Goal: Task Accomplishment & Management: Use online tool/utility

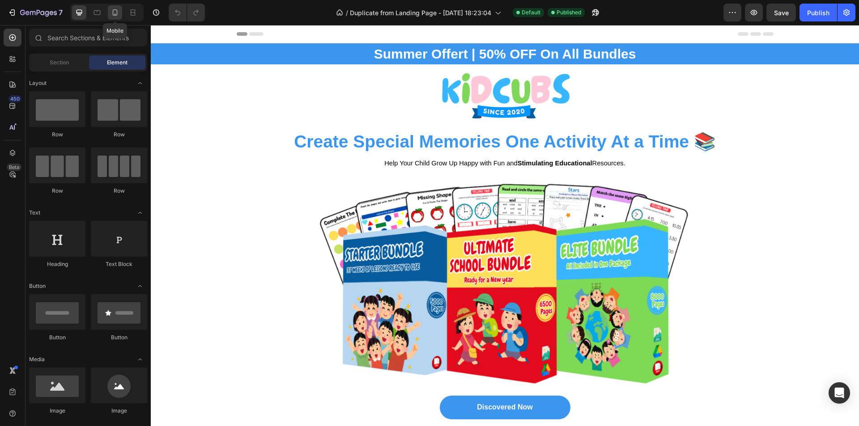
click at [112, 14] on icon at bounding box center [114, 12] width 9 height 9
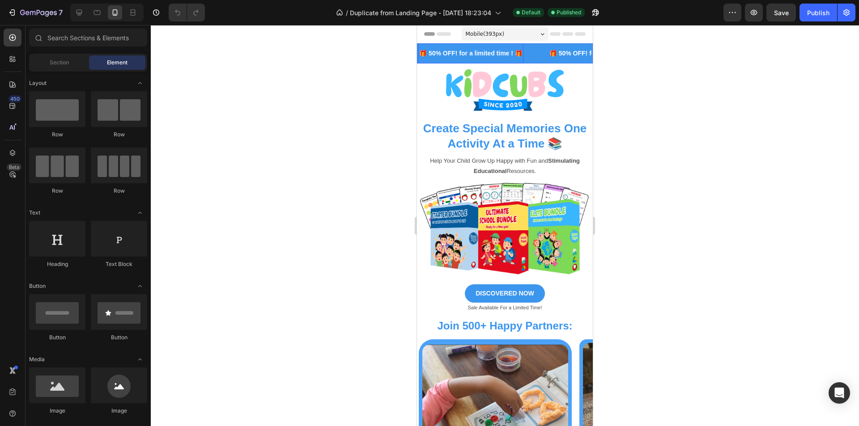
click at [499, 55] on p "🎁 50% OFF! for a limited time ! 🎁" at bounding box center [470, 53] width 103 height 11
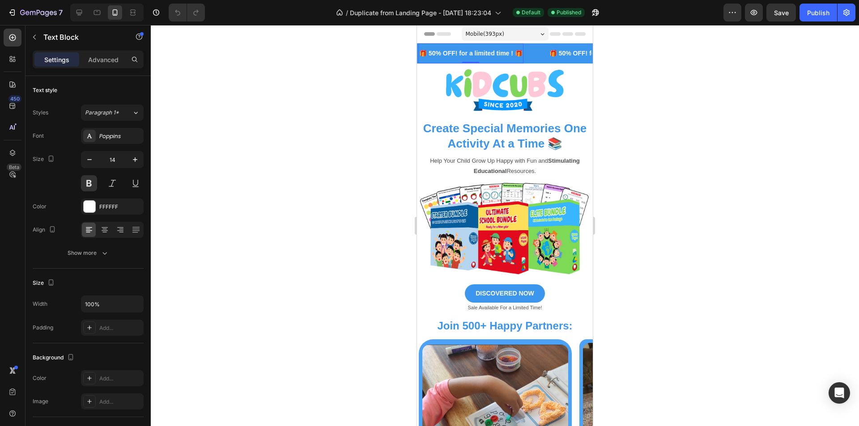
click at [516, 55] on p "🎁 50% OFF! for a limited time ! 🎁" at bounding box center [470, 53] width 103 height 11
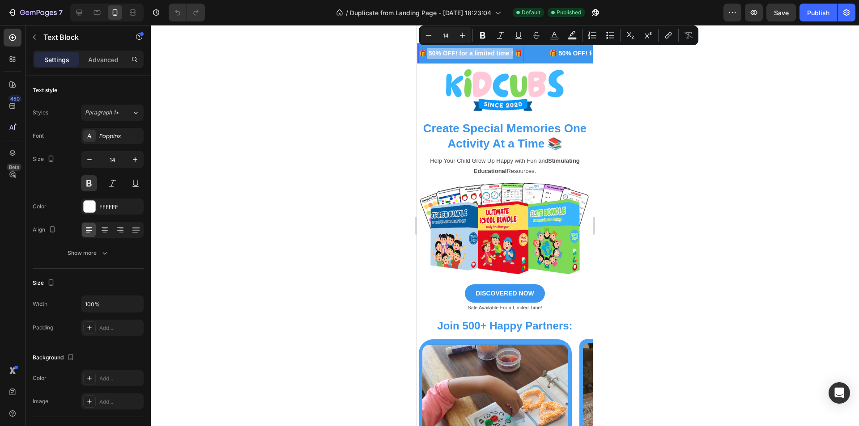
drag, startPoint x: 514, startPoint y: 54, endPoint x: 426, endPoint y: 54, distance: 87.7
click at [426, 54] on p "🎁 50% OFF! for a limited time ! 🎁" at bounding box center [470, 53] width 103 height 11
copy p "50% OFF! for a limited time !"
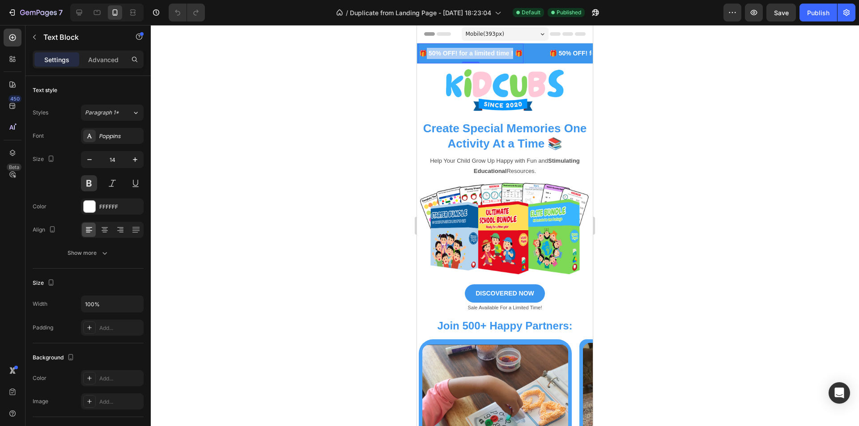
click at [383, 141] on div at bounding box center [505, 225] width 708 height 401
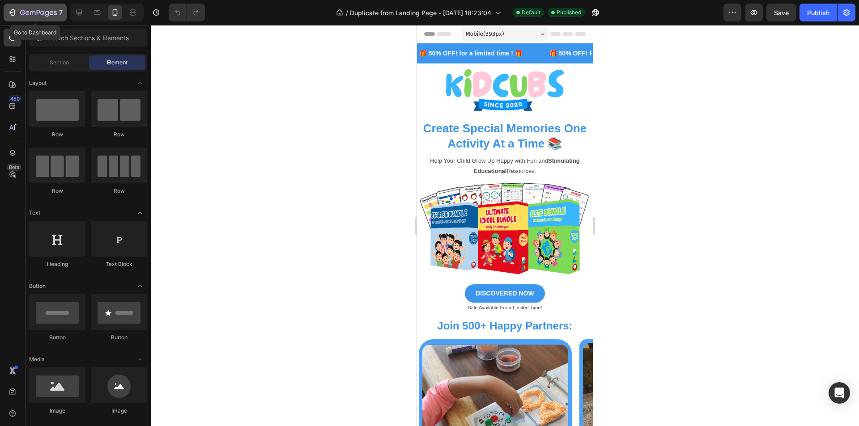
click at [24, 14] on icon "button" at bounding box center [22, 12] width 5 height 5
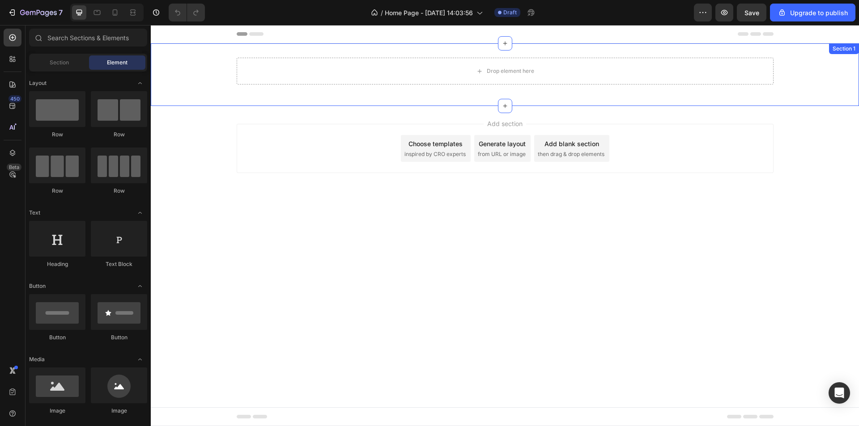
click at [205, 57] on div "Drop element here Row Section 1" at bounding box center [505, 74] width 708 height 63
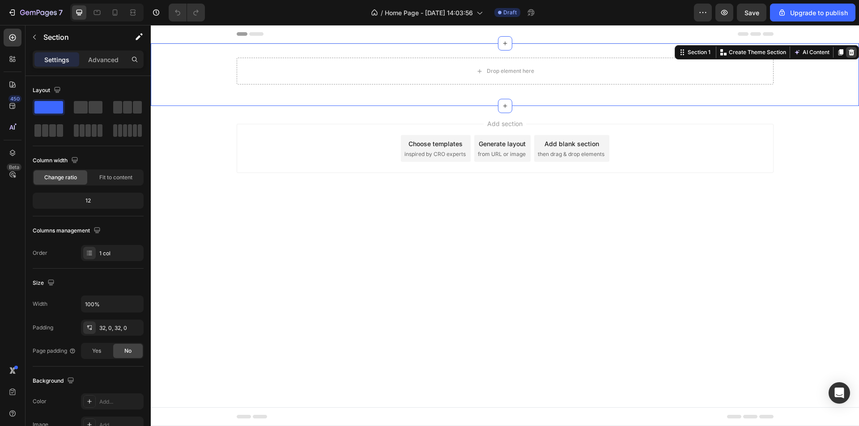
click at [850, 50] on icon at bounding box center [852, 52] width 6 height 6
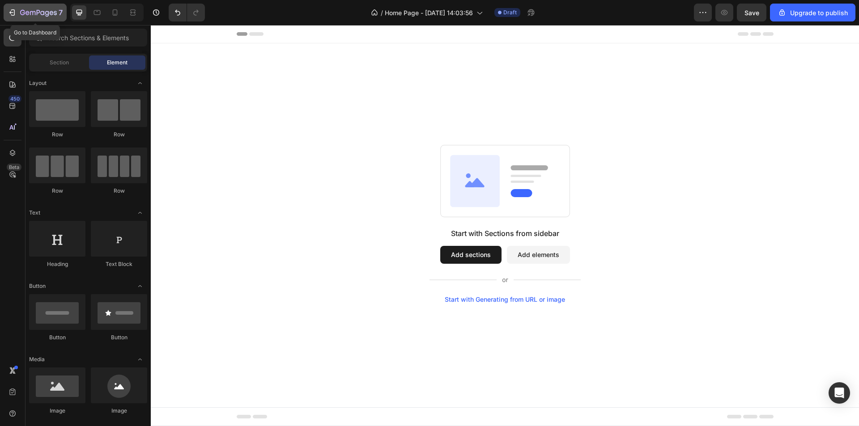
click at [24, 11] on icon "button" at bounding box center [22, 12] width 5 height 5
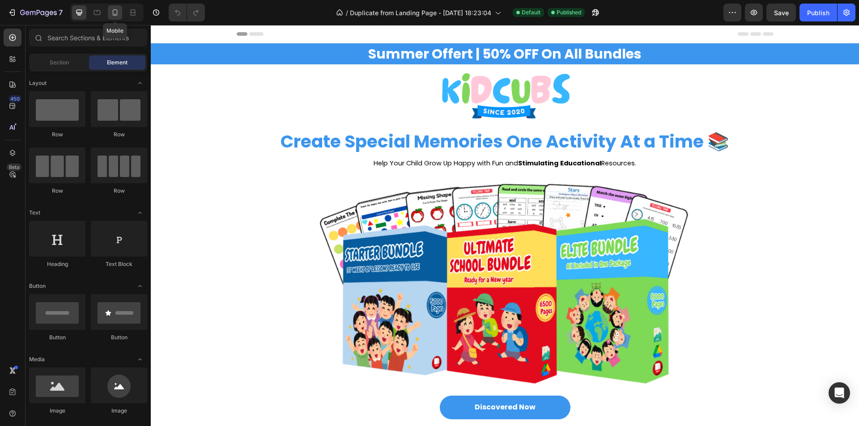
click at [110, 12] on div at bounding box center [115, 12] width 14 height 14
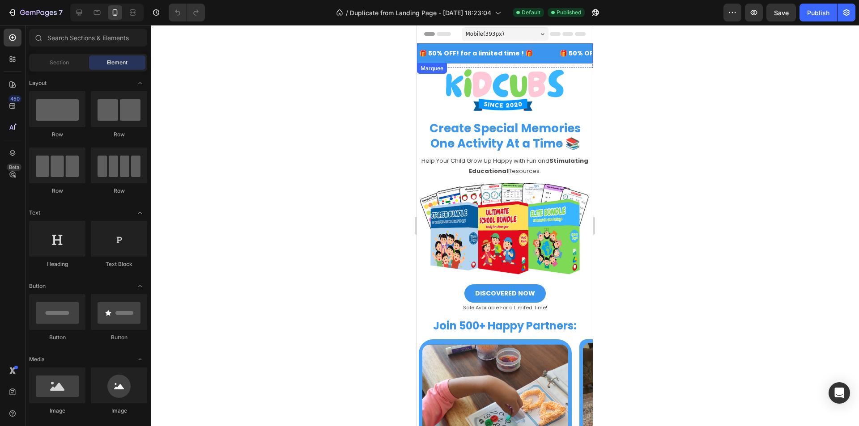
click at [545, 54] on div "🎁 50% OFF! for a limited time ! 🎁 Text Block" at bounding box center [488, 53] width 140 height 20
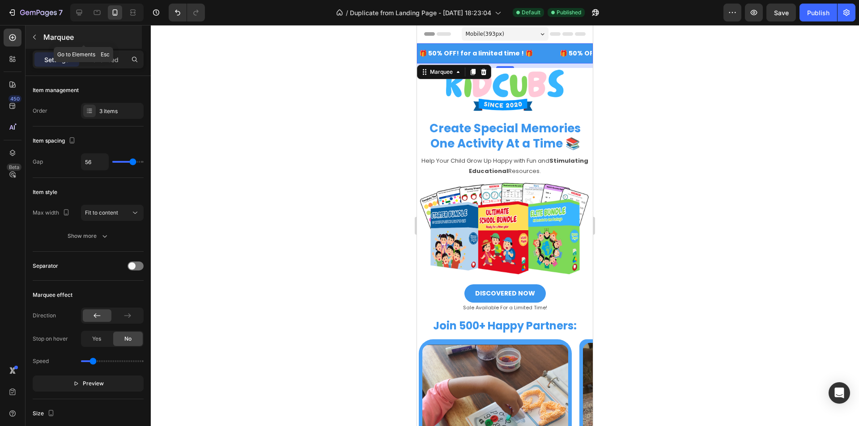
click at [39, 35] on button "button" at bounding box center [34, 37] width 14 height 14
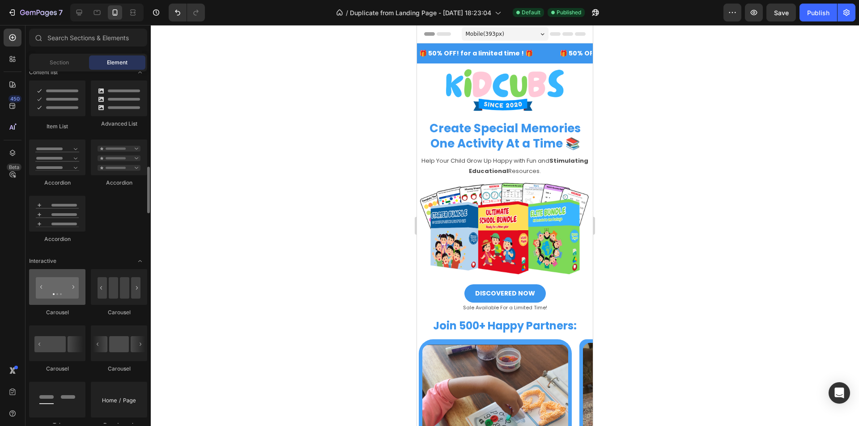
scroll to position [805, 0]
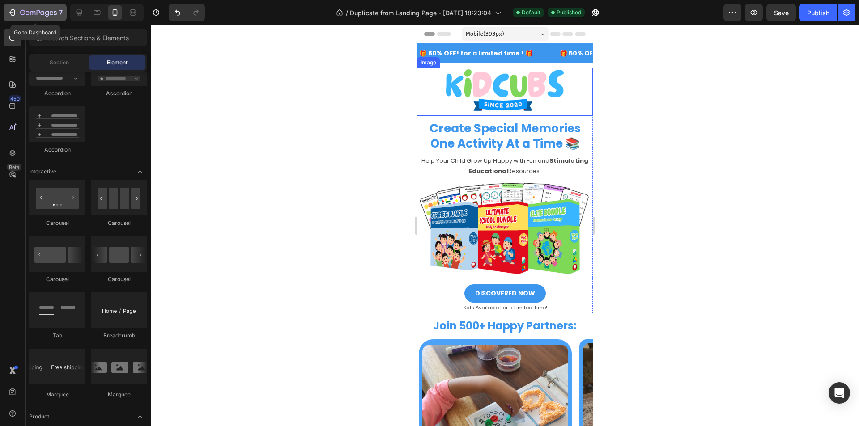
click at [23, 12] on icon "button" at bounding box center [38, 13] width 37 height 8
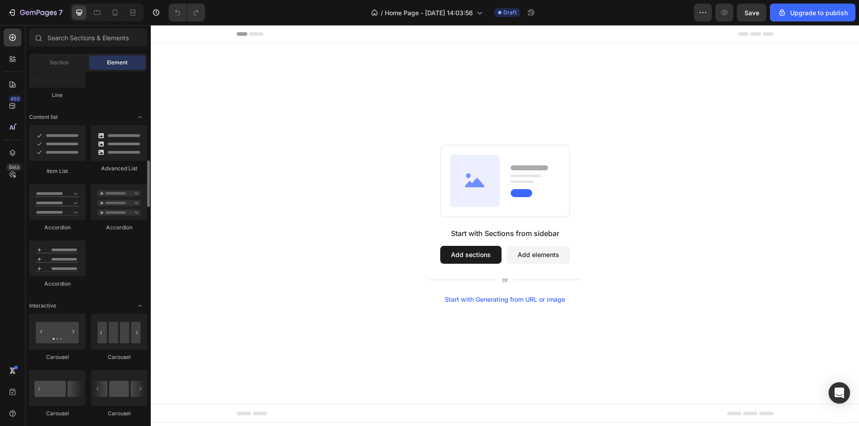
scroll to position [805, 0]
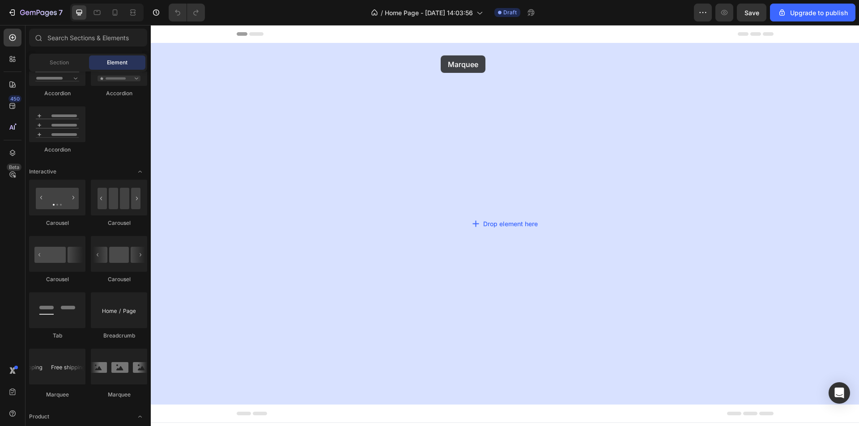
drag, startPoint x: 201, startPoint y: 395, endPoint x: 441, endPoint y: 55, distance: 415.3
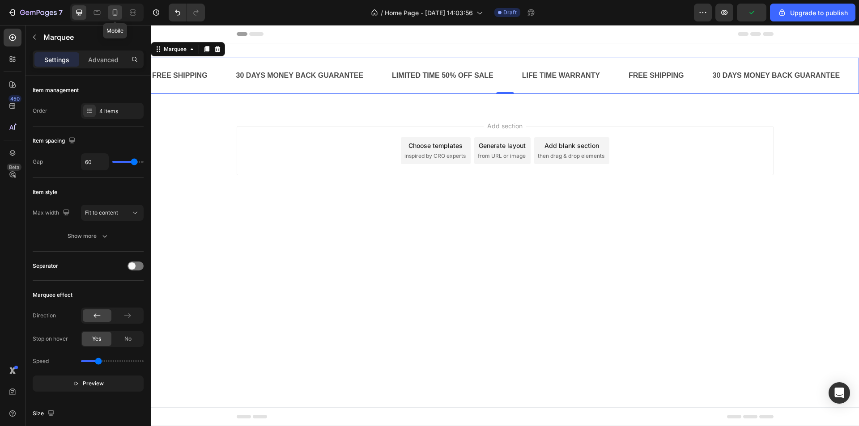
click at [111, 11] on icon at bounding box center [114, 12] width 9 height 9
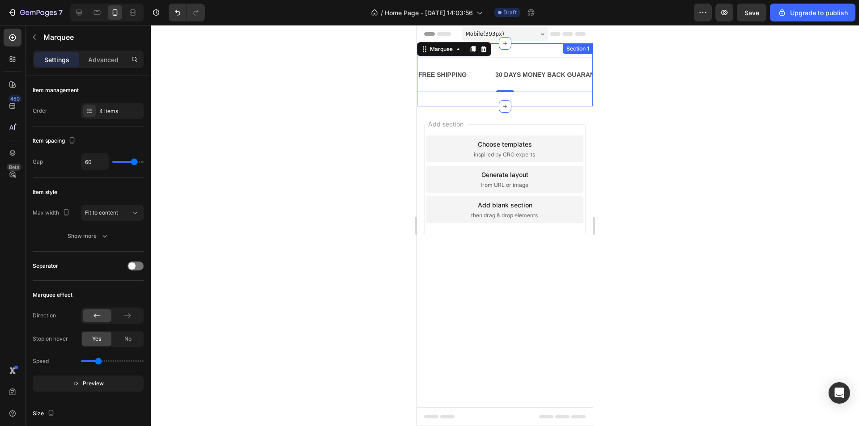
click at [534, 49] on div "FREE SHIPPING Text Block 30 DAYS MONEY BACK GUARANTEE Text Block LIMITED TIME 5…" at bounding box center [505, 74] width 176 height 63
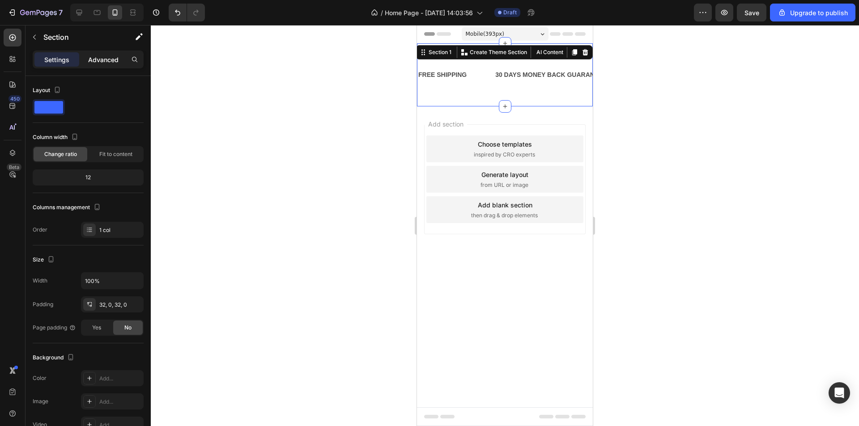
click at [88, 60] on div "Advanced" at bounding box center [103, 59] width 45 height 14
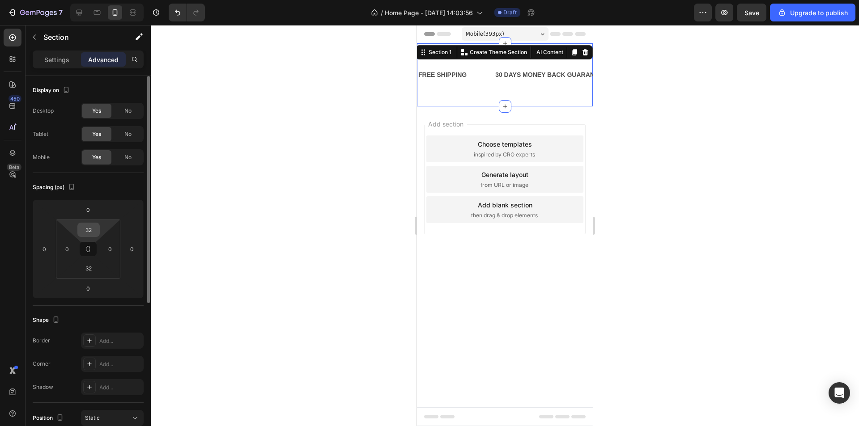
click at [81, 236] on input "32" at bounding box center [89, 229] width 18 height 13
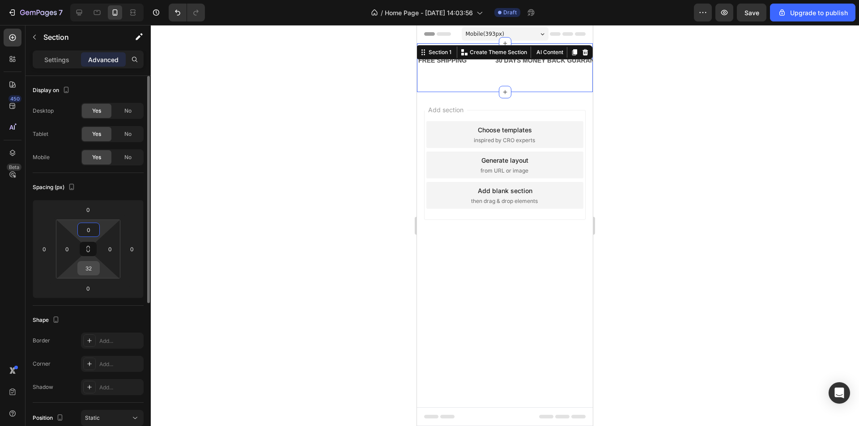
type input "0"
click at [86, 268] on input "32" at bounding box center [89, 268] width 18 height 13
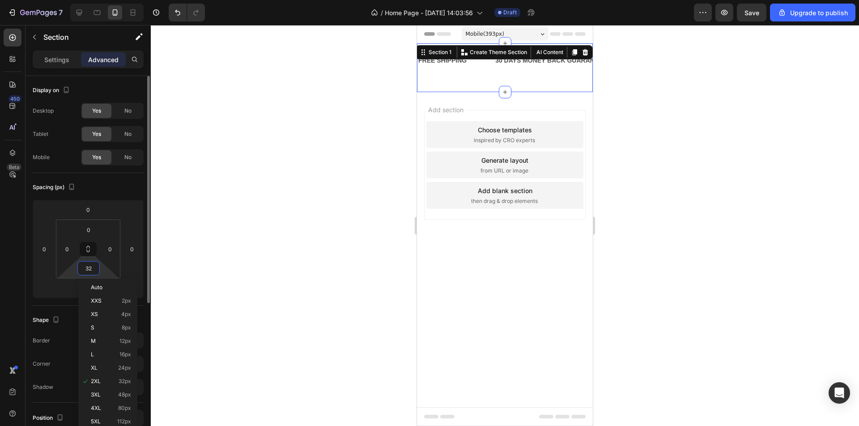
type input "0"
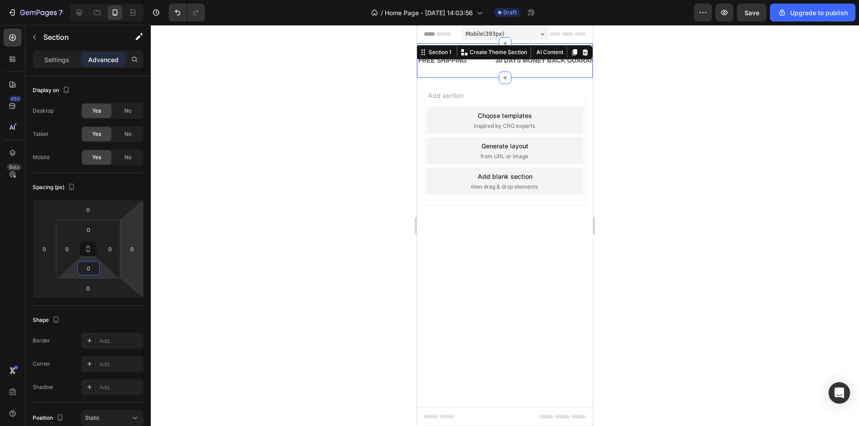
click at [323, 147] on div at bounding box center [505, 225] width 708 height 401
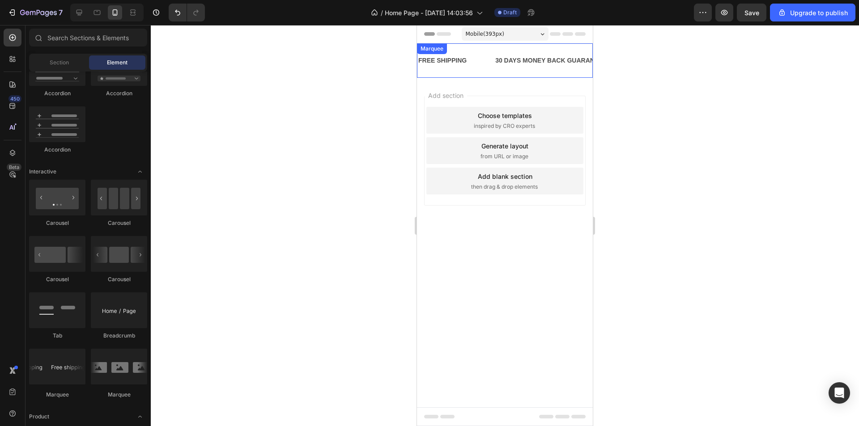
click at [490, 64] on div "FREE SHIPPING Text Block" at bounding box center [455, 61] width 77 height 20
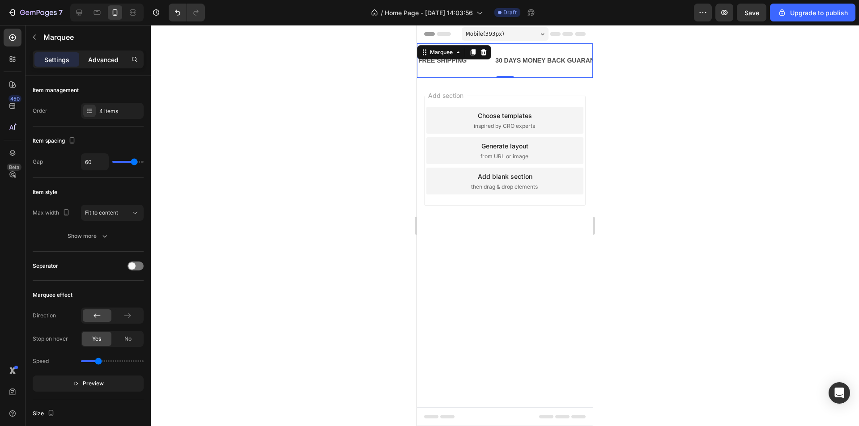
click at [90, 62] on p "Advanced" at bounding box center [103, 59] width 30 height 9
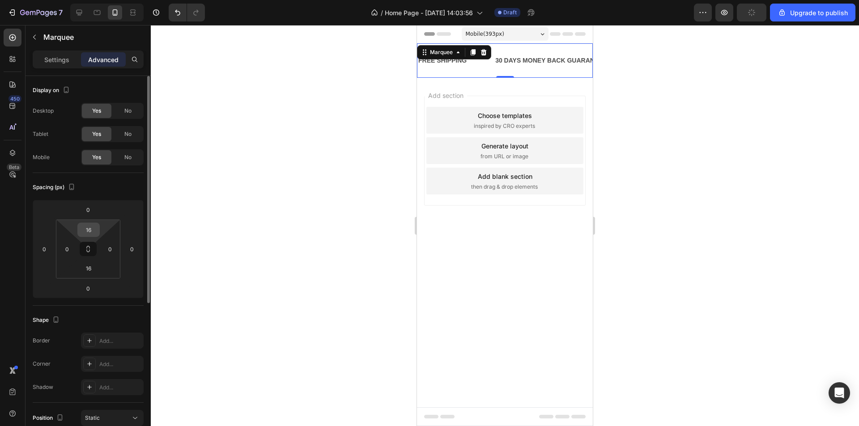
type textarea "16"
click at [92, 231] on input "16" at bounding box center [89, 229] width 18 height 13
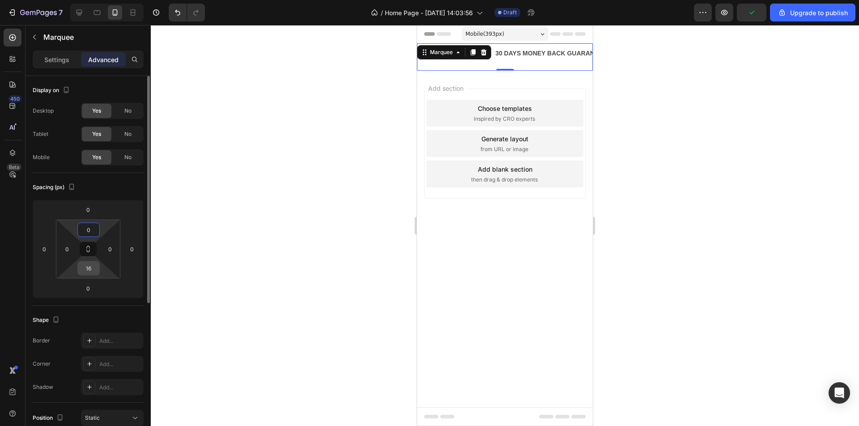
type input "0"
click at [88, 270] on input "16" at bounding box center [89, 268] width 18 height 13
type input "0"
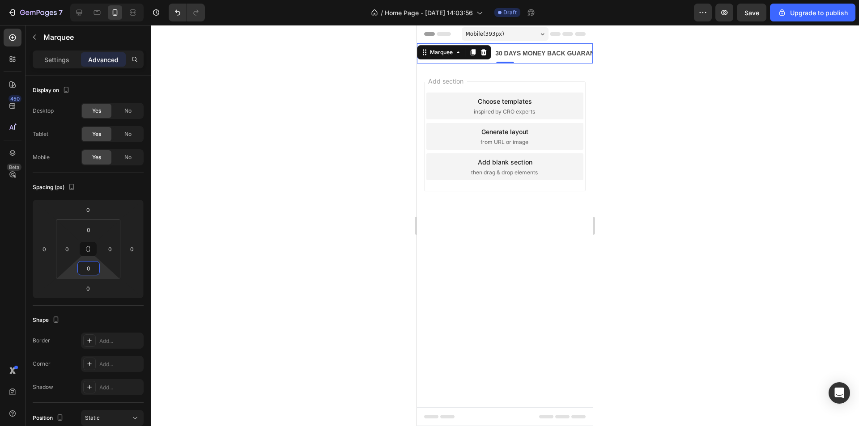
click at [203, 184] on div at bounding box center [505, 225] width 708 height 401
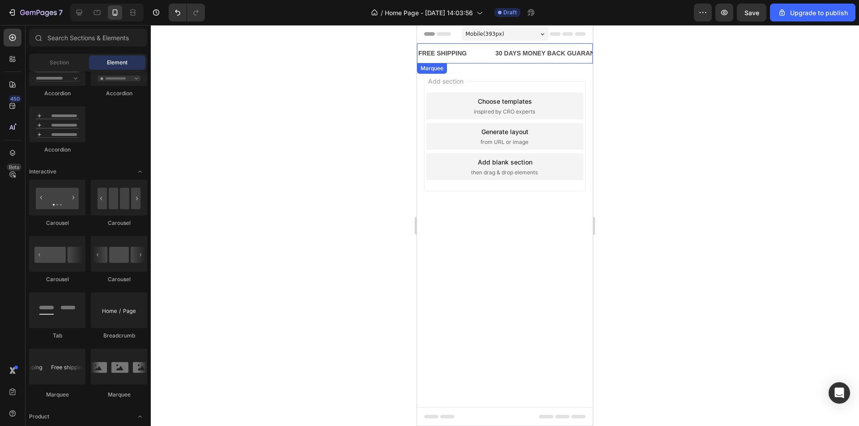
click at [482, 52] on div "FREE SHIPPING Text Block" at bounding box center [455, 53] width 77 height 20
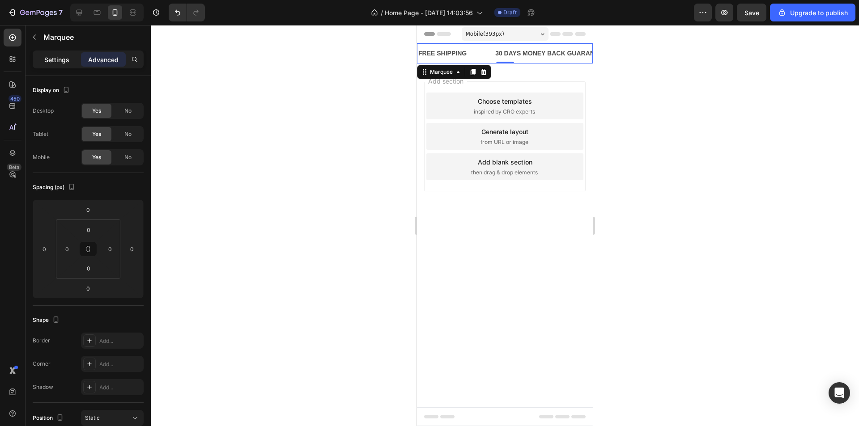
click at [54, 61] on p "Settings" at bounding box center [56, 59] width 25 height 9
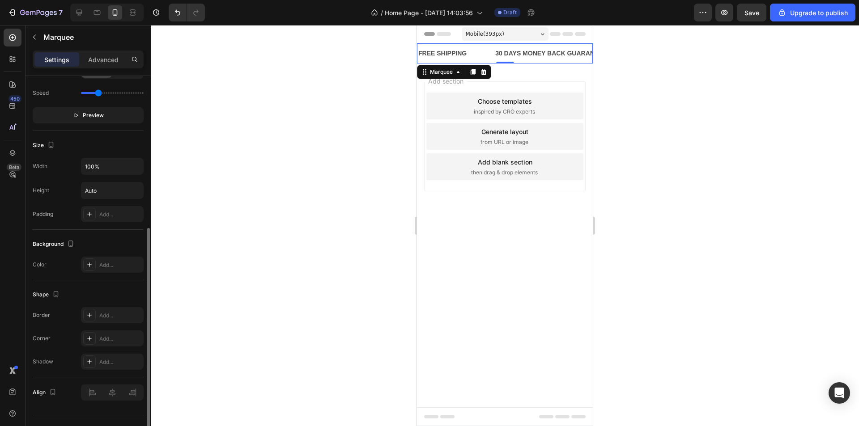
scroll to position [286, 0]
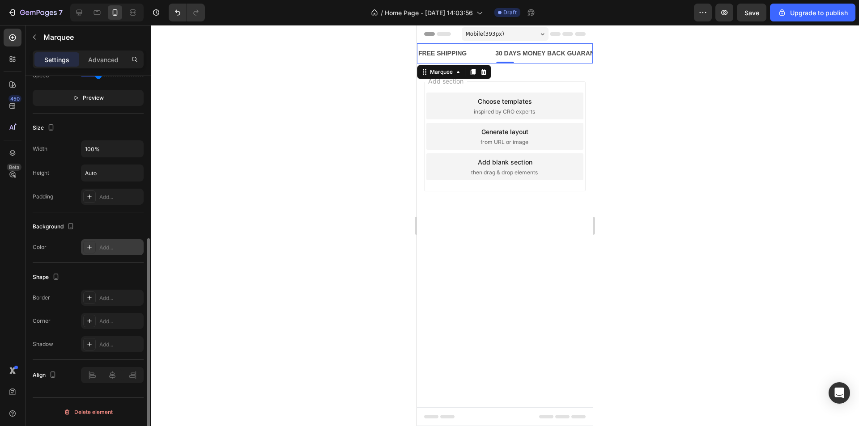
click at [103, 246] on div "Add..." at bounding box center [120, 248] width 42 height 8
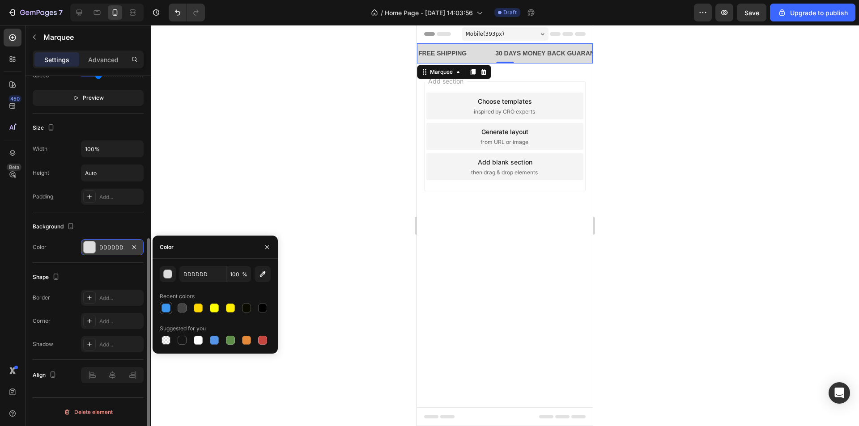
click at [166, 312] on div at bounding box center [165, 308] width 9 height 9
type input "3C96EE"
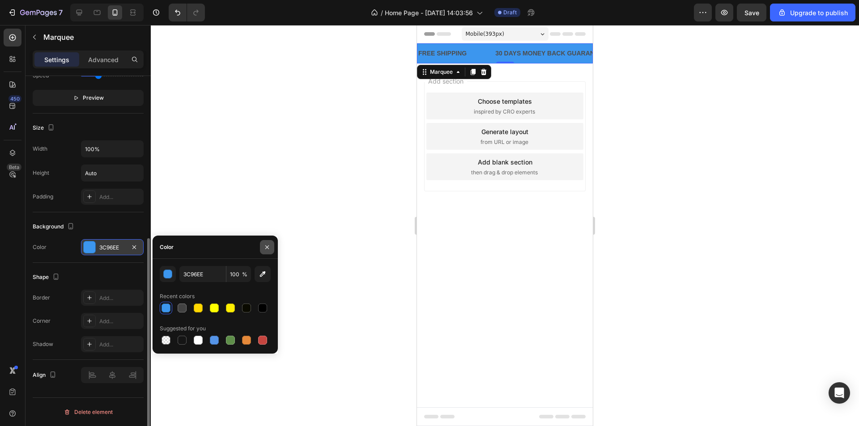
click at [273, 246] on button "button" at bounding box center [267, 247] width 14 height 14
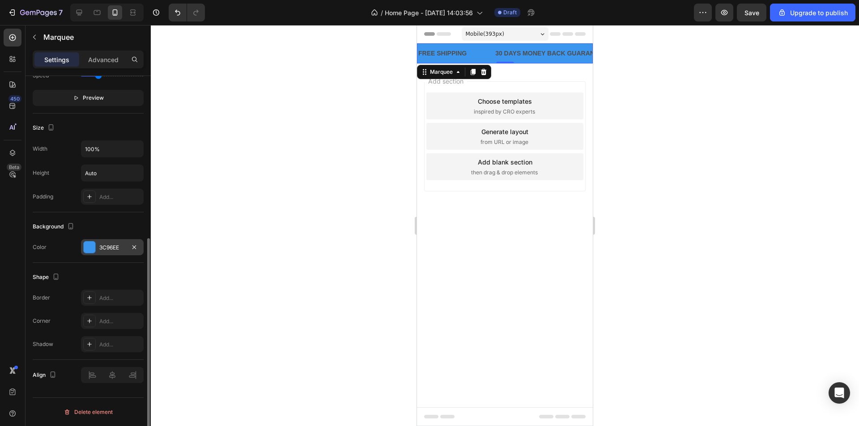
click at [98, 249] on div "3C96EE" at bounding box center [112, 247] width 63 height 16
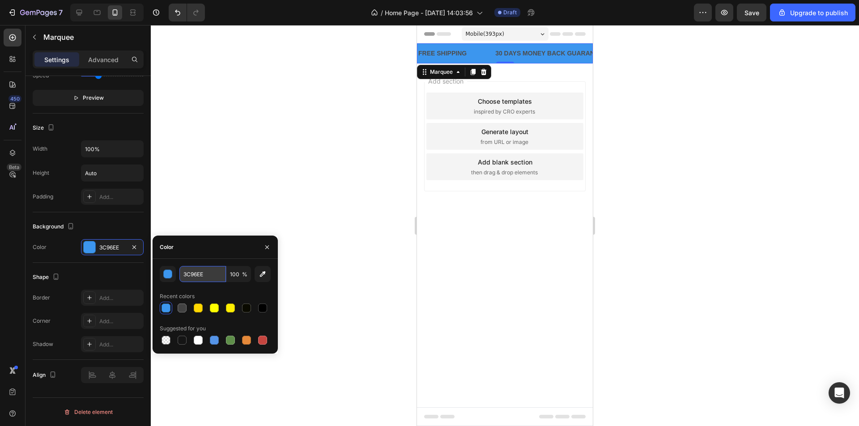
click at [214, 274] on input "3C96EE" at bounding box center [202, 274] width 47 height 16
paste input "3A8DFF"
click at [217, 262] on div "3A8DFF 100 % Recent colors Suggested for you" at bounding box center [215, 306] width 125 height 95
click at [180, 307] on div at bounding box center [182, 308] width 9 height 9
click at [161, 308] on div at bounding box center [166, 308] width 11 height 11
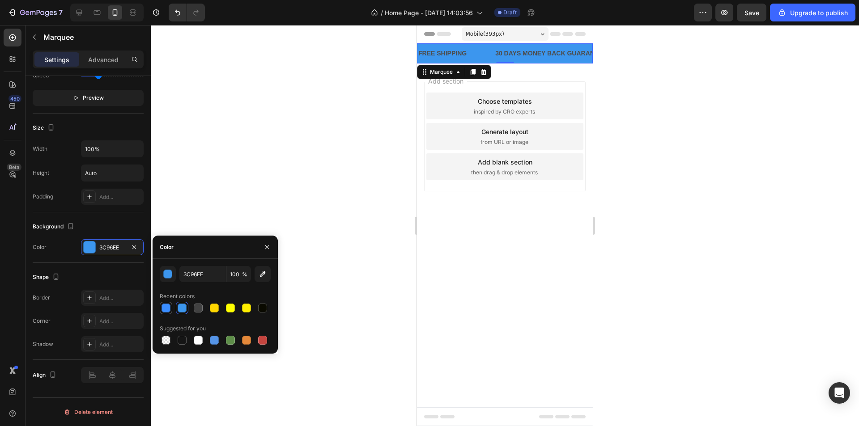
type input "3A8DFF"
click at [204, 271] on input "3A8DFF" at bounding box center [202, 274] width 47 height 16
paste input "6B7C93"
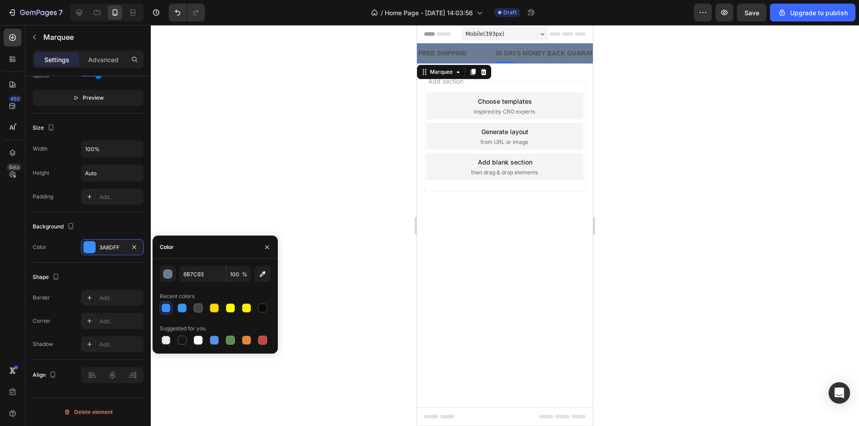
click at [169, 309] on div at bounding box center [215, 308] width 111 height 13
click at [178, 309] on div at bounding box center [182, 308] width 9 height 9
type input "3A8DFF"
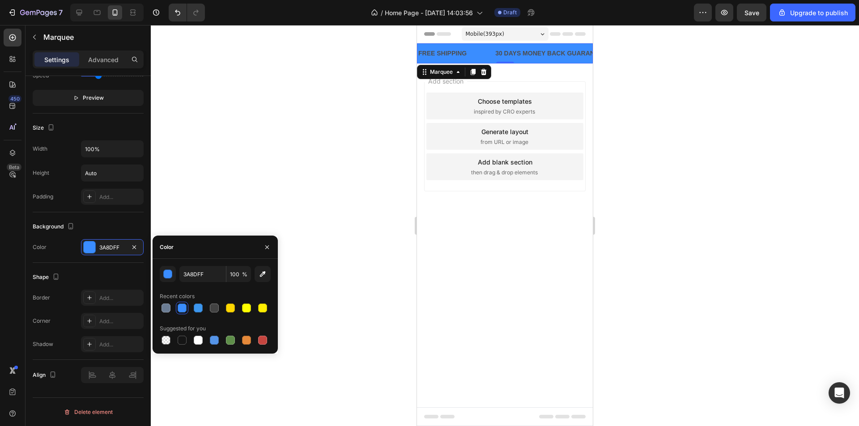
click at [349, 106] on div at bounding box center [505, 225] width 708 height 401
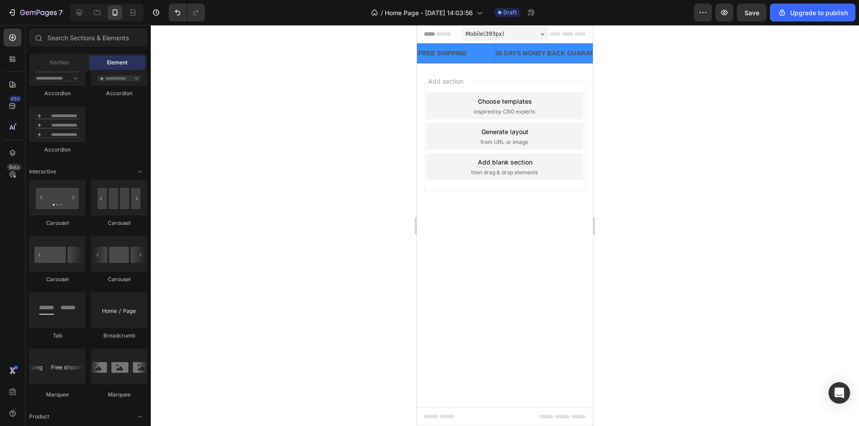
click at [517, 53] on div "30 DAYS MONEY BACK GUARANTEE" at bounding box center [550, 53] width 113 height 13
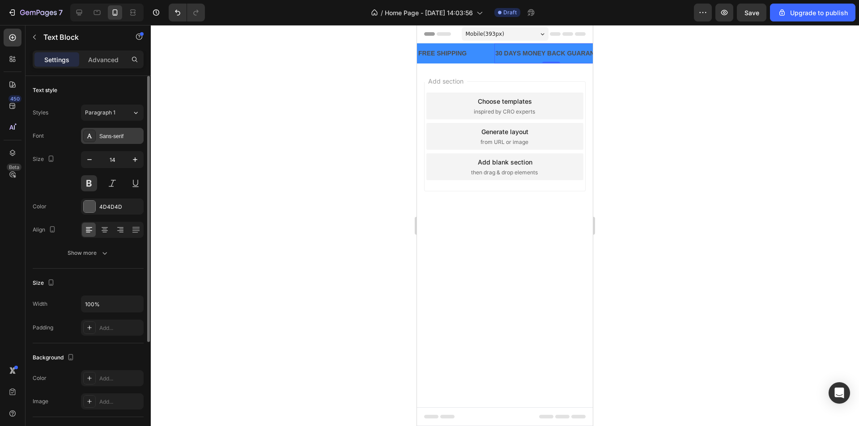
click at [111, 137] on div "Sans-serif" at bounding box center [120, 136] width 42 height 8
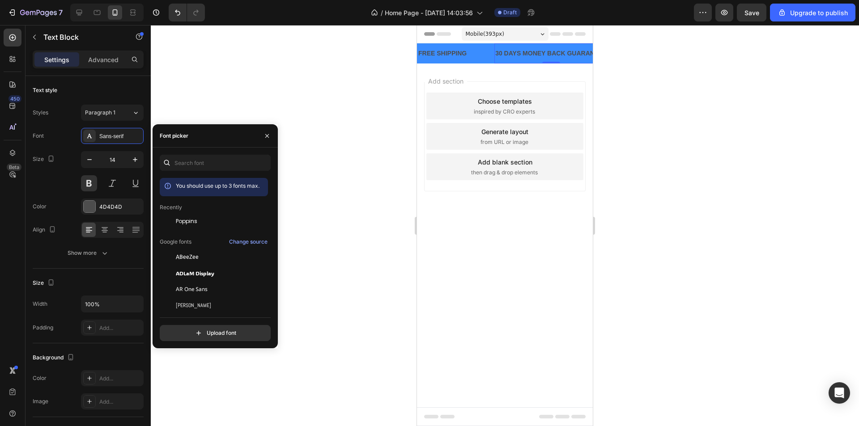
click at [188, 218] on span "Poppins" at bounding box center [186, 221] width 21 height 8
click at [87, 206] on div at bounding box center [90, 207] width 12 height 12
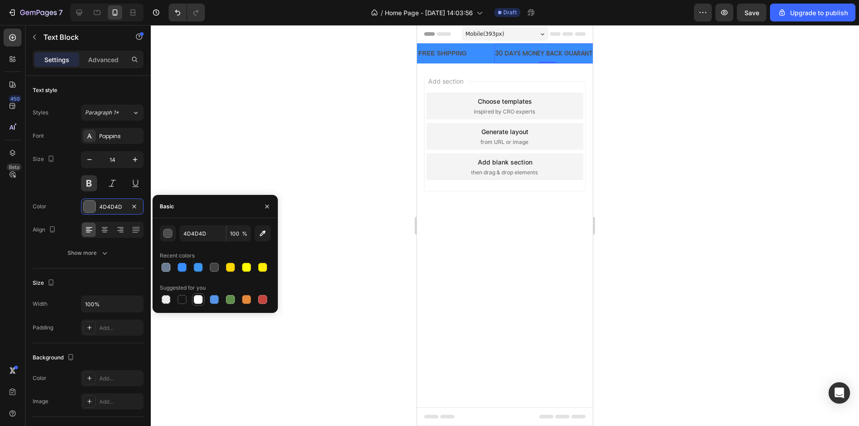
click at [194, 298] on div at bounding box center [198, 299] width 9 height 9
type input "FFFFFF"
click at [473, 51] on div "FREE SHIPPING Text Block" at bounding box center [455, 53] width 77 height 20
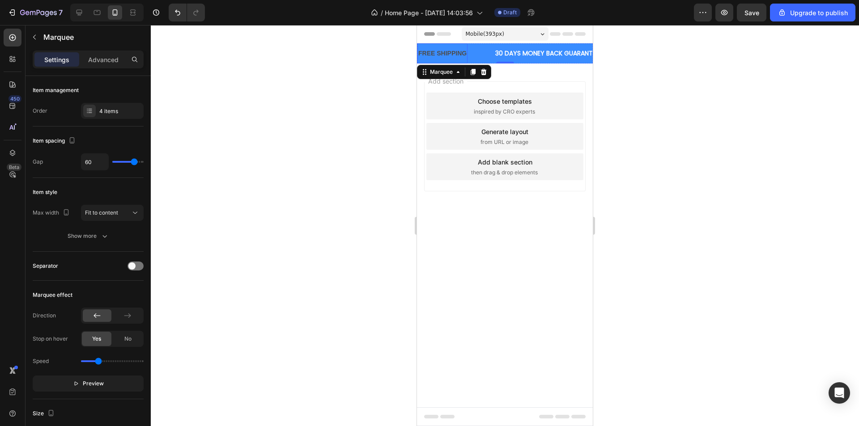
click at [461, 53] on div "FREE SHIPPING" at bounding box center [442, 53] width 50 height 13
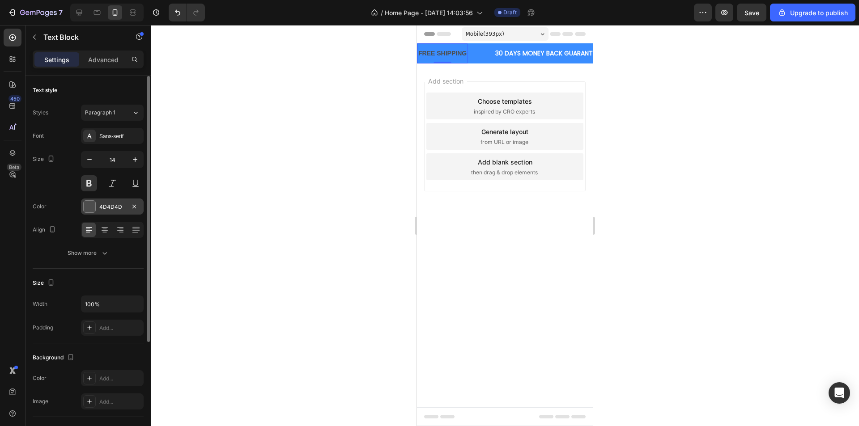
click at [96, 207] on div "4D4D4D" at bounding box center [112, 207] width 63 height 16
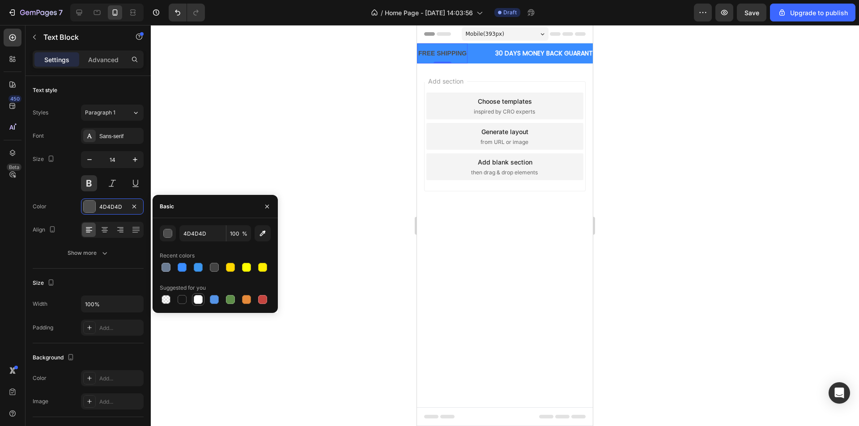
click at [200, 301] on div at bounding box center [198, 299] width 9 height 9
type input "FFFFFF"
click at [477, 55] on div "FREE SHIPPING Text Block 0" at bounding box center [455, 53] width 77 height 20
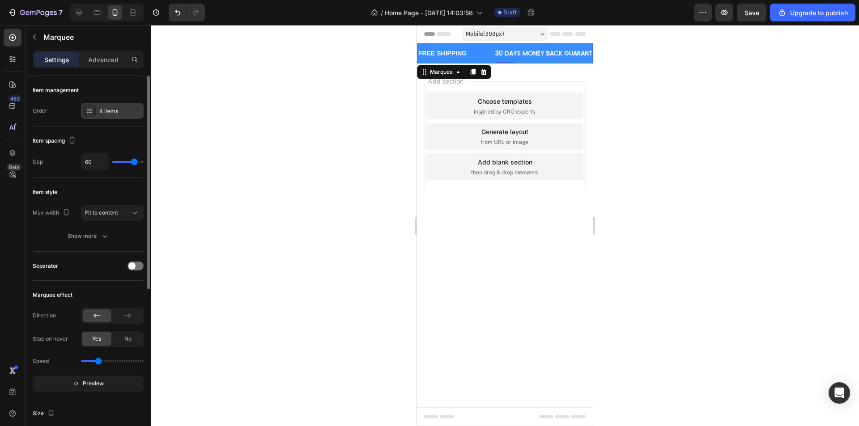
click at [100, 115] on div "4 items" at bounding box center [112, 111] width 63 height 16
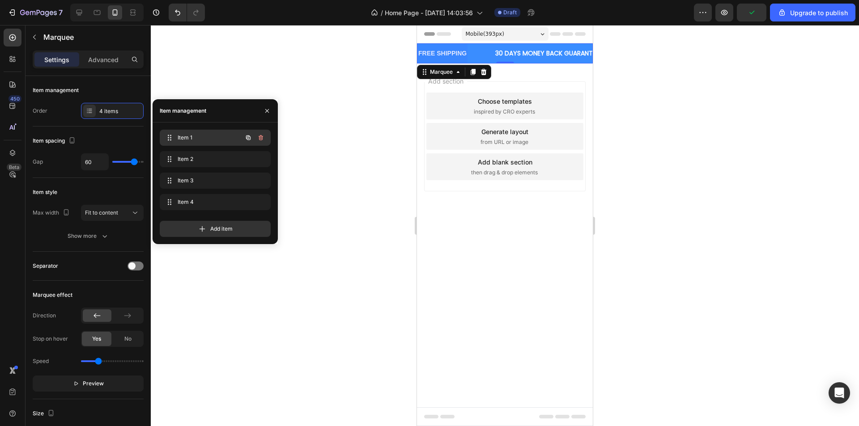
click at [218, 144] on div "Item 1 Item 1" at bounding box center [202, 138] width 79 height 13
click at [210, 153] on div "Item 2 Item 2" at bounding box center [202, 159] width 79 height 13
click at [205, 177] on span "Item 3" at bounding box center [203, 181] width 51 height 8
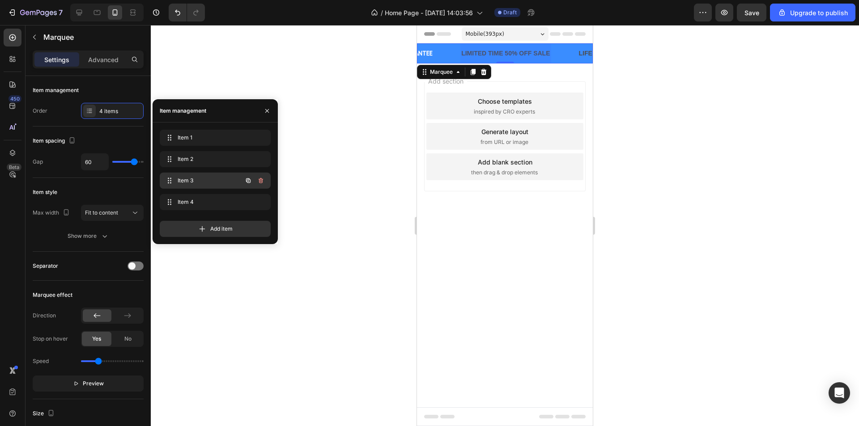
scroll to position [0, 168]
click at [491, 57] on div "LIMITED TIME 50% OFF SALE" at bounding box center [504, 53] width 90 height 13
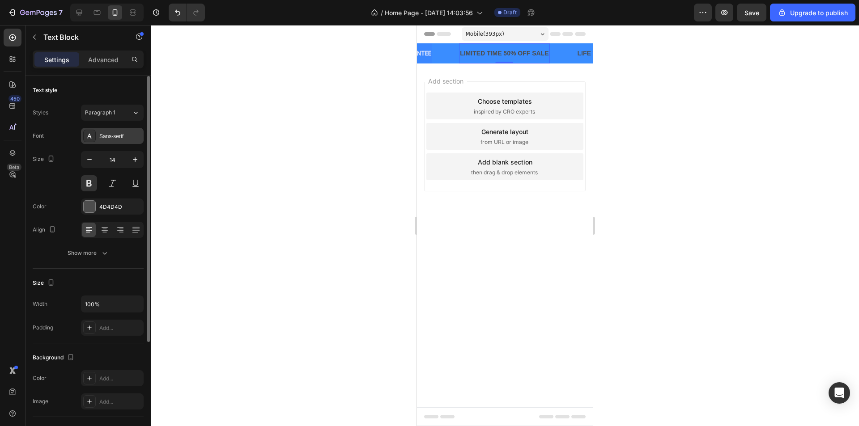
click at [123, 132] on div "Sans-serif" at bounding box center [112, 136] width 63 height 16
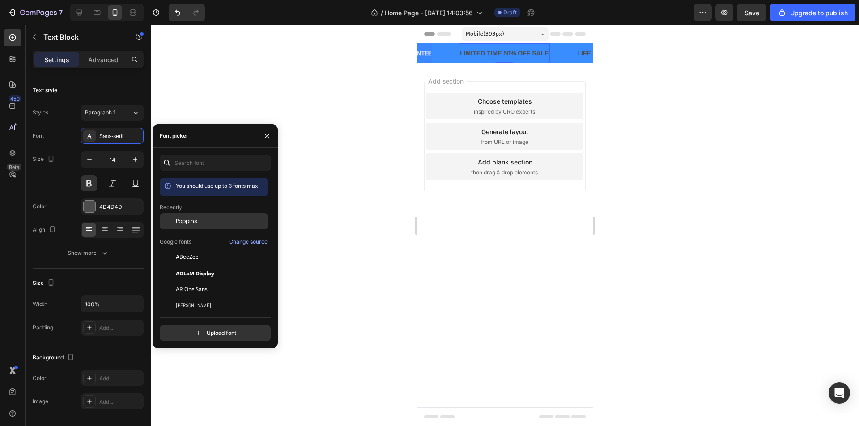
drag, startPoint x: 190, startPoint y: 223, endPoint x: 162, endPoint y: 221, distance: 28.3
click at [190, 221] on span "Poppins" at bounding box center [186, 221] width 21 height 8
click at [91, 210] on div at bounding box center [90, 207] width 12 height 12
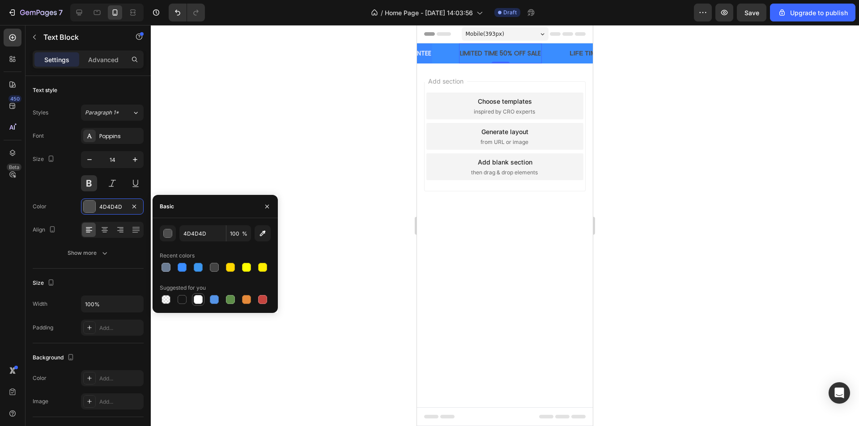
click at [197, 298] on div at bounding box center [198, 299] width 9 height 9
type input "FFFFFF"
click at [582, 51] on div "LIFE TIME WARRANTY" at bounding box center [604, 53] width 70 height 13
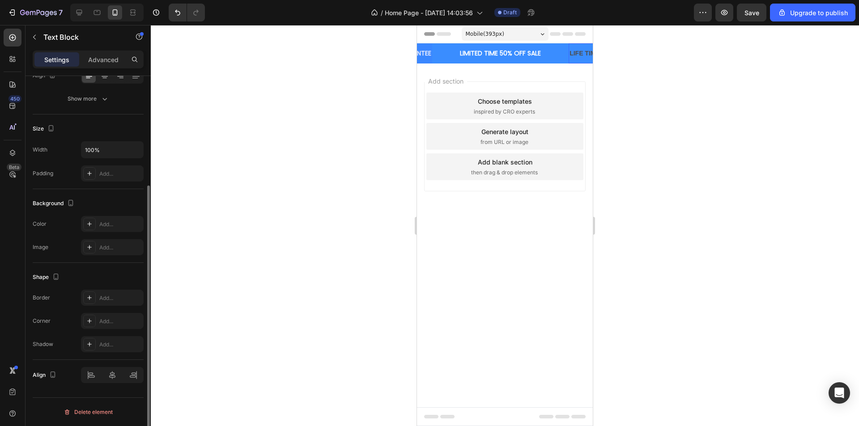
scroll to position [0, 0]
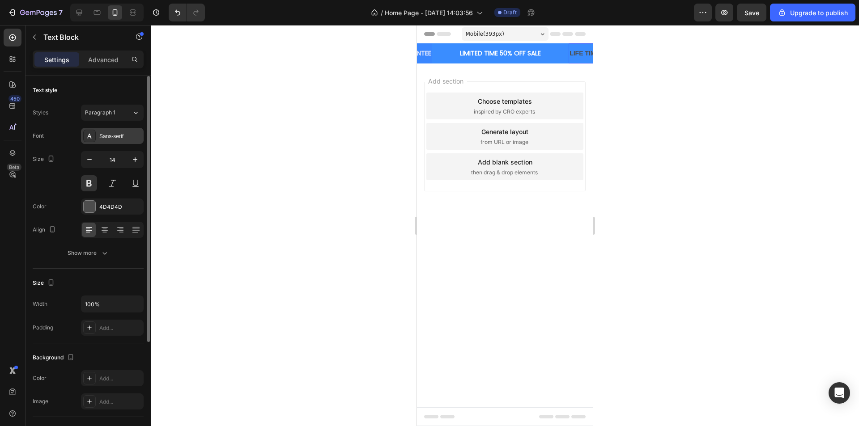
click at [110, 136] on div "Sans-serif" at bounding box center [120, 136] width 42 height 8
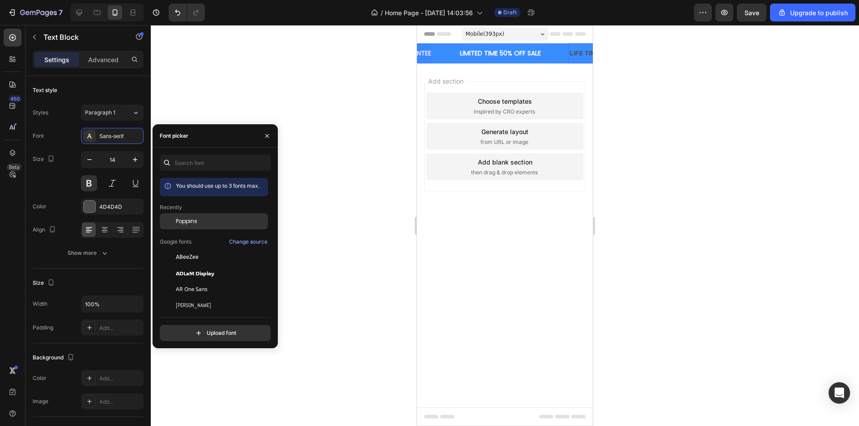
click at [173, 220] on div at bounding box center [168, 221] width 16 height 16
click at [95, 204] on div at bounding box center [89, 206] width 13 height 13
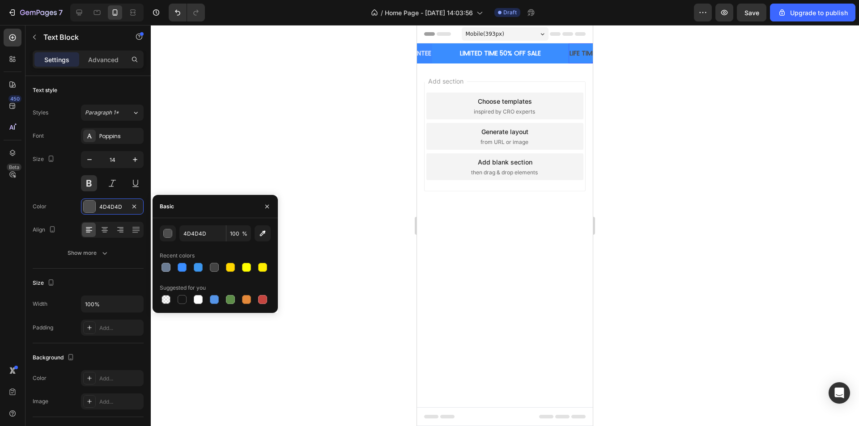
click at [196, 300] on div at bounding box center [198, 299] width 9 height 9
type input "FFFFFF"
click at [531, 75] on div "Add section Choose templates inspired by CRO experts Generate layout from URL o…" at bounding box center [505, 149] width 176 height 171
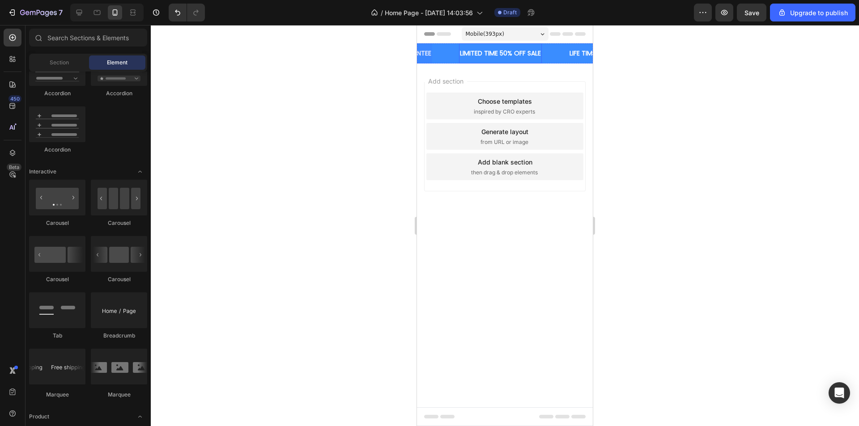
click at [513, 53] on div "LIMITED TIME 50% OFF SALE" at bounding box center [500, 53] width 83 height 13
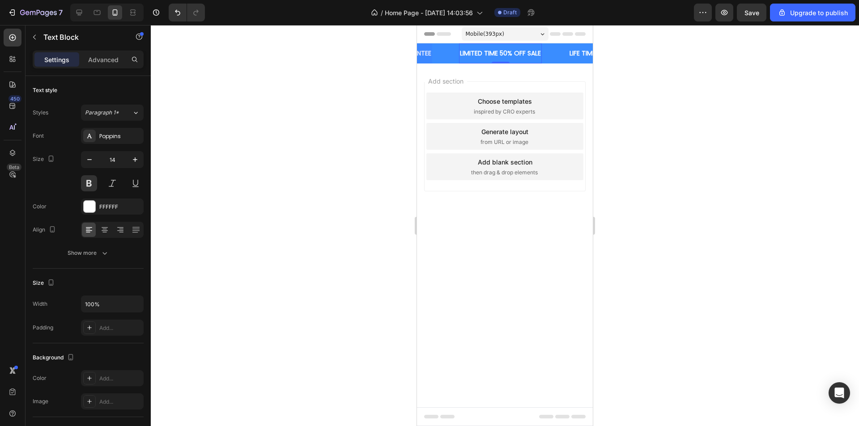
click at [531, 52] on div "LIMITED TIME 50% OFF SALE" at bounding box center [500, 53] width 83 height 13
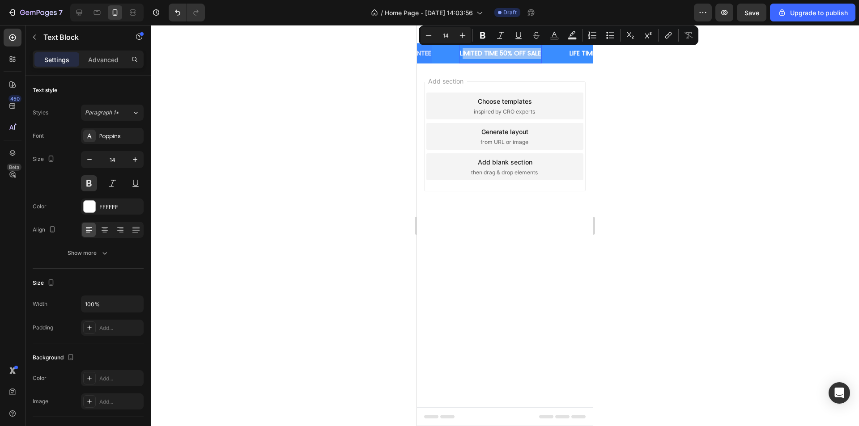
drag, startPoint x: 539, startPoint y: 53, endPoint x: 463, endPoint y: 56, distance: 76.5
click at [463, 56] on p "LIMITED TIME 50% OFF SALE" at bounding box center [500, 53] width 81 height 11
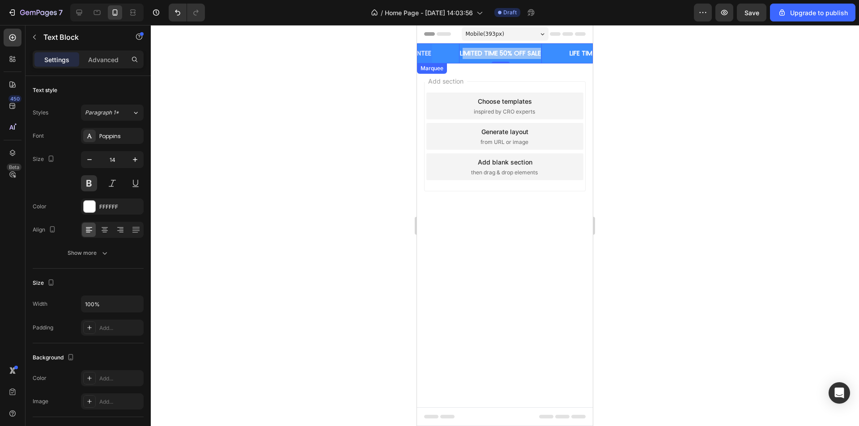
click at [544, 53] on div "LIMITED TIME 50% OFF SALE Text Block 0" at bounding box center [514, 53] width 110 height 20
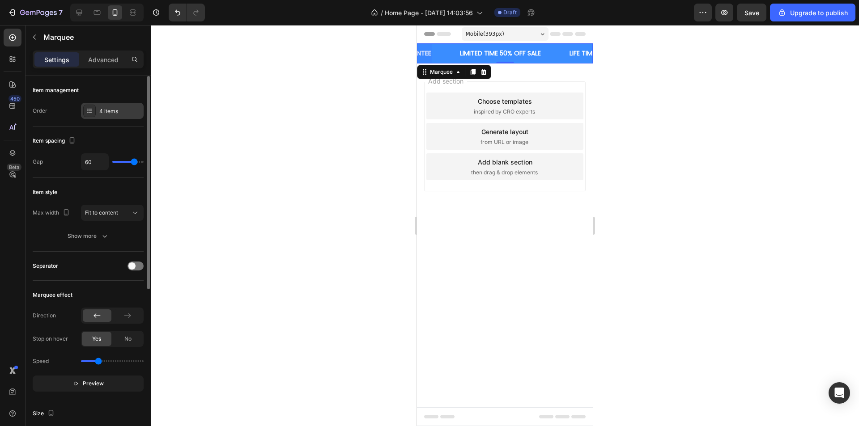
click at [95, 104] on div "4 items" at bounding box center [112, 111] width 63 height 16
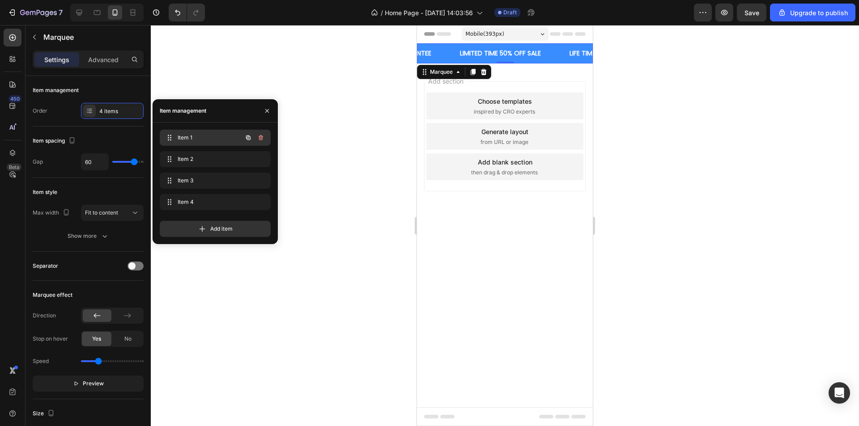
click at [188, 140] on span "Item 1" at bounding box center [203, 138] width 51 height 8
click at [521, 54] on div "30 DAYS MONEY BACK GUARANTEE" at bounding box center [547, 53] width 106 height 13
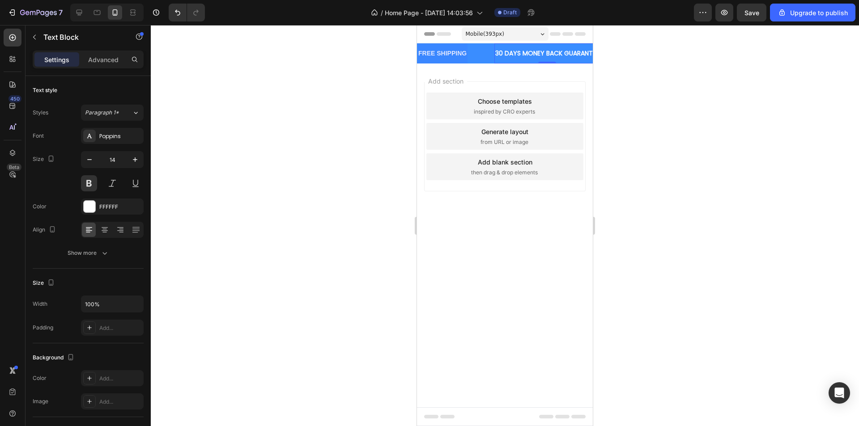
click at [503, 54] on div "30 DAYS MONEY BACK GUARANTEE" at bounding box center [547, 53] width 106 height 13
click at [553, 55] on p "30 DAYS MONEY BACK GUARANTEE" at bounding box center [547, 53] width 104 height 11
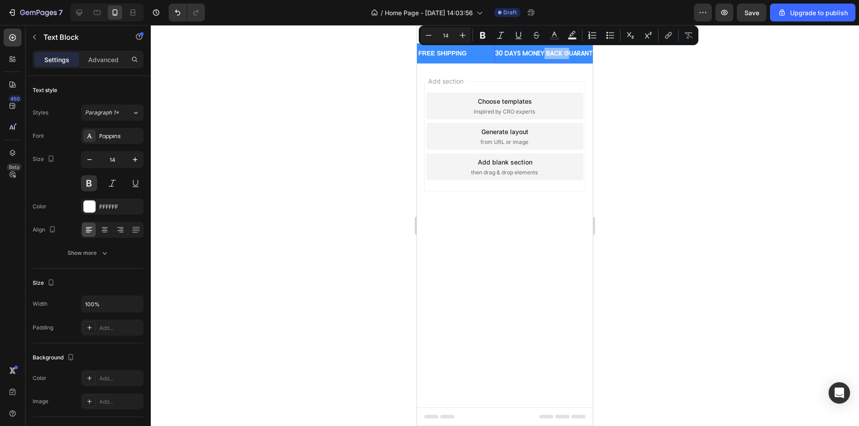
drag, startPoint x: 569, startPoint y: 55, endPoint x: 543, endPoint y: 54, distance: 25.6
click at [543, 54] on p "30 DAYS MONEY BACK GUARANTEE" at bounding box center [547, 53] width 104 height 11
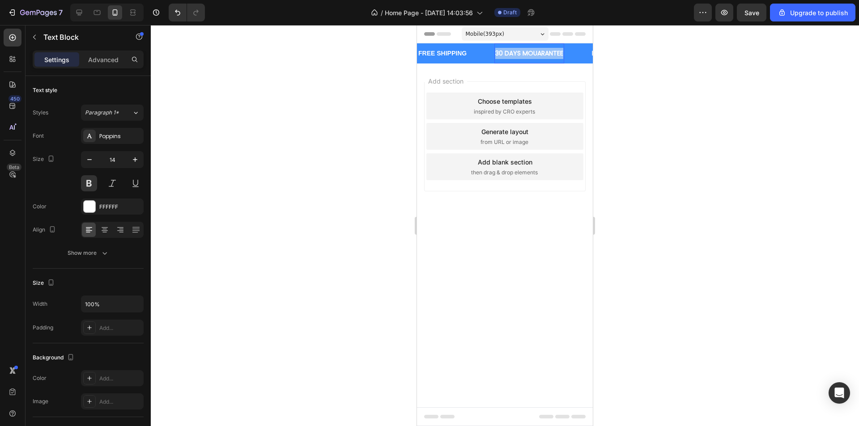
drag, startPoint x: 563, startPoint y: 52, endPoint x: 497, endPoint y: 50, distance: 66.2
click at [497, 50] on p "30 DAYS MOUARANTEE" at bounding box center [529, 53] width 68 height 11
click at [503, 53] on p "Unlock Learning Fun" at bounding box center [526, 53] width 62 height 11
click at [559, 54] on p "Un lock Learning Fun" at bounding box center [527, 53] width 64 height 11
click at [559, 51] on p "Un lock Learning Fun" at bounding box center [527, 53] width 64 height 11
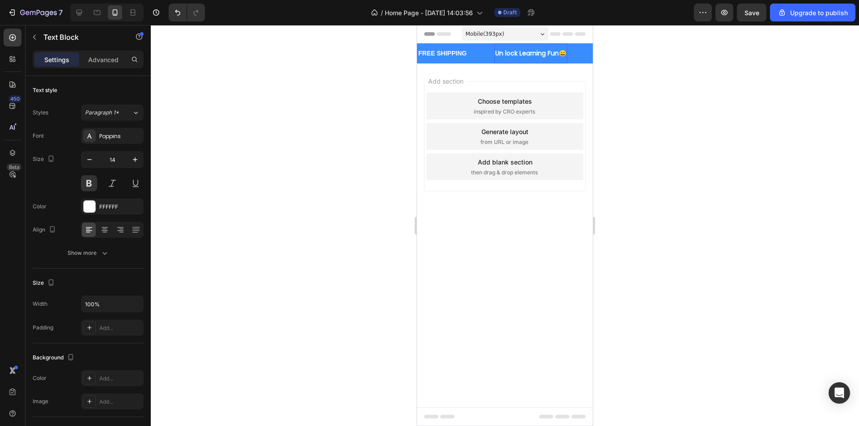
click at [560, 51] on p "Un lock Learning Fun😄" at bounding box center [530, 53] width 71 height 11
click at [495, 52] on div "Un lock Learning Fun 😄" at bounding box center [531, 53] width 75 height 13
click at [42, 30] on div "Text Block" at bounding box center [76, 36] width 102 height 23
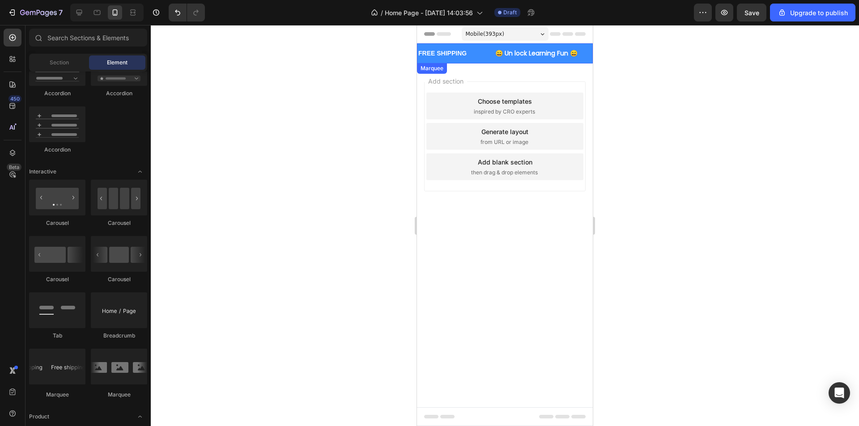
click at [492, 52] on div "FREE SHIPPING Text Block" at bounding box center [455, 53] width 77 height 20
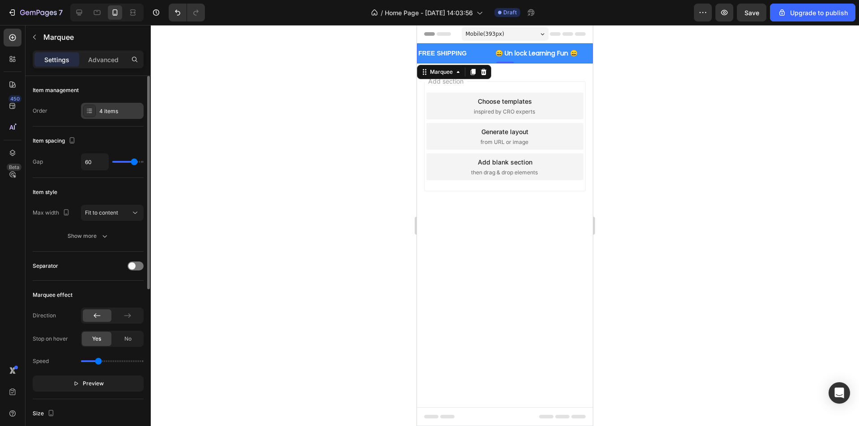
click at [115, 108] on div "4 items" at bounding box center [120, 111] width 42 height 8
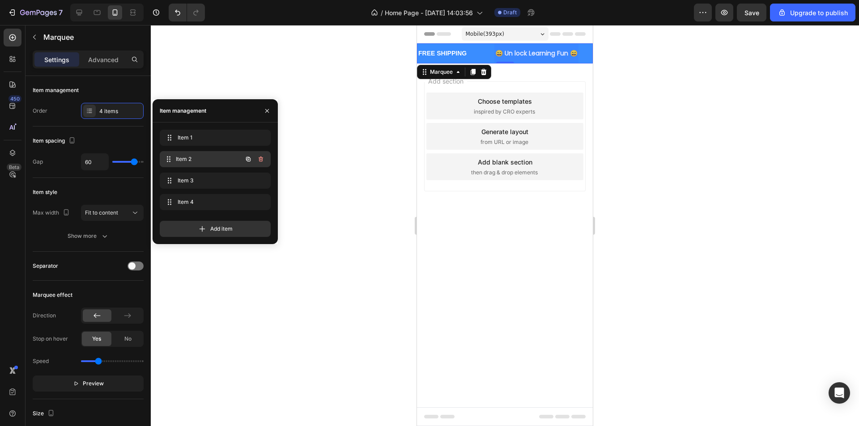
click at [187, 162] on span "Item 2" at bounding box center [209, 159] width 66 height 8
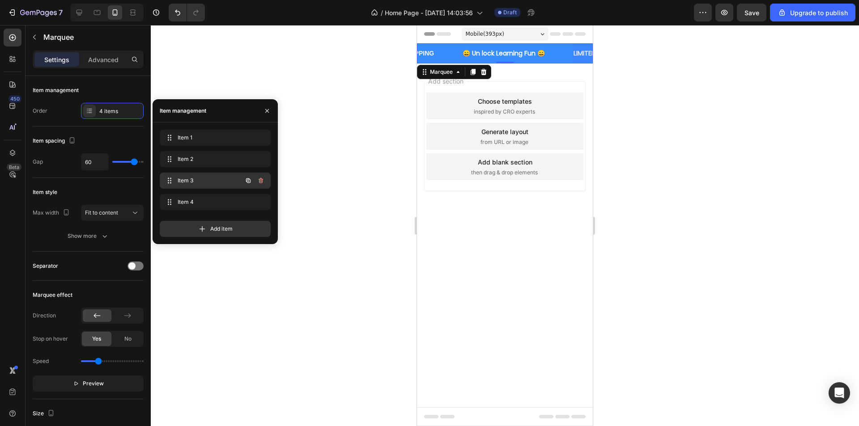
click at [191, 178] on span "Item 3" at bounding box center [203, 181] width 51 height 8
click at [533, 56] on p "LIMITED TIME 50% OFF SALE" at bounding box center [503, 53] width 81 height 11
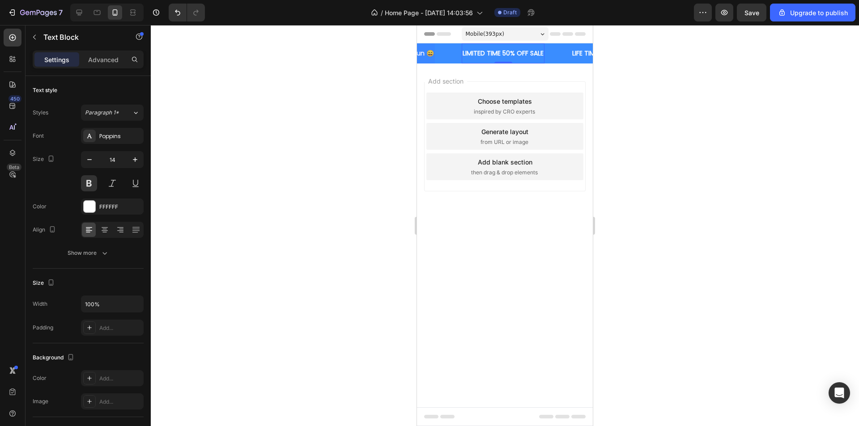
click at [540, 48] on p "LIMITED TIME 50% OFF SALE" at bounding box center [503, 53] width 81 height 11
click at [544, 54] on p "LIMITED TIME 50% OFF SALE" at bounding box center [503, 53] width 81 height 11
click at [532, 54] on p "Get 50% Off All Bundle" at bounding box center [498, 53] width 70 height 11
click at [532, 53] on p "Get 50% Off All Bundle" at bounding box center [498, 53] width 70 height 11
click at [465, 51] on p "Get 50% Off All Bundle 🎁" at bounding box center [502, 53] width 79 height 11
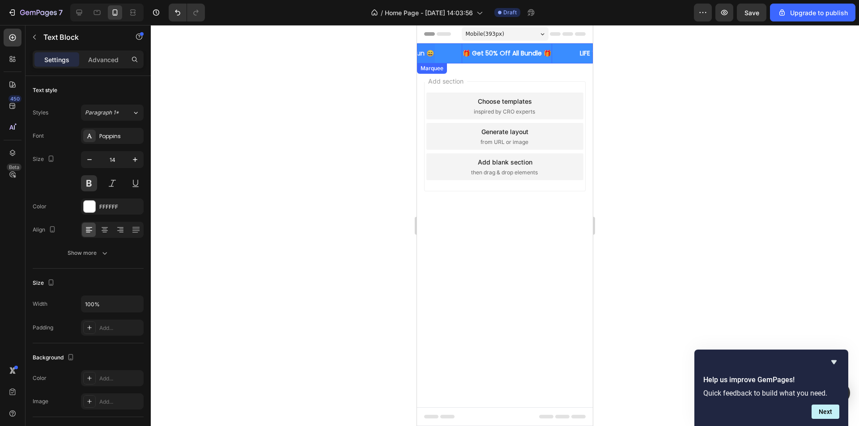
click at [429, 53] on div at bounding box center [393, 53] width 84 height 20
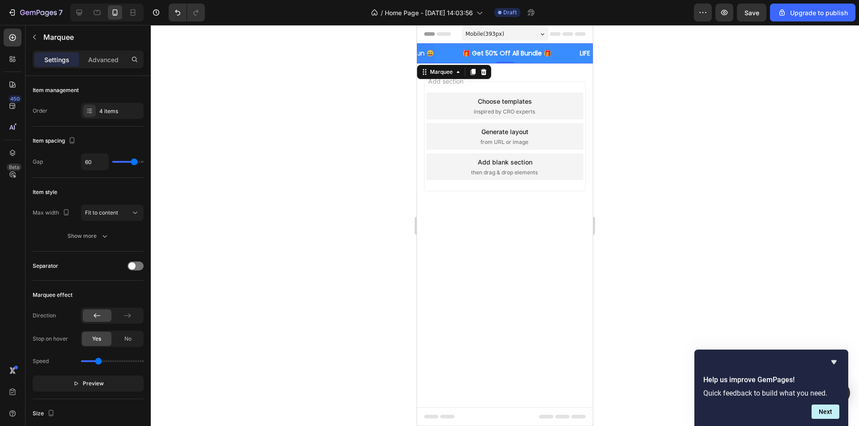
click at [429, 54] on div at bounding box center [393, 53] width 84 height 20
click at [107, 110] on div "4 items" at bounding box center [120, 111] width 42 height 8
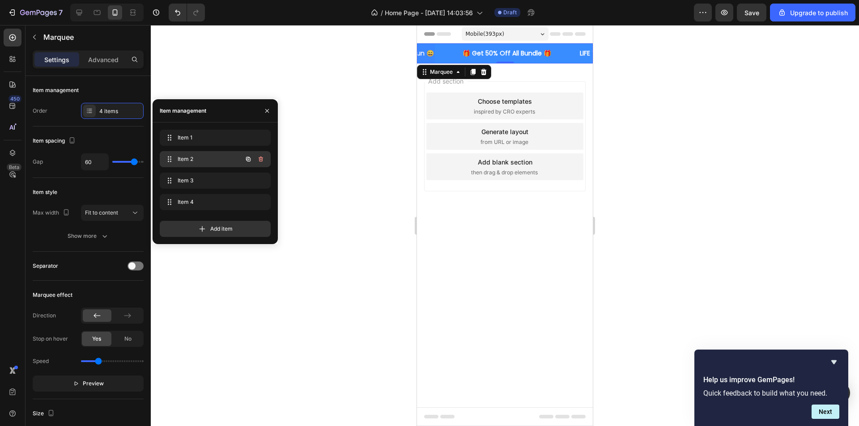
click at [208, 159] on span "Item 2" at bounding box center [203, 159] width 51 height 8
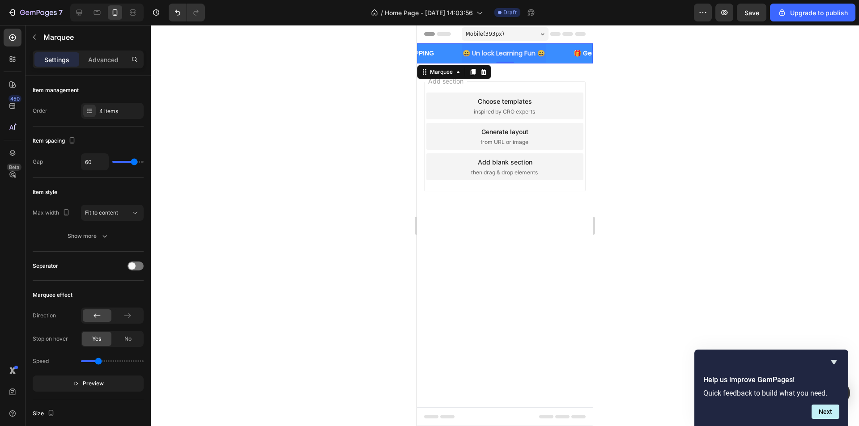
click at [473, 52] on div at bounding box center [504, 53] width 84 height 20
click at [466, 54] on p "😄 Un lock Learning Fun 😄" at bounding box center [504, 53] width 82 height 11
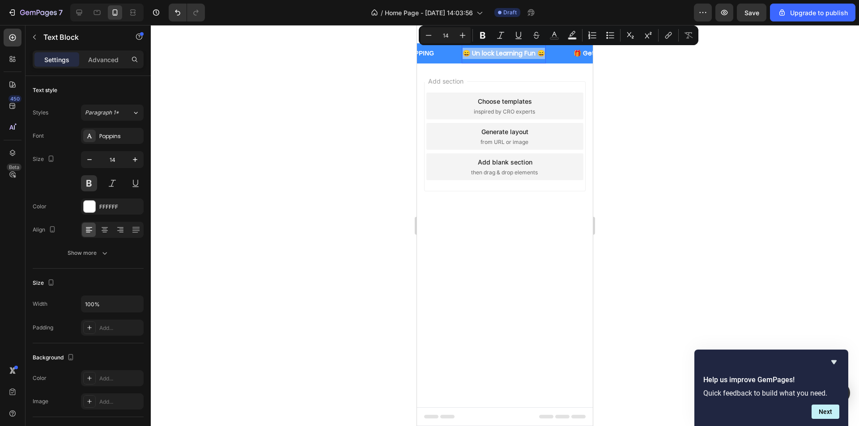
drag, startPoint x: 466, startPoint y: 53, endPoint x: 532, endPoint y: 53, distance: 66.2
click at [544, 56] on p "😄 Un lock Learning Fun 😄" at bounding box center [504, 53] width 82 height 11
copy p "😄 Un lock Learning Fun 😄"
click at [589, 55] on p "🎁 Get 50% Off All Bundle 🎁" at bounding box center [618, 53] width 89 height 11
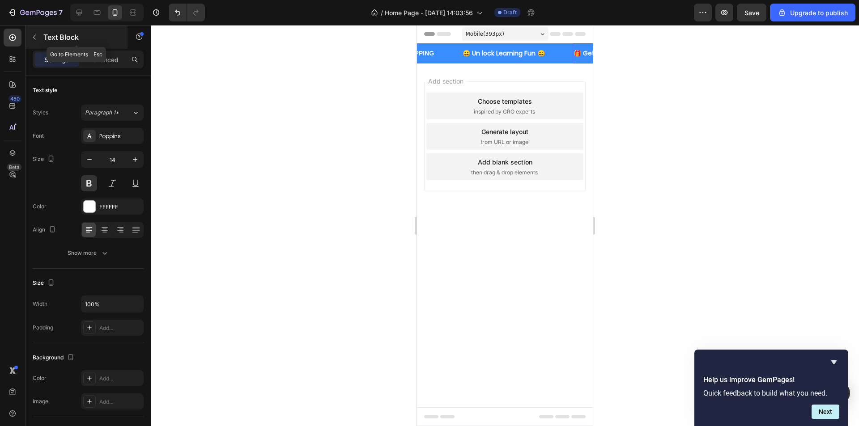
click at [46, 35] on p "Text Block" at bounding box center [81, 37] width 76 height 11
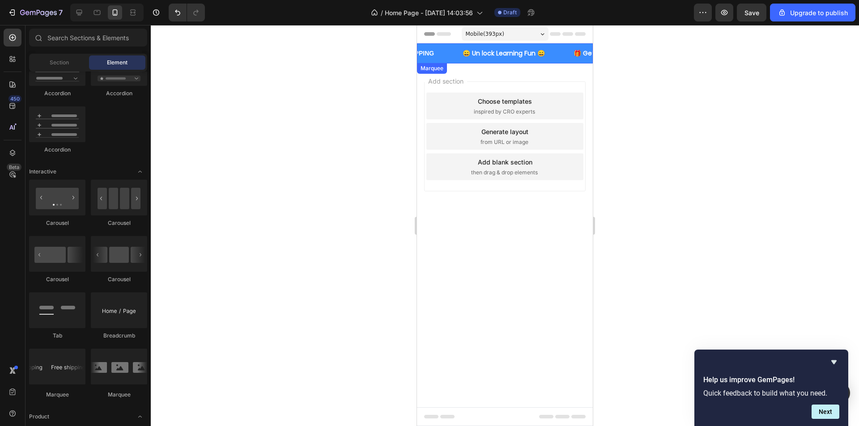
click at [561, 53] on div "😄 Un lock Learning Fun 😄 Text Block" at bounding box center [517, 53] width 111 height 20
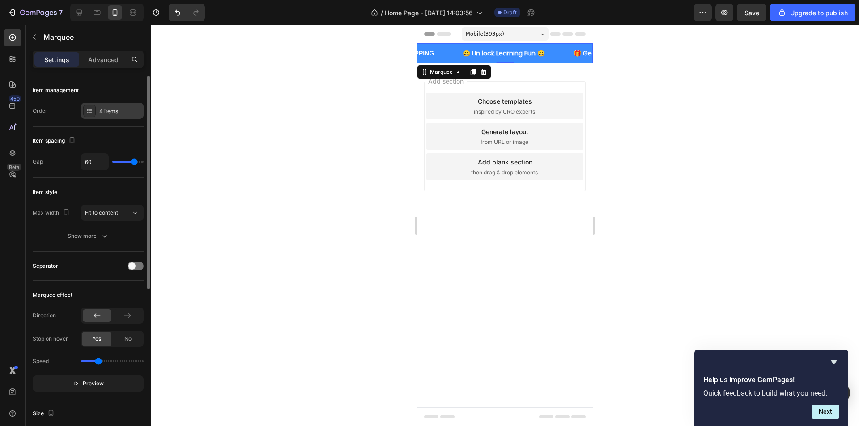
click at [103, 108] on div "4 items" at bounding box center [120, 111] width 42 height 8
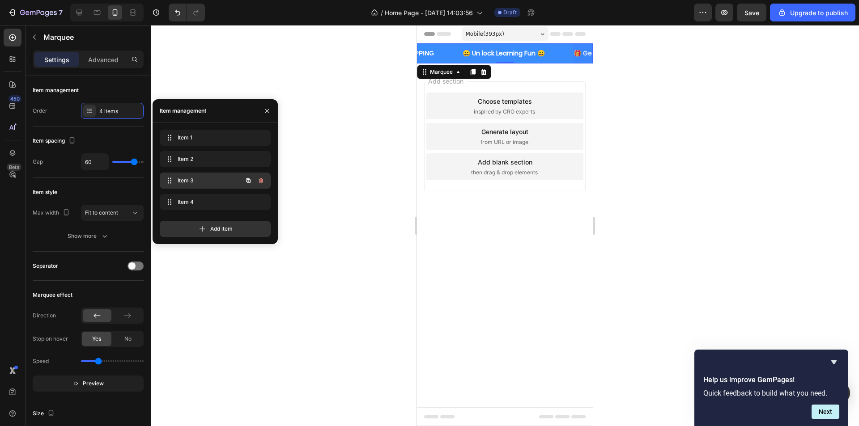
click at [193, 176] on div "Item 3 Item 3" at bounding box center [202, 180] width 79 height 13
click at [586, 55] on div "LIFE TIME WARRANTY" at bounding box center [606, 53] width 63 height 13
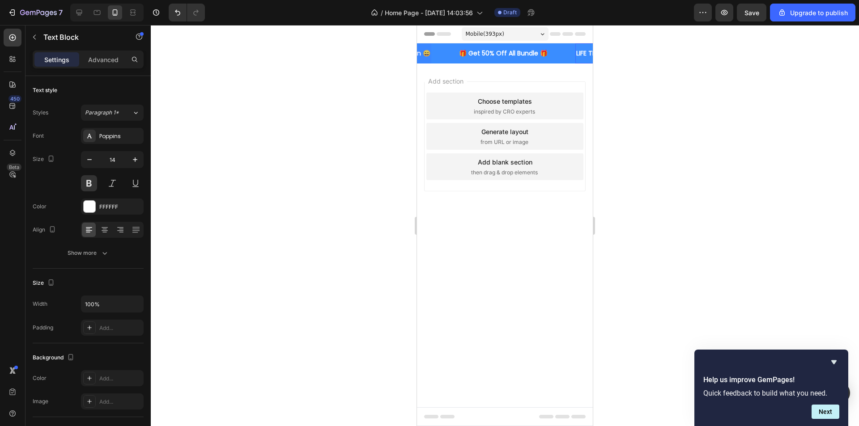
click at [586, 55] on div "LIFE TIME WARRANTY" at bounding box center [606, 53] width 63 height 13
drag, startPoint x: 450, startPoint y: 62, endPoint x: 456, endPoint y: 57, distance: 7.0
click at [450, 62] on div "🎁 Get 50% Off All Bundle 🎁 Text Block" at bounding box center [426, 53] width 90 height 20
drag, startPoint x: 467, startPoint y: 53, endPoint x: 450, endPoint y: 56, distance: 17.3
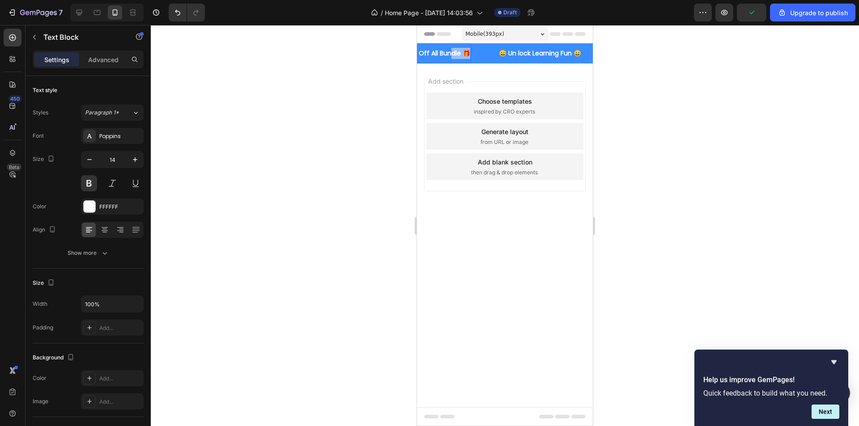
click at [450, 56] on p "🎁 Get 50% Off All Bundle 🎁" at bounding box center [426, 53] width 89 height 11
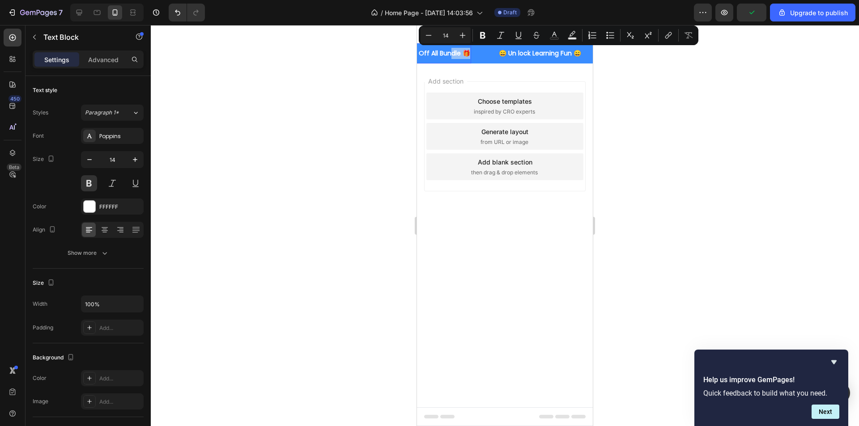
click at [450, 56] on p "🎁 Get 50% Off All Bundle 🎁" at bounding box center [426, 53] width 89 height 11
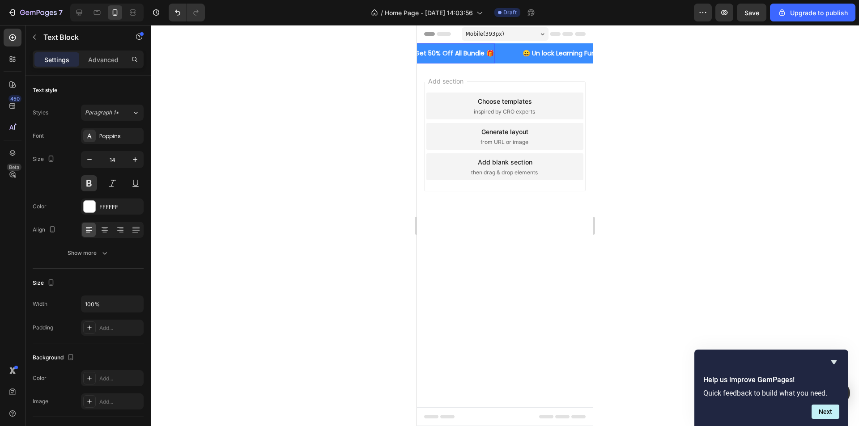
scroll to position [0, 191]
drag, startPoint x: 420, startPoint y: 55, endPoint x: 499, endPoint y: 55, distance: 79.6
click at [500, 55] on p "🎁 Get 50% Off All Bundle 🎁" at bounding box center [459, 53] width 89 height 11
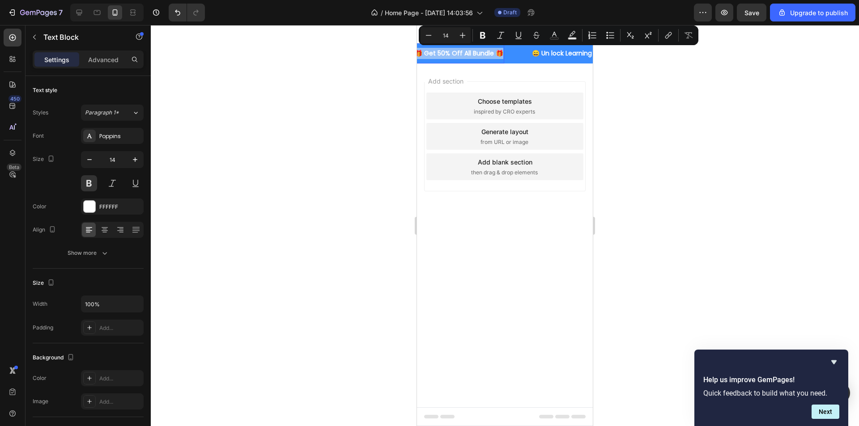
copy p "🎁 Get 50% Off All Bundle 🎁"
click at [567, 54] on p "😄 Un lock Learning Fun 😄" at bounding box center [573, 53] width 82 height 11
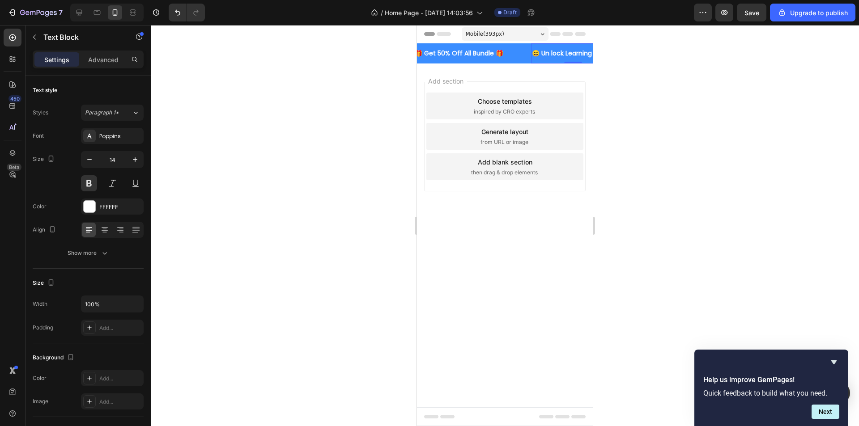
click at [519, 59] on div "🎁 Get 50% Off All Bundle 🎁 Text Block" at bounding box center [472, 53] width 117 height 20
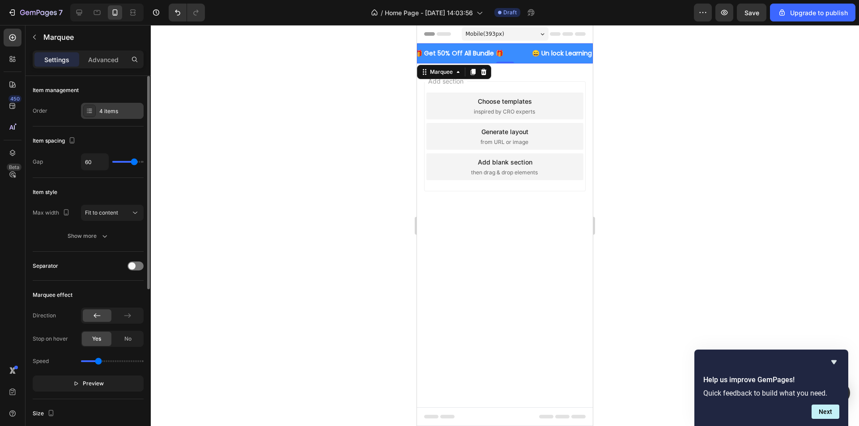
click at [109, 108] on div "4 items" at bounding box center [120, 111] width 42 height 8
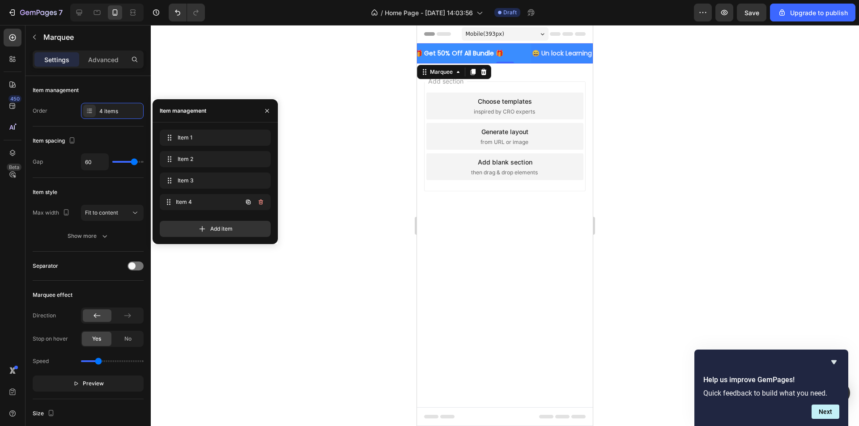
drag, startPoint x: 198, startPoint y: 203, endPoint x: 276, endPoint y: 191, distance: 79.3
click at [198, 204] on span "Item 4" at bounding box center [209, 202] width 66 height 8
click at [203, 204] on span "Item 4" at bounding box center [203, 202] width 51 height 8
click at [586, 53] on div "FREE SHIPPING" at bounding box center [597, 53] width 50 height 13
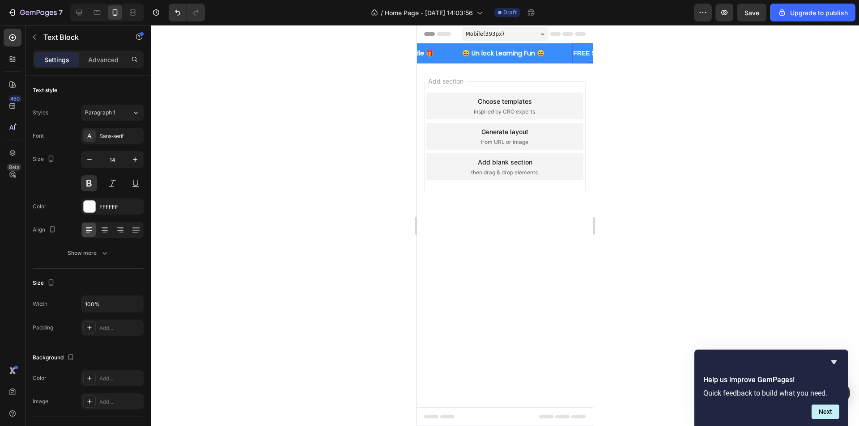
click at [584, 55] on div "FREE SHIPPING" at bounding box center [597, 53] width 50 height 13
drag, startPoint x: 591, startPoint y: 53, endPoint x: 548, endPoint y: 55, distance: 43.0
click at [548, 55] on p "FREE SHIPPING" at bounding box center [565, 53] width 48 height 11
click at [571, 51] on div "😄 Un lock Learning Fun 😄 Text Block" at bounding box center [523, 53] width 111 height 20
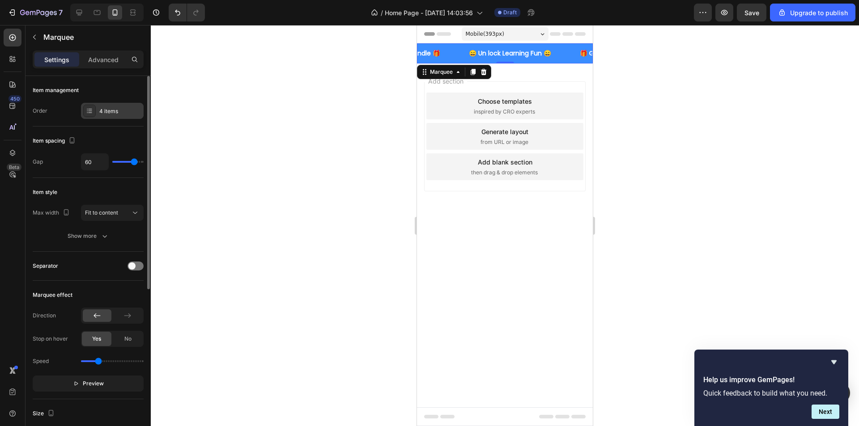
click at [94, 114] on div at bounding box center [89, 111] width 13 height 13
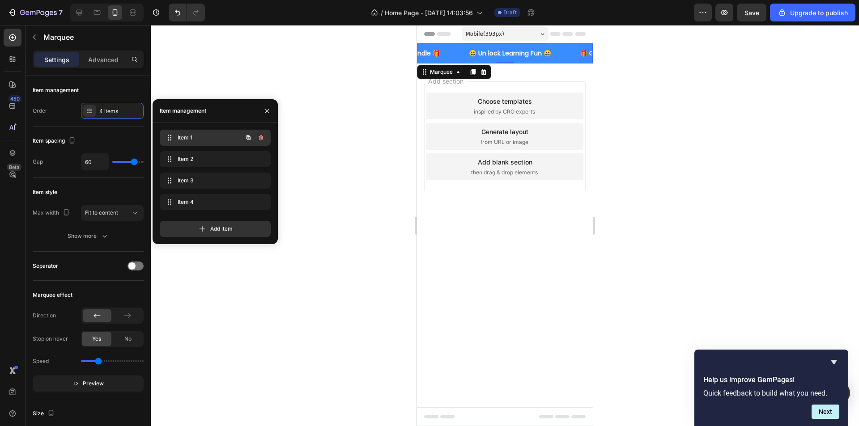
click at [183, 139] on span "Item 1" at bounding box center [203, 138] width 51 height 8
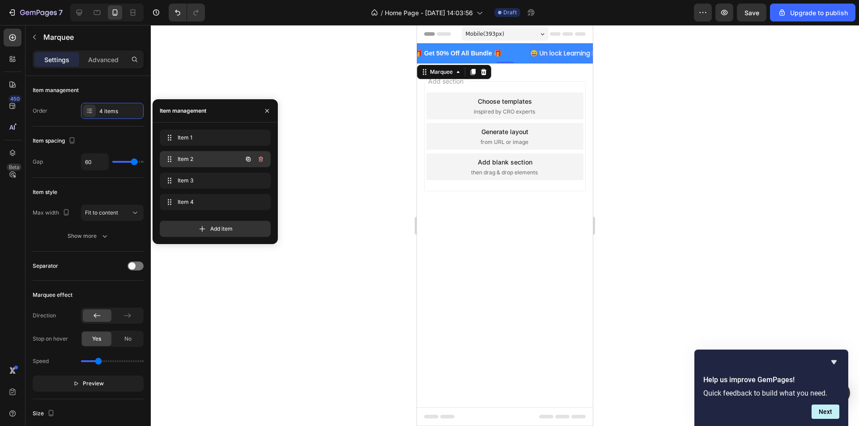
scroll to position [0, 0]
click at [191, 153] on div "Item 2 Item 2" at bounding box center [215, 159] width 111 height 16
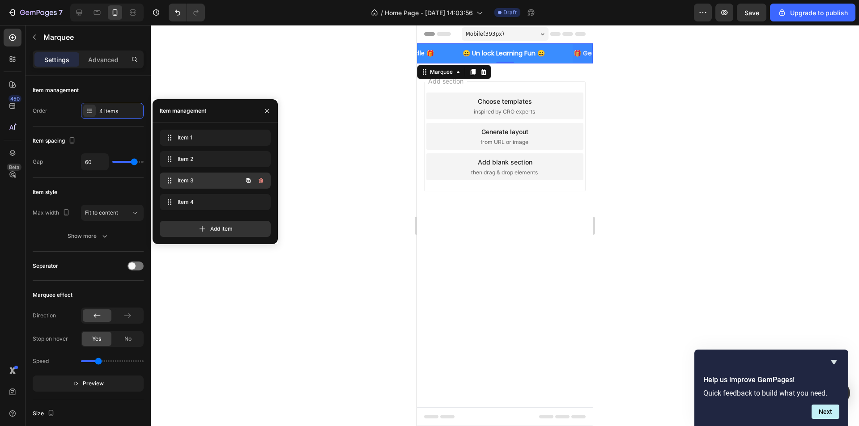
click at [193, 175] on div "Item 3 Item 3" at bounding box center [202, 180] width 79 height 13
click at [199, 195] on div "Item 4 Item 4" at bounding box center [215, 202] width 111 height 16
click at [207, 212] on div "Item 4 Item 4" at bounding box center [215, 204] width 111 height 20
type input "53"
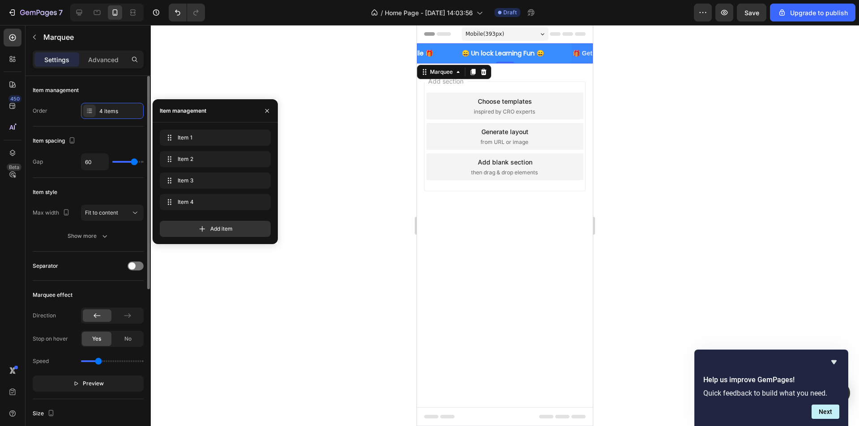
type input "53"
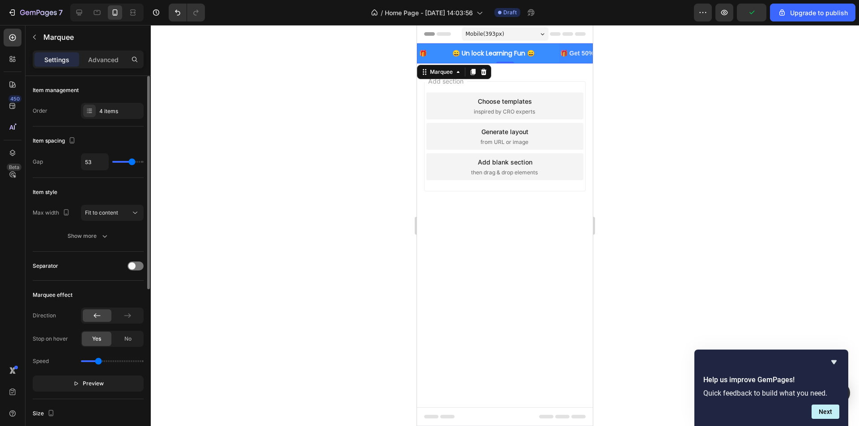
type input "52"
type input "50"
type input "49"
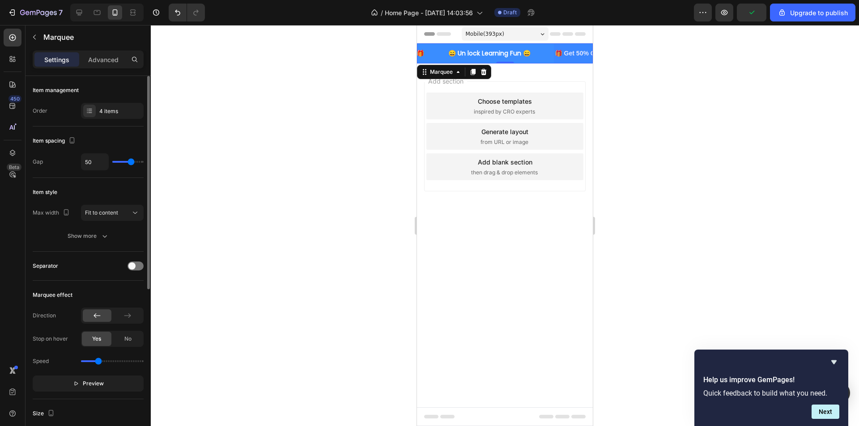
type input "49"
type input "44"
type input "43"
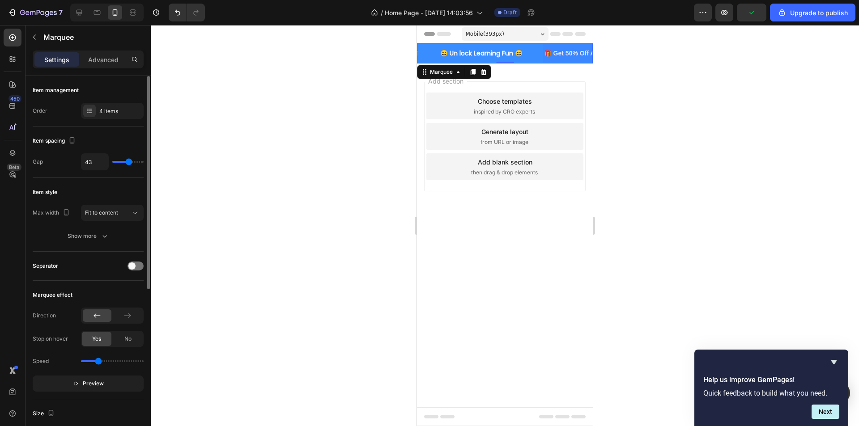
type input "41"
type input "40"
type input "39"
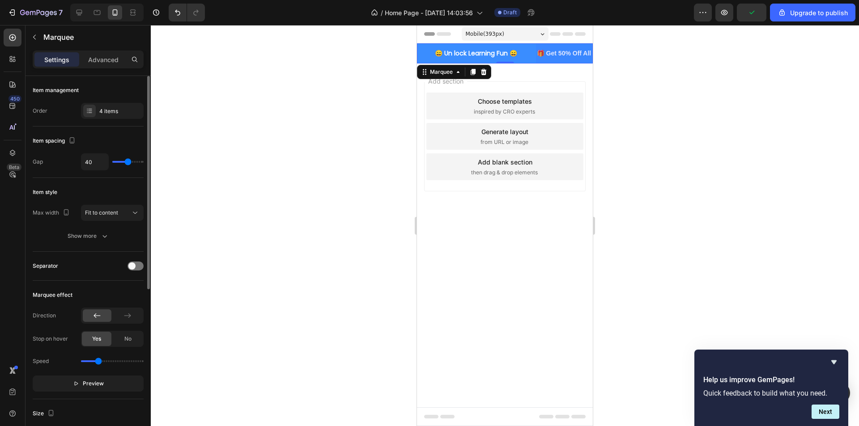
type input "39"
type input "37"
type input "36"
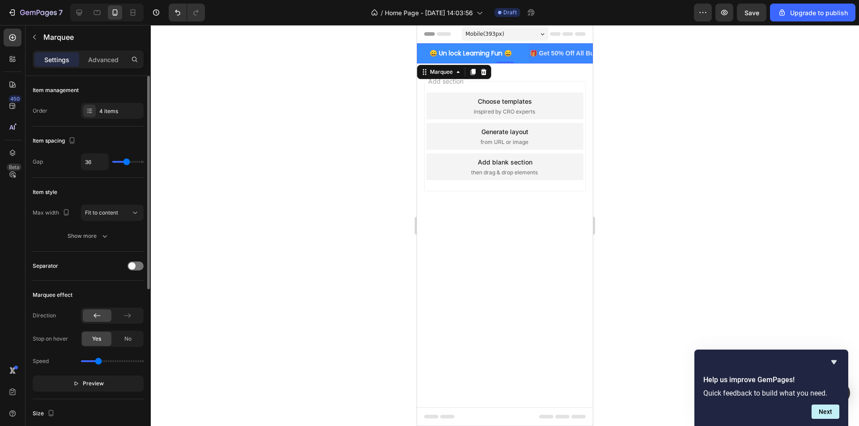
type input "34"
type input "33"
drag, startPoint x: 132, startPoint y: 165, endPoint x: 126, endPoint y: 163, distance: 6.9
click at [126, 163] on input "range" at bounding box center [127, 162] width 31 height 2
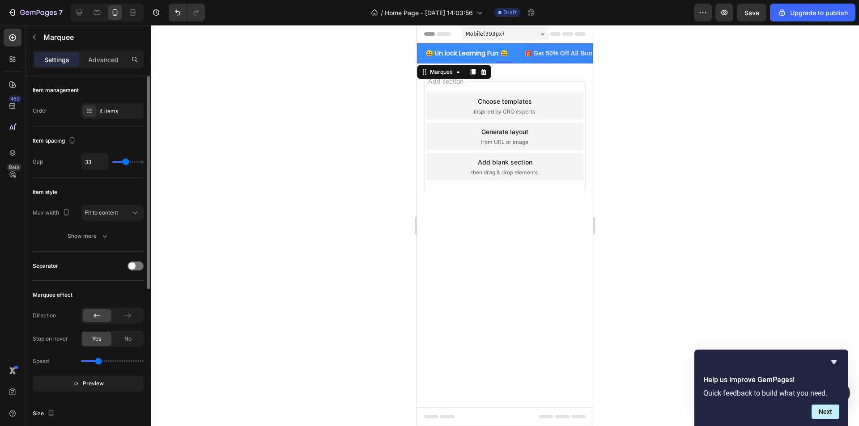
type input "32"
type input "31"
type input "30"
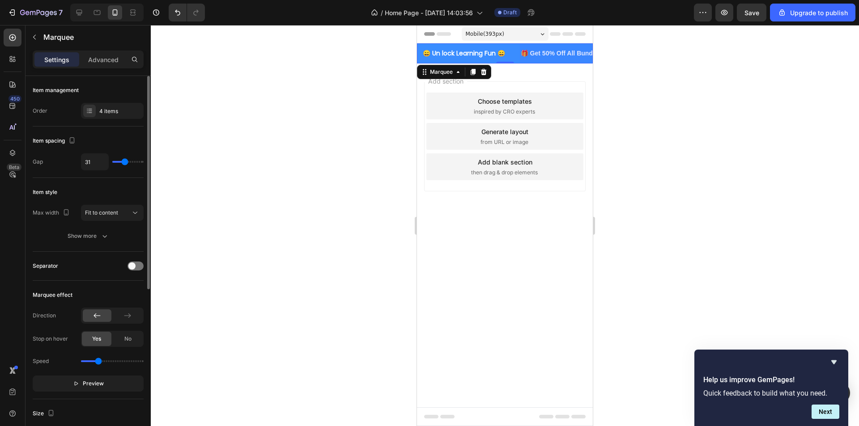
type input "30"
type input "29"
type input "30"
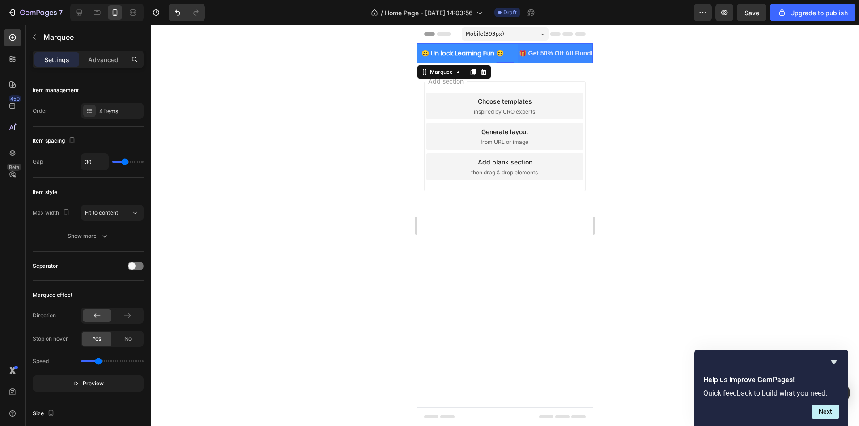
click at [268, 154] on div at bounding box center [505, 225] width 708 height 401
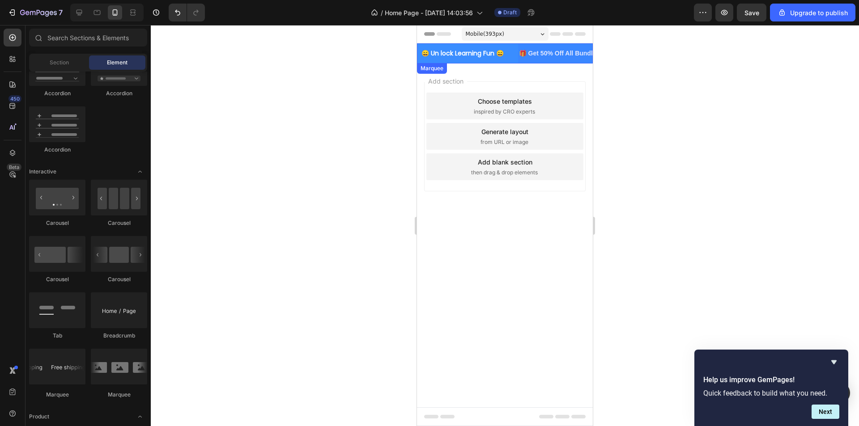
click at [564, 51] on div at bounding box center [562, 53] width 89 height 20
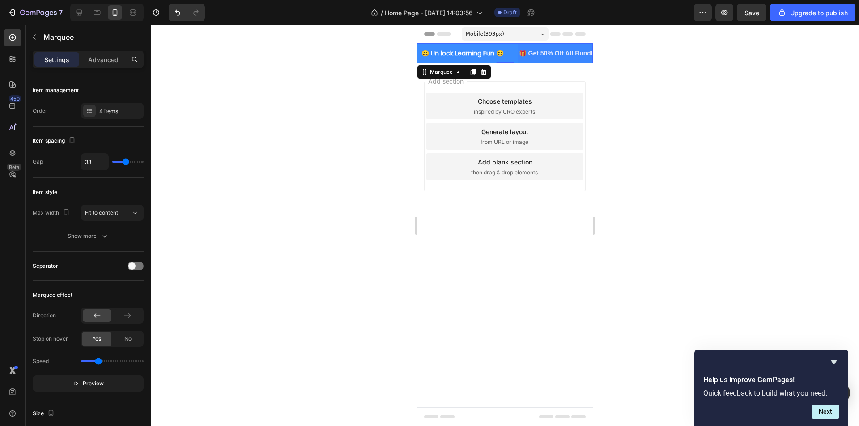
click at [562, 52] on div at bounding box center [562, 53] width 89 height 20
click at [535, 53] on div at bounding box center [562, 53] width 89 height 20
click at [712, 88] on div at bounding box center [505, 225] width 708 height 401
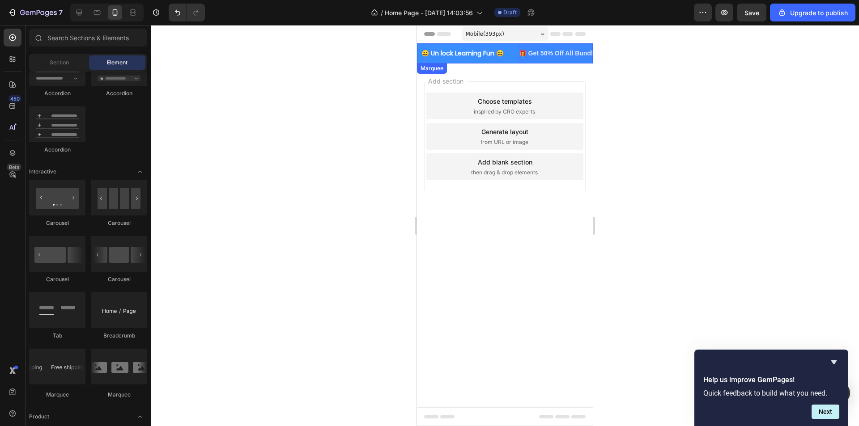
click at [533, 52] on div at bounding box center [562, 53] width 89 height 20
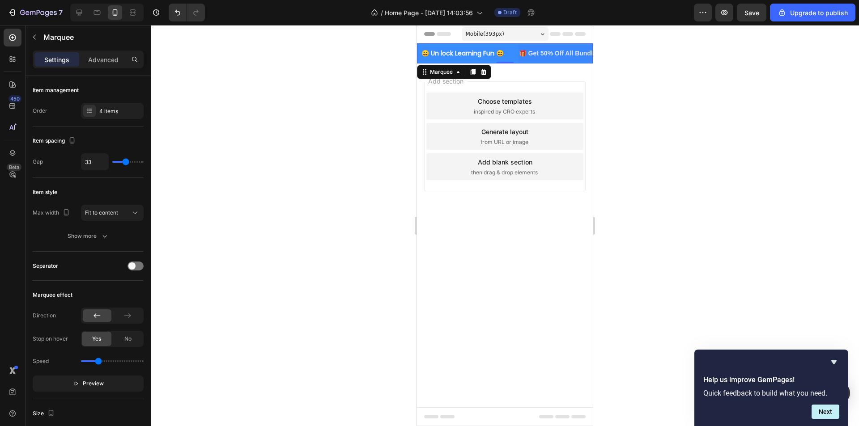
click at [533, 52] on div at bounding box center [562, 53] width 89 height 20
click at [98, 110] on div "4 items" at bounding box center [112, 111] width 63 height 16
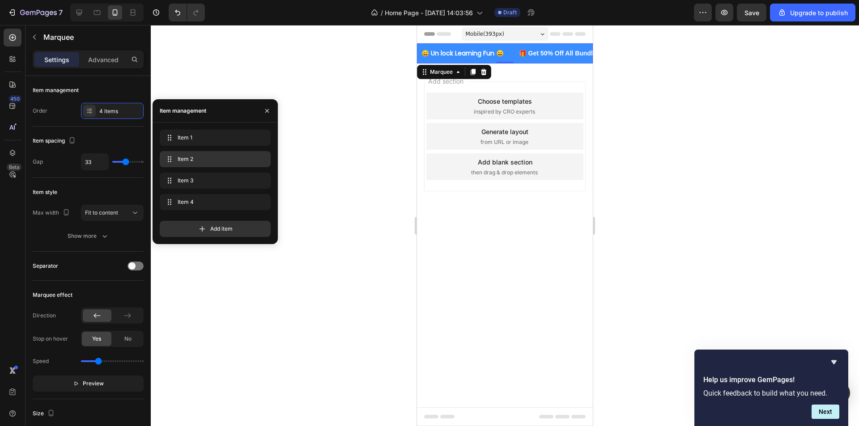
click at [199, 163] on div "Item 2 Item 2" at bounding box center [215, 159] width 104 height 13
click at [198, 176] on div "Item 3 Item 3" at bounding box center [202, 180] width 79 height 13
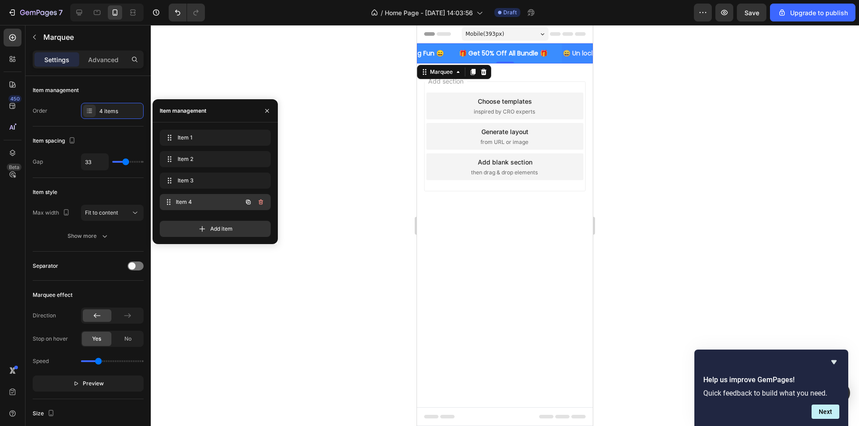
click at [195, 200] on span "Item 4" at bounding box center [209, 202] width 66 height 8
click at [197, 141] on span "Item 1" at bounding box center [209, 138] width 66 height 8
click at [568, 53] on div at bounding box center [602, 53] width 89 height 20
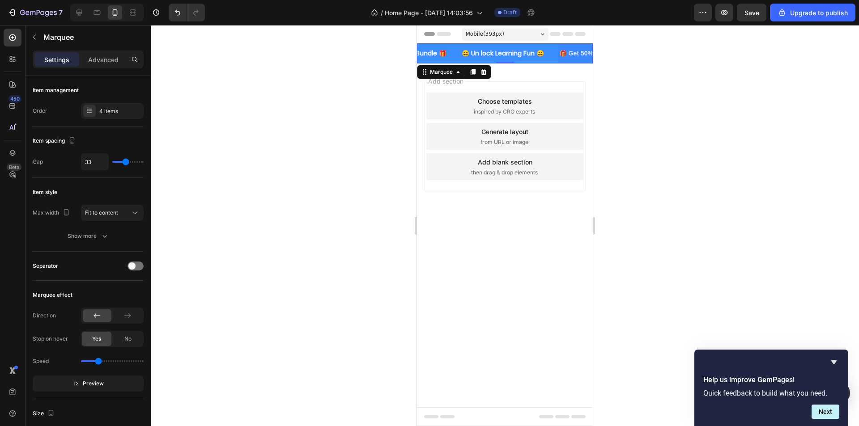
click at [578, 54] on div at bounding box center [602, 53] width 89 height 20
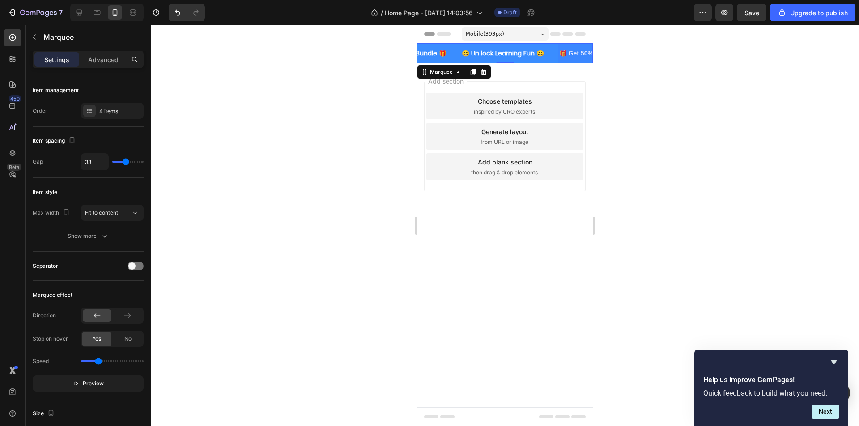
drag, startPoint x: 578, startPoint y: 54, endPoint x: 540, endPoint y: 51, distance: 37.7
click at [577, 54] on div at bounding box center [602, 53] width 89 height 20
click at [535, 51] on p "😄 Un lock Learning Fun 😄" at bounding box center [503, 53] width 82 height 11
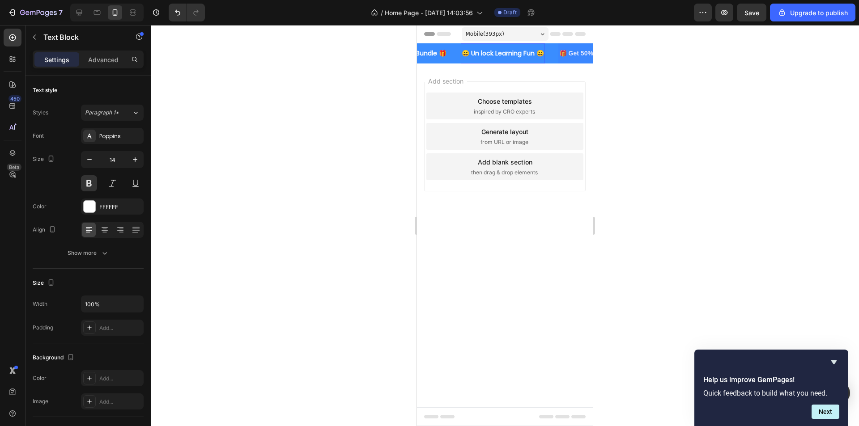
click at [537, 56] on p "😄 Un lock Learning Fun 😄" at bounding box center [503, 53] width 82 height 11
click at [576, 56] on div at bounding box center [602, 53] width 89 height 20
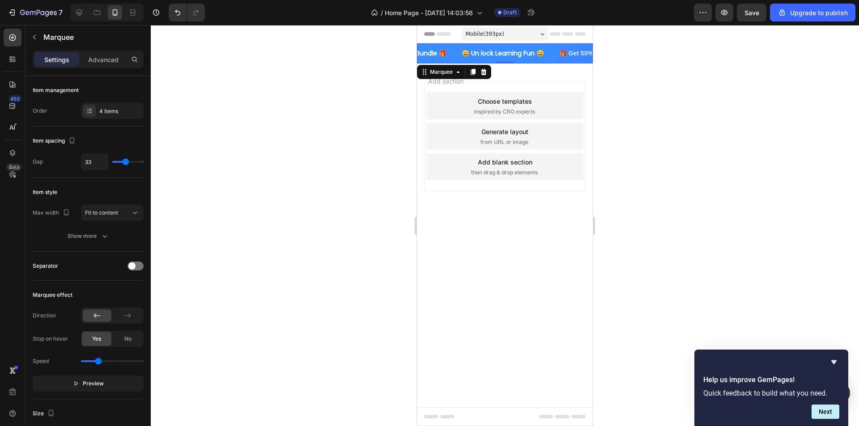
click at [577, 54] on div at bounding box center [602, 53] width 89 height 20
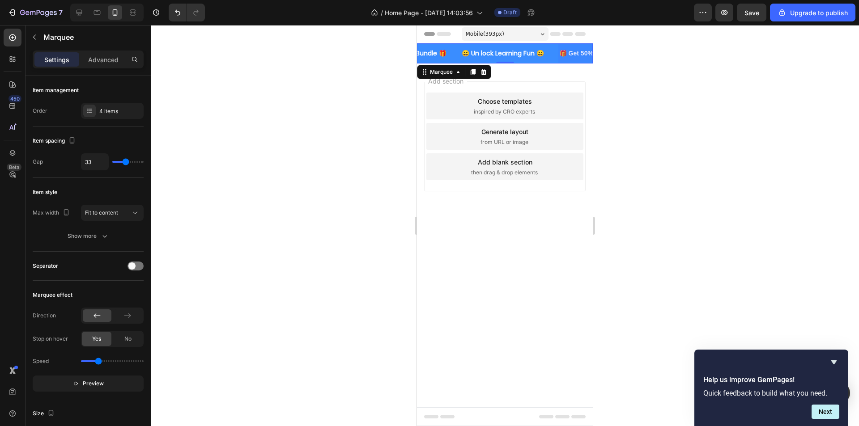
click at [577, 54] on div at bounding box center [602, 53] width 89 height 20
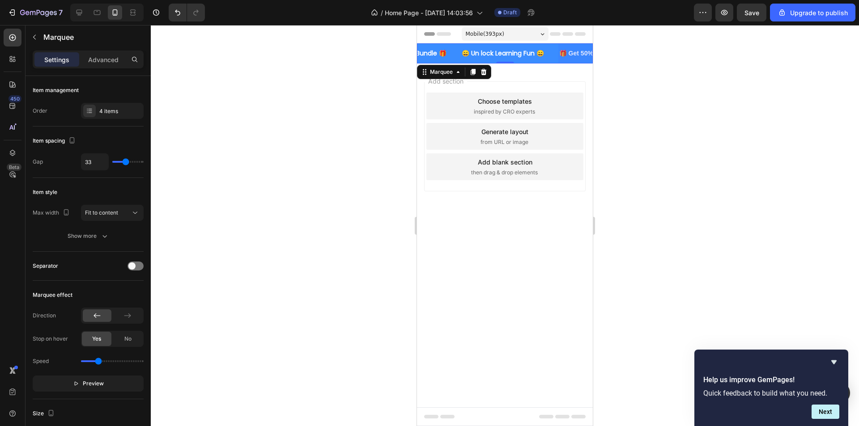
click at [577, 54] on div at bounding box center [602, 53] width 89 height 20
click at [820, 411] on button "Next" at bounding box center [826, 412] width 28 height 14
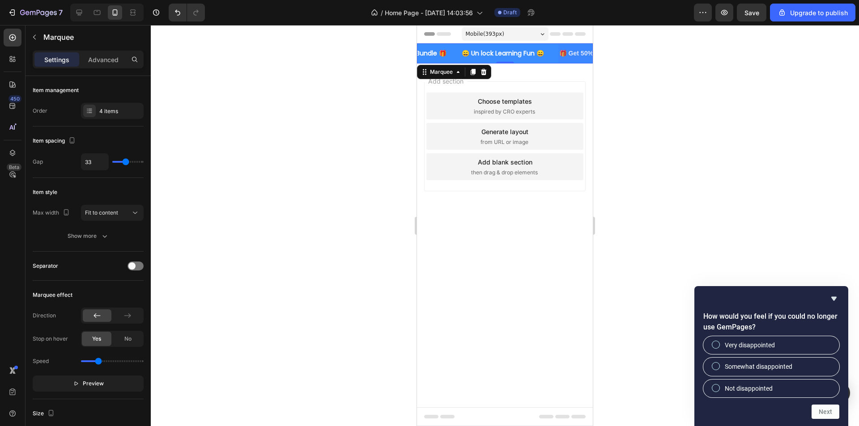
click at [839, 297] on div "How would you feel if you could no longer use GemPages? Very disappointed Somew…" at bounding box center [771, 356] width 154 height 140
click at [837, 297] on icon "Hide survey" at bounding box center [833, 299] width 5 height 4
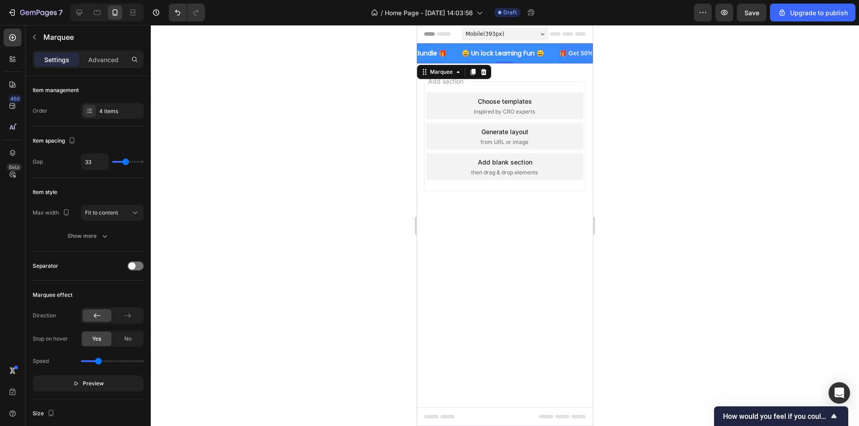
click at [551, 52] on div "😄 Un lock Learning Fun 😄 Text Block" at bounding box center [510, 53] width 98 height 20
click at [105, 106] on div "4 items" at bounding box center [112, 111] width 63 height 16
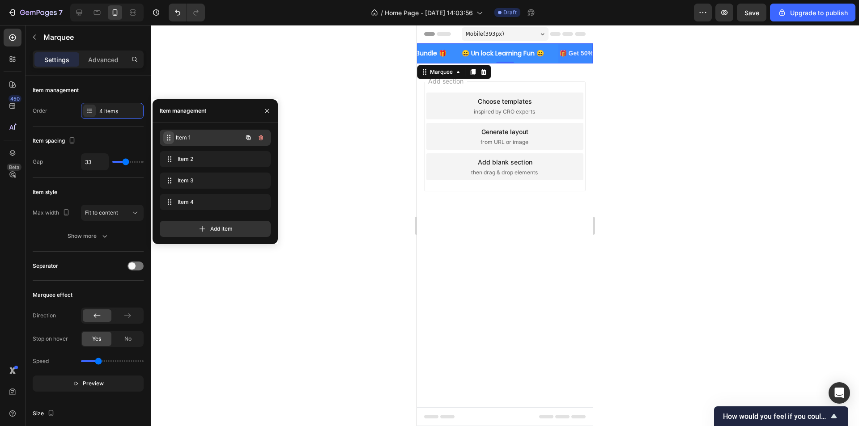
click at [175, 132] on div "Item 1 Item 1" at bounding box center [202, 138] width 79 height 13
click at [458, 54] on p "🎁 Get 50% Off All Bundle 🎁" at bounding box center [461, 53] width 87 height 11
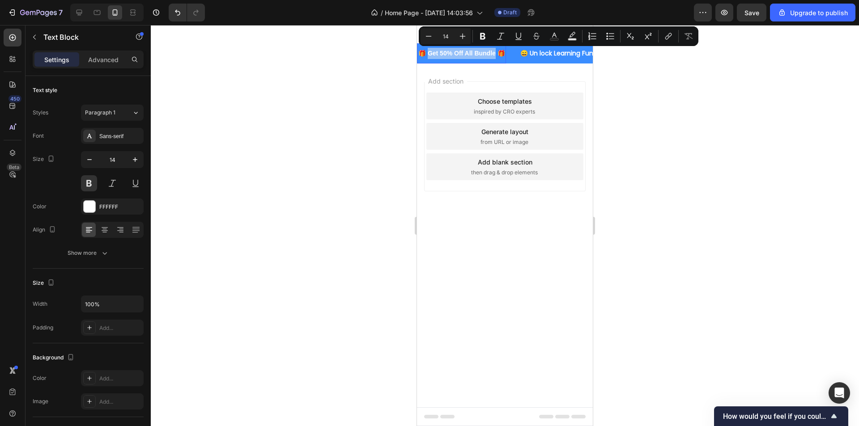
drag, startPoint x: 496, startPoint y: 55, endPoint x: 428, endPoint y: 52, distance: 68.1
click at [428, 52] on p "🎁 Get 50% Off All Bundle 🎁" at bounding box center [461, 53] width 87 height 11
click at [115, 140] on div "Sans-serif" at bounding box center [120, 136] width 42 height 8
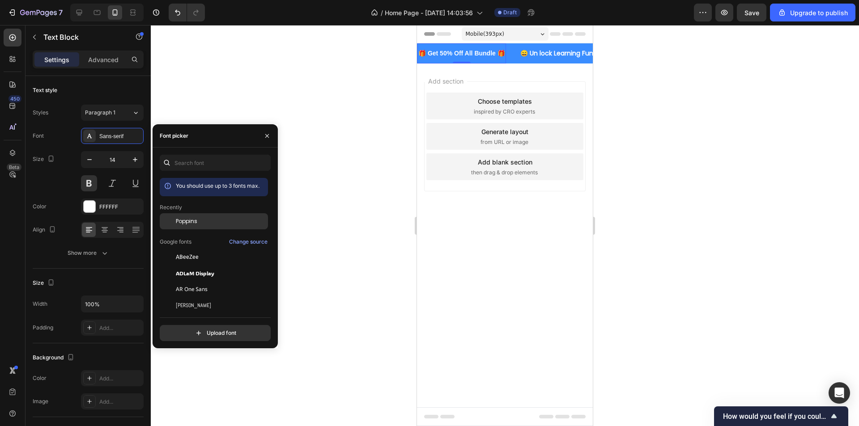
click at [174, 220] on div at bounding box center [168, 221] width 16 height 16
click at [552, 50] on p "😄 Un lock Learning Fun 😄" at bounding box center [563, 53] width 82 height 11
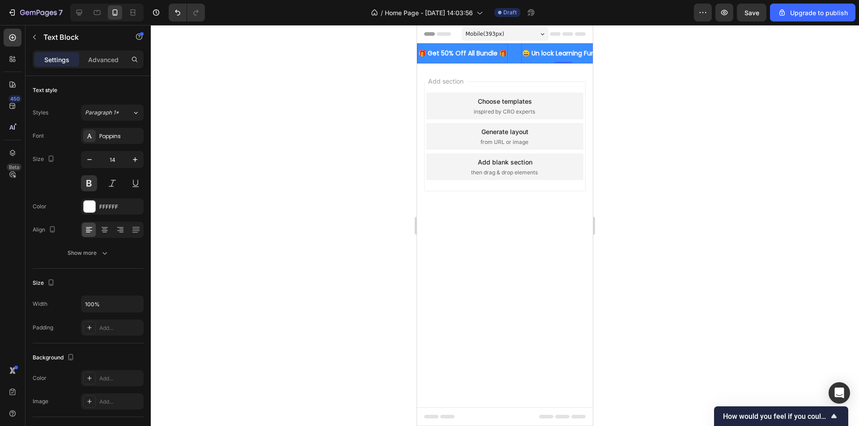
click at [445, 50] on p "🎁 Get 50% Off All Bundle 🎁" at bounding box center [462, 53] width 89 height 11
click at [522, 53] on p "😄 Un lock Learning Fun 😄" at bounding box center [563, 53] width 82 height 11
click at [510, 50] on div "🎁 Get 50% Off All Bundle 🎁 Text Block" at bounding box center [469, 53] width 104 height 20
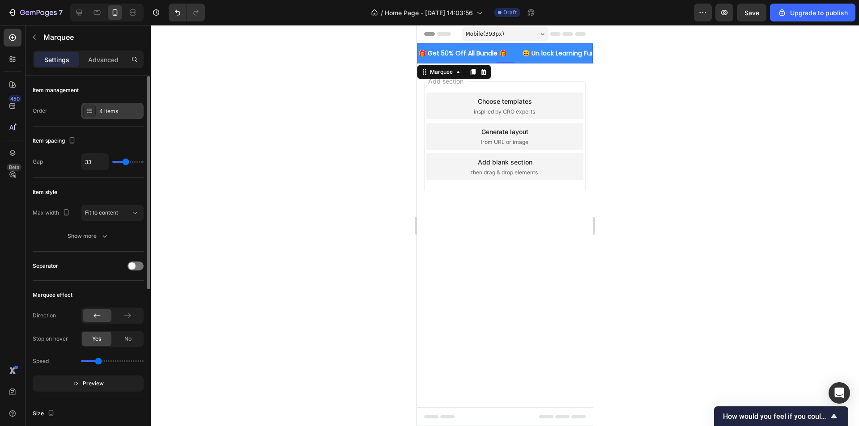
click at [112, 112] on div "4 items" at bounding box center [120, 111] width 42 height 8
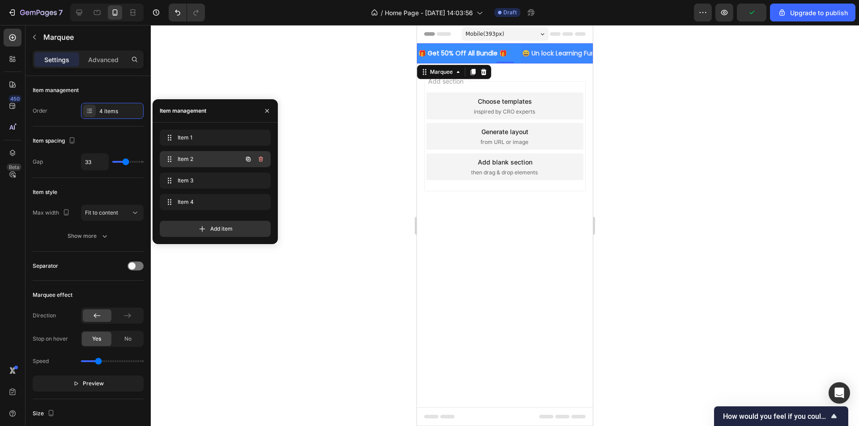
click at [196, 161] on span "Item 2" at bounding box center [203, 159] width 51 height 8
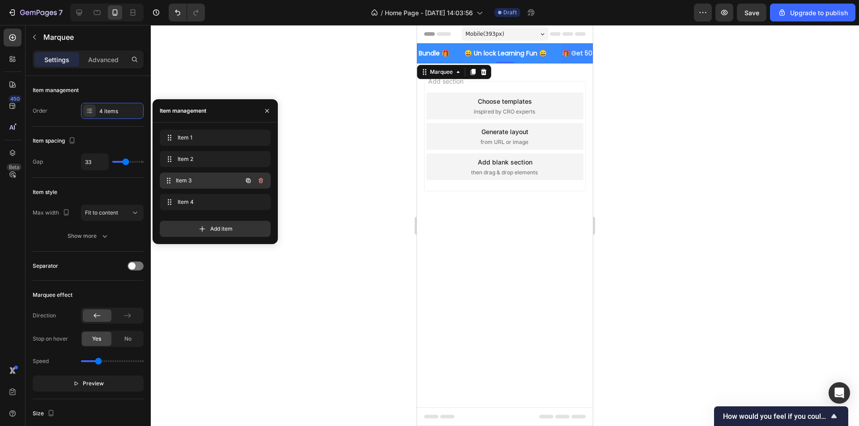
click at [205, 183] on span "Item 3" at bounding box center [209, 181] width 66 height 8
click at [204, 196] on div "Item 4 Item 4" at bounding box center [202, 202] width 79 height 13
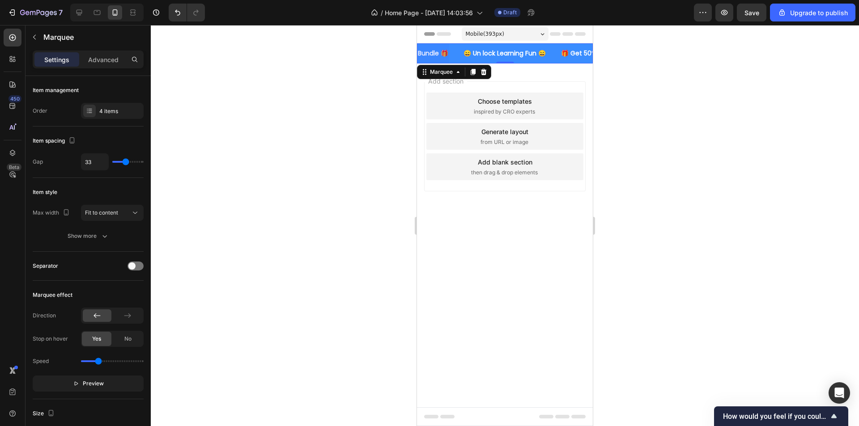
click at [357, 92] on div at bounding box center [505, 225] width 708 height 401
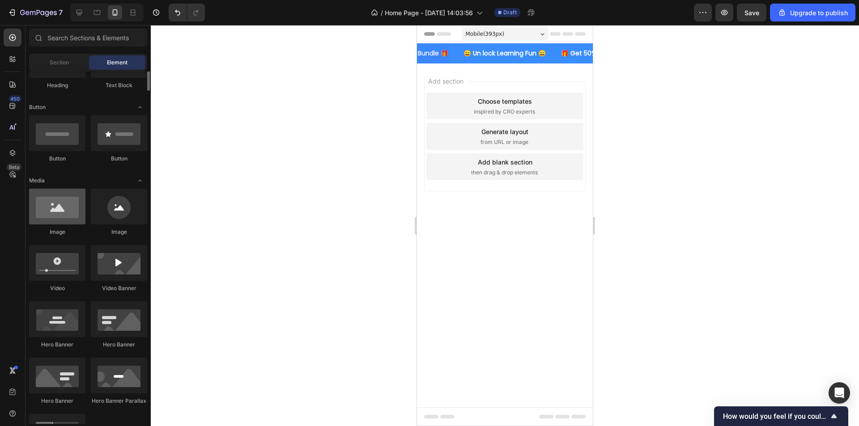
scroll to position [0, 0]
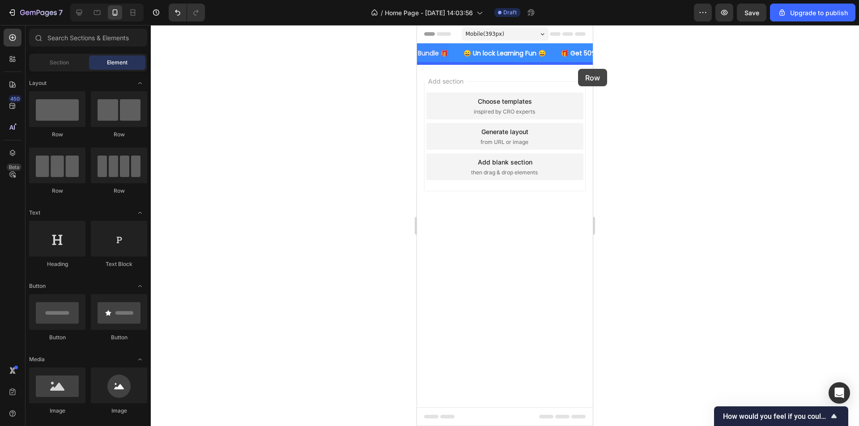
drag, startPoint x: 467, startPoint y: 137, endPoint x: 575, endPoint y: 68, distance: 128.9
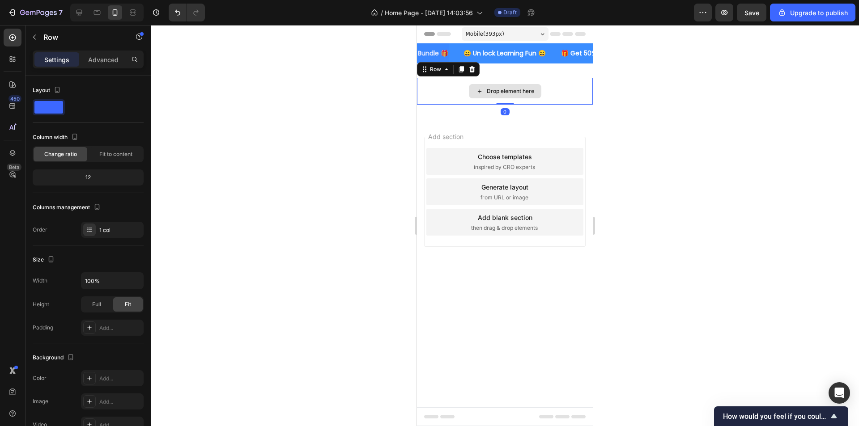
drag, startPoint x: 501, startPoint y: 111, endPoint x: 506, endPoint y: 97, distance: 15.1
click at [506, 97] on div "Drop element here Row 0" at bounding box center [505, 91] width 176 height 27
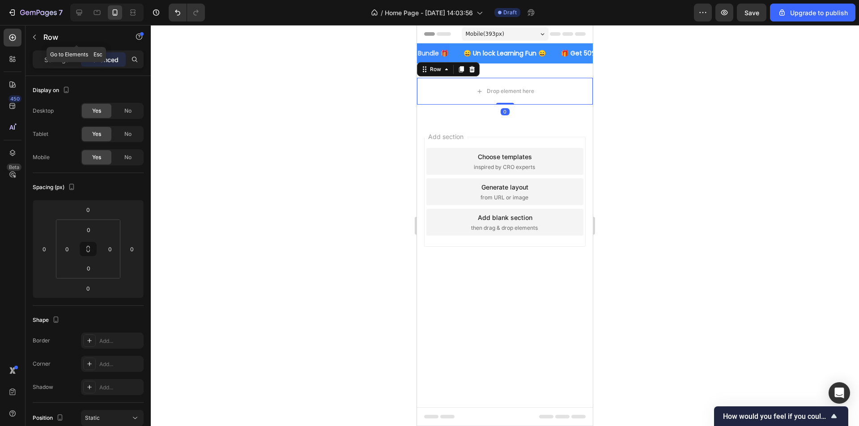
click at [35, 33] on button "button" at bounding box center [34, 37] width 14 height 14
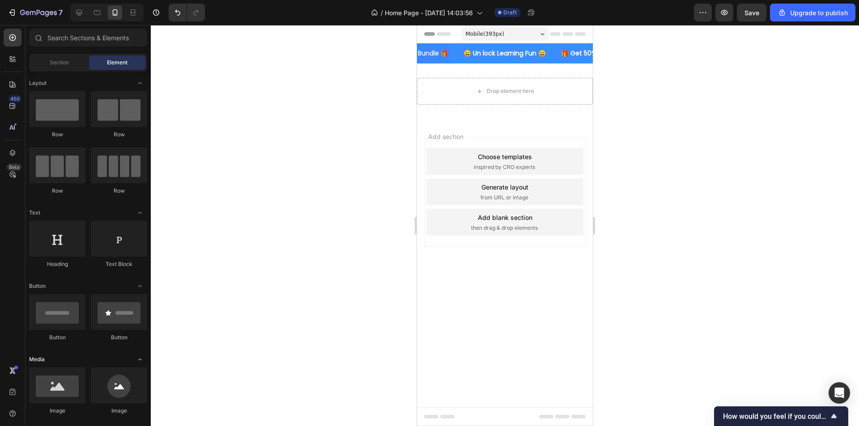
scroll to position [45, 0]
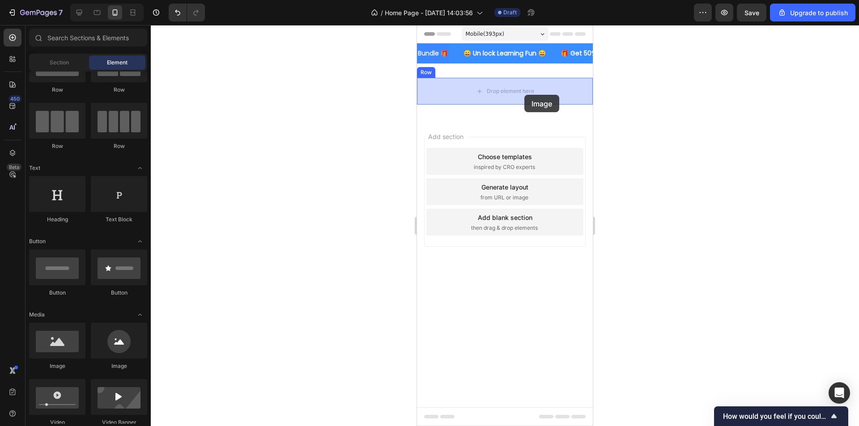
drag, startPoint x: 490, startPoint y: 365, endPoint x: 524, endPoint y: 94, distance: 273.7
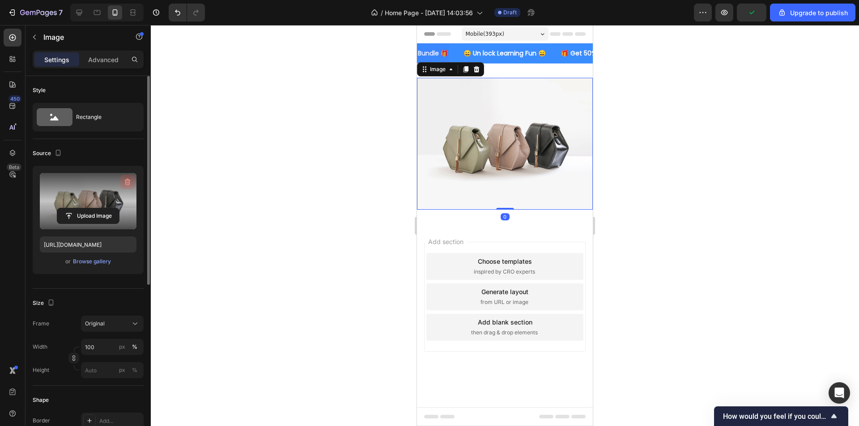
click at [127, 182] on icon "button" at bounding box center [127, 182] width 1 height 3
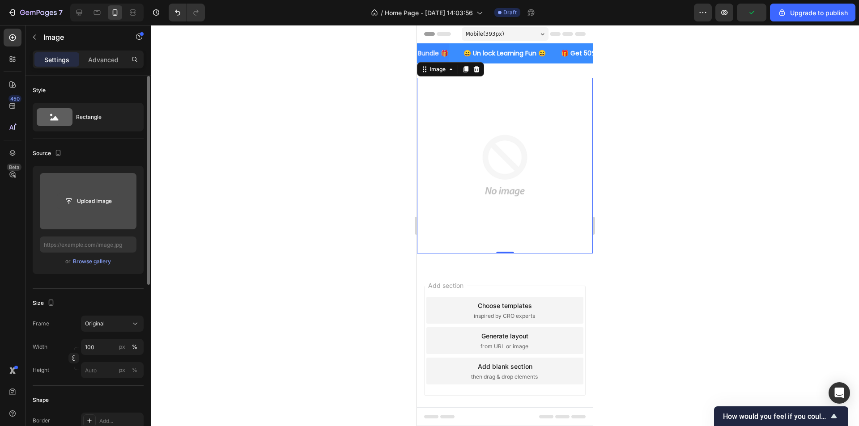
click at [106, 200] on input "file" at bounding box center [88, 201] width 62 height 15
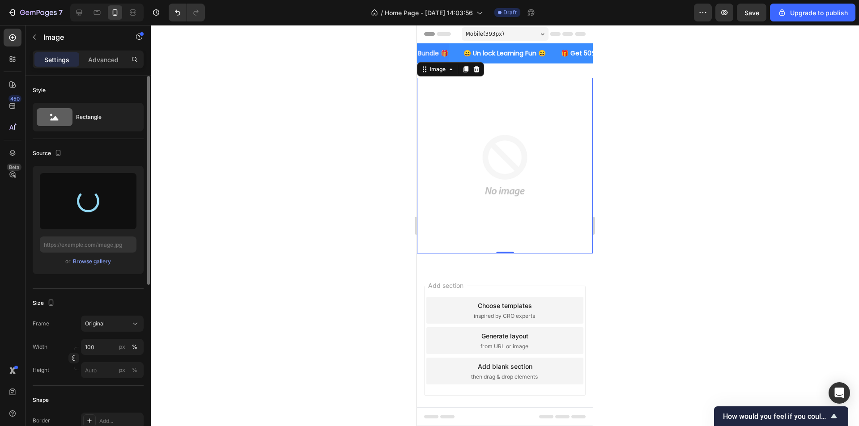
type input "[URL][DOMAIN_NAME]"
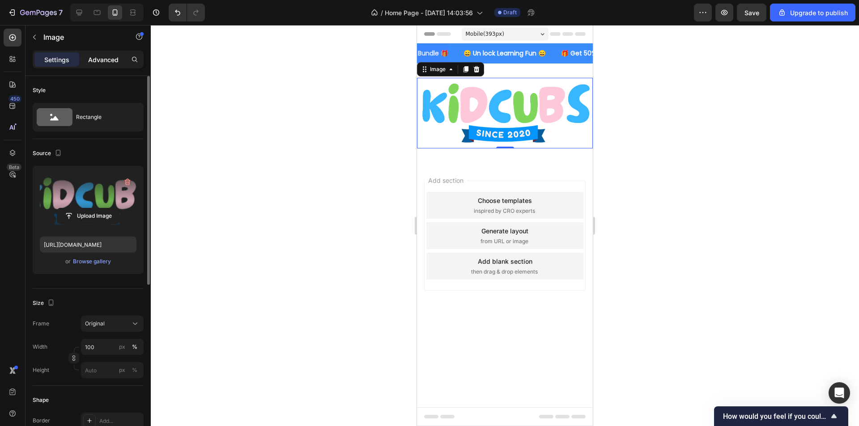
click at [102, 55] on p "Advanced" at bounding box center [103, 59] width 30 height 9
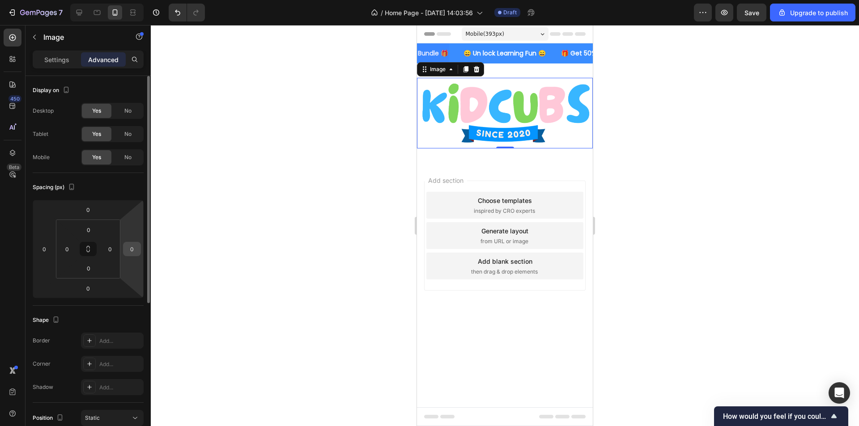
click at [128, 254] on input "0" at bounding box center [131, 248] width 13 height 13
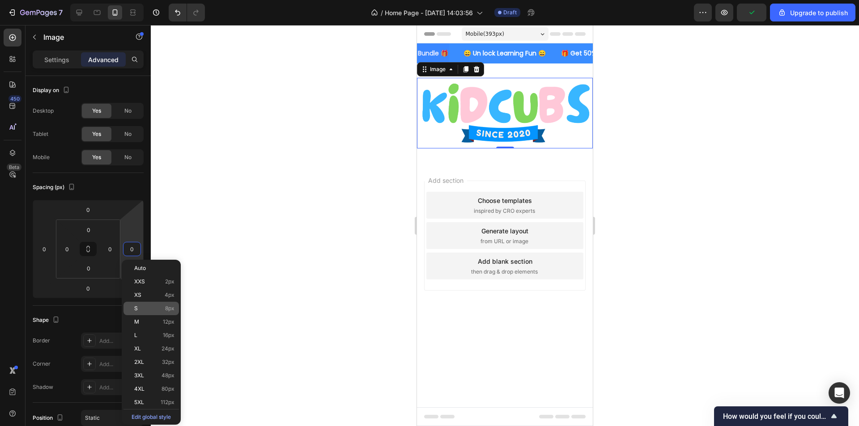
click at [151, 311] on p "S 8px" at bounding box center [154, 309] width 40 height 6
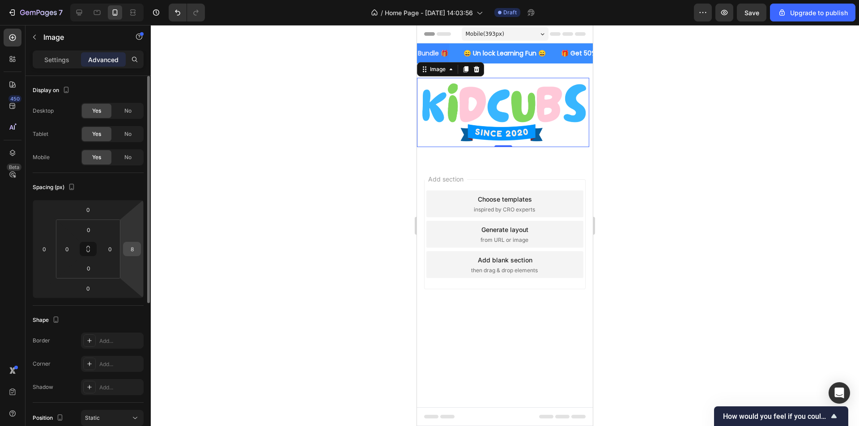
click at [136, 251] on input "8" at bounding box center [131, 248] width 13 height 13
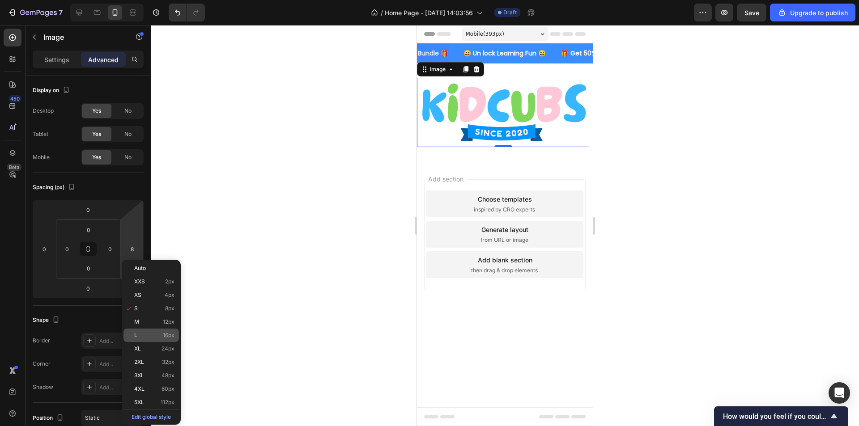
click at [159, 330] on div "L 16px" at bounding box center [150, 335] width 55 height 13
type input "16"
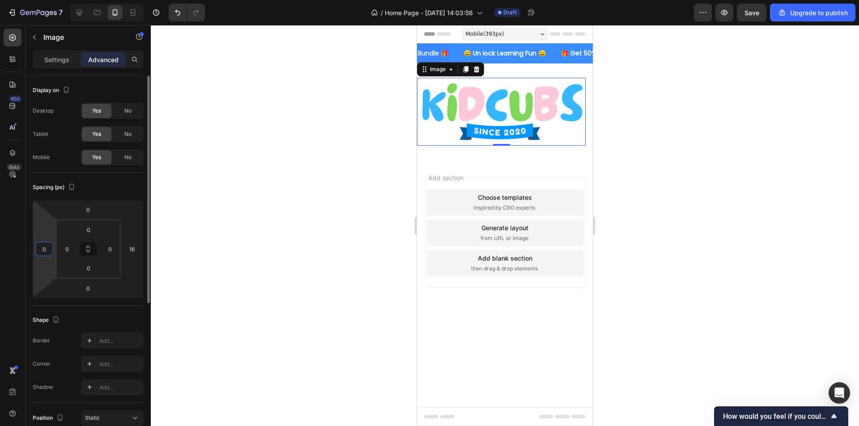
click at [46, 251] on input "0" at bounding box center [44, 248] width 13 height 13
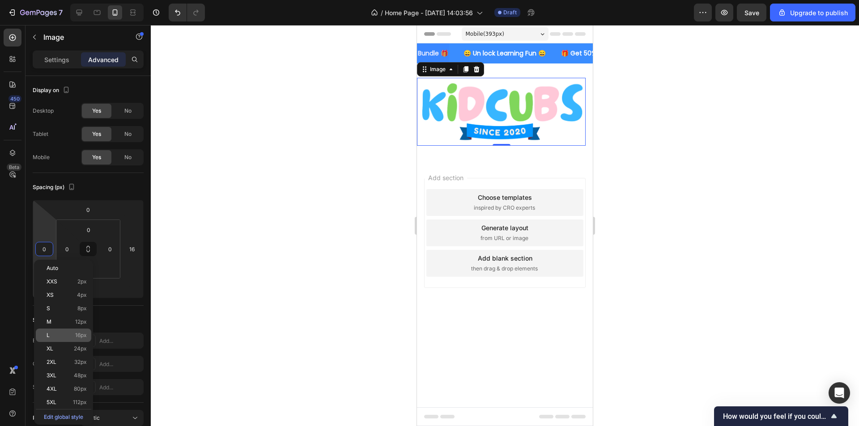
click at [73, 336] on p "L 16px" at bounding box center [67, 335] width 40 height 6
type input "16"
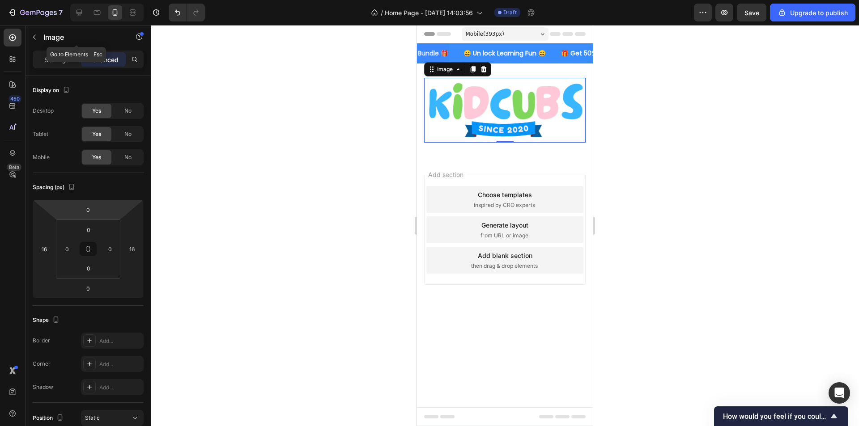
click at [55, 50] on div "Image" at bounding box center [76, 37] width 102 height 25
click at [54, 56] on p "Settings" at bounding box center [56, 59] width 25 height 9
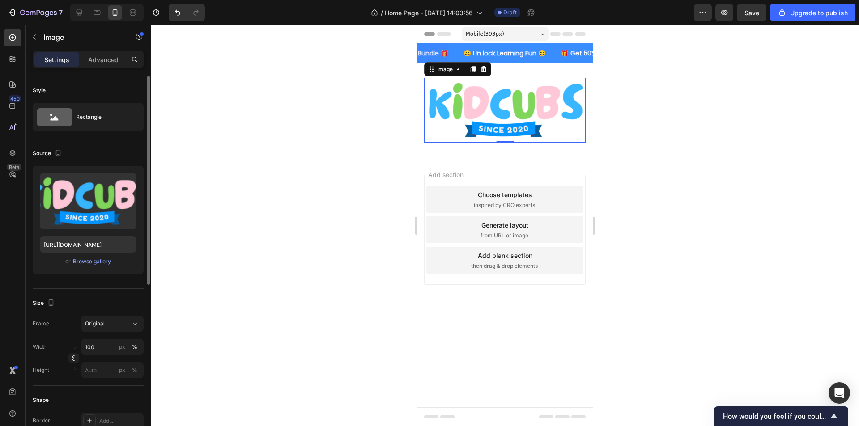
scroll to position [134, 0]
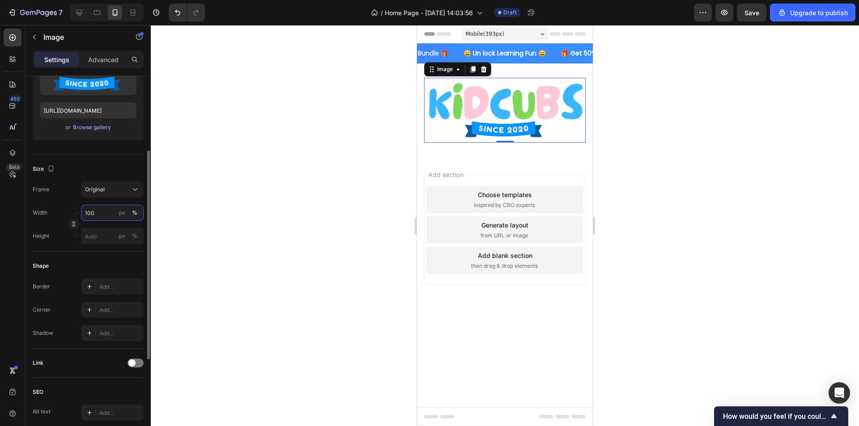
click at [97, 211] on input "100" at bounding box center [112, 213] width 63 height 16
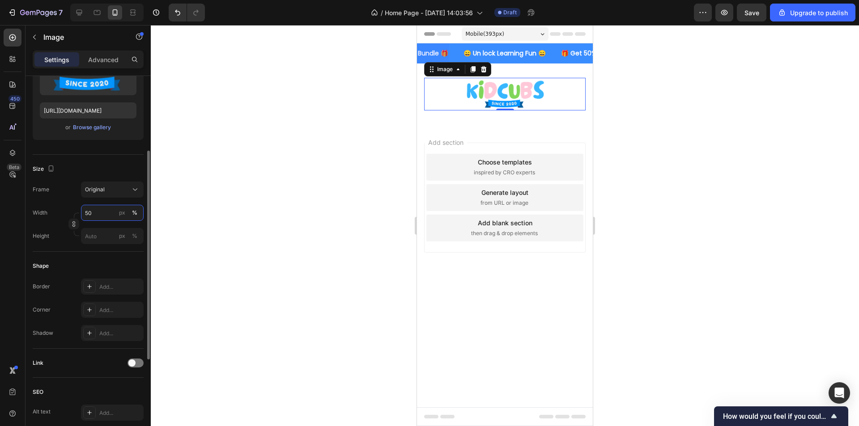
type input "5"
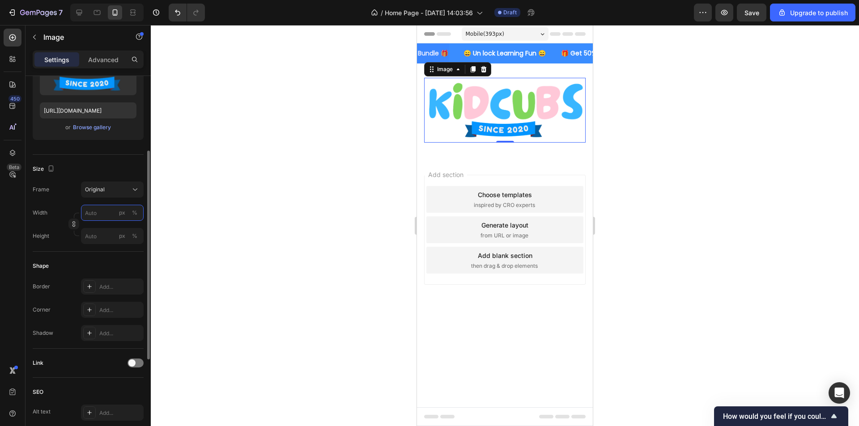
type input "5"
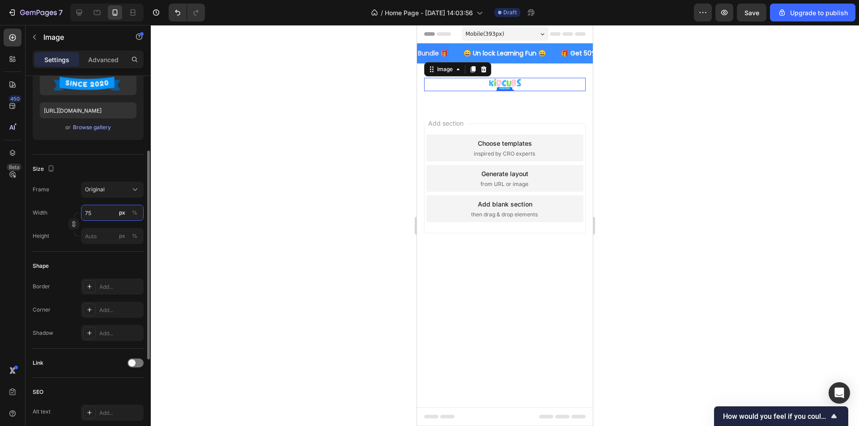
type input "7"
type input "6"
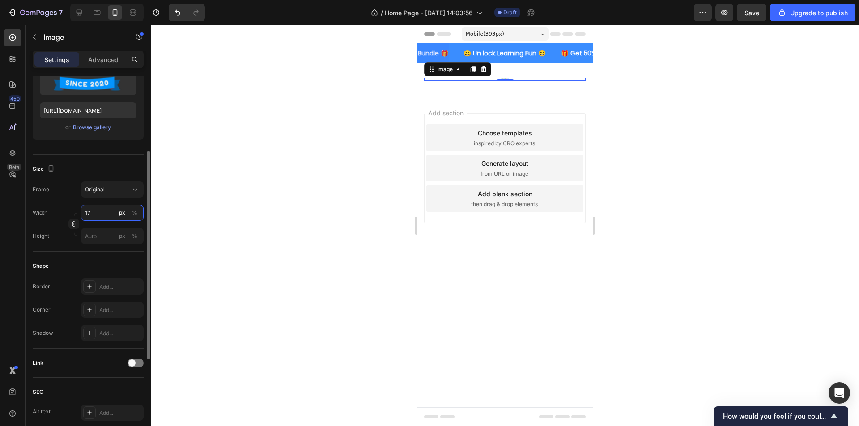
type input "1"
type input "260"
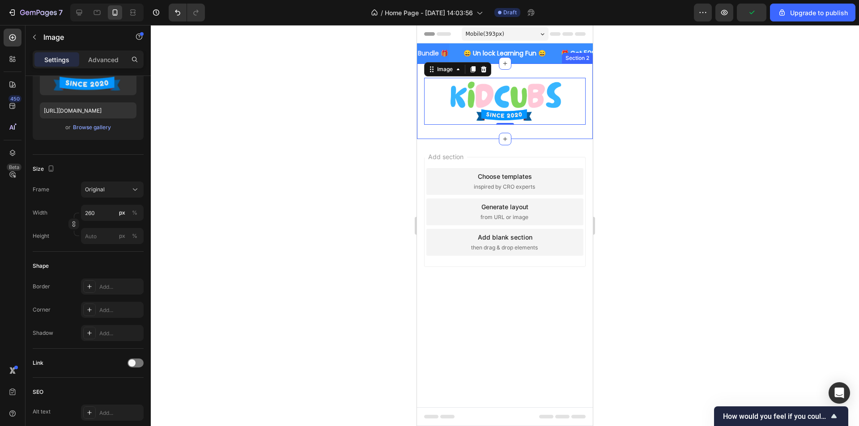
click at [529, 69] on div "Image 0 Row Section 2" at bounding box center [505, 102] width 176 height 76
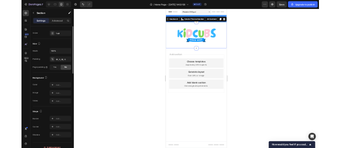
scroll to position [0, 0]
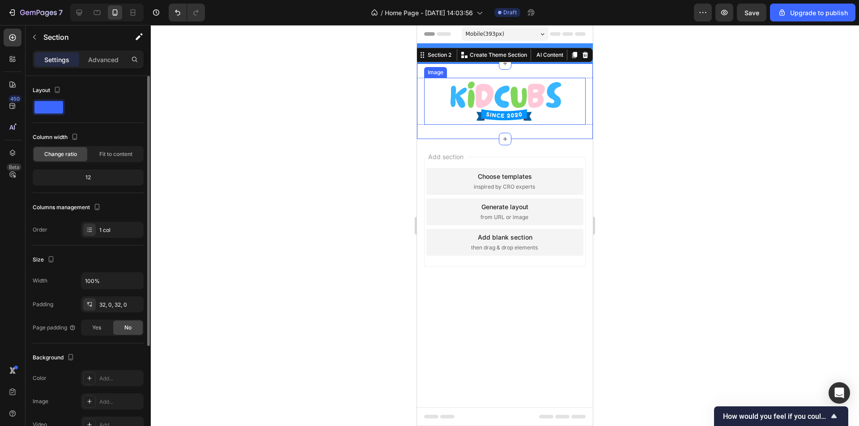
click at [472, 86] on img at bounding box center [505, 101] width 116 height 47
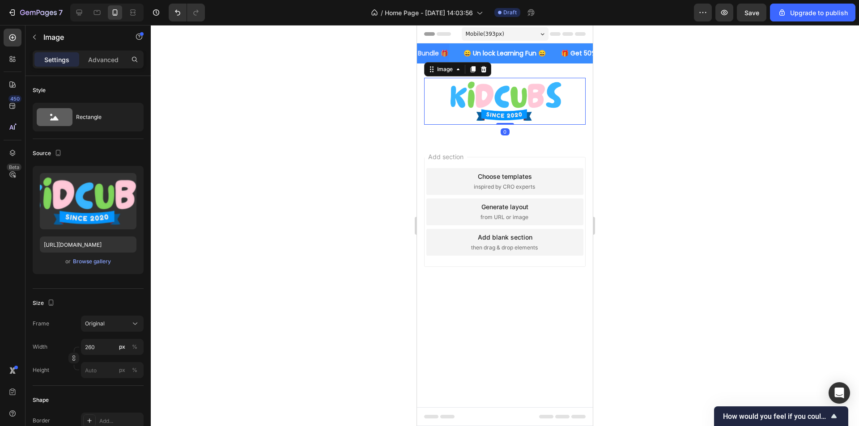
click at [101, 52] on div "Settings Advanced" at bounding box center [88, 60] width 111 height 18
click at [93, 62] on p "Advanced" at bounding box center [103, 59] width 30 height 9
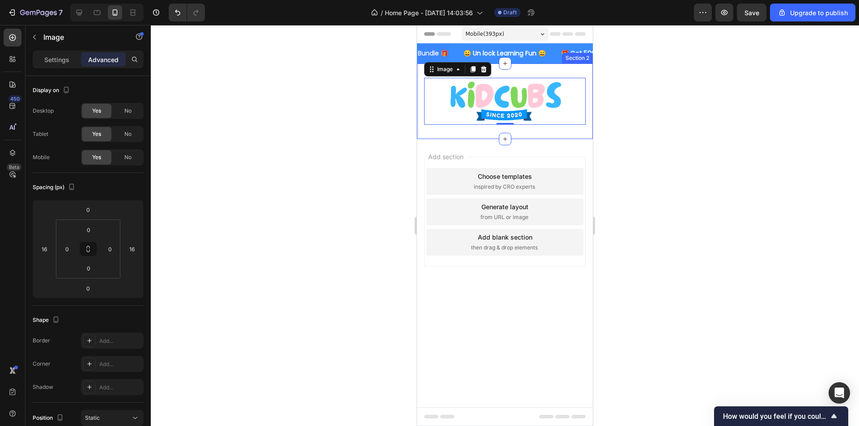
click at [536, 68] on div "Image 0 Row Section 2" at bounding box center [505, 102] width 176 height 76
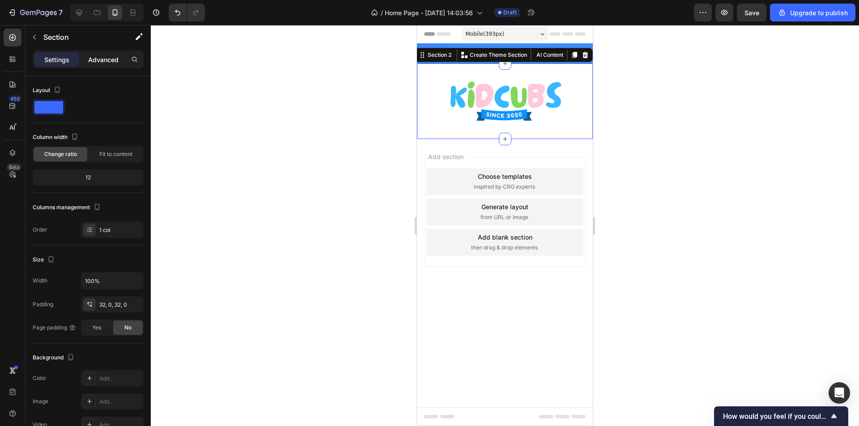
click at [90, 53] on div "Advanced" at bounding box center [103, 59] width 45 height 14
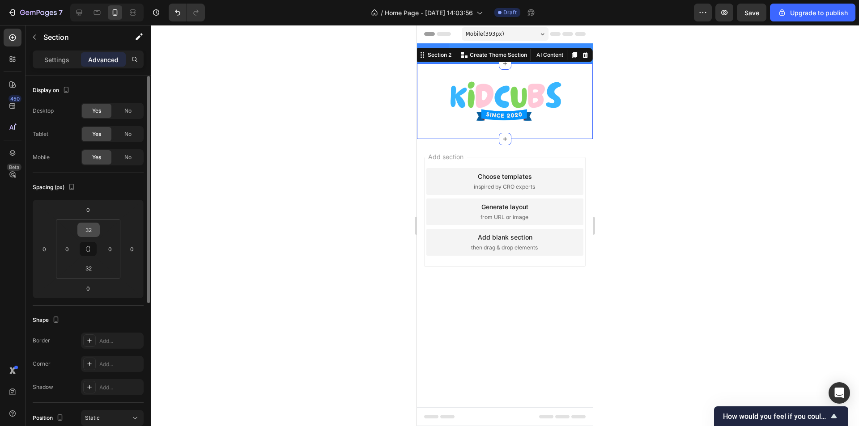
click at [93, 234] on input "32" at bounding box center [89, 229] width 18 height 13
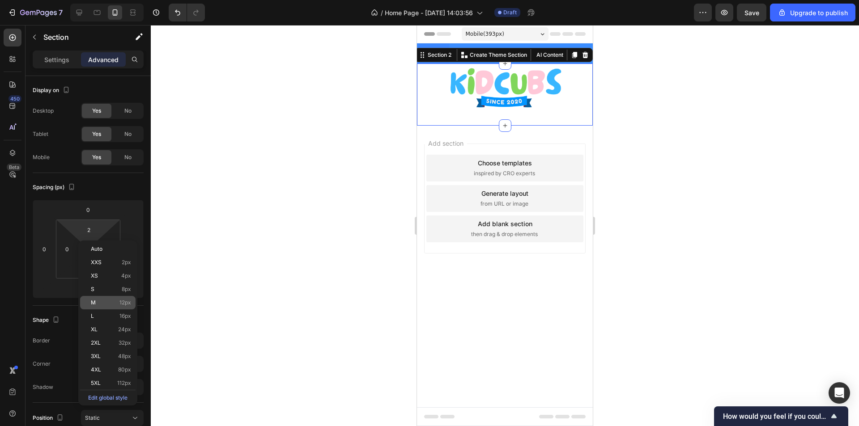
click at [111, 299] on div "M 12px" at bounding box center [107, 302] width 55 height 13
type input "12"
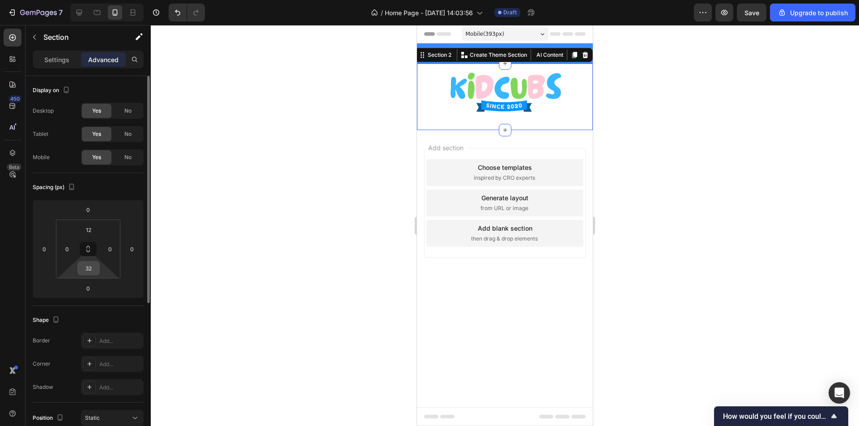
click at [86, 269] on input "32" at bounding box center [89, 268] width 18 height 13
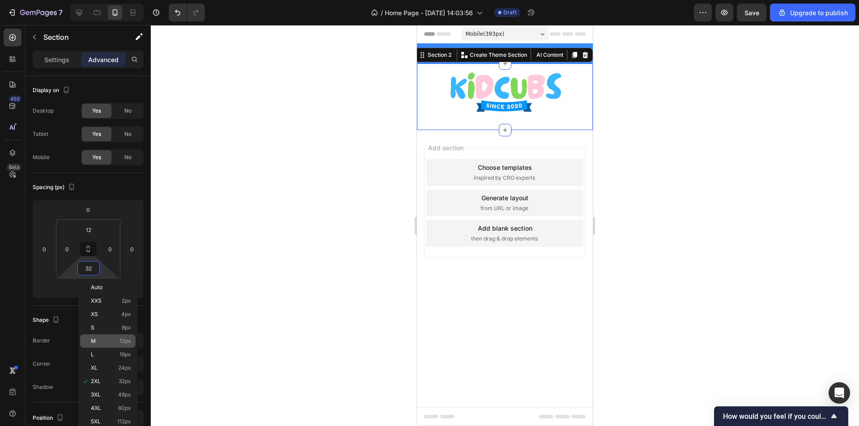
click at [109, 341] on p "M 12px" at bounding box center [111, 341] width 40 height 6
type input "12"
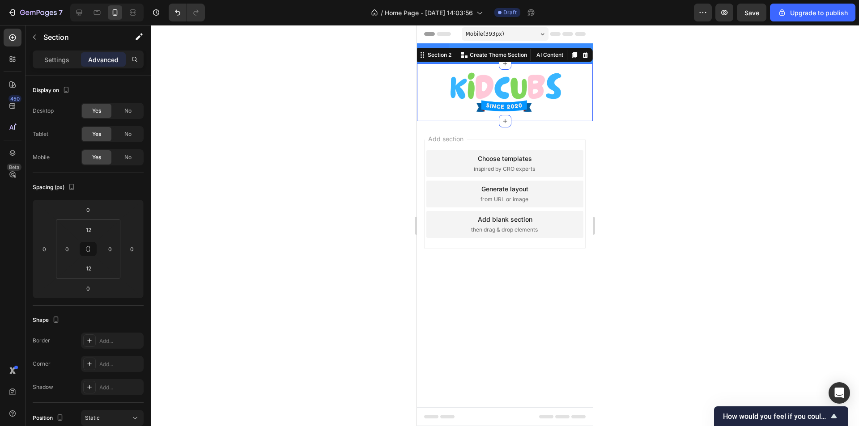
click at [312, 221] on div at bounding box center [505, 225] width 708 height 401
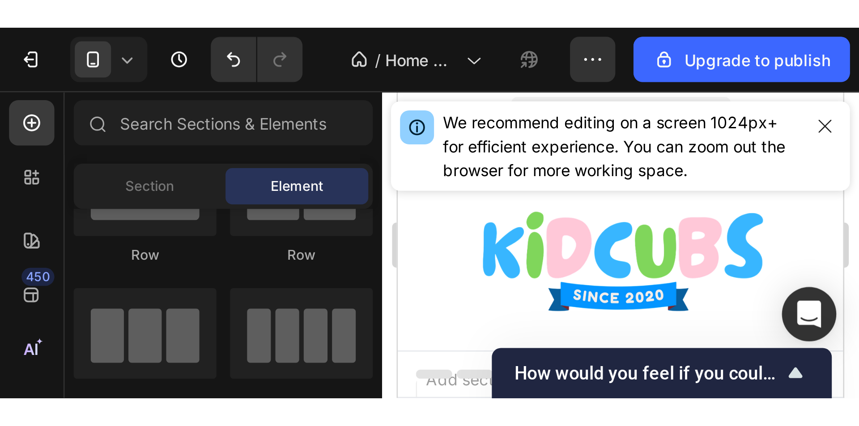
scroll to position [0, 260]
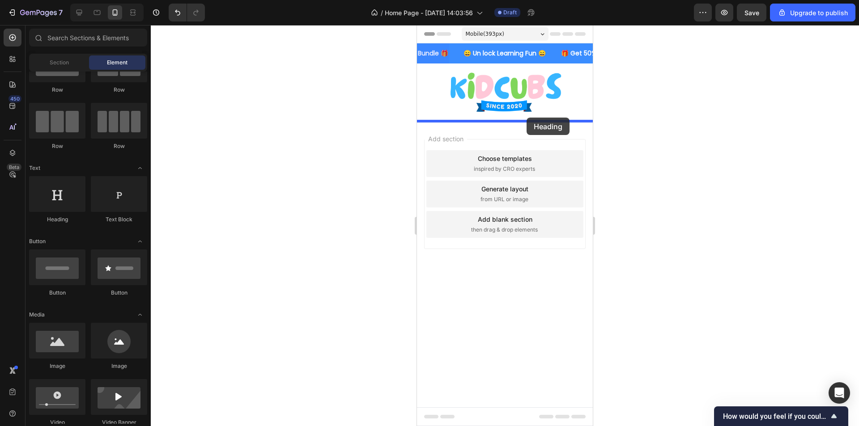
drag, startPoint x: 637, startPoint y: 209, endPoint x: 527, endPoint y: 118, distance: 143.3
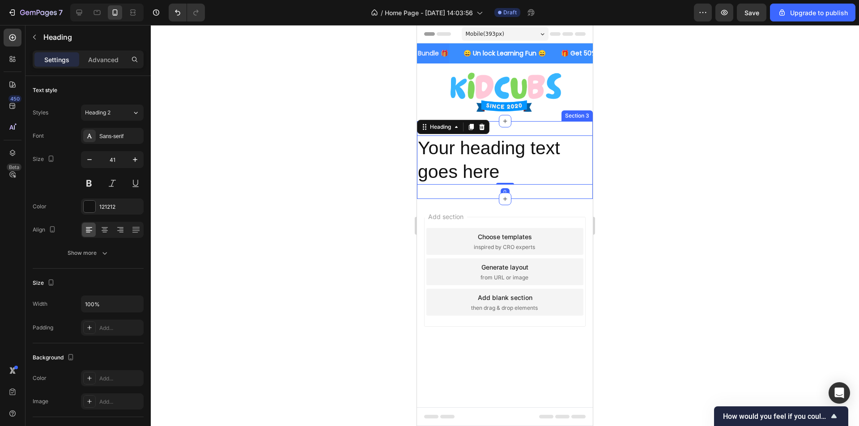
click at [506, 127] on div "Your heading text goes here Heading 0 Section 3" at bounding box center [505, 160] width 176 height 78
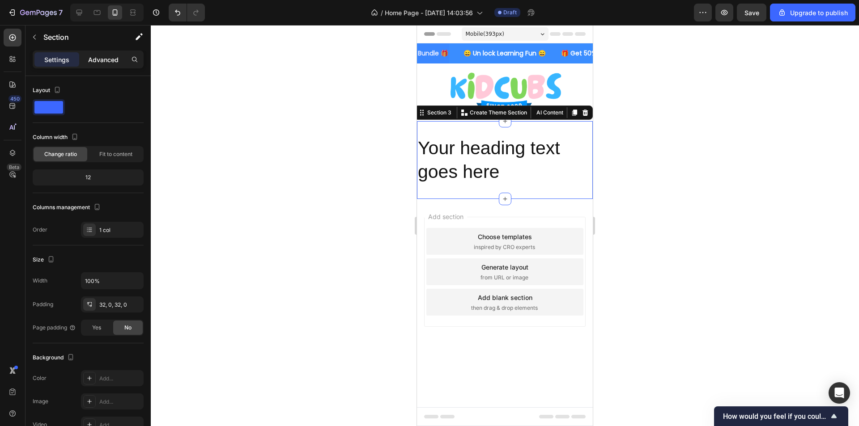
click at [111, 56] on p "Advanced" at bounding box center [103, 59] width 30 height 9
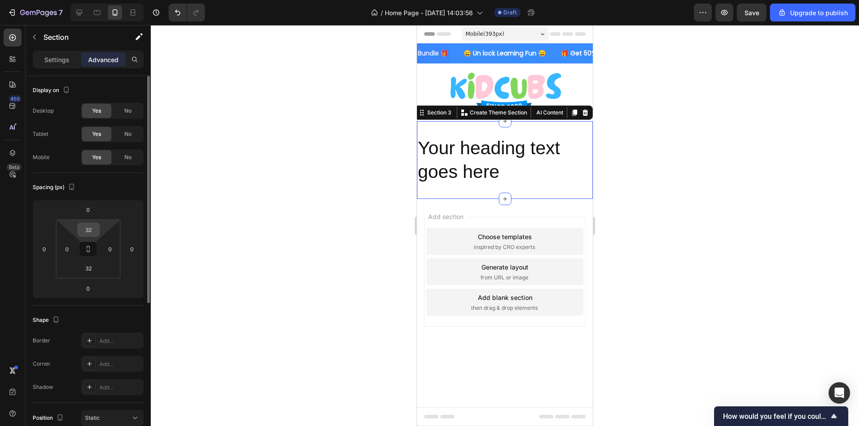
click at [85, 234] on input "32" at bounding box center [89, 229] width 18 height 13
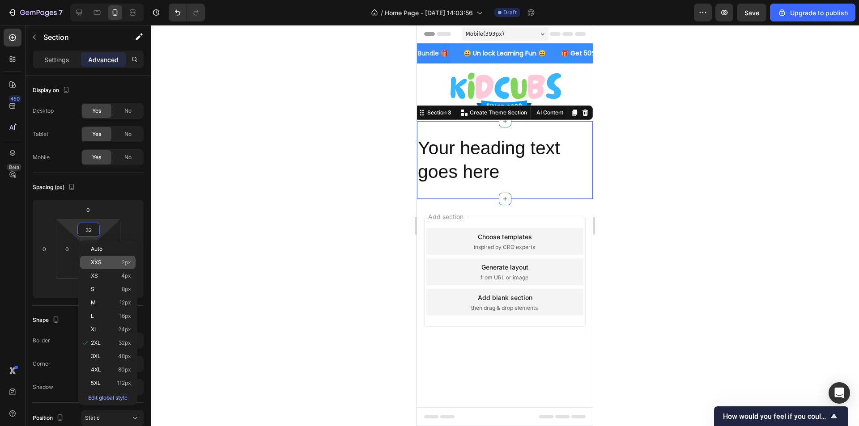
type input "2"
click at [119, 268] on div "XXS 2px" at bounding box center [107, 262] width 55 height 13
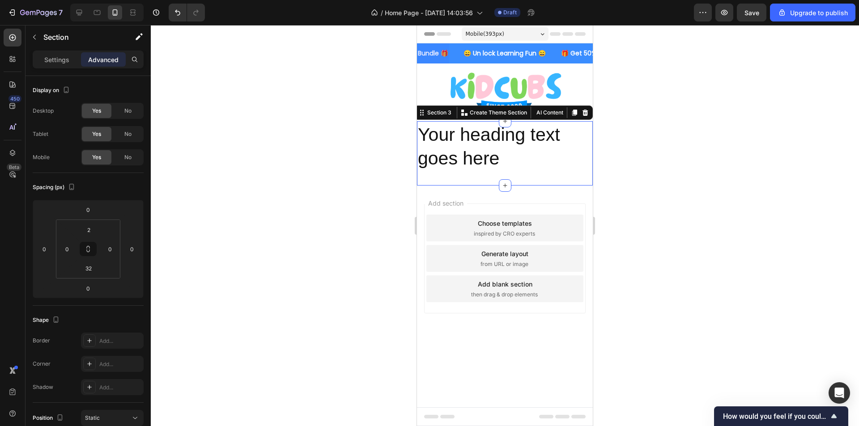
click at [238, 179] on div at bounding box center [505, 225] width 708 height 401
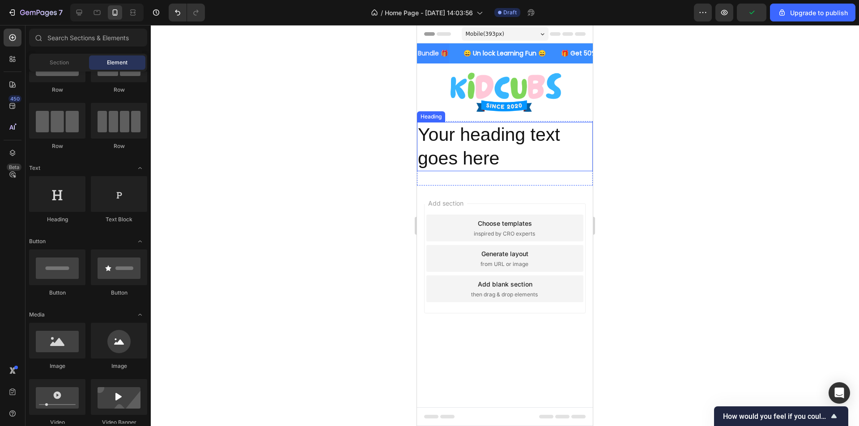
click at [514, 142] on h2 "Your heading text goes here" at bounding box center [505, 147] width 176 height 50
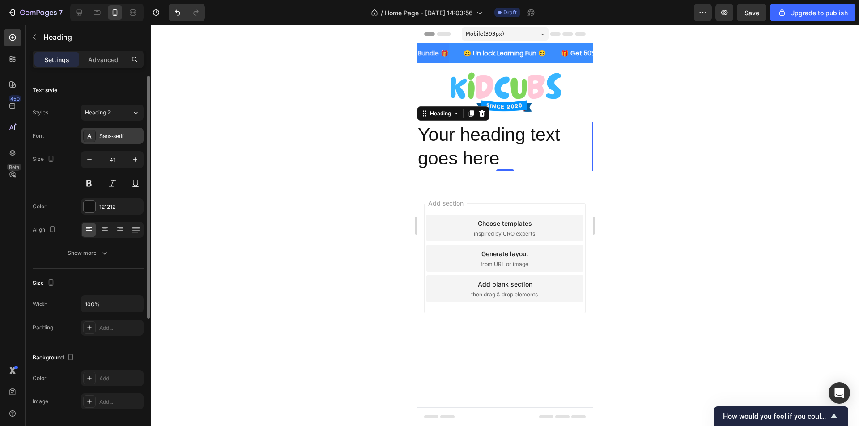
click at [93, 134] on div at bounding box center [89, 136] width 13 height 13
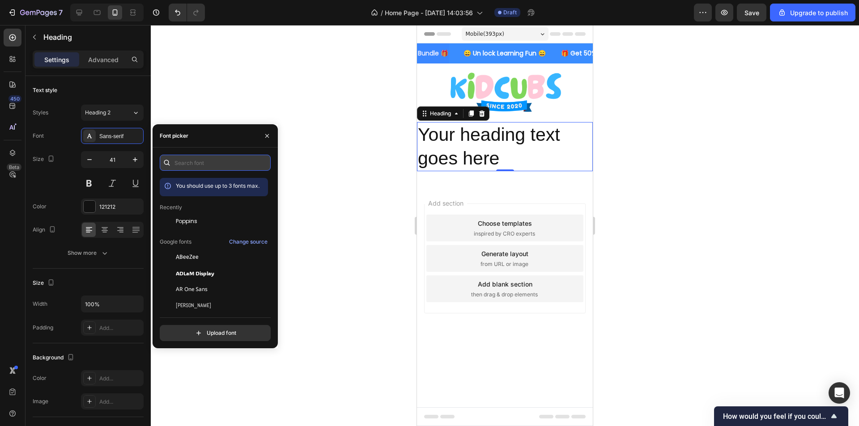
click at [209, 167] on input "text" at bounding box center [215, 163] width 111 height 16
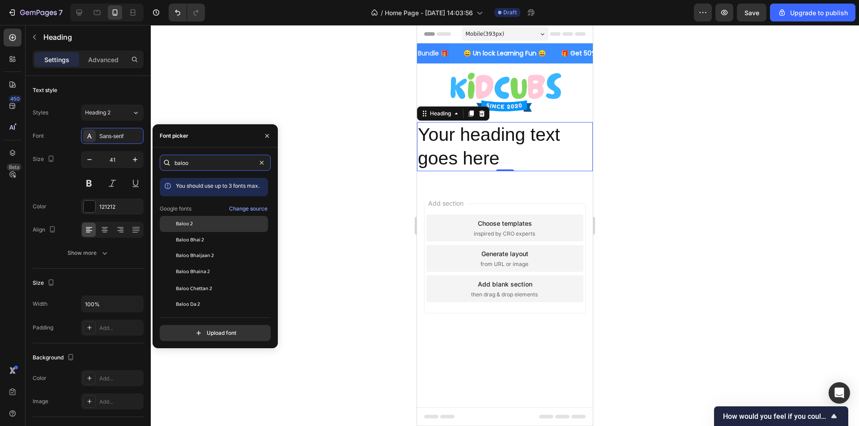
type input "baloo"
click at [207, 227] on div "Baloo 2" at bounding box center [221, 224] width 90 height 8
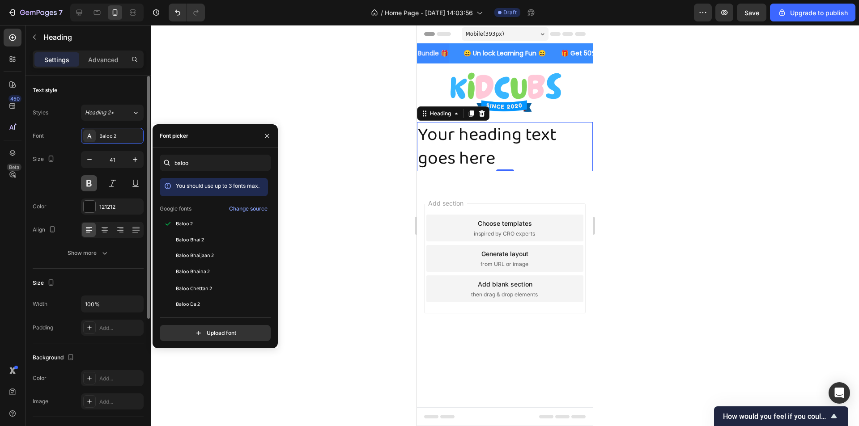
click at [89, 178] on button at bounding box center [89, 183] width 16 height 16
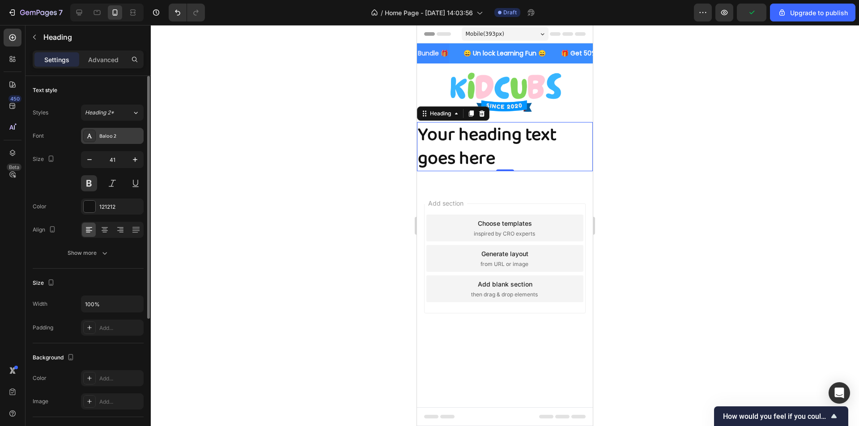
click at [120, 135] on div "Baloo 2" at bounding box center [120, 136] width 42 height 8
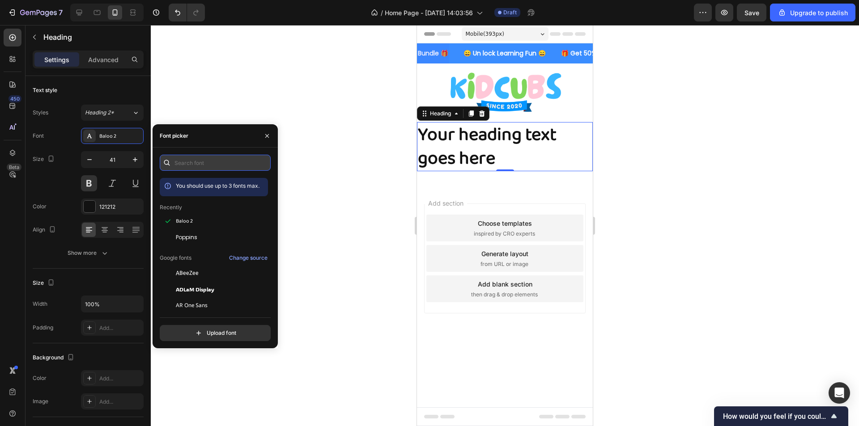
paste input "fredoka one"
type input "fredoka one"
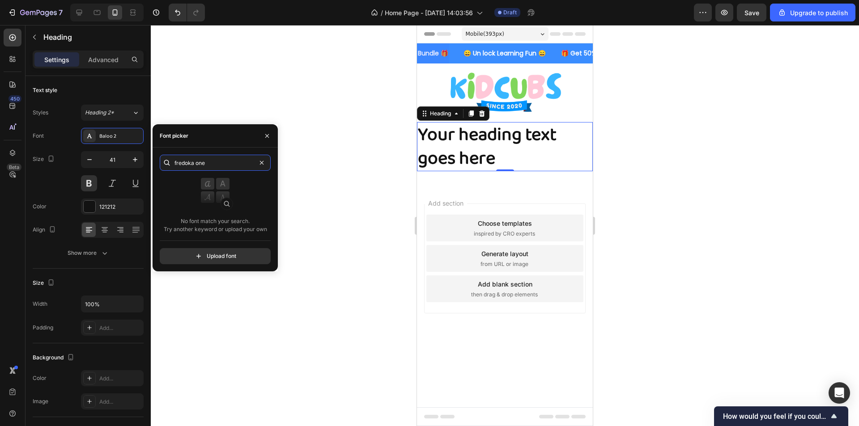
drag, startPoint x: 209, startPoint y: 163, endPoint x: 161, endPoint y: 162, distance: 47.9
click at [161, 162] on div "fredoka one" at bounding box center [215, 163] width 111 height 16
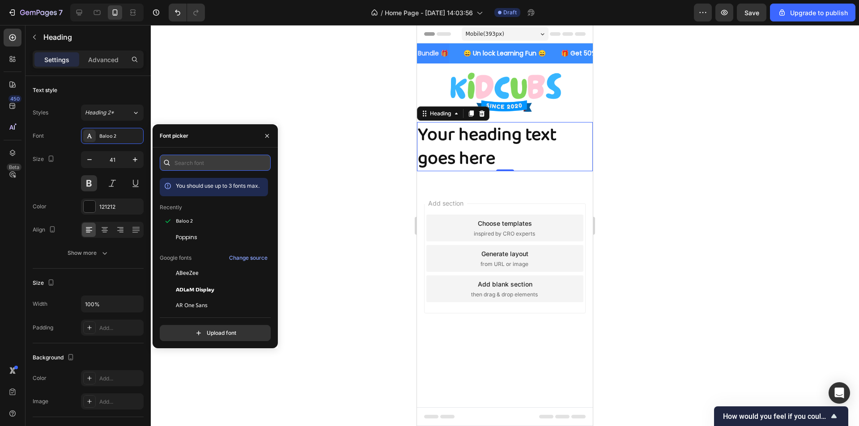
click at [197, 165] on input "text" at bounding box center [215, 163] width 111 height 16
paste input "luckiest guy"
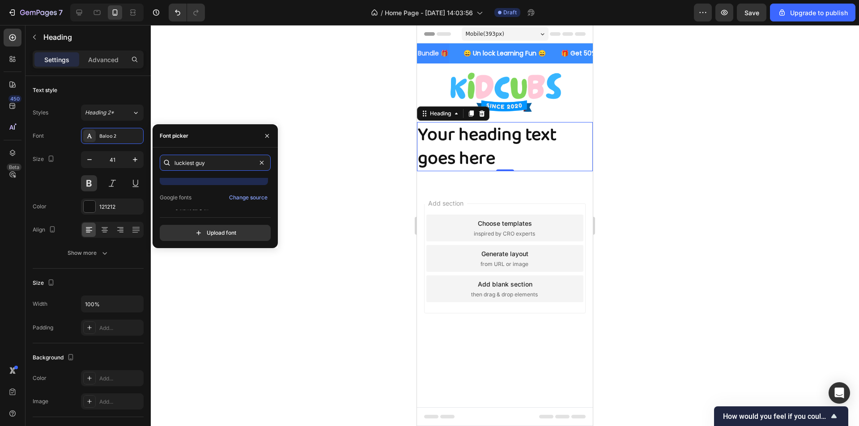
scroll to position [22, 0]
type input "luckiest guy"
click at [203, 202] on span "Luckiest Guy" at bounding box center [192, 202] width 33 height 8
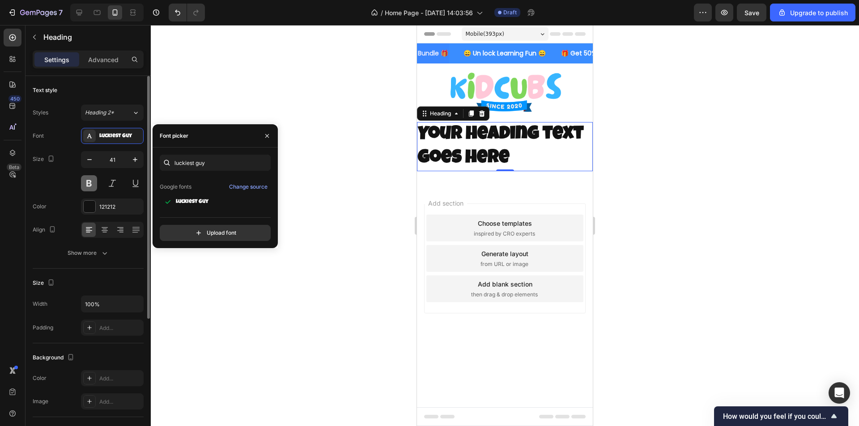
click at [89, 182] on button at bounding box center [89, 183] width 16 height 16
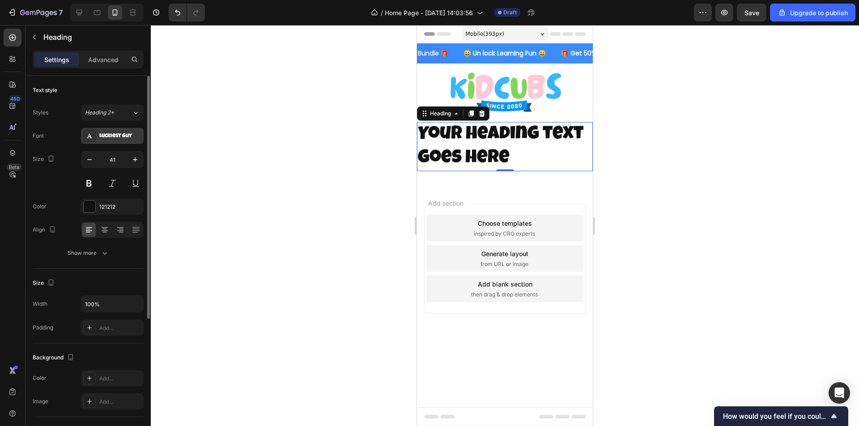
click at [119, 131] on div "Luckiest Guy" at bounding box center [112, 136] width 63 height 16
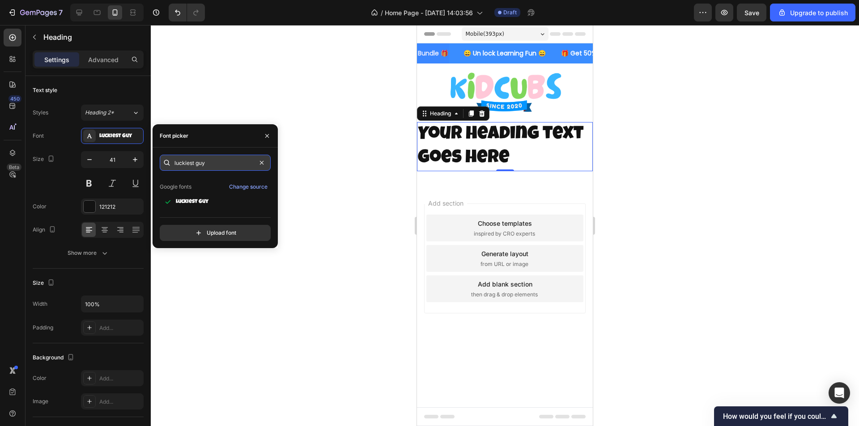
click at [214, 169] on input "luckiest guy" at bounding box center [215, 163] width 111 height 16
drag, startPoint x: 259, startPoint y: 164, endPoint x: 240, endPoint y: 162, distance: 18.5
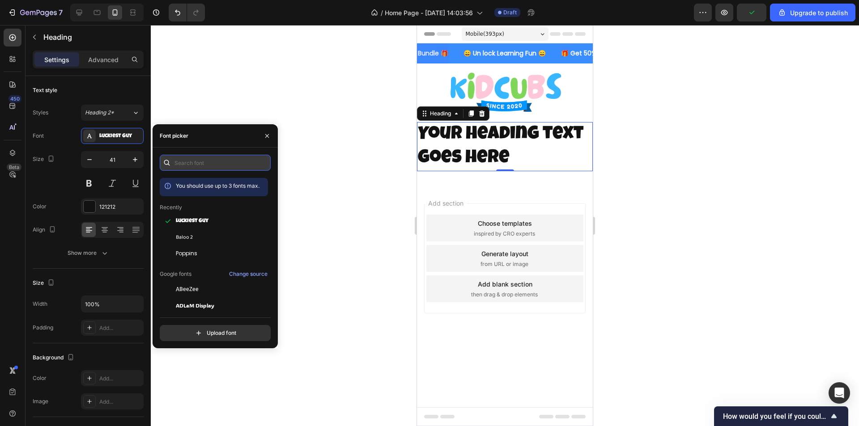
paste input "poppins extrabold"
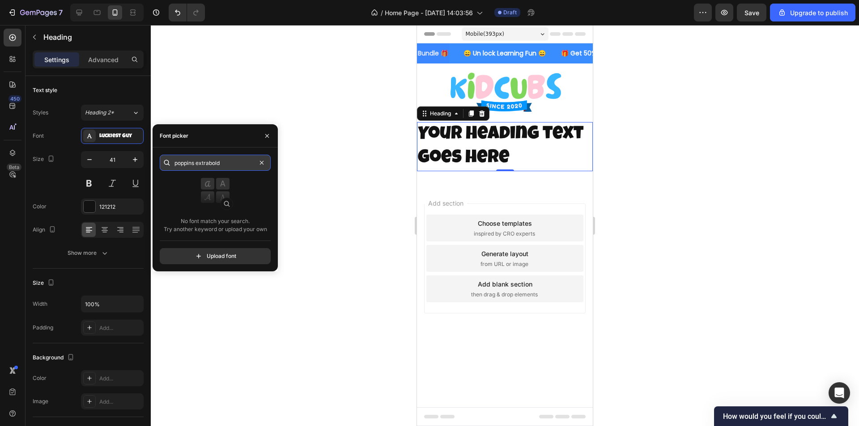
drag, startPoint x: 227, startPoint y: 160, endPoint x: 197, endPoint y: 164, distance: 30.7
click at [197, 164] on input "poppins extrabold" at bounding box center [215, 163] width 111 height 16
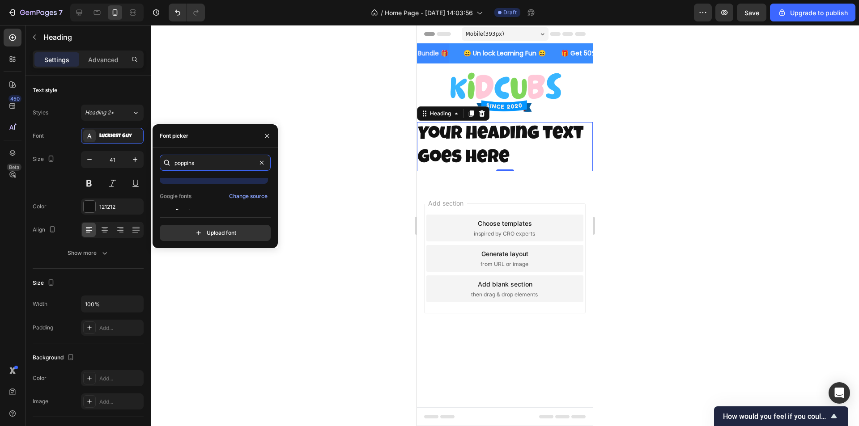
scroll to position [22, 0]
type input "poppins"
click at [200, 199] on div "Poppins" at bounding box center [221, 202] width 90 height 8
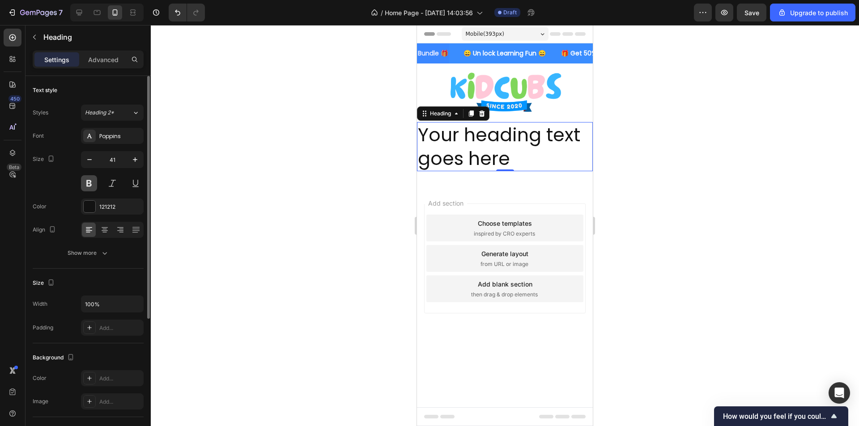
click at [88, 187] on button at bounding box center [89, 183] width 16 height 16
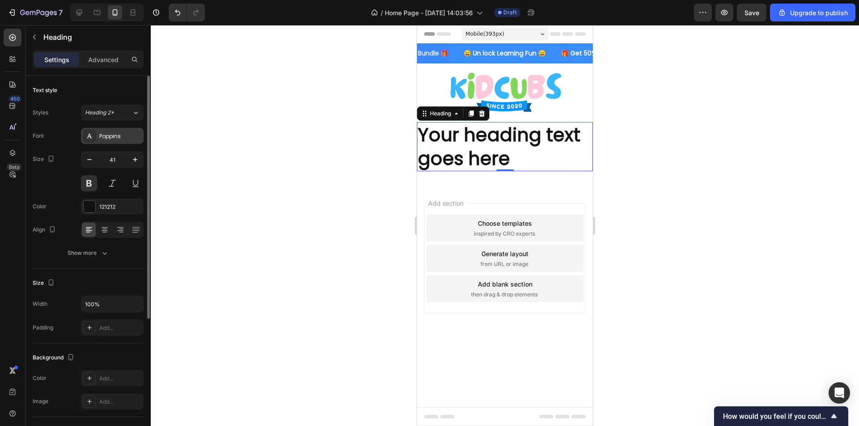
click at [115, 136] on div "Poppins" at bounding box center [120, 136] width 42 height 8
click at [119, 114] on div "Heading 2*" at bounding box center [103, 113] width 36 height 8
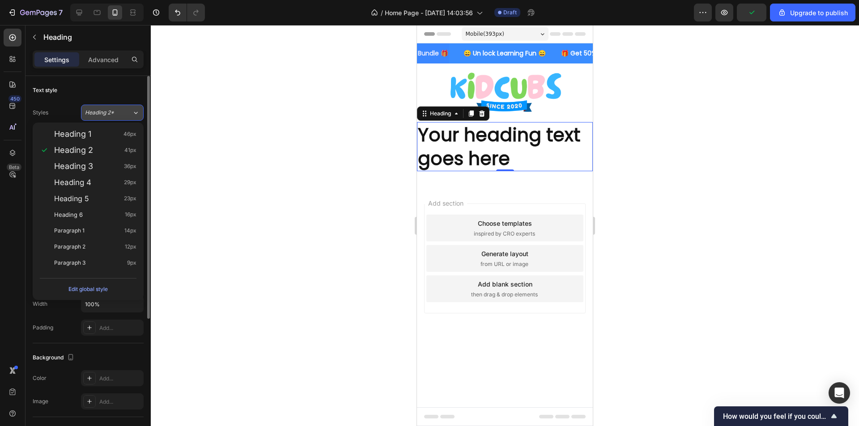
click at [121, 113] on div "Heading 2*" at bounding box center [103, 113] width 36 height 8
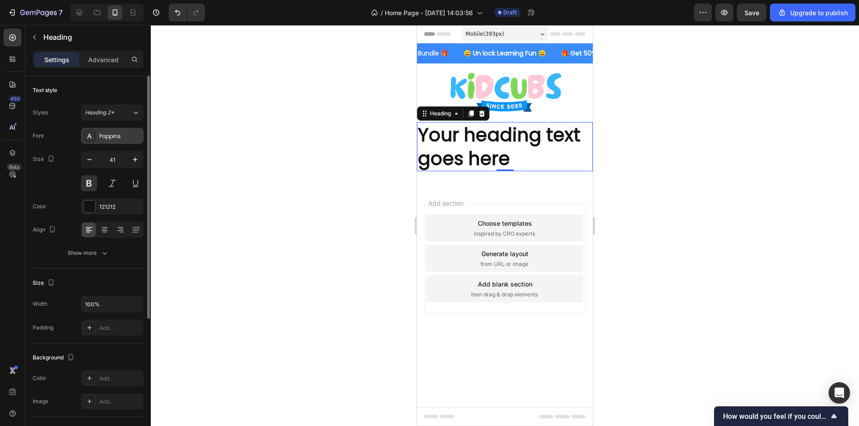
click at [121, 133] on div "Poppins" at bounding box center [120, 136] width 42 height 8
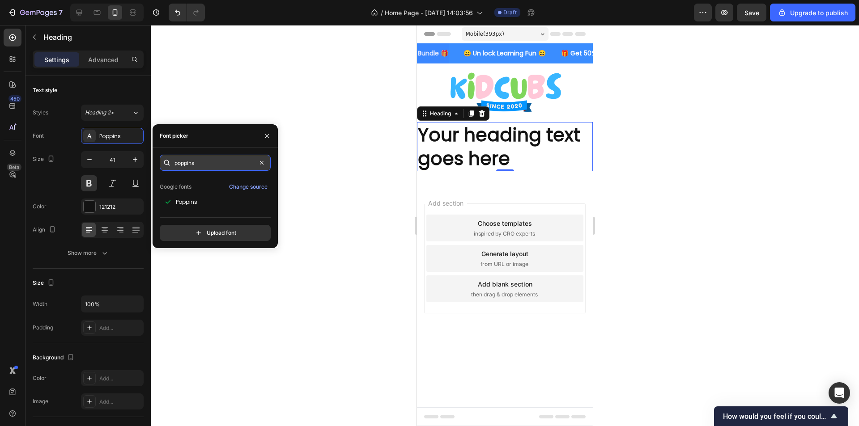
drag, startPoint x: 210, startPoint y: 160, endPoint x: 234, endPoint y: 166, distance: 24.4
click at [210, 160] on input "poppins" at bounding box center [215, 163] width 111 height 16
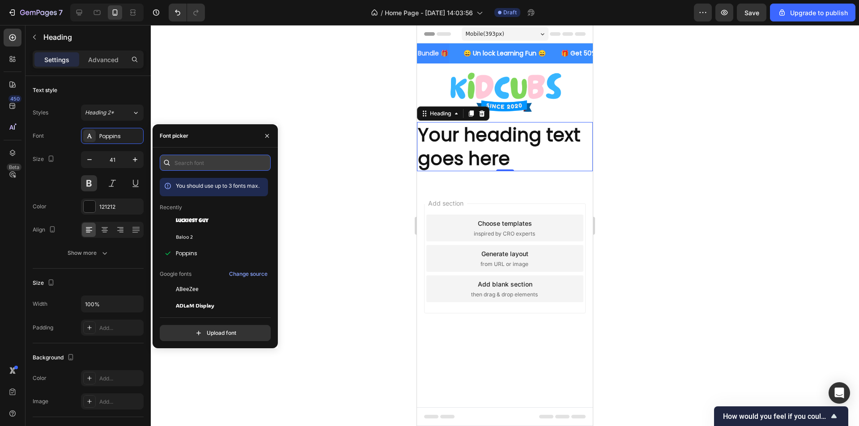
paste input "comic neue"
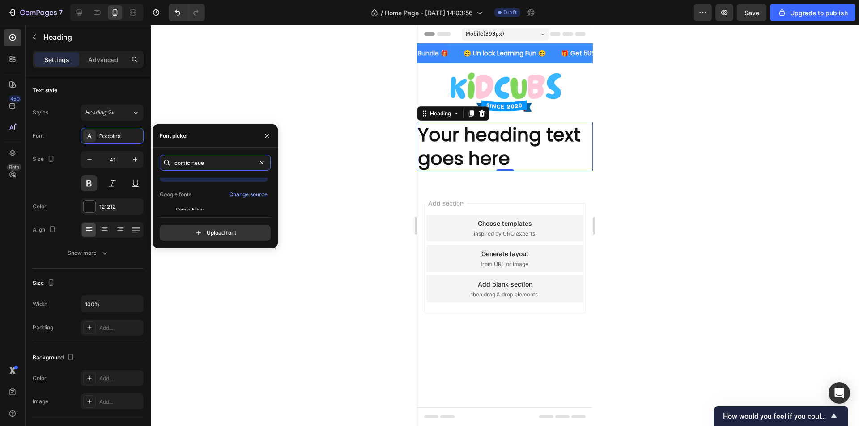
scroll to position [22, 0]
type input "comic neue"
click at [204, 201] on div "Comic Neue" at bounding box center [221, 202] width 90 height 8
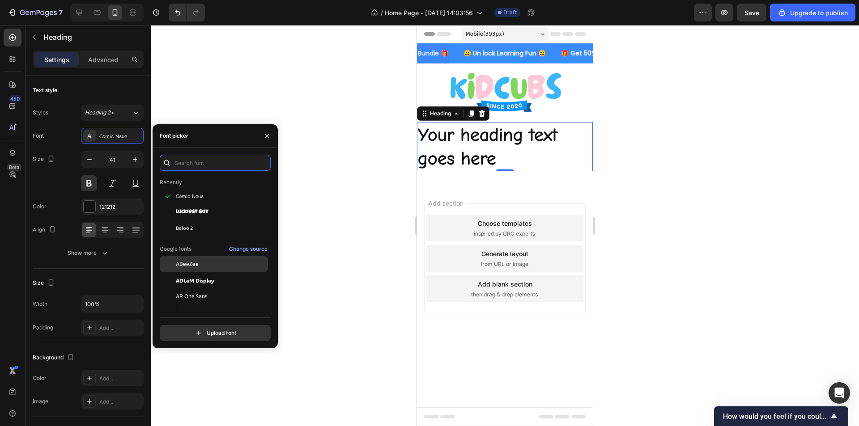
scroll to position [45, 0]
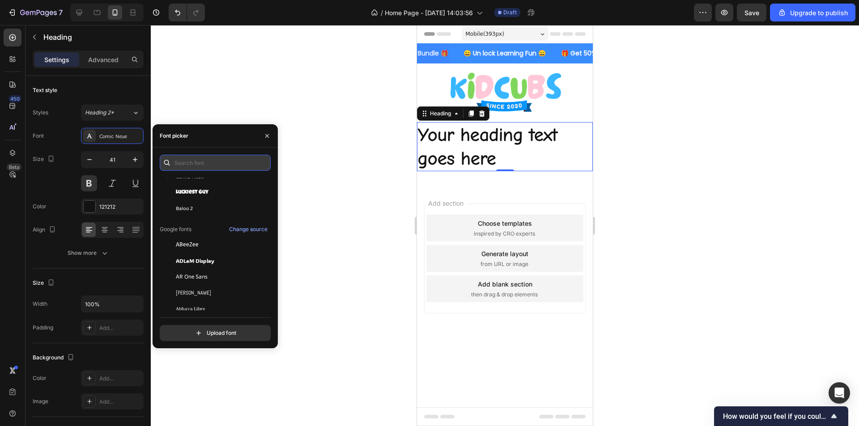
click at [198, 157] on input "text" at bounding box center [215, 163] width 111 height 16
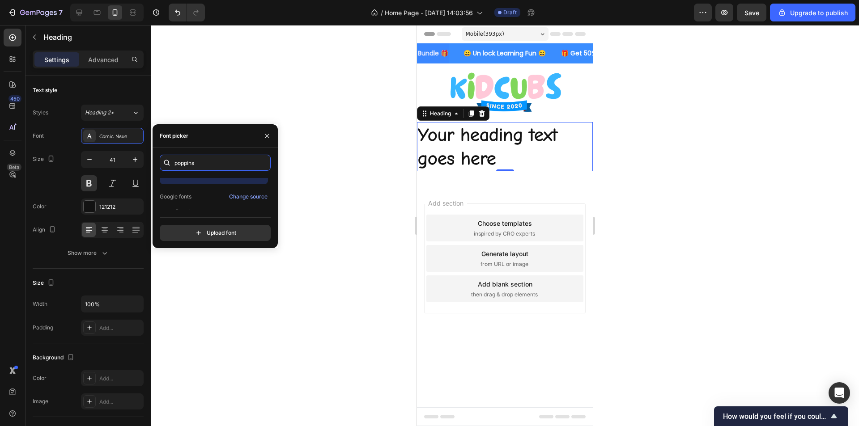
scroll to position [22, 0]
type input "poppins"
click at [198, 203] on div "Poppins" at bounding box center [221, 202] width 90 height 8
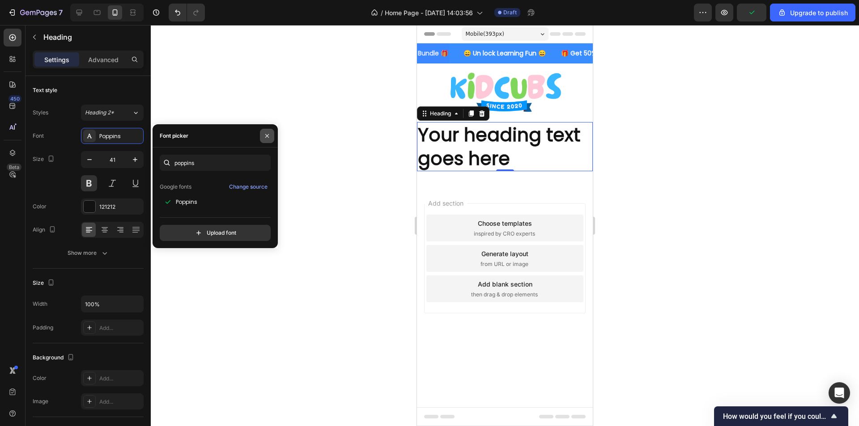
click at [267, 138] on icon "button" at bounding box center [266, 135] width 7 height 7
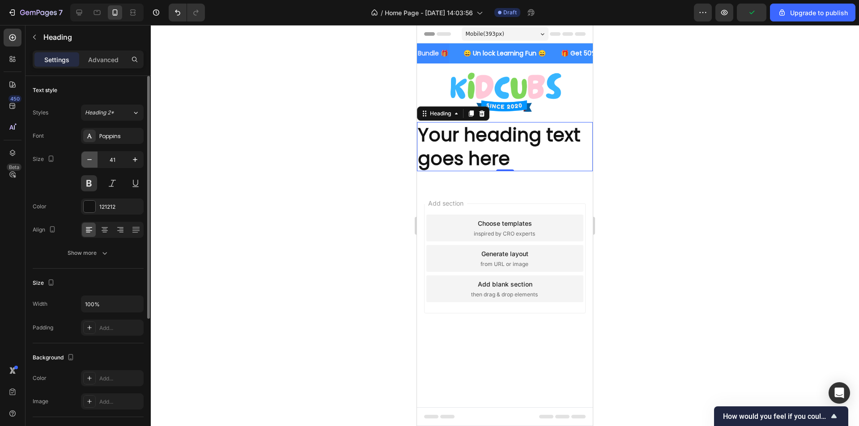
click at [85, 157] on button "button" at bounding box center [89, 160] width 16 height 16
click at [86, 159] on icon "button" at bounding box center [89, 159] width 9 height 9
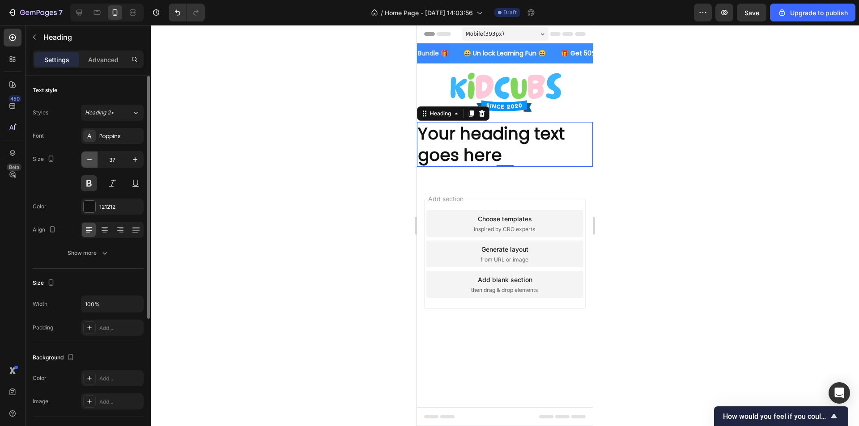
click at [86, 159] on icon "button" at bounding box center [89, 159] width 9 height 9
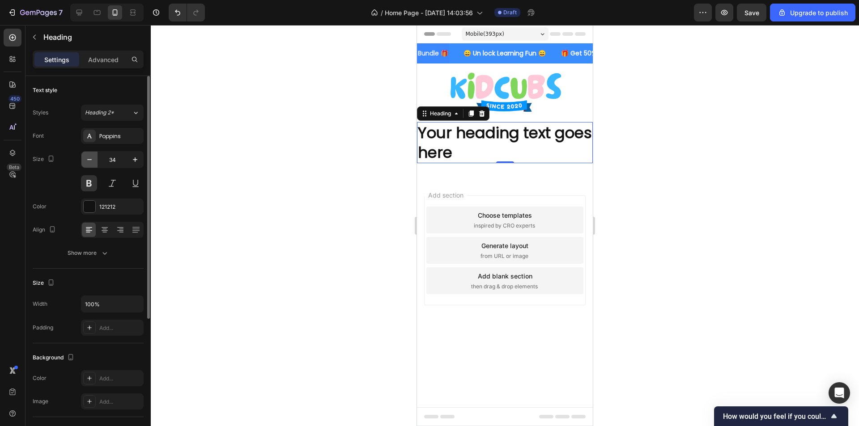
click at [86, 159] on icon "button" at bounding box center [89, 159] width 9 height 9
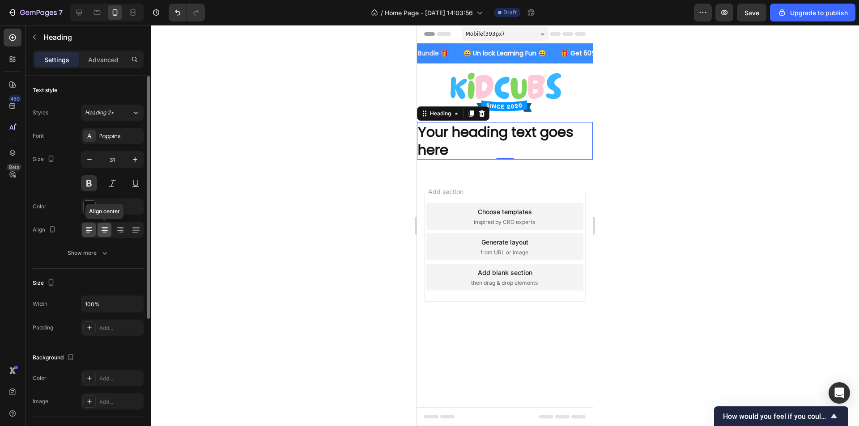
click at [103, 233] on icon at bounding box center [104, 232] width 4 height 1
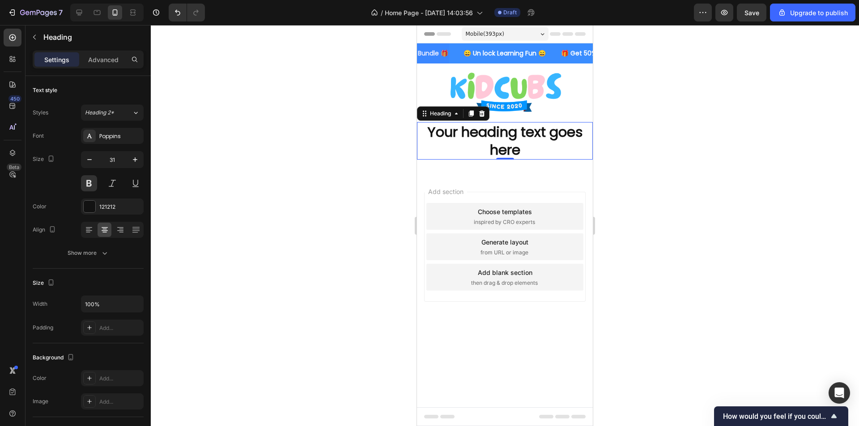
click at [536, 141] on h2 "Your heading text goes here" at bounding box center [505, 141] width 176 height 38
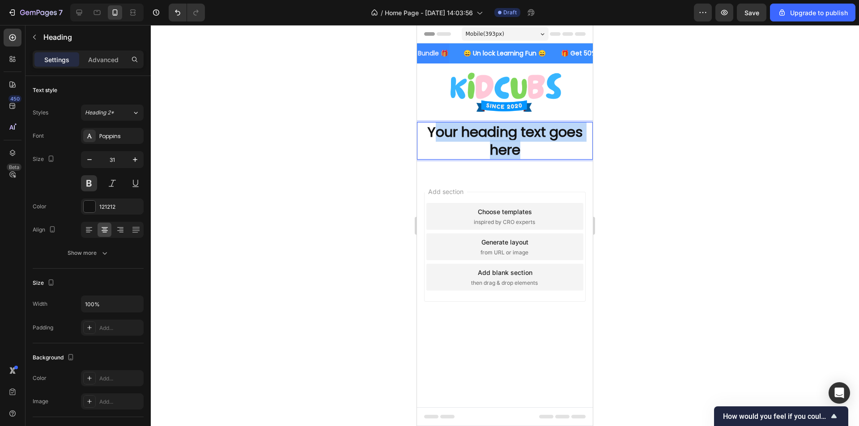
drag, startPoint x: 527, startPoint y: 152, endPoint x: 430, endPoint y: 132, distance: 99.5
click at [430, 132] on p "Your heading text goes here" at bounding box center [505, 141] width 174 height 36
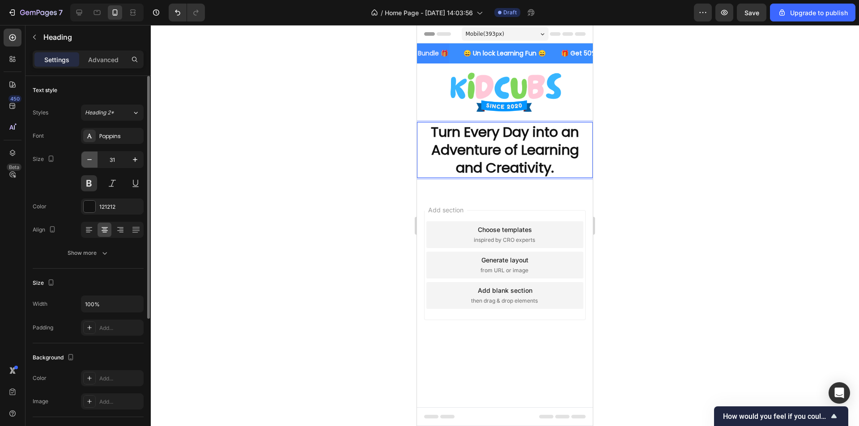
click at [89, 159] on icon "button" at bounding box center [89, 159] width 9 height 9
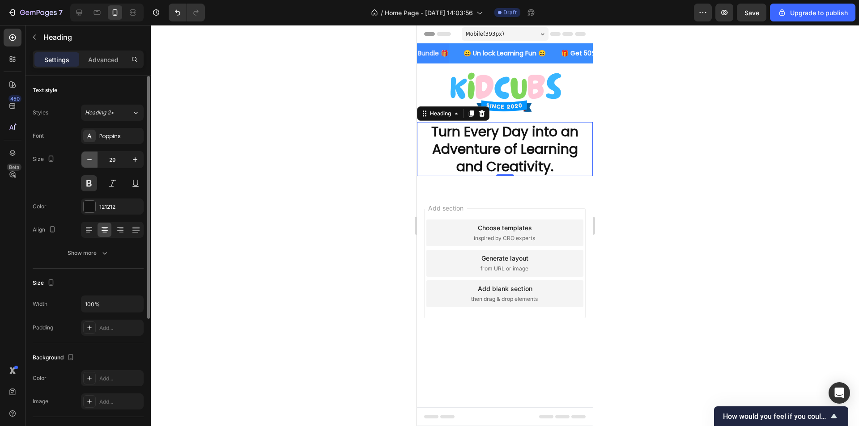
click at [89, 159] on icon "button" at bounding box center [89, 159] width 9 height 9
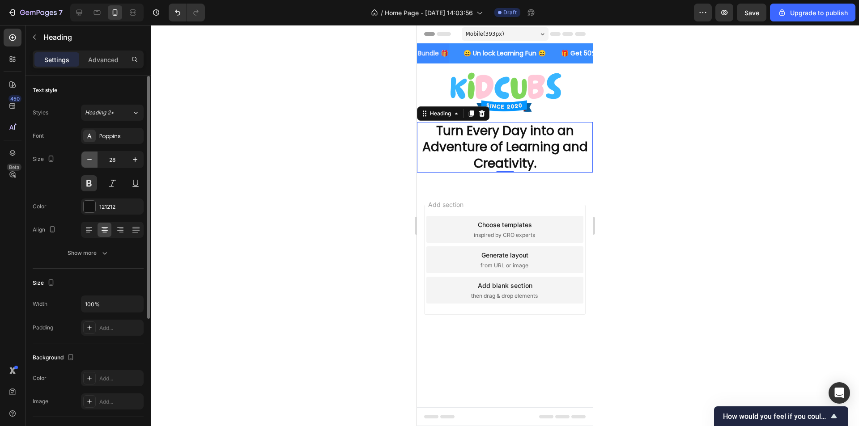
click at [89, 159] on icon "button" at bounding box center [89, 159] width 9 height 9
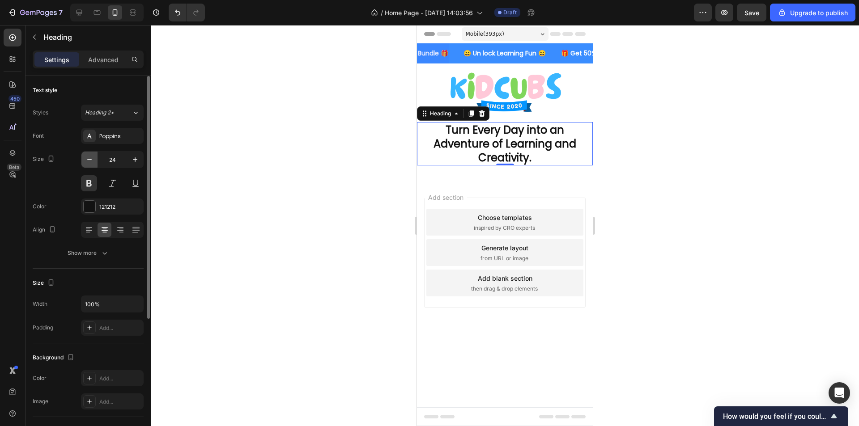
click at [89, 159] on icon "button" at bounding box center [89, 159] width 9 height 9
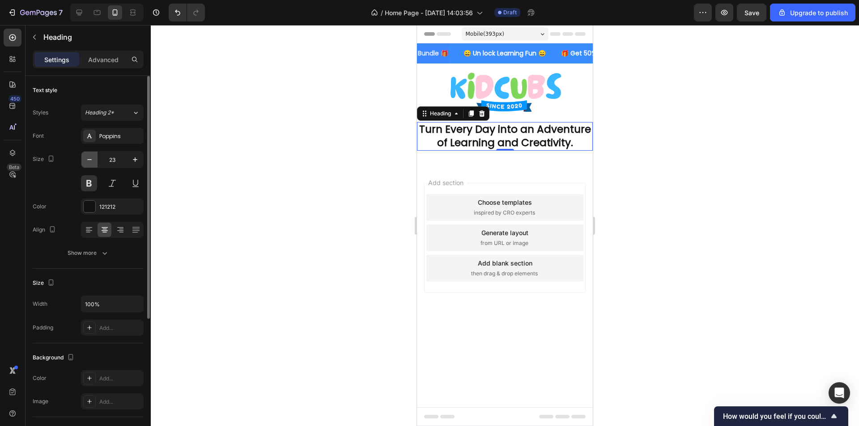
click at [89, 159] on icon "button" at bounding box center [89, 159] width 9 height 9
type input "22"
click at [374, 162] on div at bounding box center [505, 225] width 708 height 401
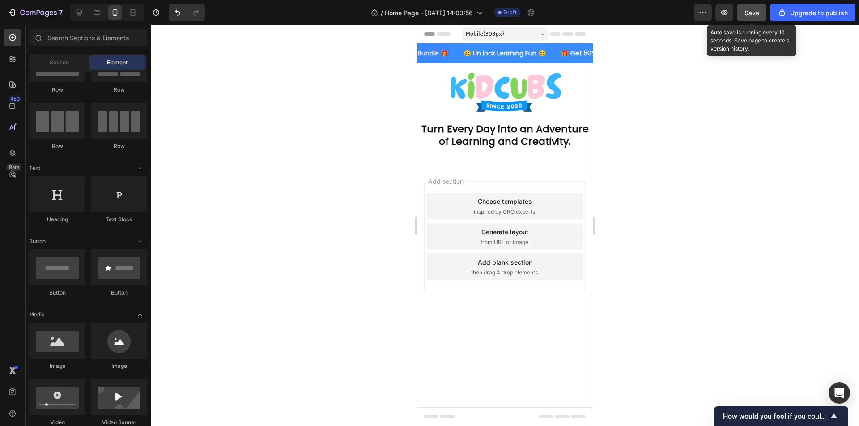
click at [748, 15] on span "Save" at bounding box center [751, 13] width 15 height 8
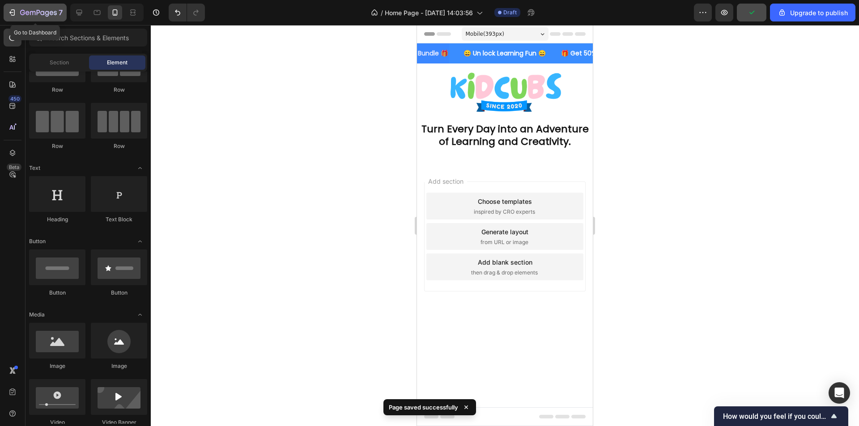
click at [12, 14] on icon "button" at bounding box center [12, 12] width 9 height 9
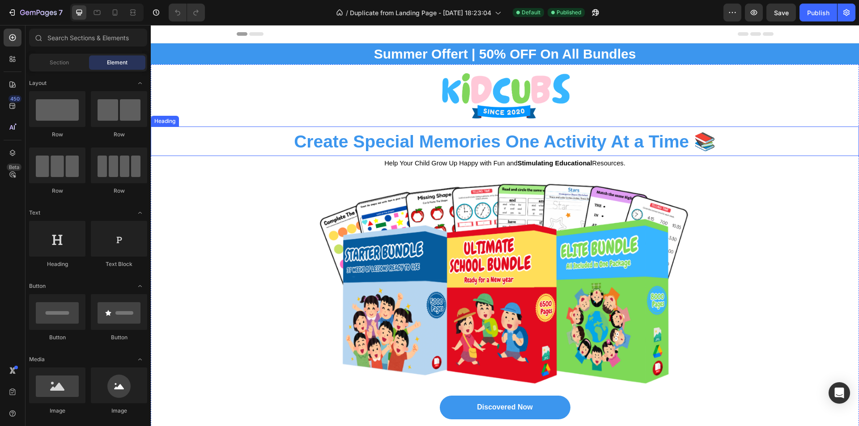
click at [324, 138] on strong "Create Special Memories One Activity At a Time 📚" at bounding box center [505, 141] width 422 height 19
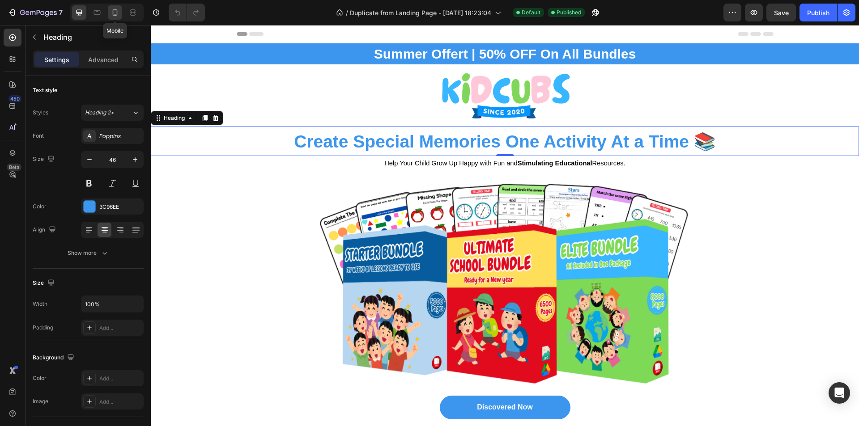
click at [118, 13] on icon at bounding box center [114, 12] width 9 height 9
type input "41"
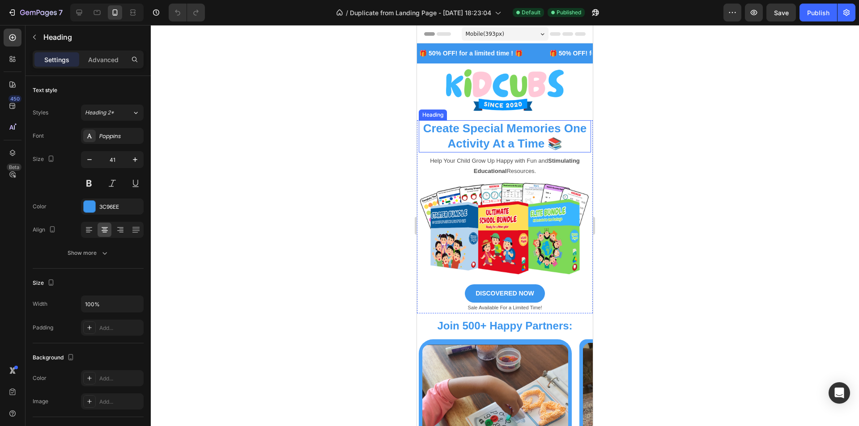
click at [522, 134] on h2 "Create Special Memories One Activity At a Time 📚" at bounding box center [505, 136] width 172 height 32
click at [368, 166] on div at bounding box center [505, 225] width 708 height 401
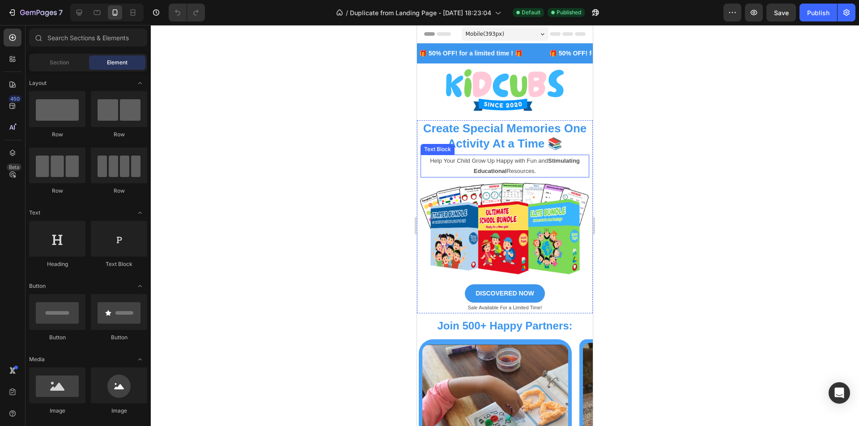
click at [505, 170] on strong "Educational" at bounding box center [490, 171] width 33 height 7
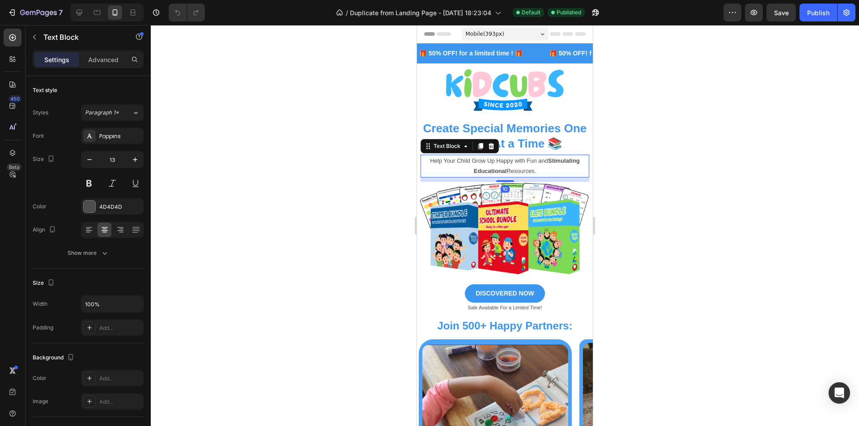
click at [268, 167] on div at bounding box center [505, 225] width 708 height 401
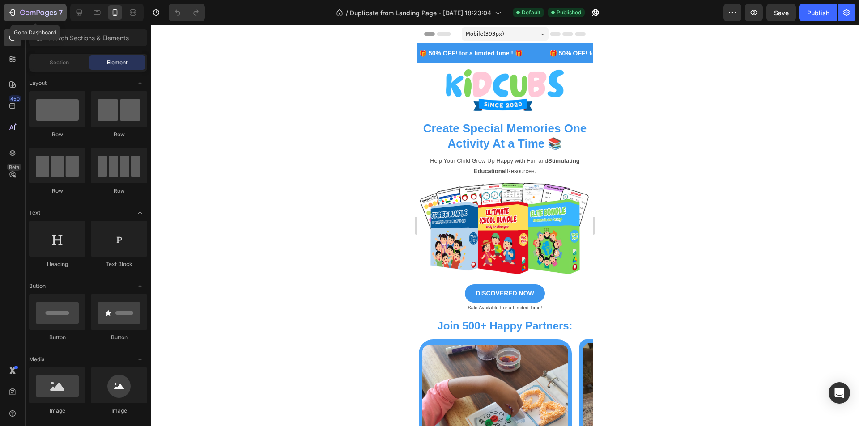
click at [37, 17] on div "7" at bounding box center [41, 12] width 42 height 11
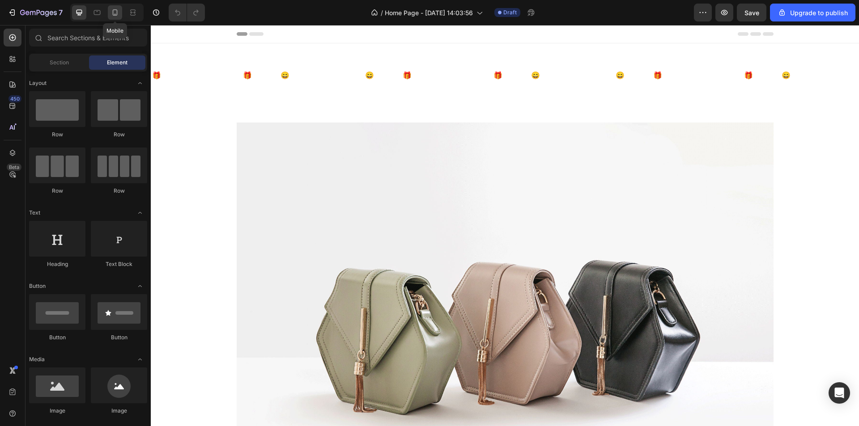
click at [113, 12] on icon at bounding box center [115, 12] width 5 height 6
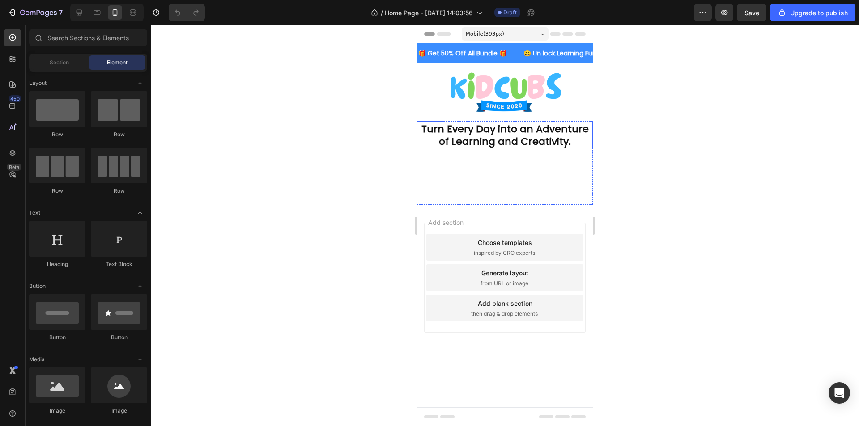
click at [485, 133] on h2 "Turn Every Day into an Adventure of Learning and Creativity." at bounding box center [505, 135] width 176 height 27
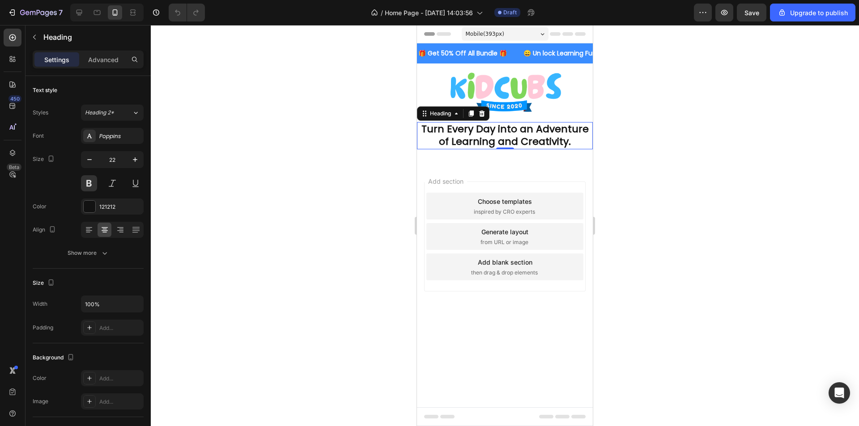
click at [577, 144] on h2 "Turn Every Day into an Adventure of Learning and Creativity." at bounding box center [505, 135] width 176 height 27
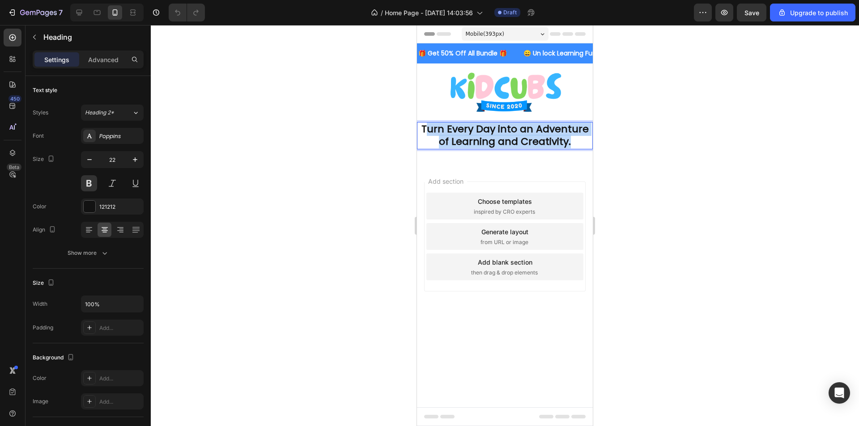
drag, startPoint x: 574, startPoint y: 146, endPoint x: 432, endPoint y: 133, distance: 143.3
click at [432, 133] on p "Turn Every Day into an Adventure of Learning and Creativity." at bounding box center [505, 135] width 174 height 25
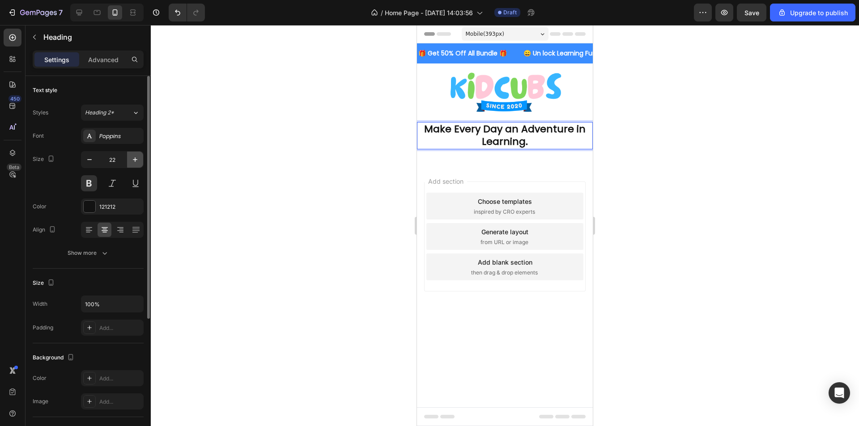
click at [140, 161] on button "button" at bounding box center [135, 160] width 16 height 16
click at [140, 160] on button "button" at bounding box center [135, 160] width 16 height 16
click at [136, 160] on icon "button" at bounding box center [135, 159] width 9 height 9
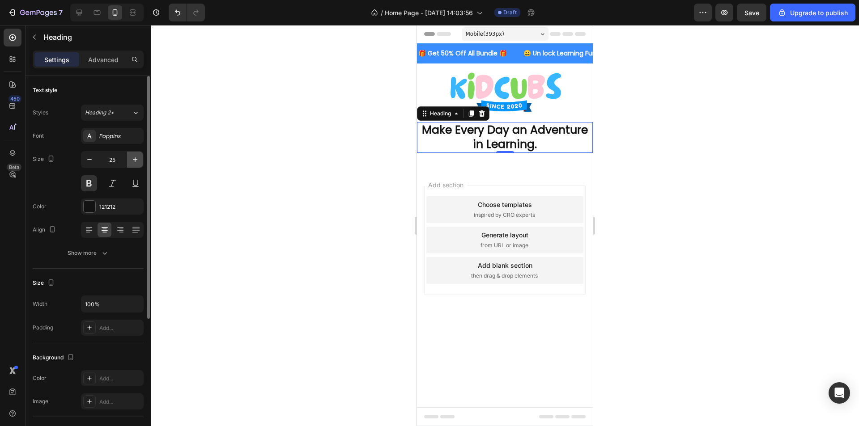
click at [136, 160] on icon "button" at bounding box center [135, 159] width 9 height 9
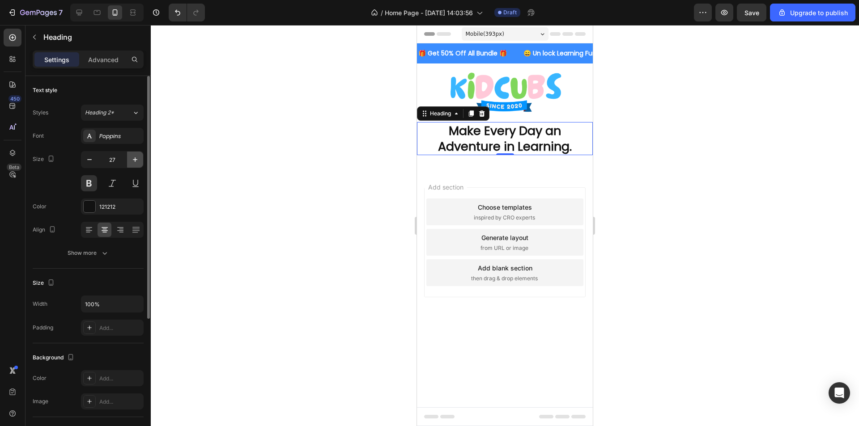
click at [136, 160] on icon "button" at bounding box center [135, 159] width 9 height 9
click at [87, 160] on icon "button" at bounding box center [89, 159] width 4 height 1
click at [138, 158] on icon "button" at bounding box center [135, 159] width 9 height 9
type input "27"
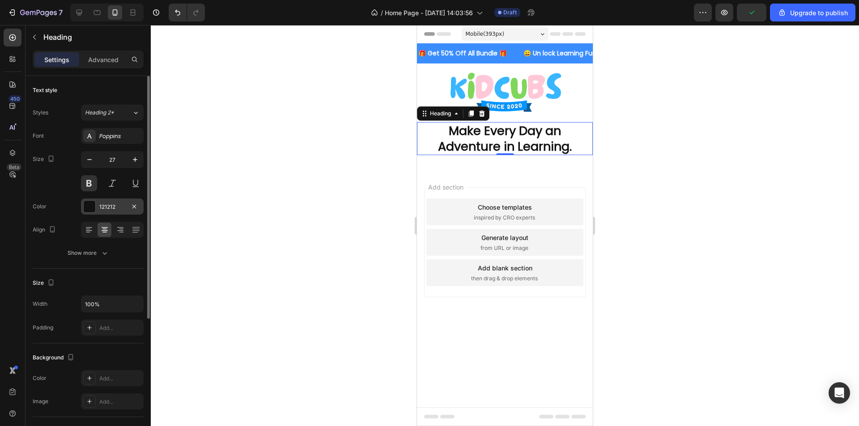
click at [86, 200] on div "121212" at bounding box center [112, 207] width 63 height 16
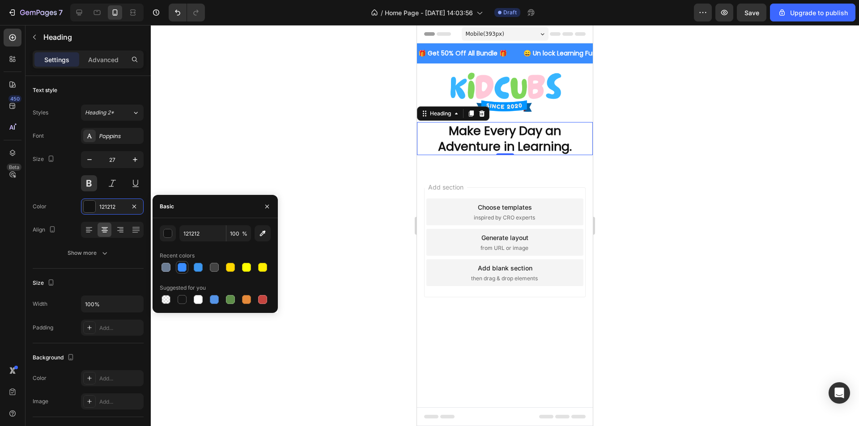
click at [181, 267] on div at bounding box center [182, 267] width 9 height 9
type input "3A8DFF"
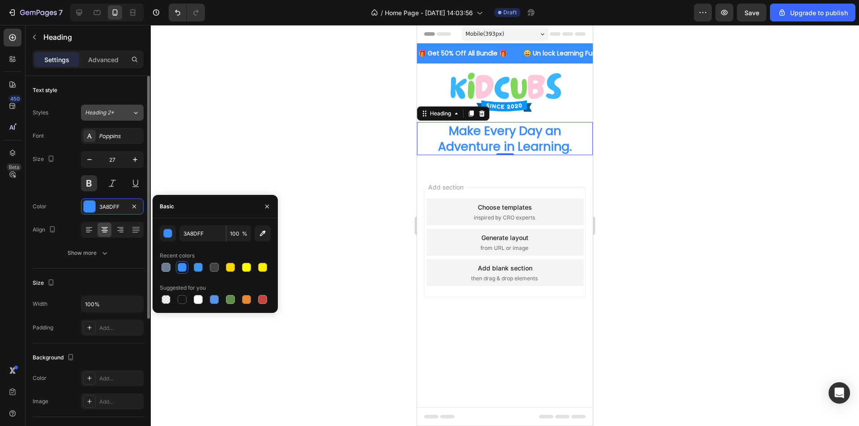
click at [133, 107] on button "Heading 2*" at bounding box center [112, 113] width 63 height 16
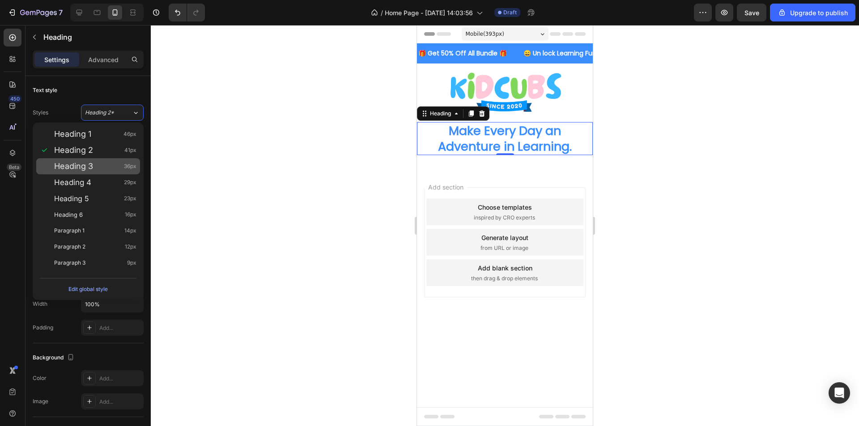
click at [116, 167] on div "Heading 3 36px" at bounding box center [95, 166] width 82 height 9
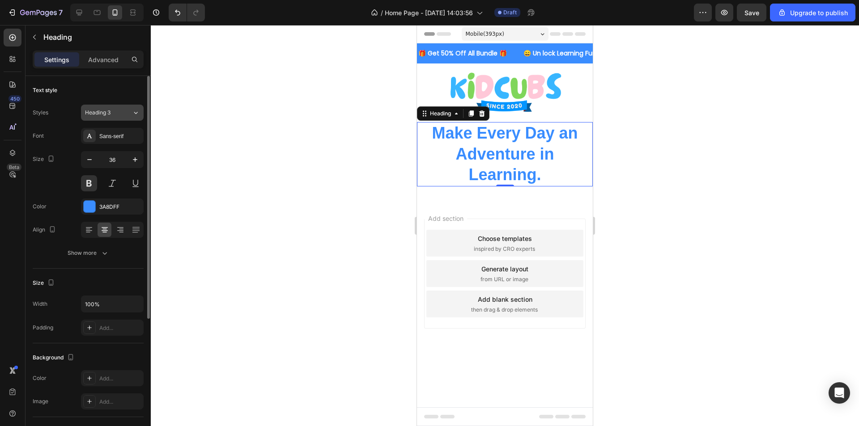
click at [117, 113] on div "Heading 3" at bounding box center [103, 113] width 36 height 8
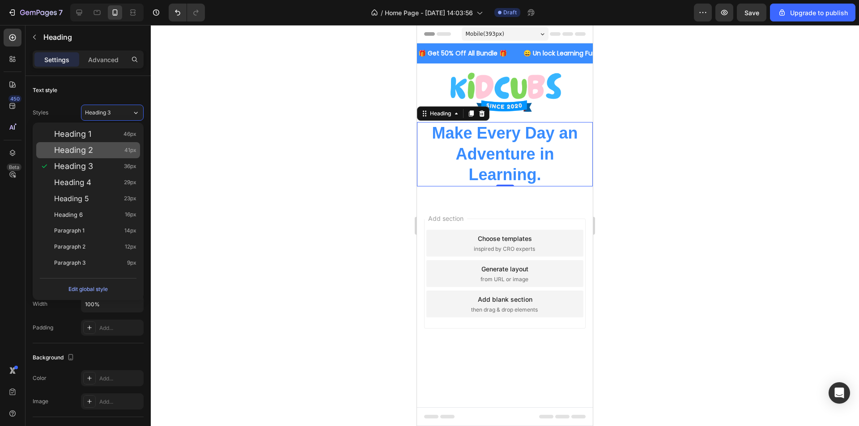
click at [99, 151] on div "Heading 2 41px" at bounding box center [95, 150] width 82 height 9
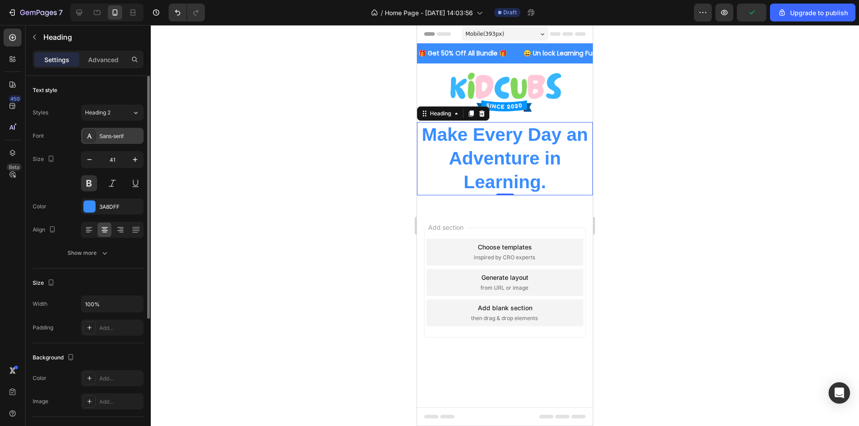
click at [117, 139] on div "Sans-serif" at bounding box center [120, 136] width 42 height 8
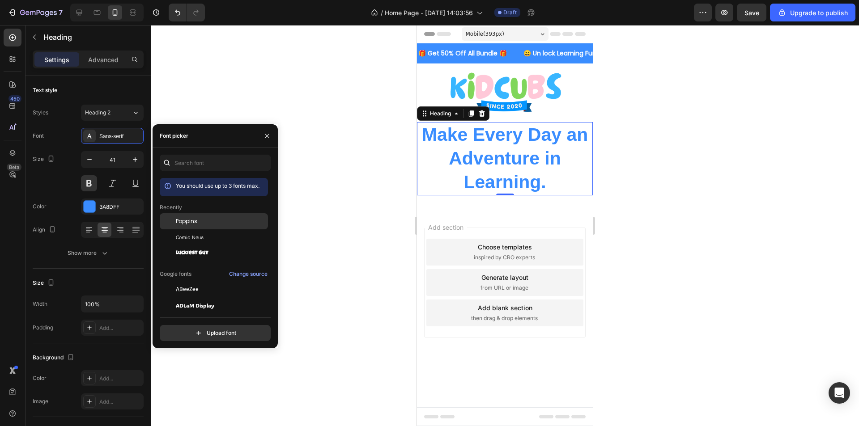
click at [198, 220] on div "Poppins" at bounding box center [221, 221] width 90 height 8
click at [176, 15] on icon "Undo/Redo" at bounding box center [177, 12] width 9 height 9
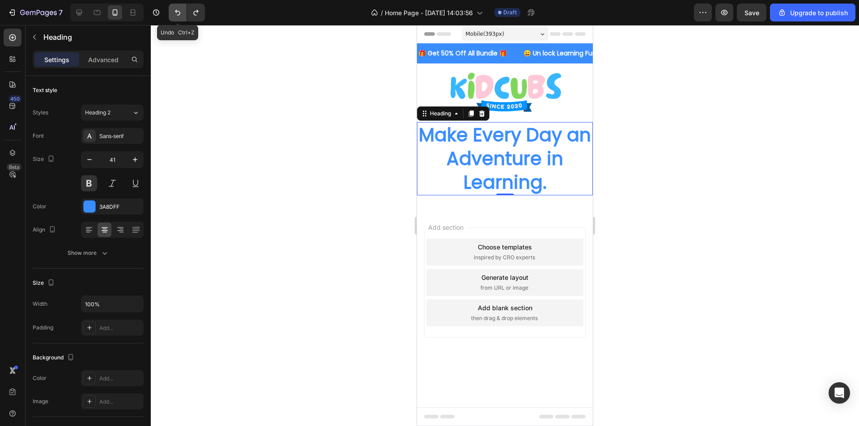
click at [176, 15] on icon "Undo/Redo" at bounding box center [177, 12] width 9 height 9
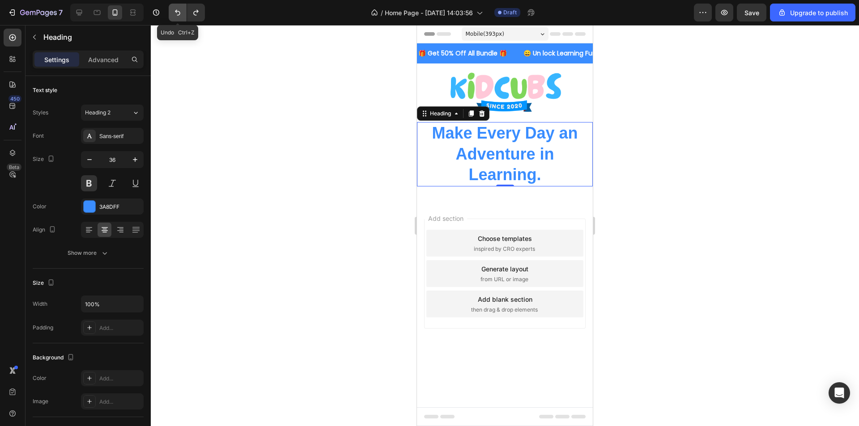
click at [176, 15] on icon "Undo/Redo" at bounding box center [177, 12] width 9 height 9
type input "27"
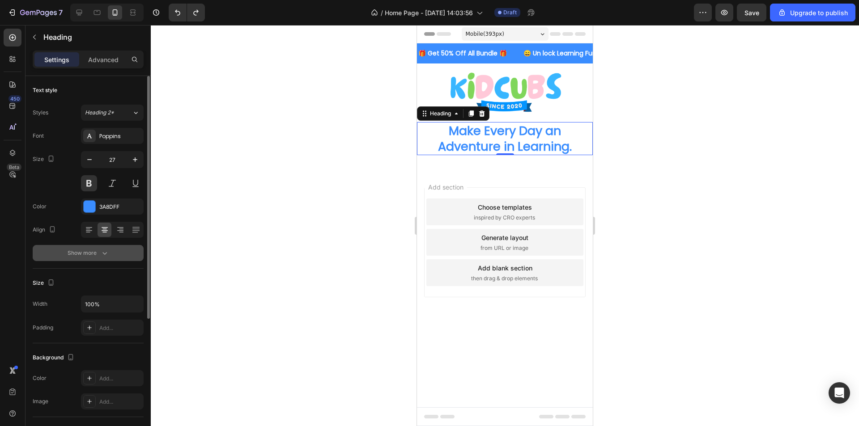
click at [93, 251] on div "Show more" at bounding box center [89, 253] width 42 height 9
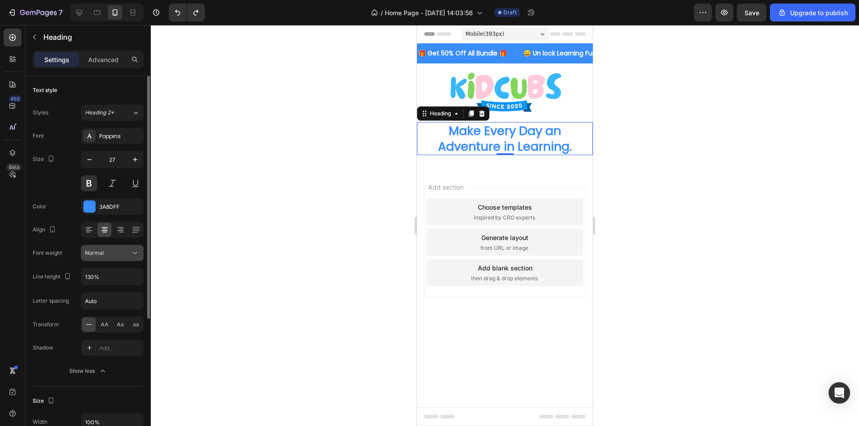
click at [110, 248] on button "Normal" at bounding box center [112, 253] width 63 height 16
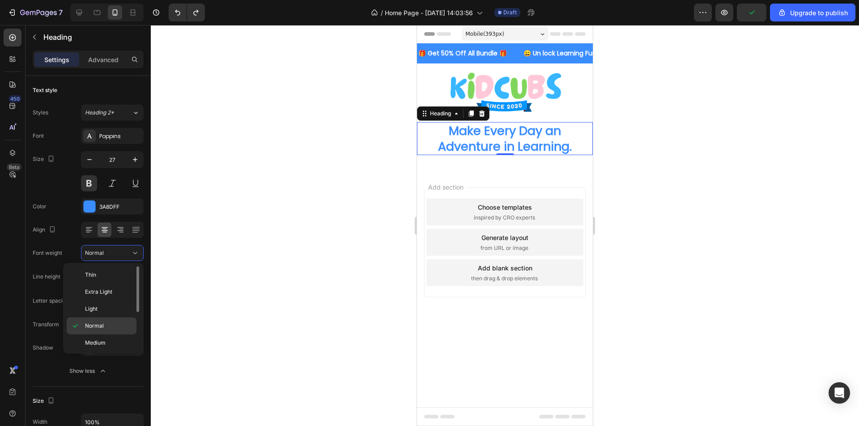
scroll to position [45, 0]
click at [106, 331] on p "Bold" at bounding box center [108, 332] width 47 height 8
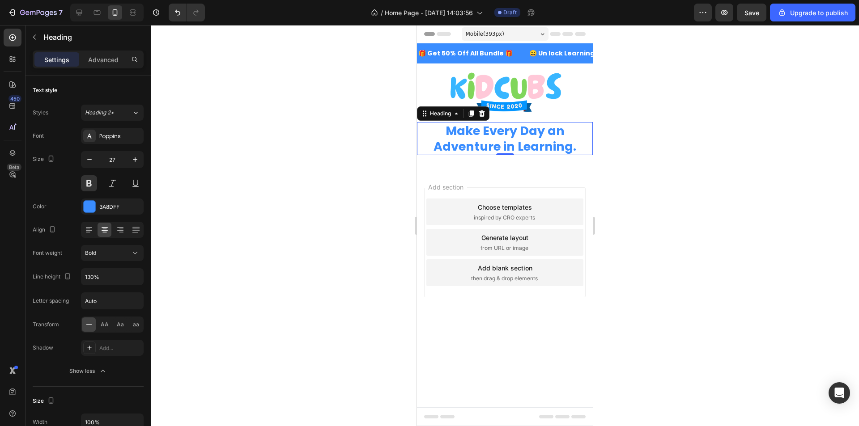
click at [186, 186] on div at bounding box center [505, 225] width 708 height 401
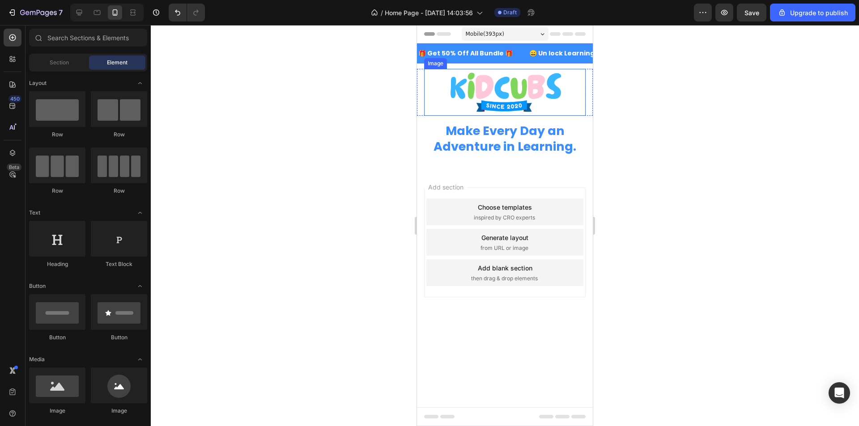
click at [523, 92] on img at bounding box center [505, 92] width 116 height 47
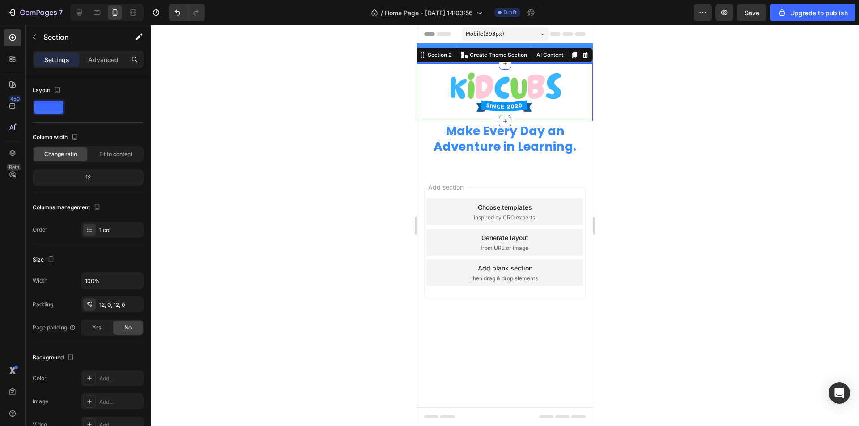
click at [523, 119] on div "Image Row Section 2 You can create reusable sections Create Theme Section AI Co…" at bounding box center [505, 93] width 176 height 58
drag, startPoint x: 98, startPoint y: 60, endPoint x: 99, endPoint y: 72, distance: 11.7
click at [98, 61] on p "Advanced" at bounding box center [103, 59] width 30 height 9
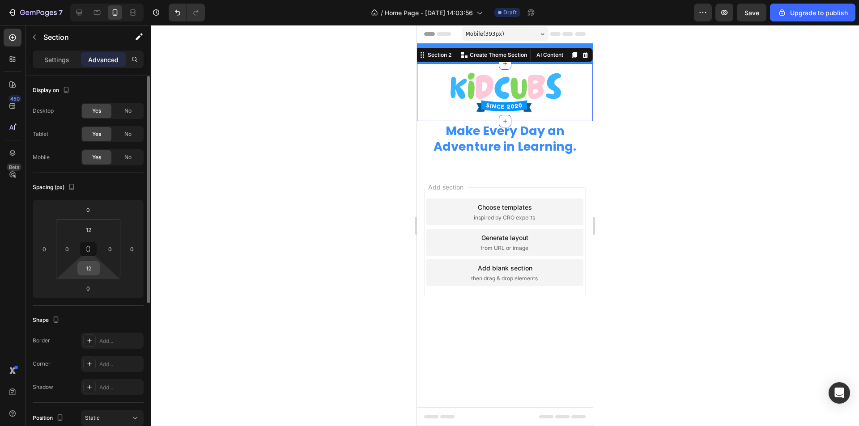
type textarea "12"
click at [88, 266] on input "12" at bounding box center [89, 268] width 18 height 13
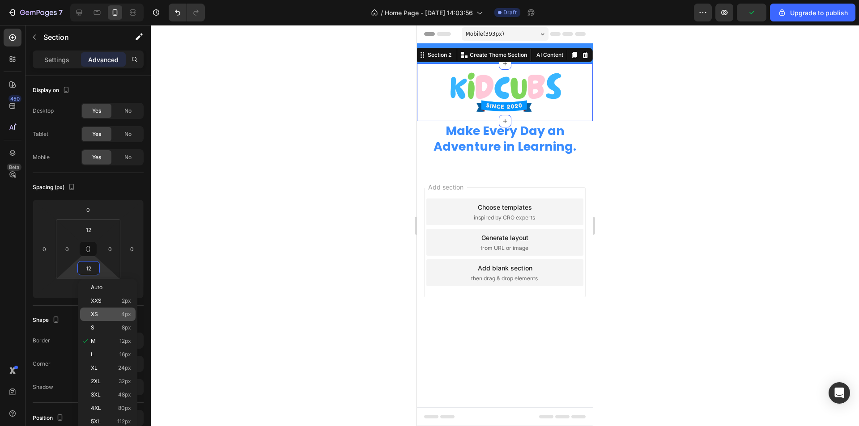
click at [118, 315] on p "XS 4px" at bounding box center [111, 314] width 40 height 6
type input "4"
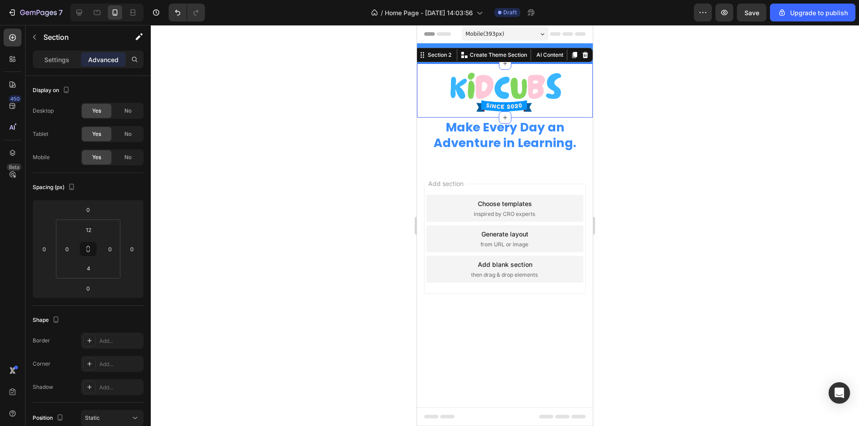
click at [329, 194] on div at bounding box center [505, 225] width 708 height 401
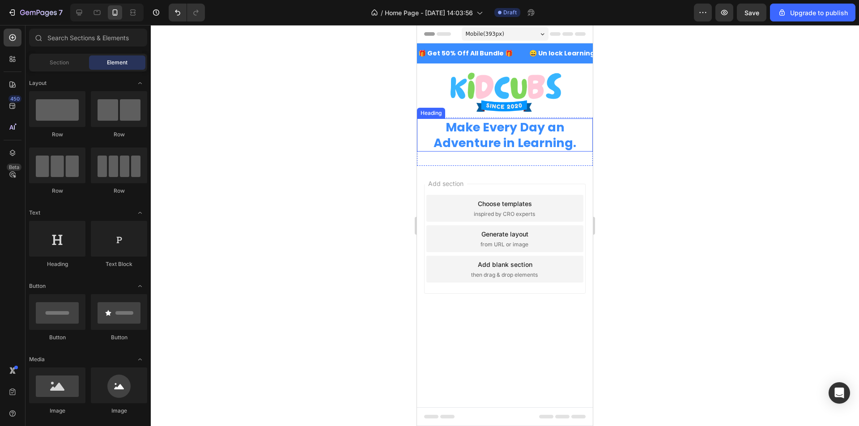
click at [536, 98] on img at bounding box center [505, 92] width 116 height 47
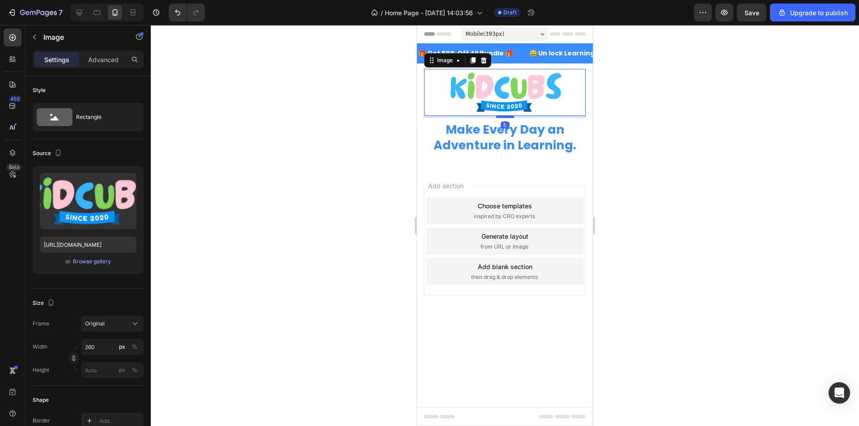
click at [508, 117] on div at bounding box center [505, 116] width 18 height 3
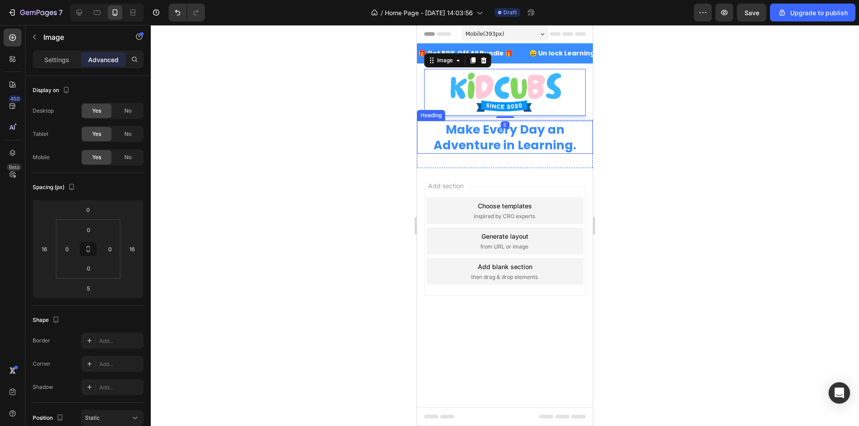
click at [549, 136] on p "Make Every Day an Adventure in Learning." at bounding box center [505, 137] width 174 height 31
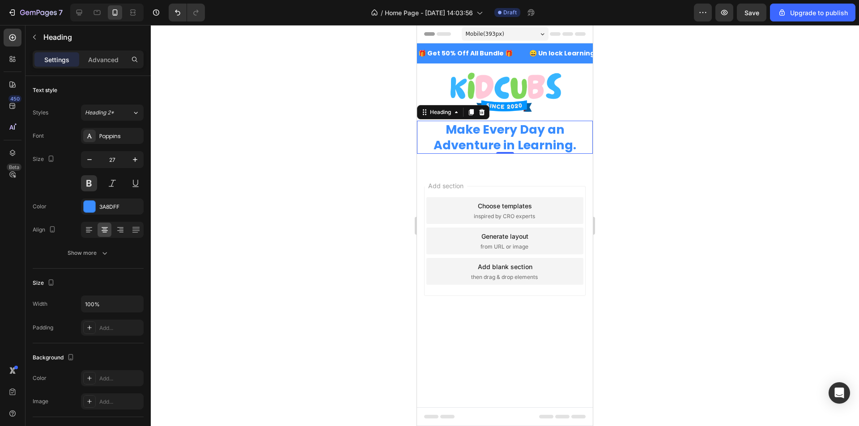
click at [343, 177] on div at bounding box center [505, 225] width 708 height 401
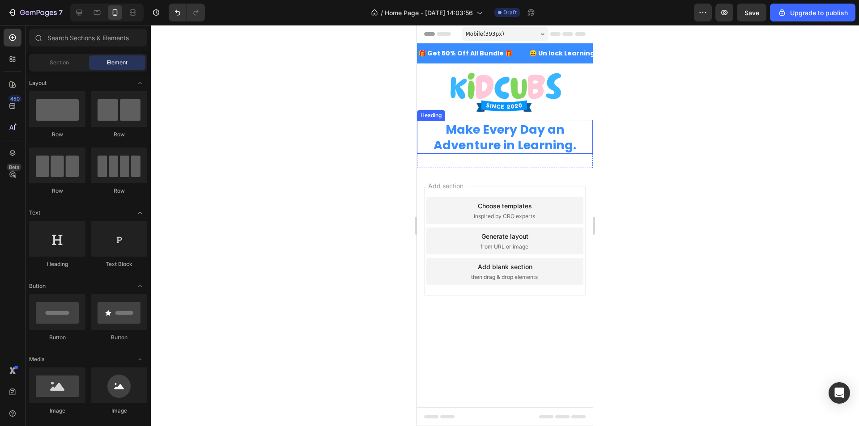
click at [552, 134] on p "Make Every Day an Adventure in Learning." at bounding box center [505, 137] width 174 height 31
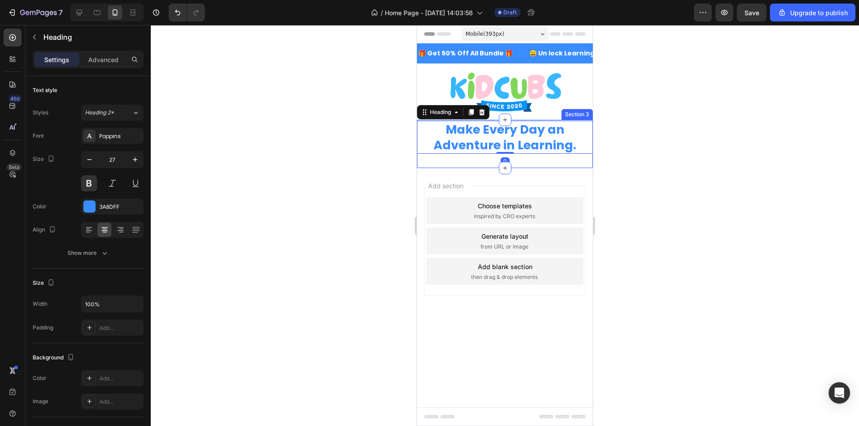
click at [482, 117] on div at bounding box center [481, 112] width 11 height 11
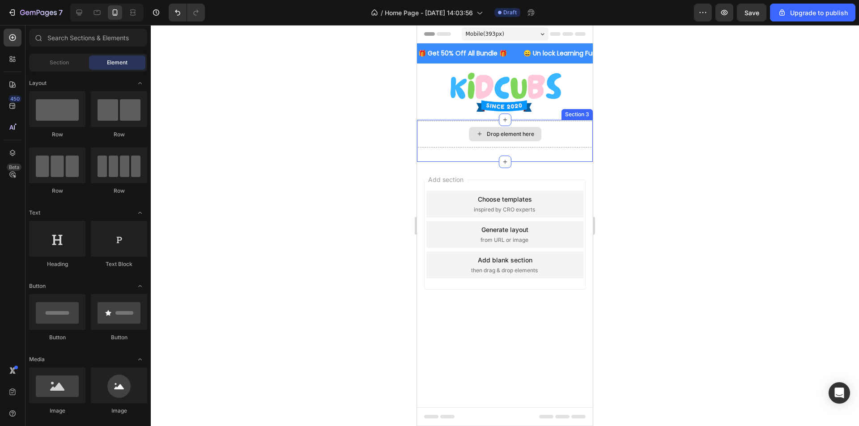
click at [552, 132] on div "Drop element here" at bounding box center [505, 134] width 176 height 27
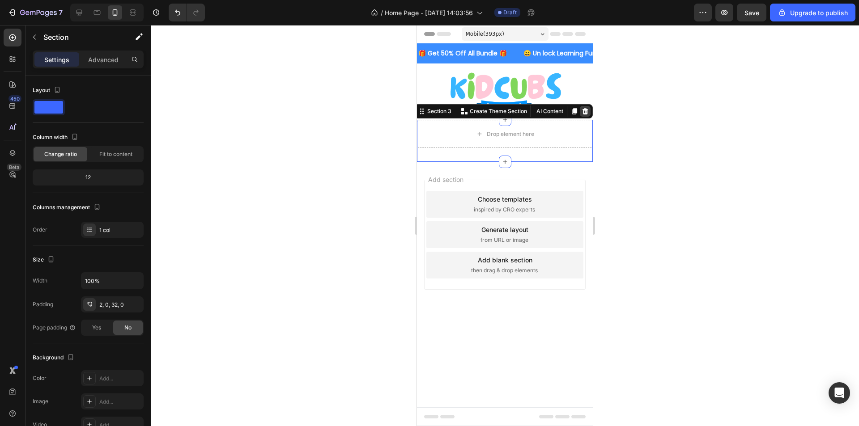
click at [582, 112] on icon at bounding box center [585, 111] width 7 height 7
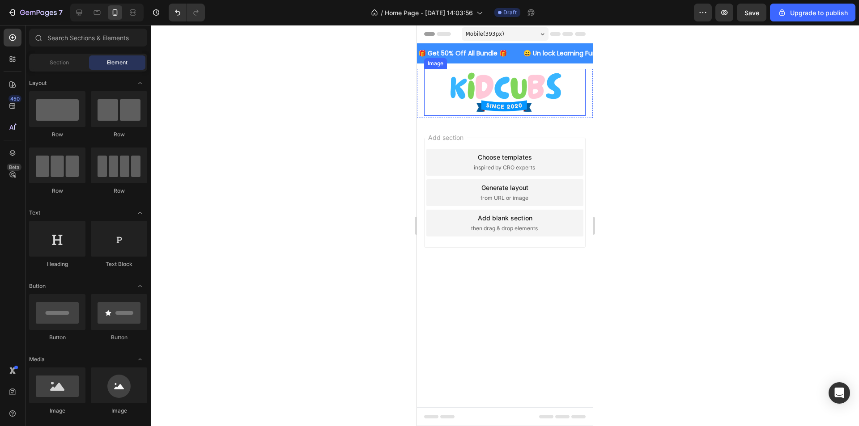
click at [576, 90] on div at bounding box center [504, 92] width 161 height 47
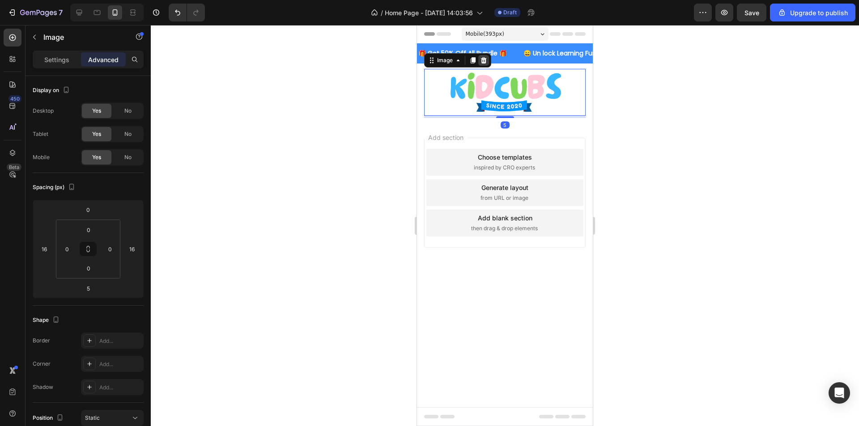
click at [483, 63] on icon at bounding box center [484, 60] width 6 height 6
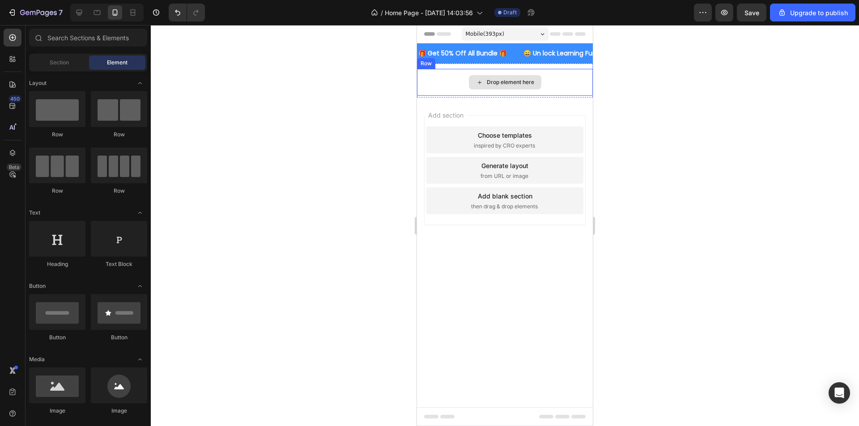
click at [446, 83] on div "Drop element here" at bounding box center [505, 82] width 176 height 27
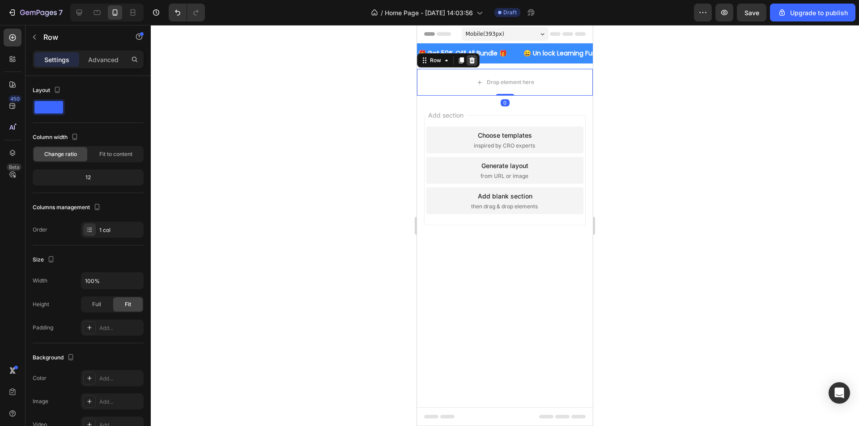
click at [475, 63] on icon at bounding box center [471, 60] width 7 height 7
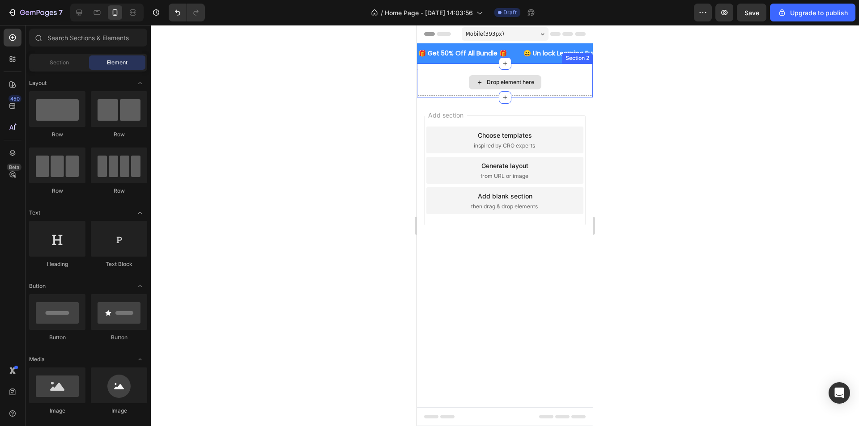
click at [573, 82] on div "Drop element here" at bounding box center [505, 82] width 176 height 27
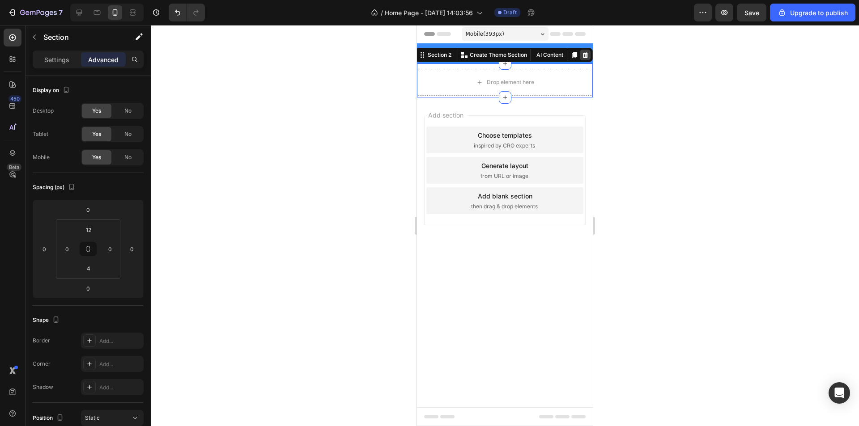
click at [584, 58] on icon at bounding box center [585, 55] width 6 height 6
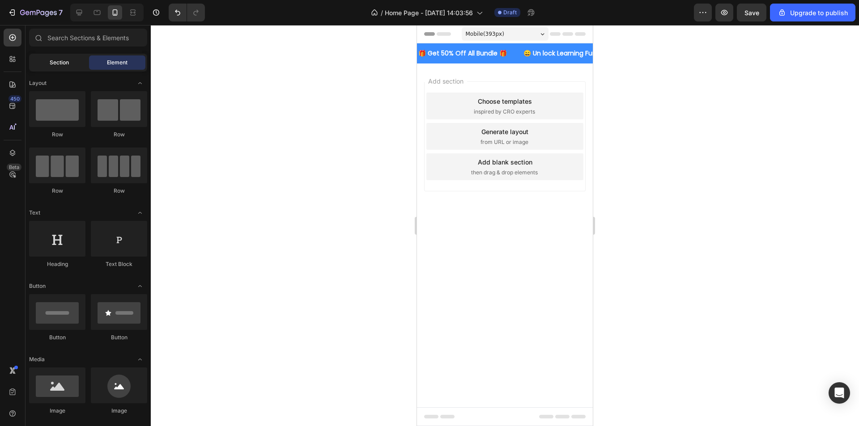
click at [54, 57] on div "Section" at bounding box center [59, 62] width 56 height 14
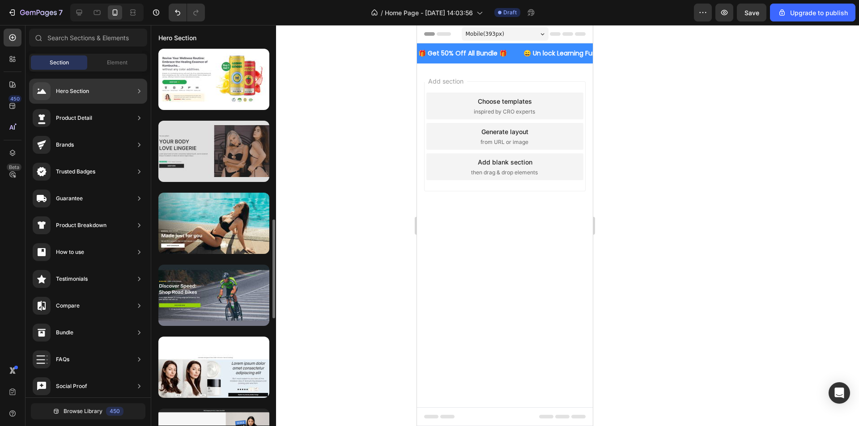
scroll to position [785, 0]
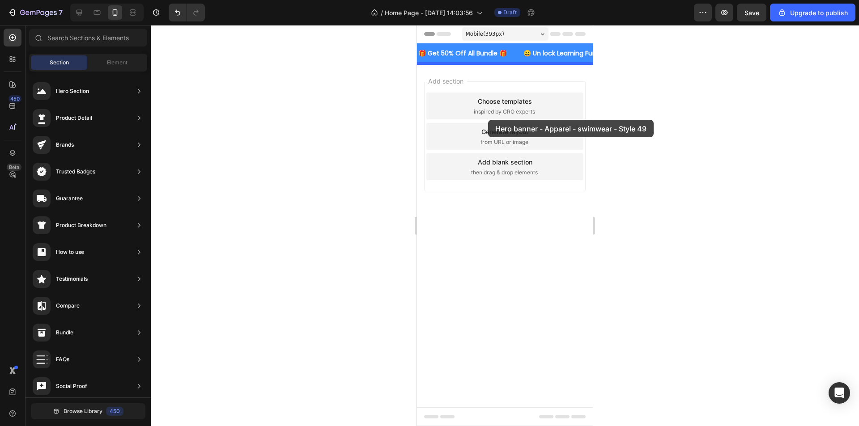
drag, startPoint x: 622, startPoint y: 112, endPoint x: 491, endPoint y: 119, distance: 131.7
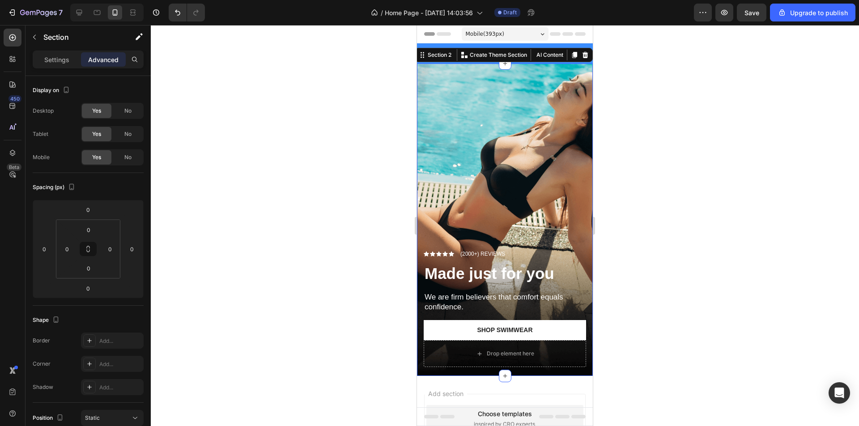
click at [646, 225] on div at bounding box center [505, 225] width 708 height 401
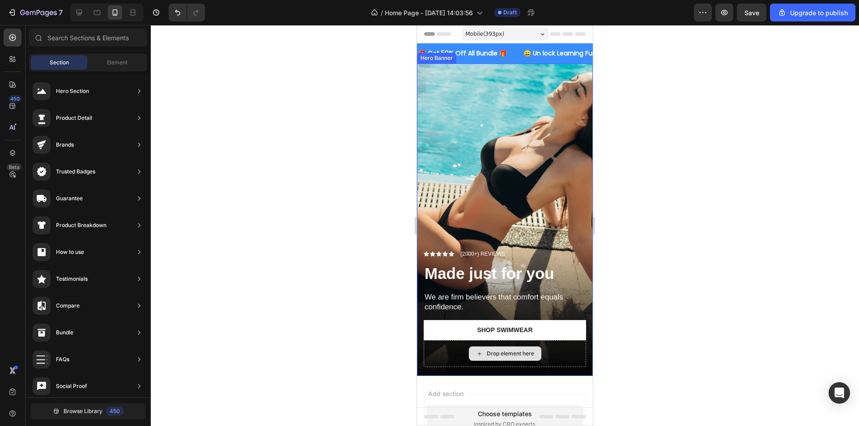
click at [543, 340] on div "Drop element here" at bounding box center [505, 353] width 162 height 27
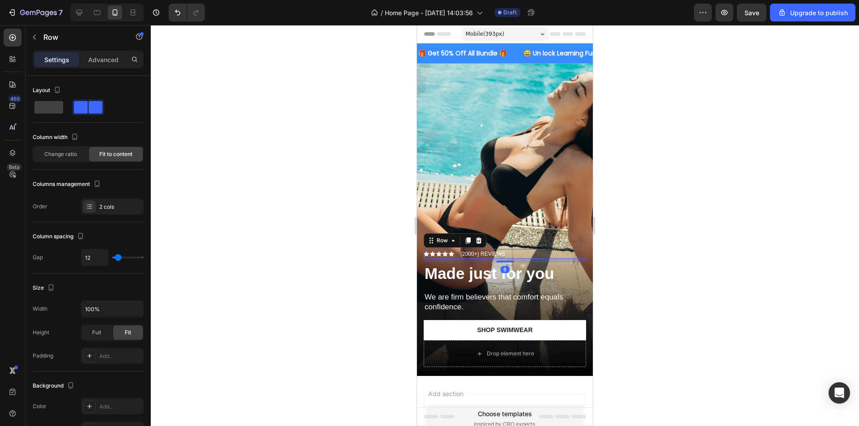
click at [524, 249] on div "Icon Icon Icon Icon Icon Icon List (2000+) REVIEWS Text Block Row 8" at bounding box center [505, 254] width 162 height 10
click at [473, 250] on p "(2000+) REVIEWS" at bounding box center [482, 254] width 45 height 8
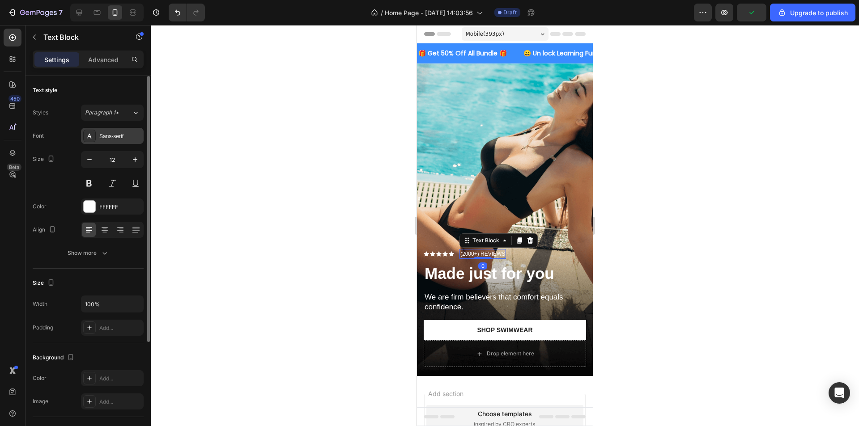
click at [113, 139] on div "Sans-serif" at bounding box center [120, 136] width 42 height 8
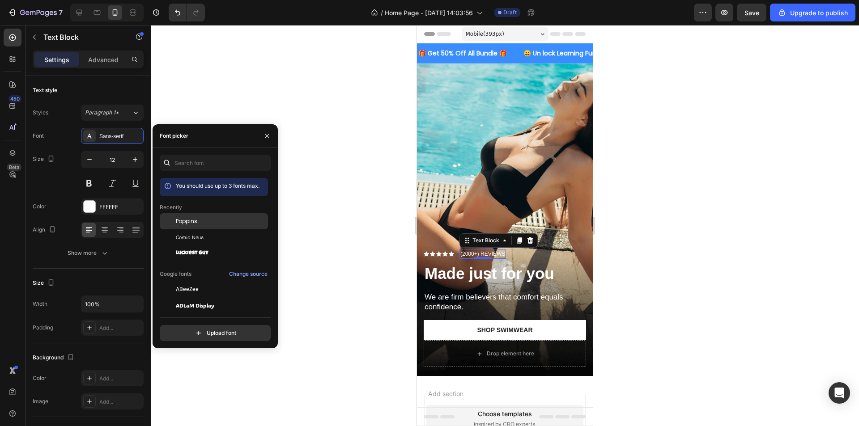
click at [182, 221] on span "Poppins" at bounding box center [186, 221] width 21 height 8
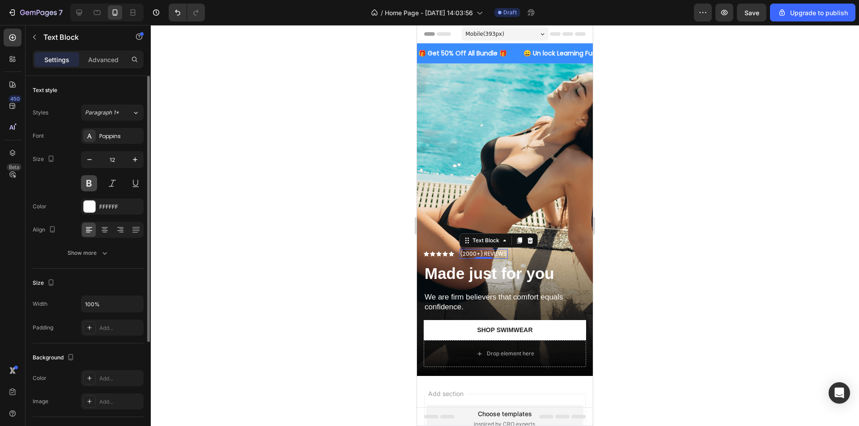
click at [93, 187] on button at bounding box center [89, 183] width 16 height 16
click at [271, 229] on div at bounding box center [505, 225] width 708 height 401
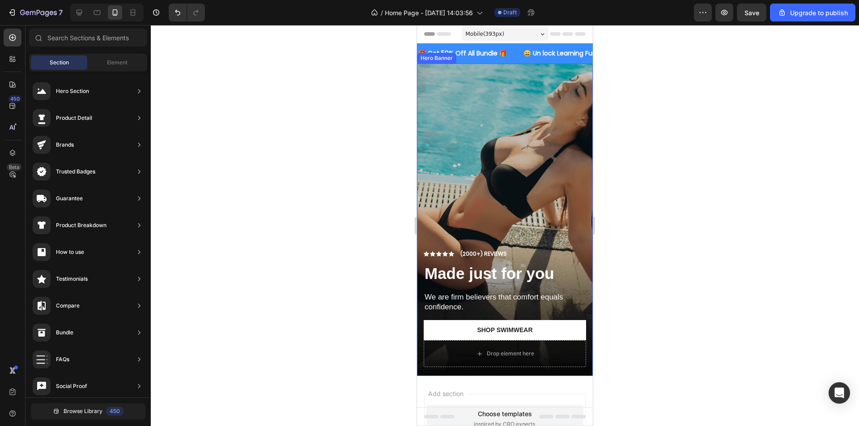
click at [514, 153] on div "Overlay" at bounding box center [505, 220] width 176 height 313
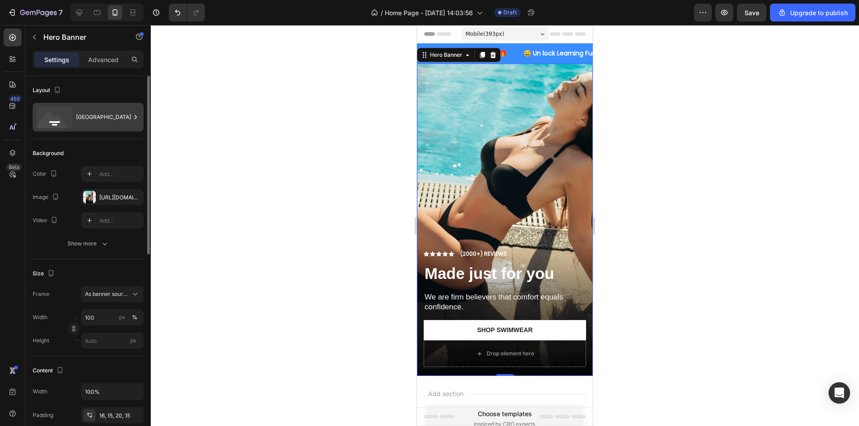
click at [85, 121] on div "[GEOGRAPHIC_DATA]" at bounding box center [103, 117] width 55 height 21
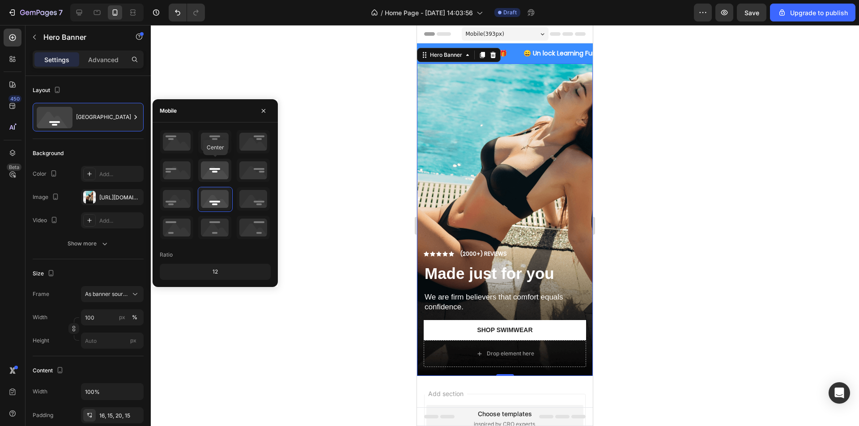
click at [212, 166] on icon at bounding box center [214, 170] width 33 height 23
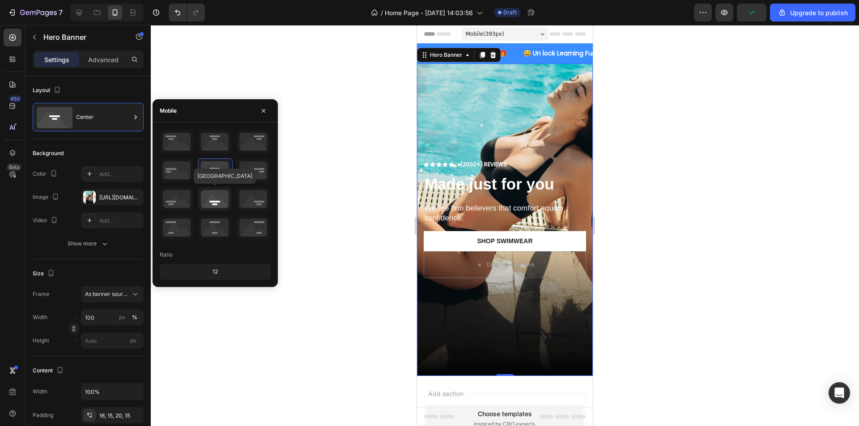
click at [214, 194] on icon at bounding box center [214, 198] width 33 height 23
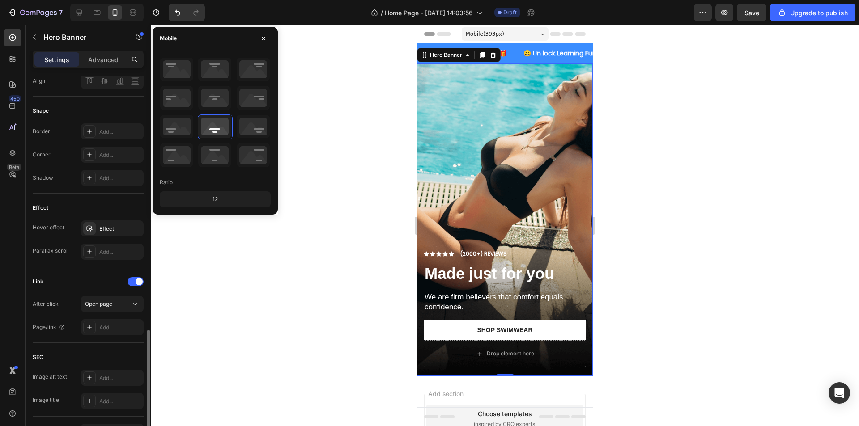
scroll to position [415, 0]
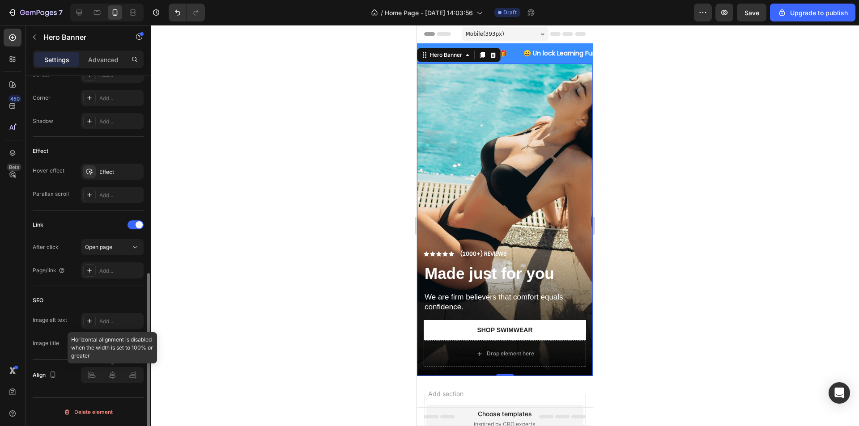
click at [107, 375] on div at bounding box center [112, 375] width 63 height 16
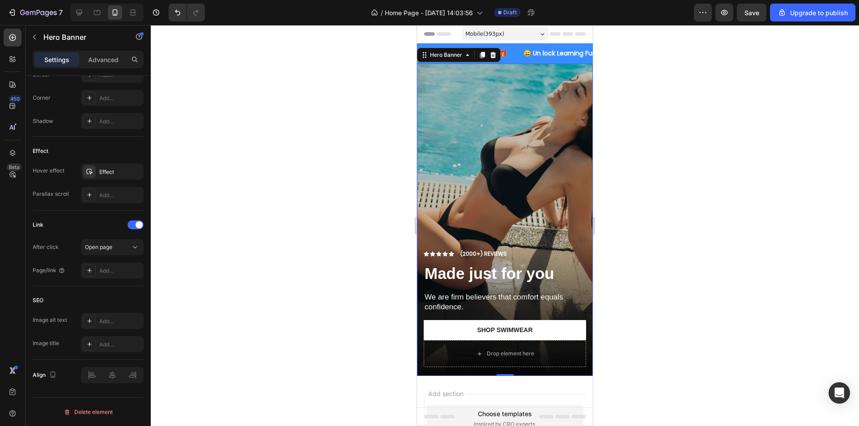
click at [532, 188] on div "Overlay" at bounding box center [505, 220] width 176 height 313
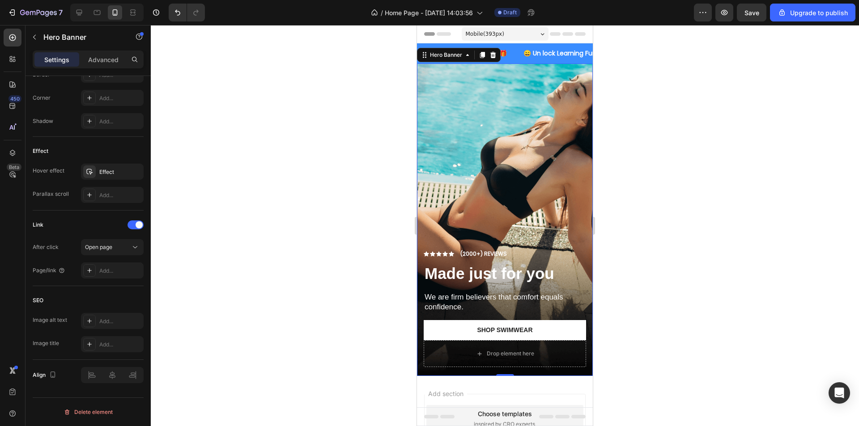
click at [519, 267] on strong "Made just for you" at bounding box center [490, 273] width 130 height 17
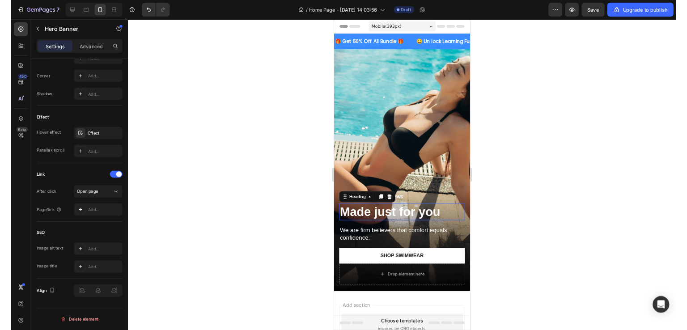
scroll to position [0, 0]
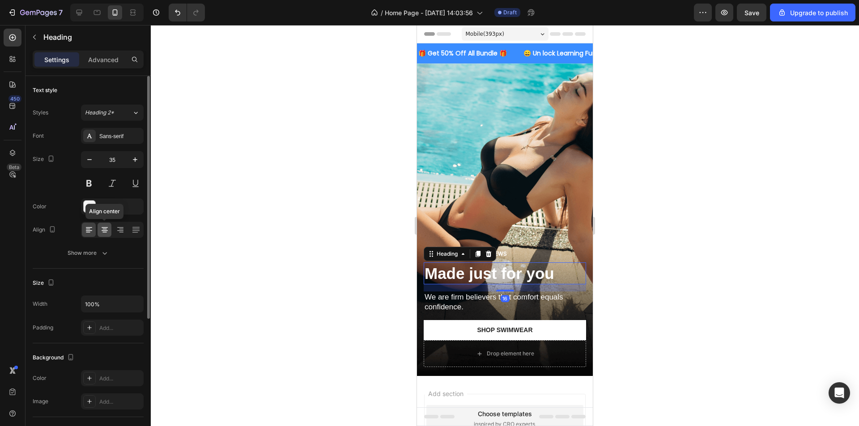
click at [106, 232] on icon at bounding box center [104, 229] width 9 height 9
click at [92, 229] on icon at bounding box center [89, 229] width 9 height 9
click at [295, 225] on div at bounding box center [505, 225] width 708 height 401
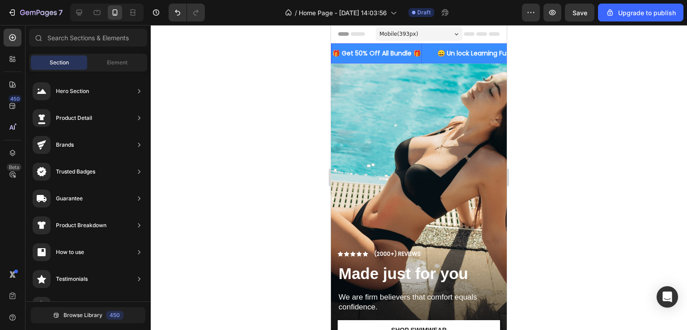
click at [409, 51] on p "🎁 Get 50% Off All Bundle 🎁" at bounding box center [376, 53] width 89 height 11
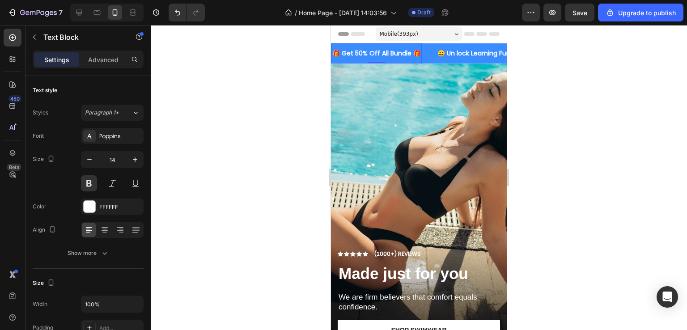
click at [417, 52] on p "🎁 Get 50% Off All Bundle 🎁" at bounding box center [376, 53] width 89 height 11
drag, startPoint x: 417, startPoint y: 53, endPoint x: 335, endPoint y: 51, distance: 81.9
click at [333, 51] on p "🎁 Get 50% Off All Bundle 🎁" at bounding box center [376, 53] width 89 height 11
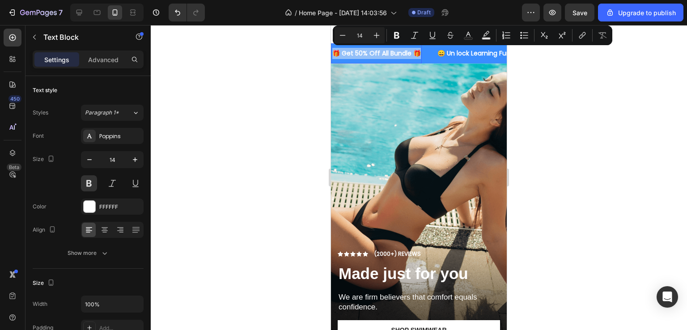
copy p "🎁 Get 50% Off All Bundle 🎁"
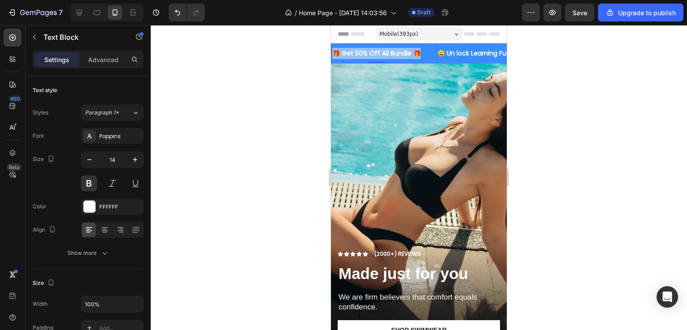
drag, startPoint x: 453, startPoint y: 51, endPoint x: 446, endPoint y: 52, distance: 6.3
click at [453, 51] on p "😄 Un lock Learning Fun 😄" at bounding box center [479, 53] width 82 height 11
click at [438, 53] on p "😄 Un lock Learning Fun 😄" at bounding box center [479, 53] width 82 height 11
drag, startPoint x: 438, startPoint y: 54, endPoint x: 478, endPoint y: 56, distance: 39.5
click at [478, 56] on p "😄 Un lock Learning Fun 😄" at bounding box center [479, 53] width 82 height 11
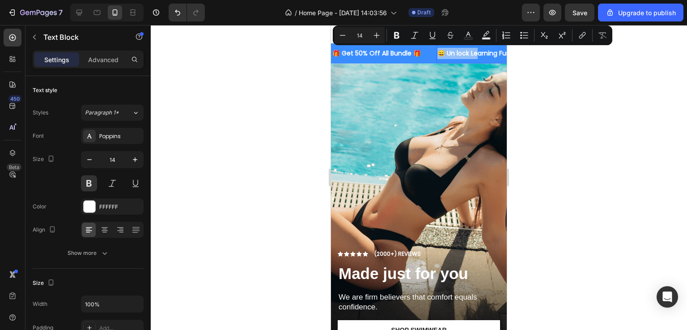
click at [465, 55] on p "😄 Un lock Learning Fun 😄" at bounding box center [479, 53] width 82 height 11
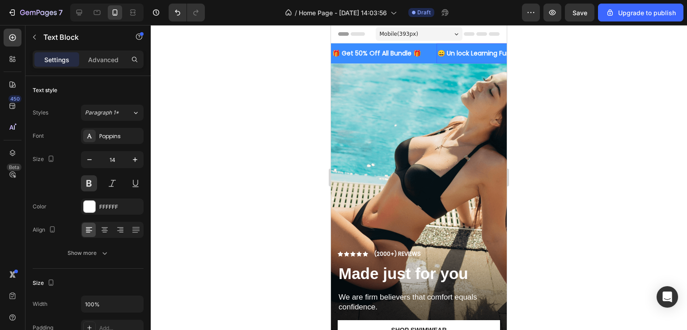
scroll to position [0, 20]
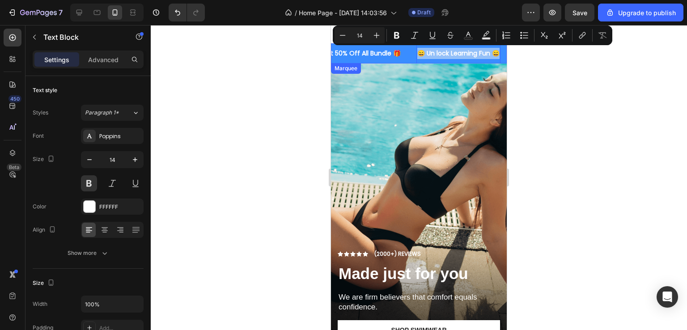
drag, startPoint x: 498, startPoint y: 52, endPoint x: 413, endPoint y: 53, distance: 85.0
click at [413, 53] on div "🎁 Get 50% Off All Bundle 🎁 Text Block 😄 Un lock Learning Fun 😄 Text Block 0 🎁 G…" at bounding box center [515, 53] width 408 height 20
copy p "😄 Un lock Learning Fun 😄"
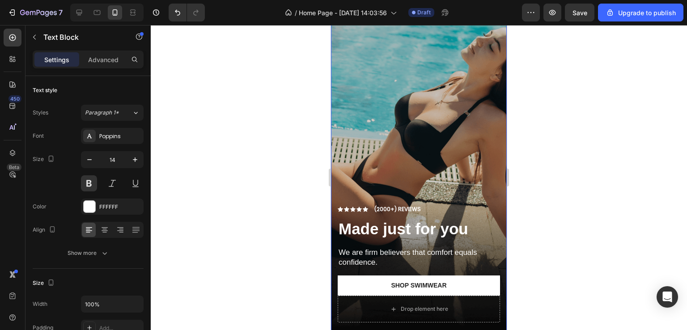
scroll to position [89, 0]
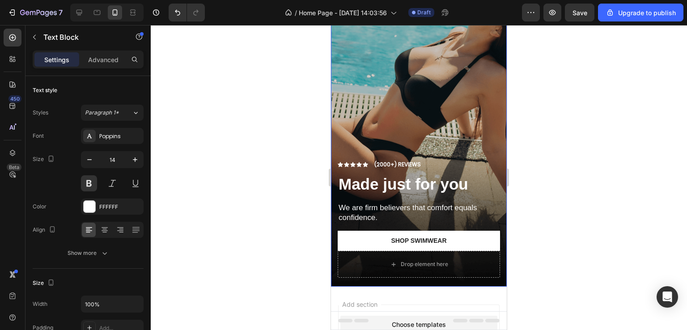
click at [388, 90] on div "Overlay" at bounding box center [419, 130] width 176 height 313
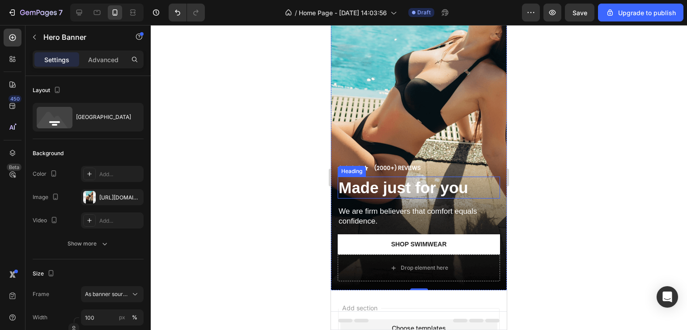
scroll to position [0, 0]
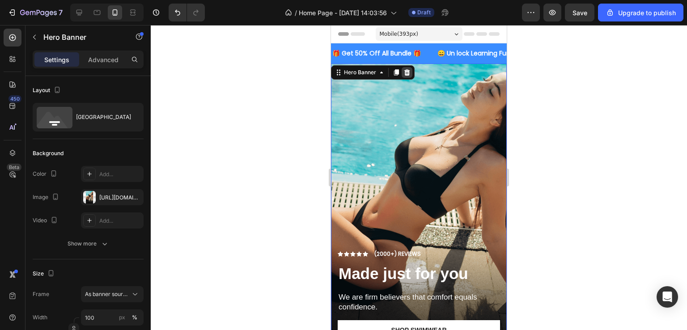
click at [410, 74] on icon at bounding box center [407, 72] width 7 height 7
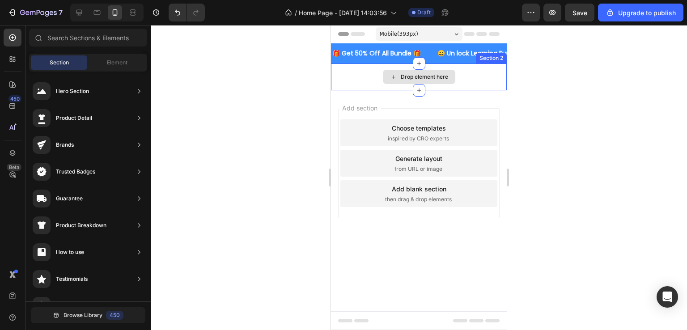
click at [365, 77] on div "Drop element here" at bounding box center [419, 77] width 176 height 27
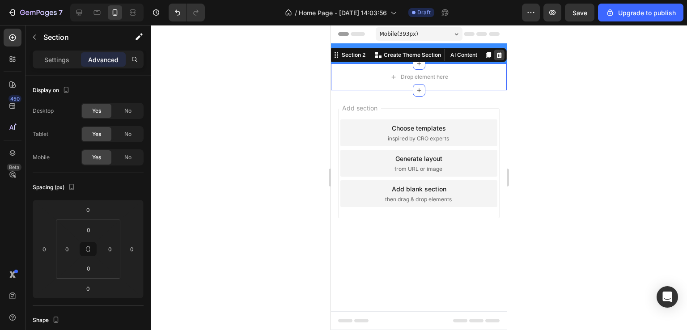
click at [499, 56] on icon at bounding box center [500, 55] width 6 height 6
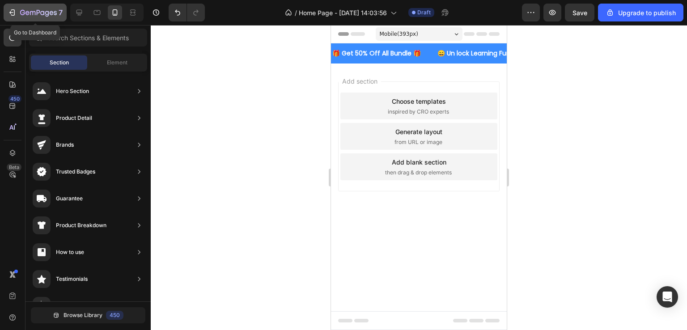
click at [39, 13] on icon "button" at bounding box center [38, 13] width 37 height 8
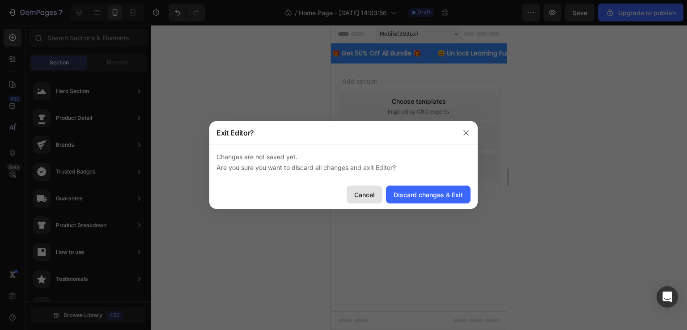
click at [370, 191] on div "Cancel" at bounding box center [364, 194] width 21 height 9
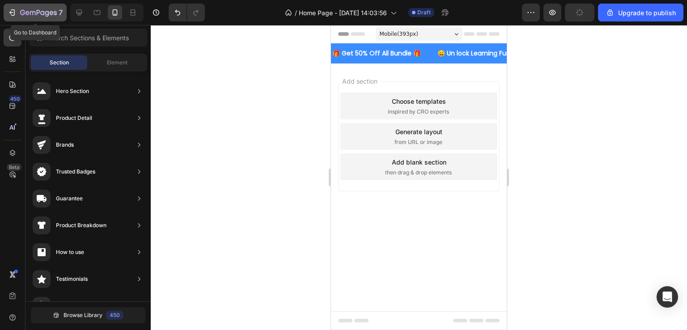
click at [25, 11] on icon "button" at bounding box center [38, 13] width 37 height 8
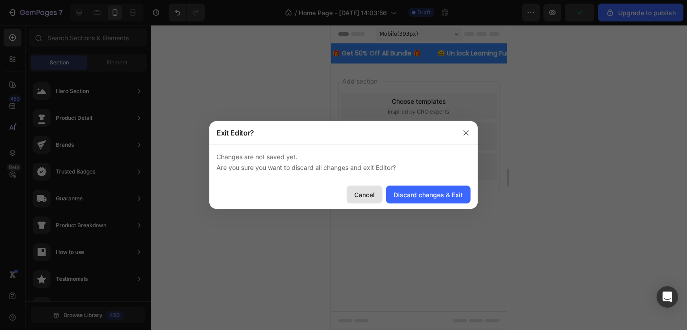
drag, startPoint x: 406, startPoint y: 194, endPoint x: 378, endPoint y: 194, distance: 28.2
click at [404, 194] on div "Discard changes & Exit" at bounding box center [428, 194] width 69 height 9
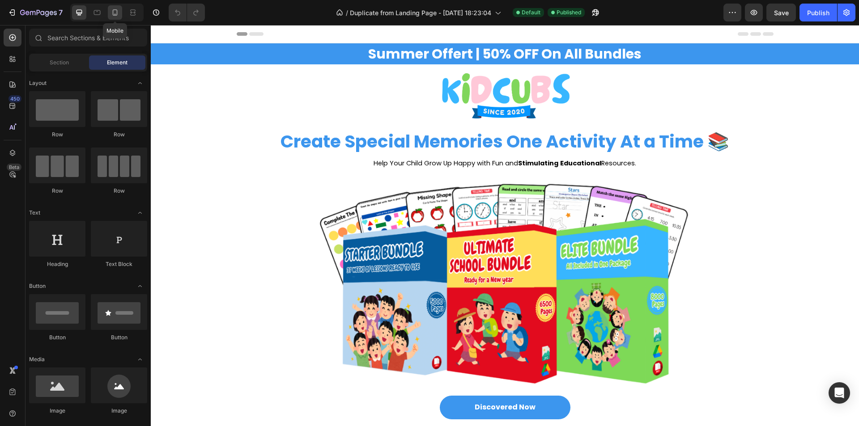
click at [115, 10] on icon at bounding box center [115, 12] width 5 height 6
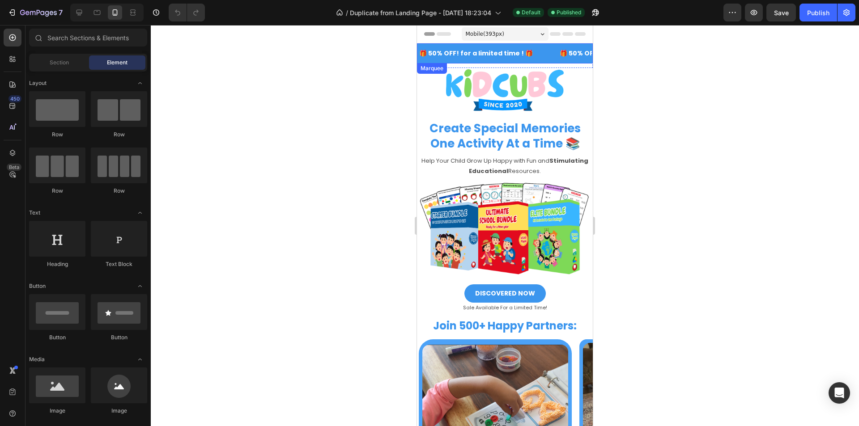
click at [541, 54] on div "🎁 50% OFF! for a limited time ! 🎁 Text Block" at bounding box center [488, 53] width 140 height 20
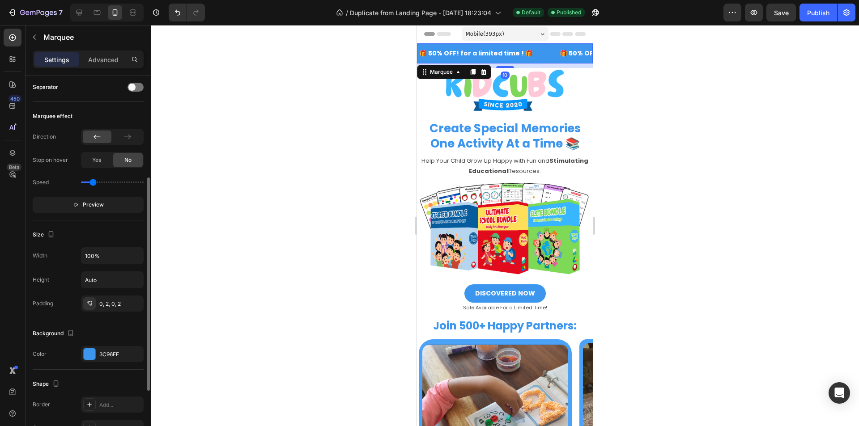
scroll to position [286, 0]
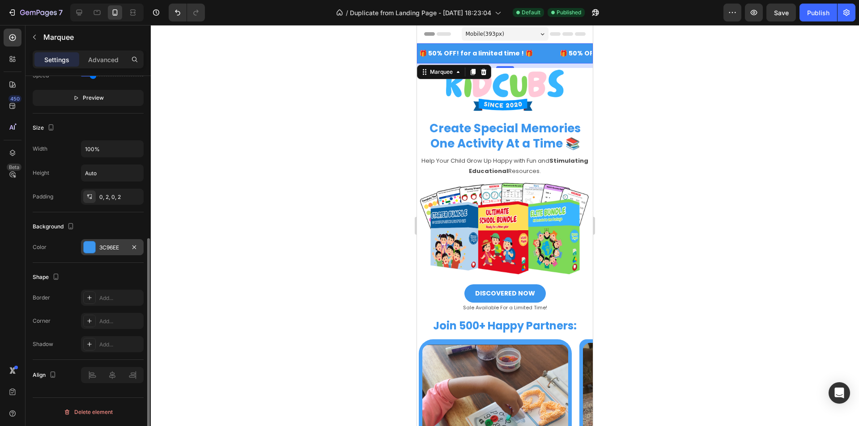
click at [124, 248] on div "3C96EE" at bounding box center [112, 248] width 26 height 8
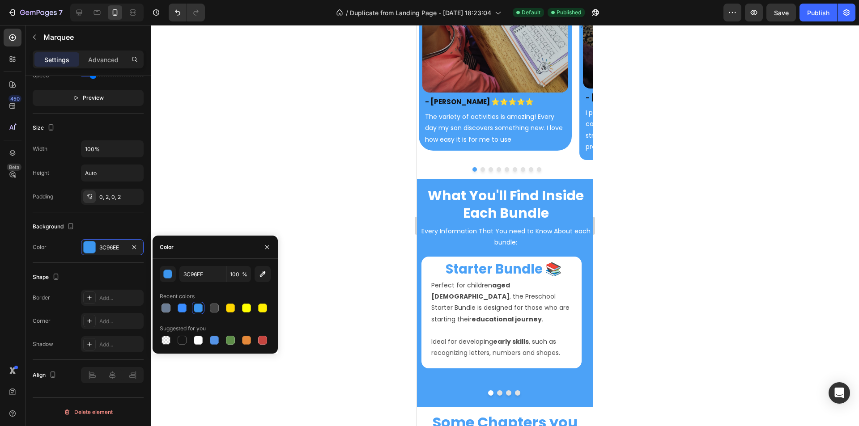
scroll to position [447, 0]
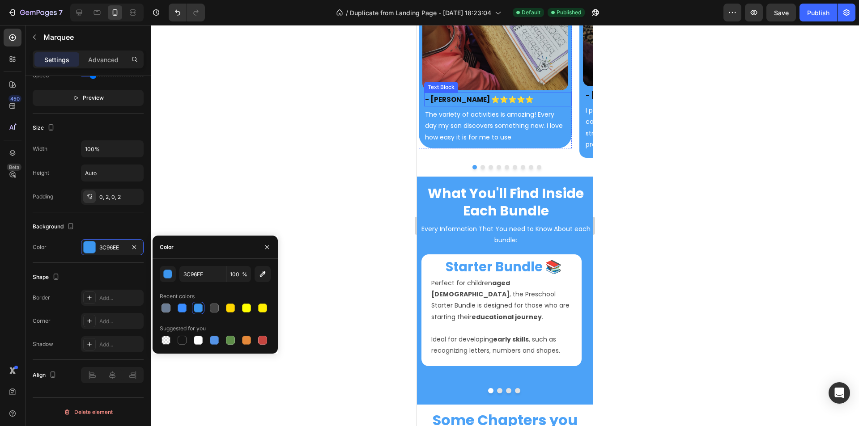
click at [509, 99] on p "- Andrew M. ⭐⭐⭐⭐⭐" at bounding box center [498, 99] width 146 height 12
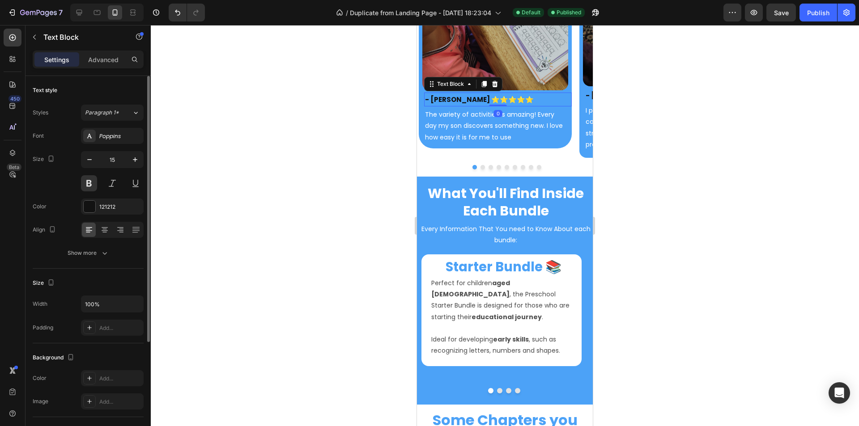
scroll to position [134, 0]
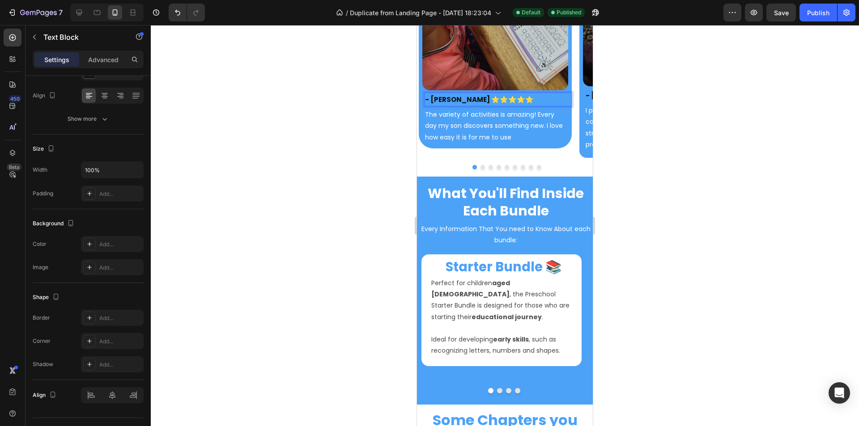
click at [512, 98] on p "- Andrew M. ⭐⭐⭐⭐⭐" at bounding box center [498, 99] width 146 height 12
click at [511, 98] on p "- Andrew M. ⭐⭐⭐⭐⭐" at bounding box center [498, 99] width 146 height 12
click at [510, 101] on p "- Andrew M. ⭐⭐⭐⭐⭐" at bounding box center [498, 99] width 146 height 12
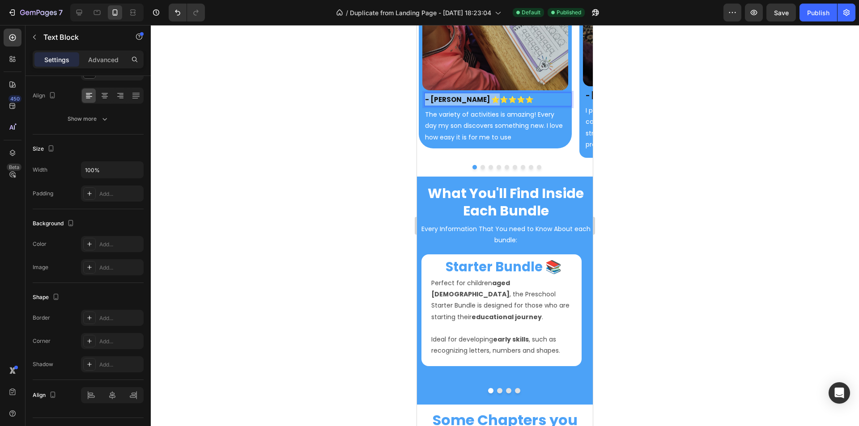
click at [509, 101] on p "- Andrew M. ⭐⭐⭐⭐⭐" at bounding box center [498, 99] width 146 height 12
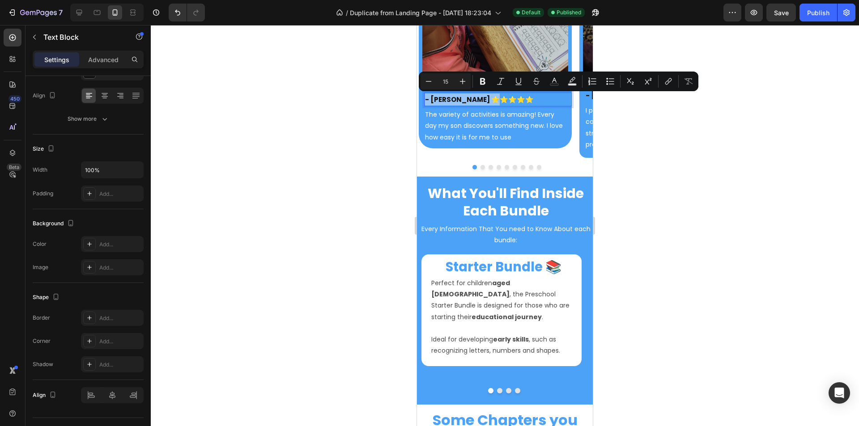
click at [497, 100] on p "- Andrew M. ⭐⭐⭐⭐⭐" at bounding box center [498, 99] width 146 height 12
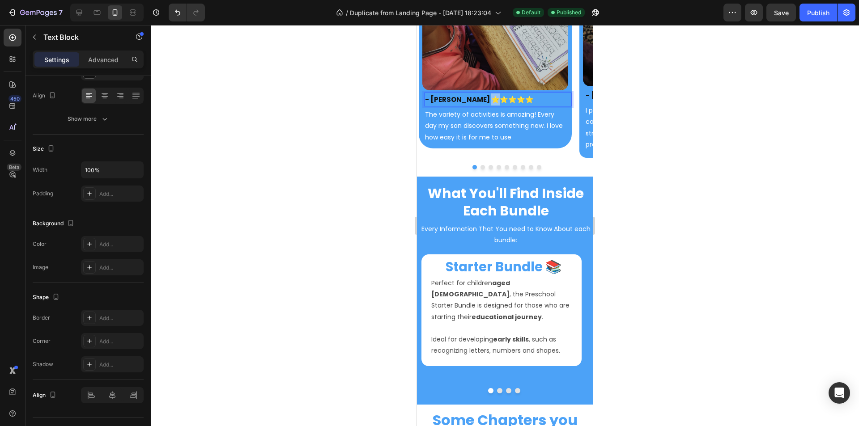
drag, startPoint x: 505, startPoint y: 100, endPoint x: 511, endPoint y: 101, distance: 6.3
click at [511, 101] on p "- Andrew M. ⭐⭐⭐⭐⭐" at bounding box center [498, 99] width 146 height 12
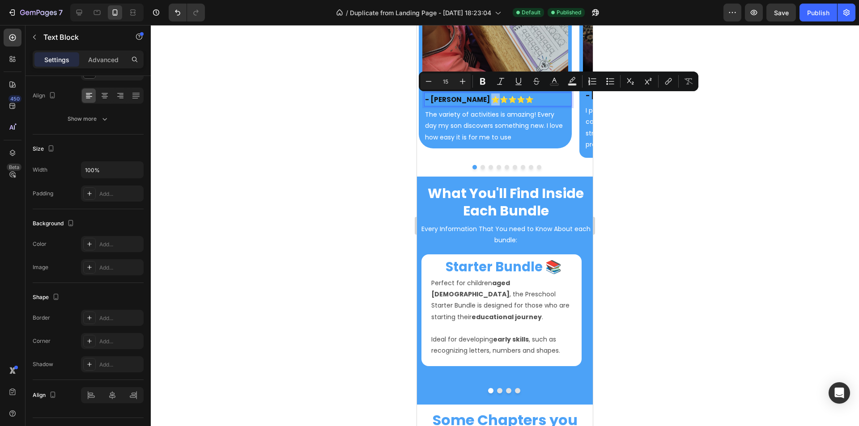
click at [516, 102] on p "- Andrew M. ⭐⭐⭐⭐⭐" at bounding box center [498, 99] width 146 height 12
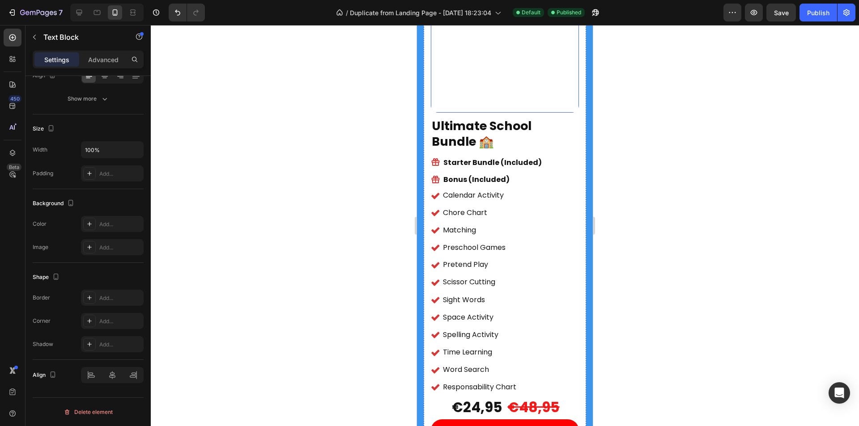
scroll to position [1745, 0]
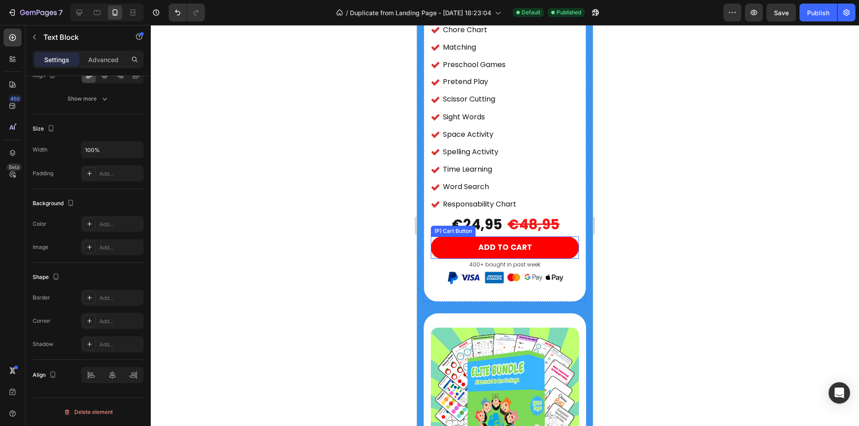
click at [542, 237] on button "ADD TO CART" at bounding box center [505, 248] width 148 height 22
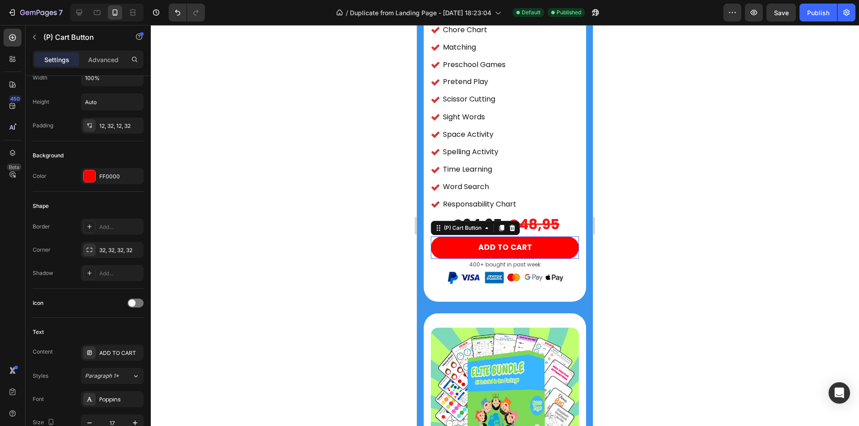
scroll to position [0, 0]
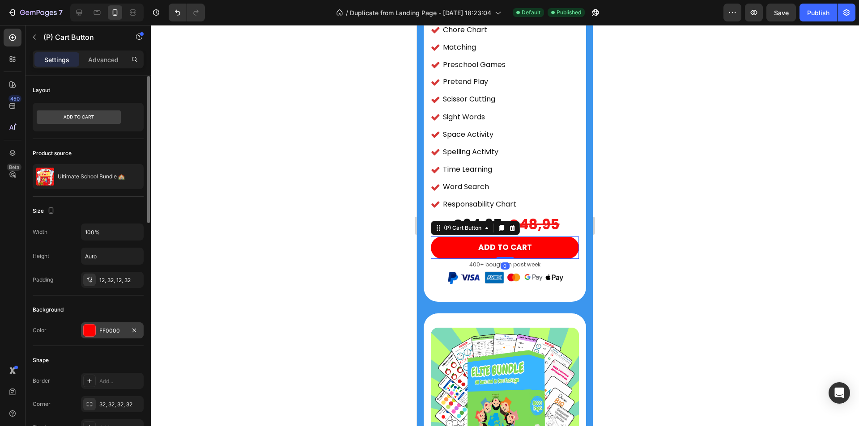
click at [123, 326] on div "FF0000" at bounding box center [112, 331] width 63 height 16
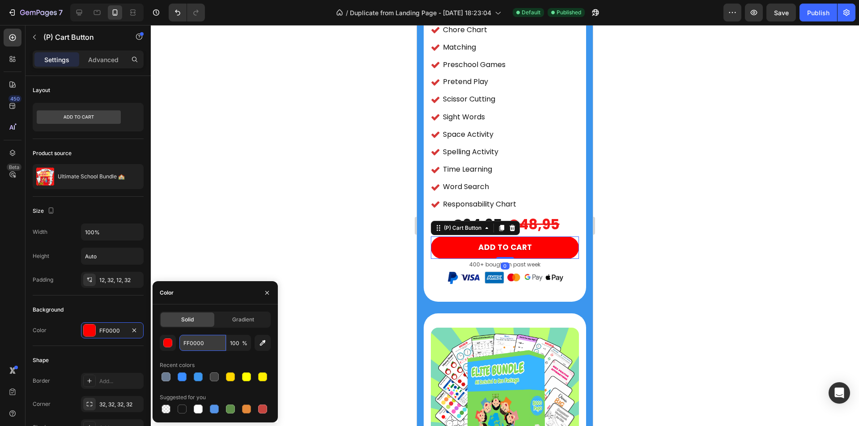
type textarea "FF0000"
paste input "3C96EE"
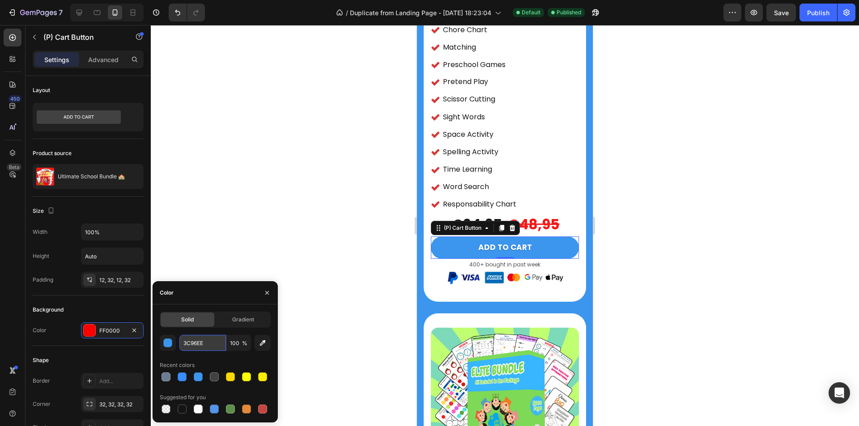
type input "FF0000"
click at [179, 129] on div at bounding box center [505, 225] width 708 height 401
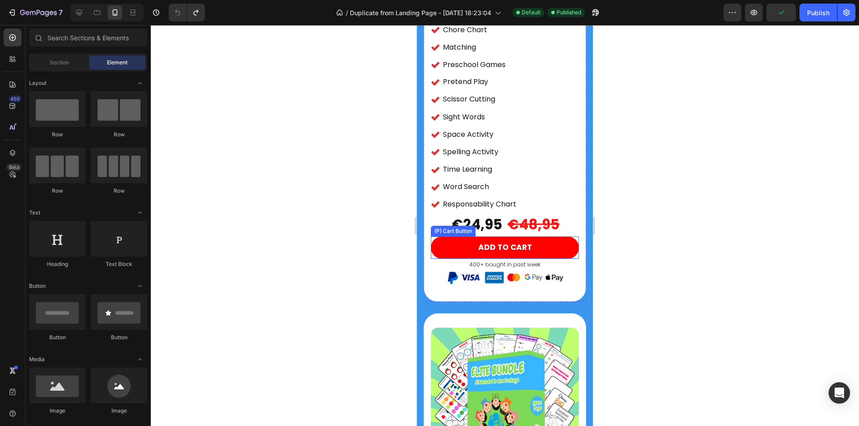
click at [531, 237] on button "ADD TO CART" at bounding box center [505, 248] width 148 height 22
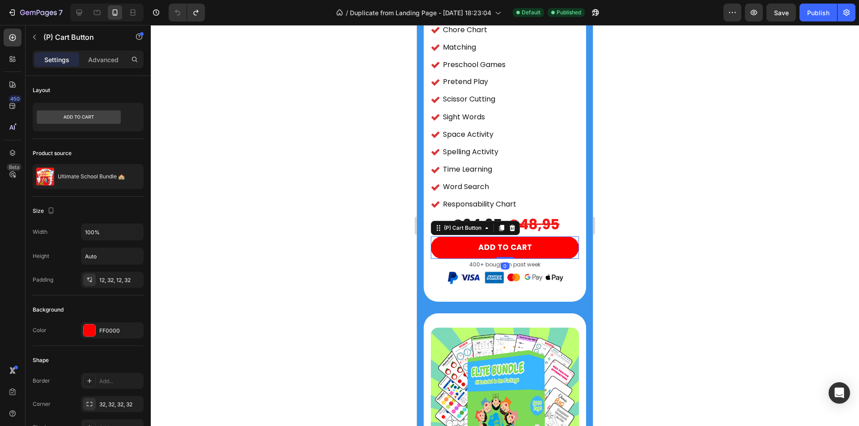
click at [460, 237] on button "ADD TO CART" at bounding box center [505, 248] width 148 height 22
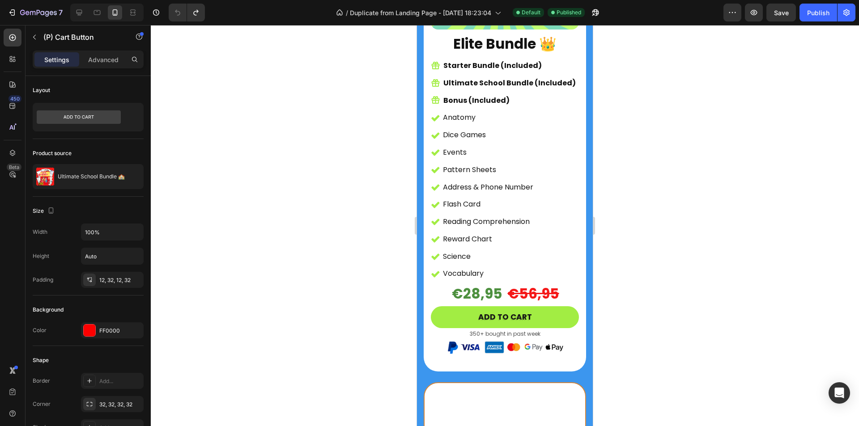
scroll to position [2282, 0]
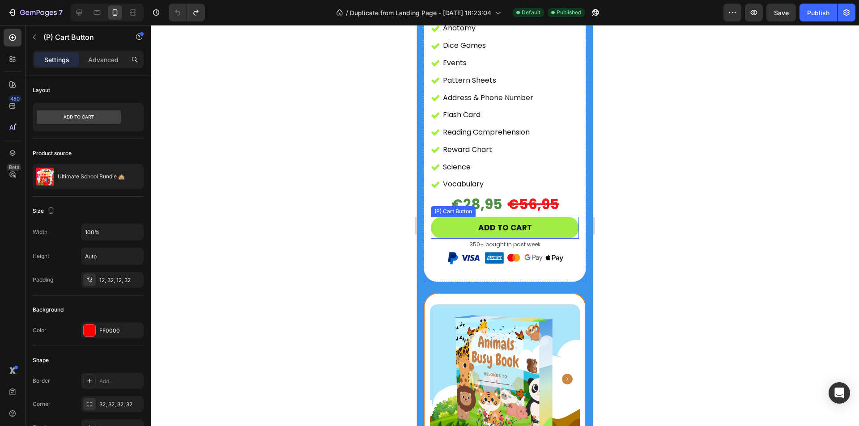
click at [454, 217] on button "ADD TO CART" at bounding box center [505, 228] width 148 height 22
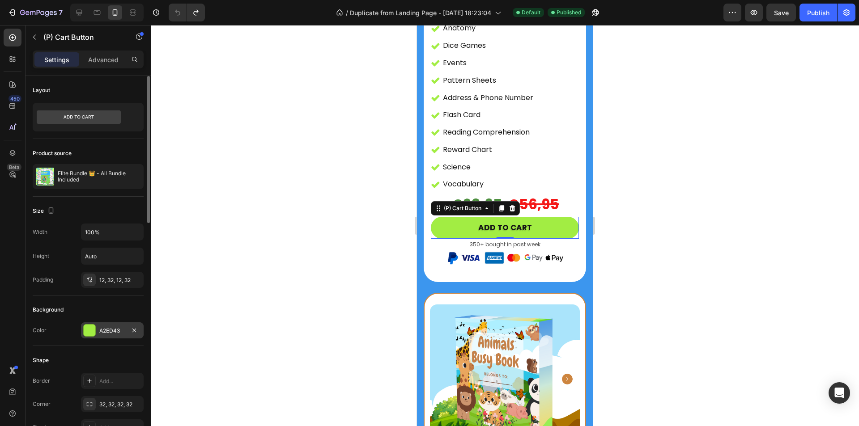
click at [119, 334] on div "A2ED43" at bounding box center [112, 331] width 26 height 8
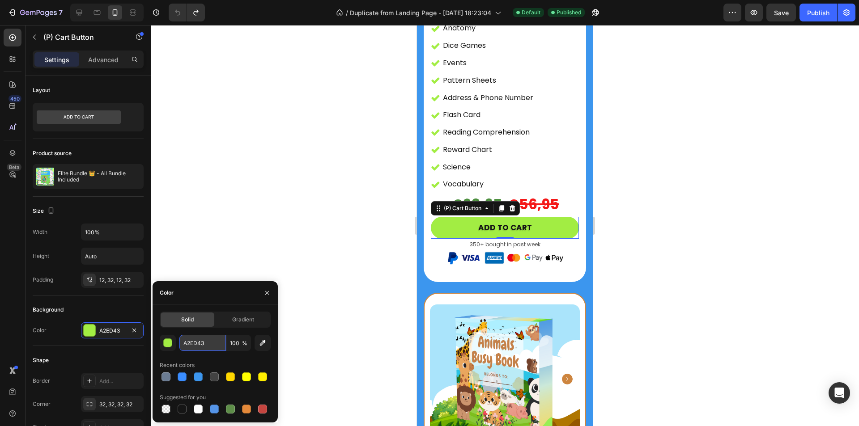
click at [206, 344] on input "A2ED43" at bounding box center [202, 343] width 47 height 16
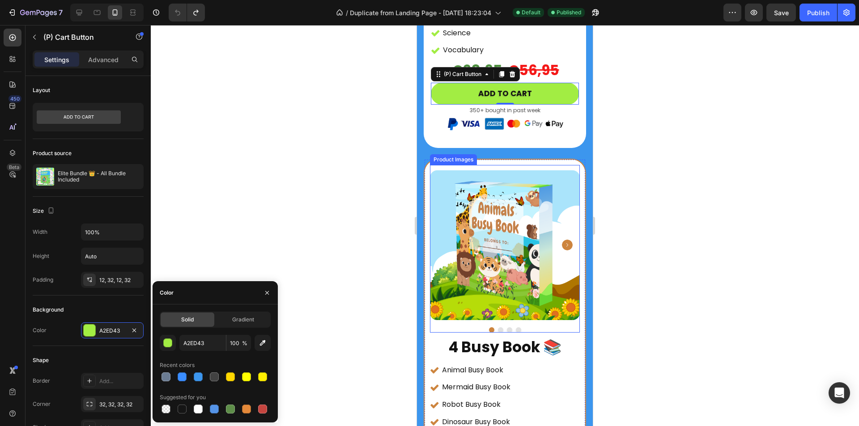
scroll to position [2505, 0]
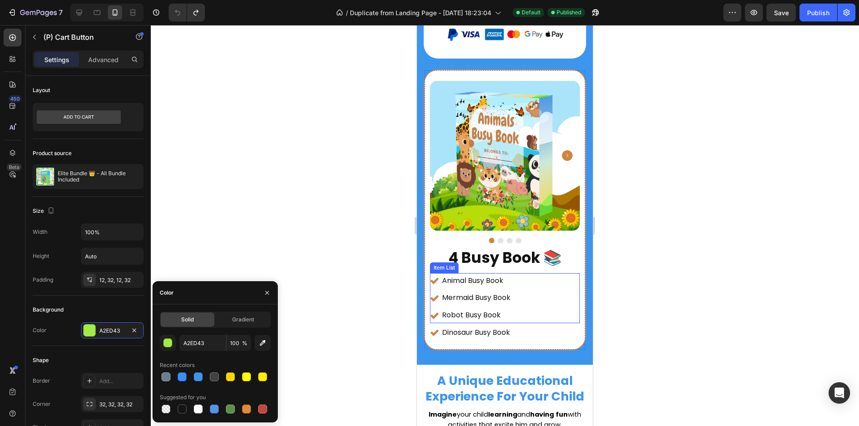
click at [439, 273] on div "Animal Busy Book" at bounding box center [471, 281] width 82 height 16
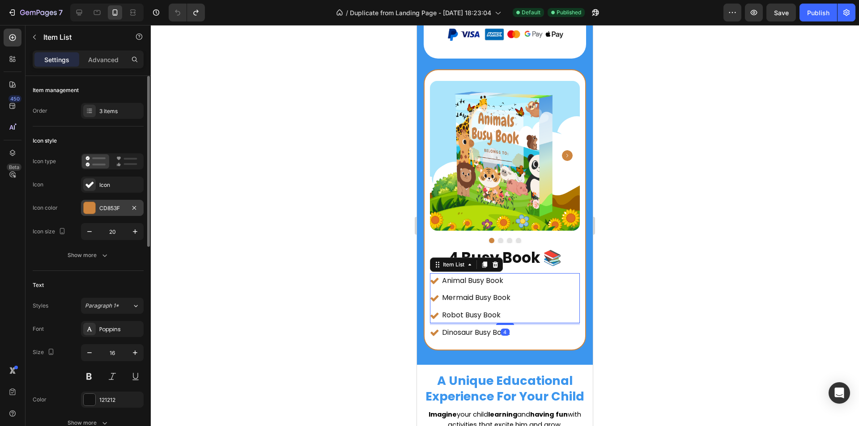
click at [98, 207] on div "CD853F" at bounding box center [112, 208] width 63 height 16
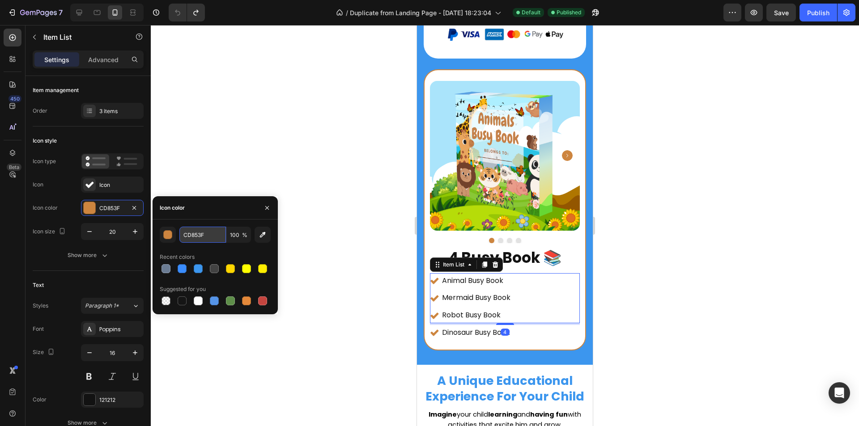
click at [202, 232] on input "CD853F" at bounding box center [202, 235] width 47 height 16
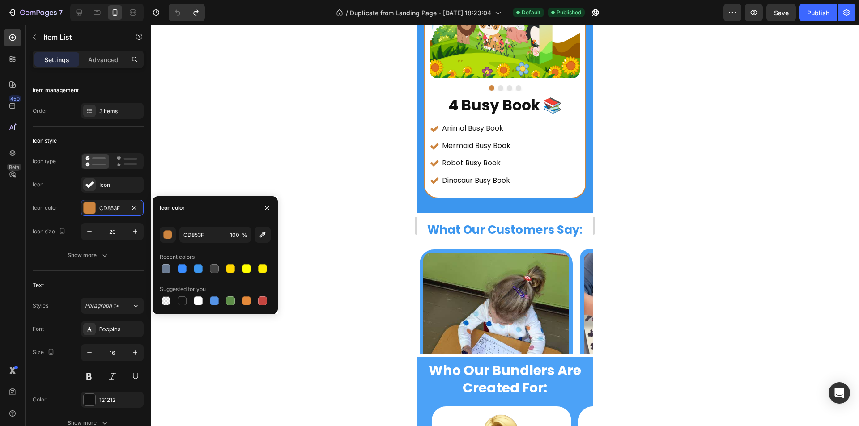
scroll to position [6263, 0]
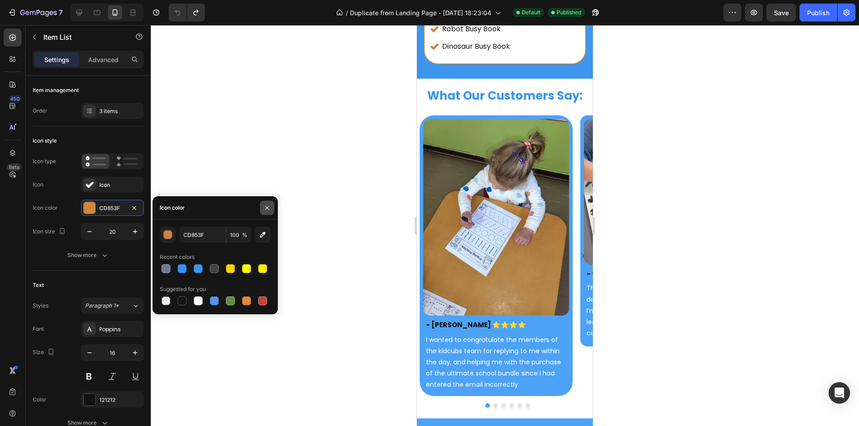
click at [267, 204] on icon "button" at bounding box center [266, 207] width 7 height 7
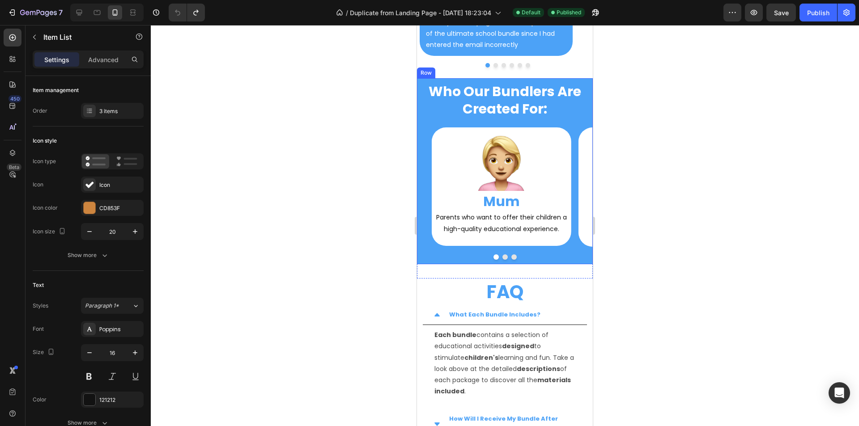
scroll to position [6755, 0]
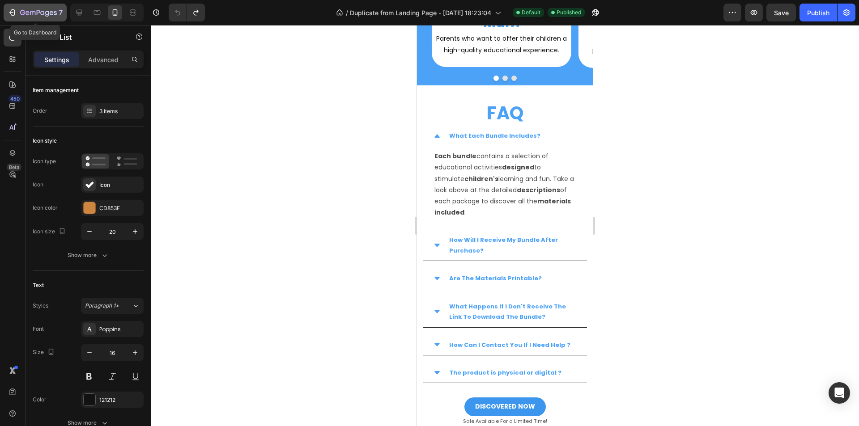
click at [19, 12] on div "7" at bounding box center [35, 12] width 55 height 11
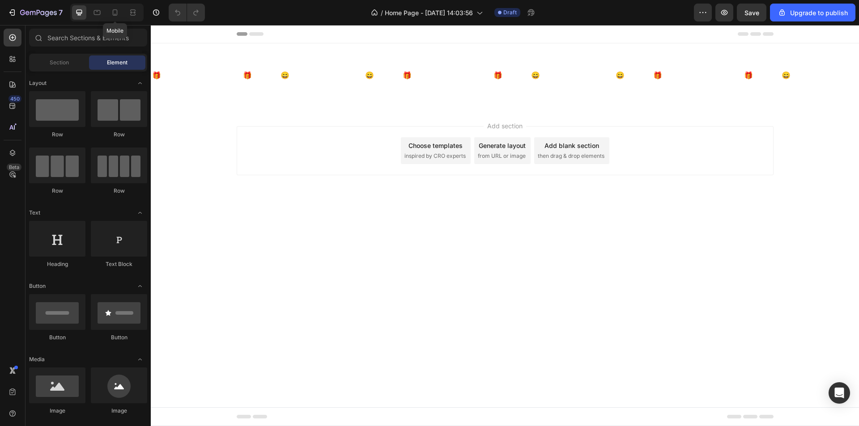
click at [114, 11] on icon at bounding box center [114, 12] width 9 height 9
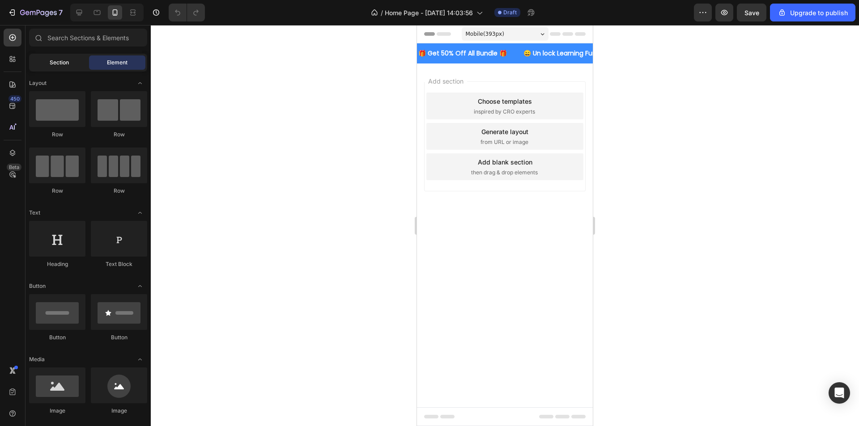
click at [64, 67] on div "Section" at bounding box center [59, 62] width 56 height 14
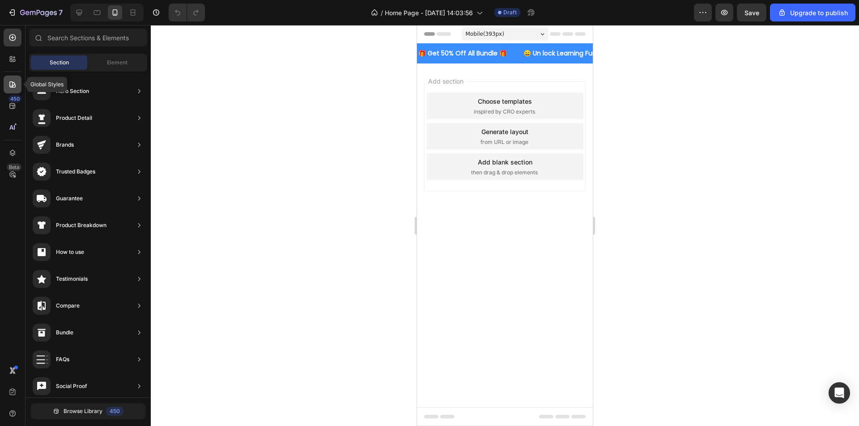
click at [13, 86] on icon at bounding box center [12, 84] width 6 height 6
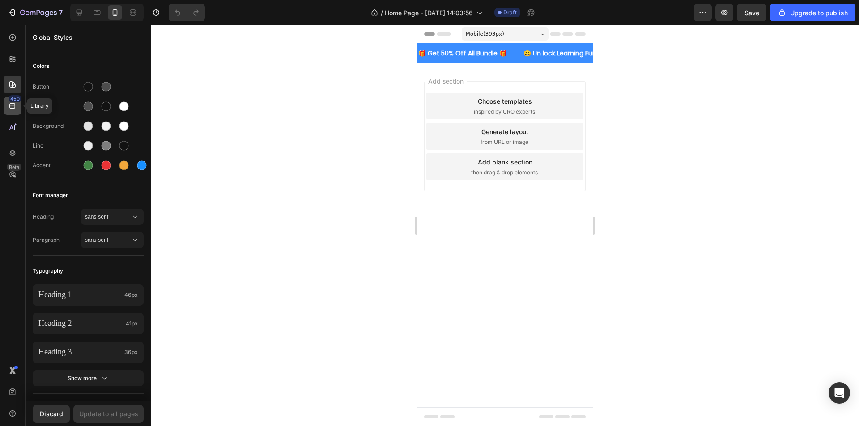
click at [11, 105] on icon at bounding box center [12, 106] width 6 height 6
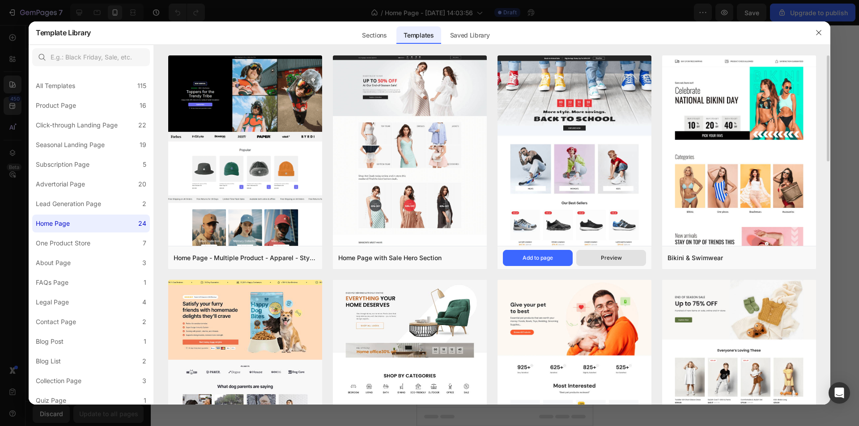
click at [607, 256] on div "Preview" at bounding box center [611, 258] width 21 height 8
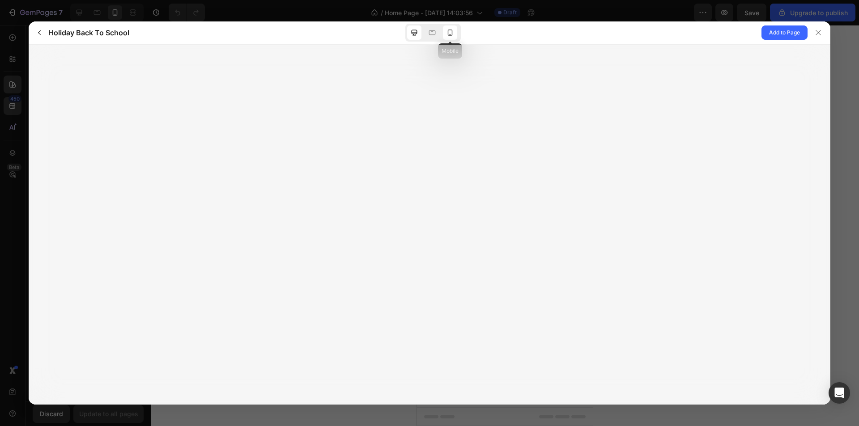
click at [449, 33] on icon at bounding box center [450, 32] width 9 height 9
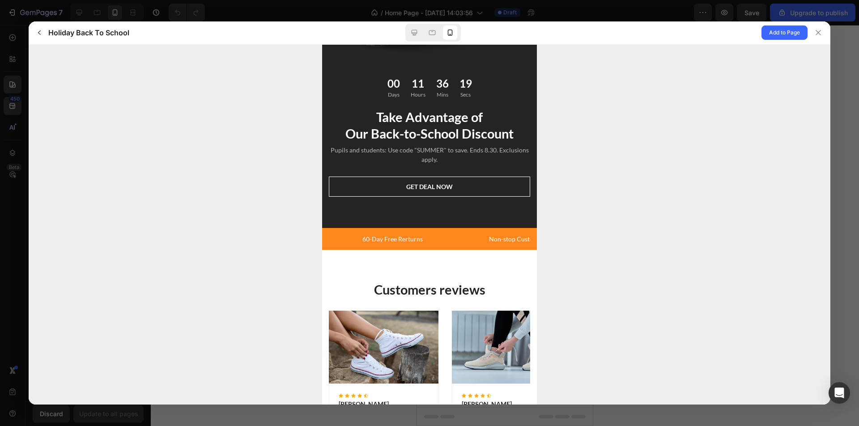
scroll to position [1968, 0]
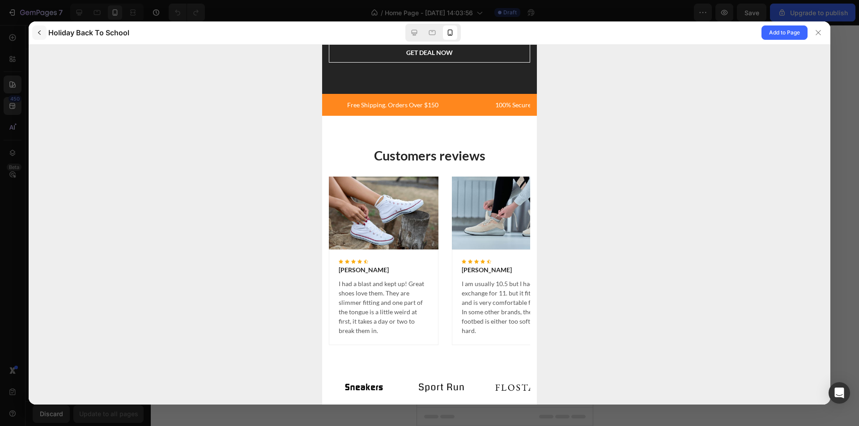
click at [38, 33] on icon "button" at bounding box center [39, 32] width 7 height 7
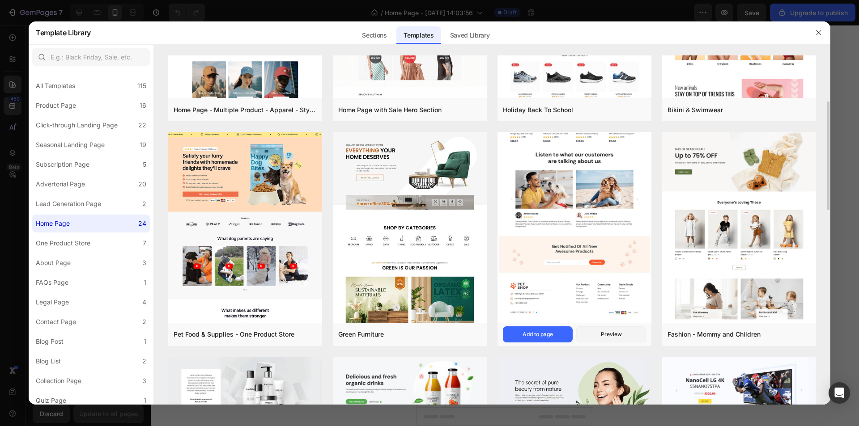
scroll to position [0, 0]
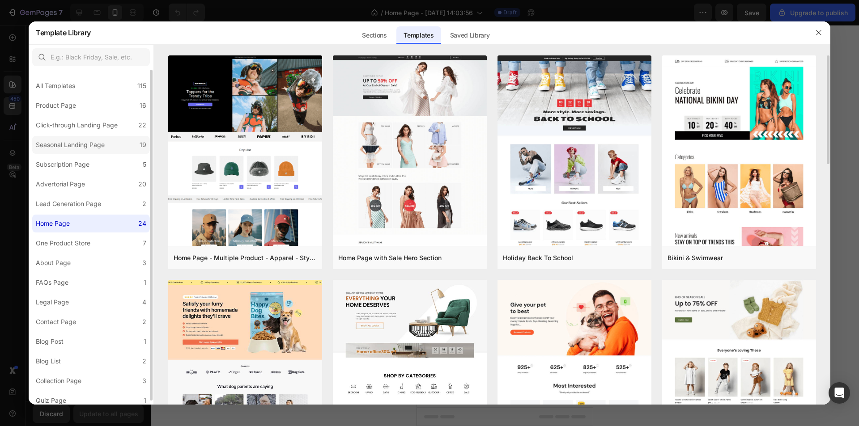
click at [68, 142] on div "Seasonal Landing Page" at bounding box center [70, 145] width 69 height 11
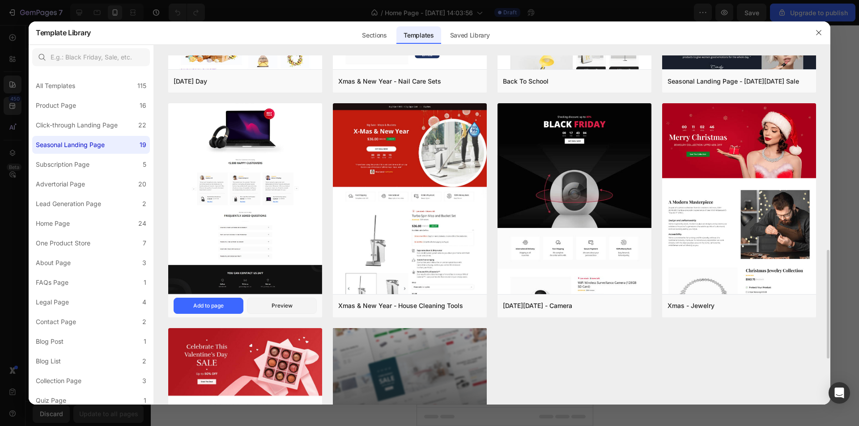
scroll to position [774, 0]
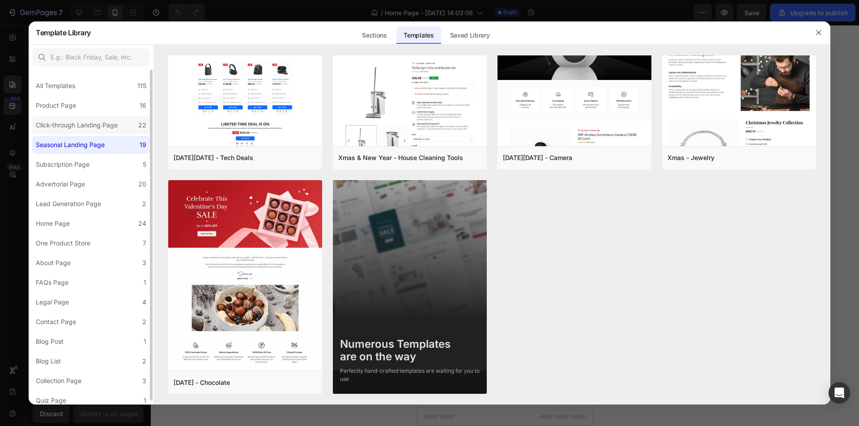
click at [97, 122] on div "Click-through Landing Page" at bounding box center [77, 125] width 82 height 11
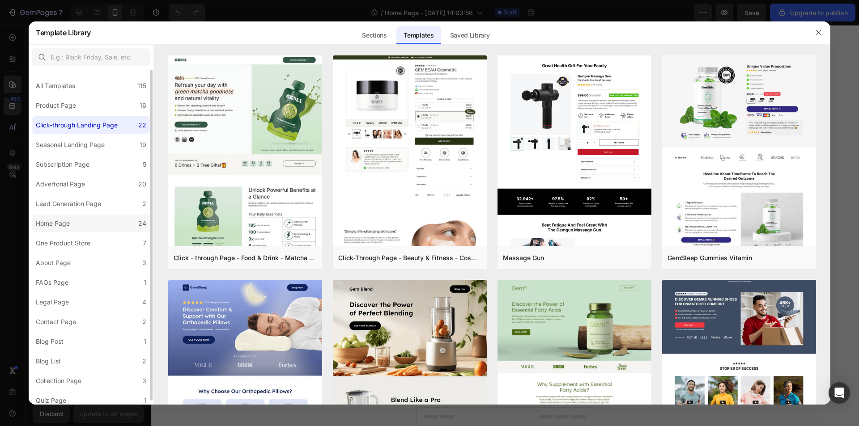
click at [83, 225] on label "Home Page 24" at bounding box center [91, 224] width 118 height 18
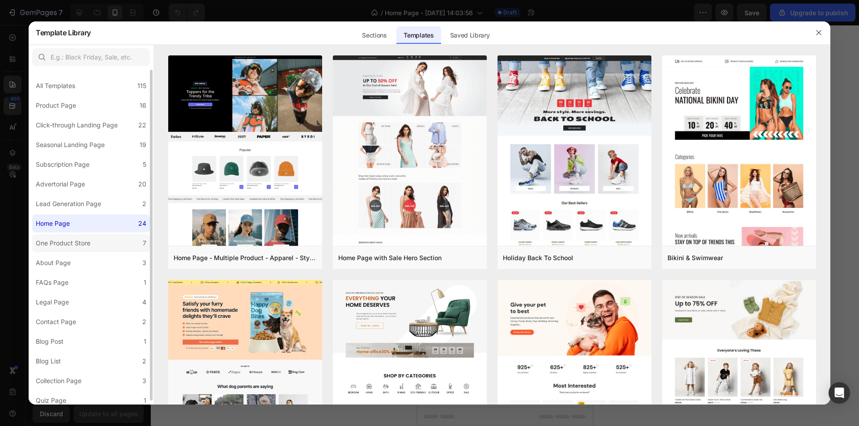
click at [83, 242] on div "One Product Store" at bounding box center [63, 243] width 55 height 11
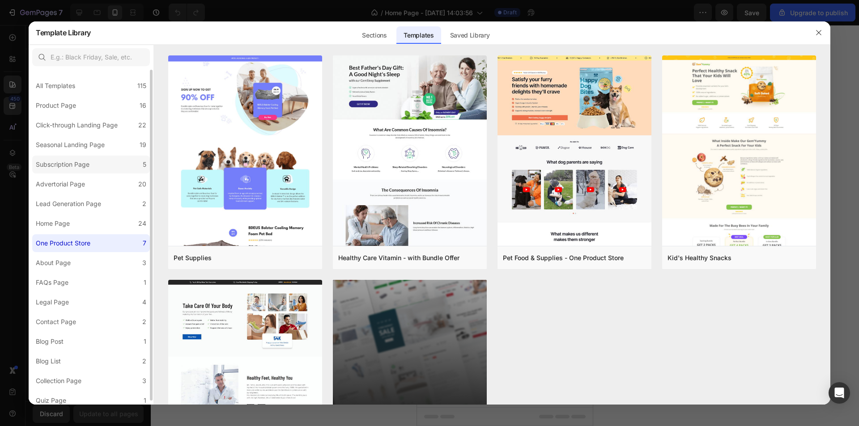
click at [72, 167] on div "Subscription Page" at bounding box center [63, 164] width 54 height 11
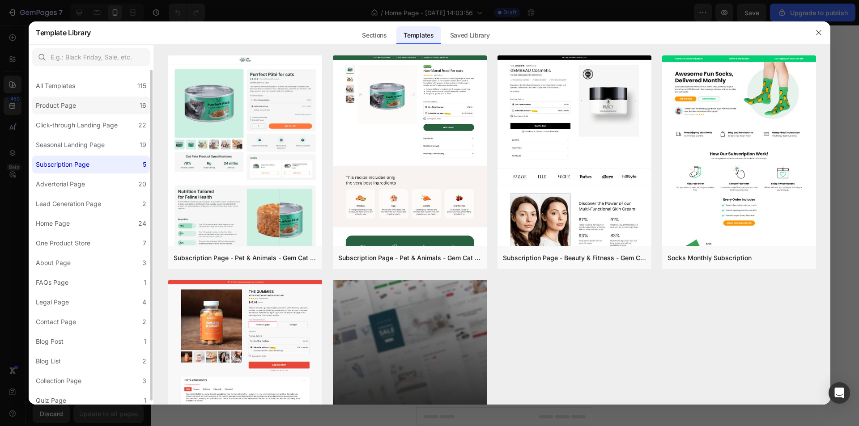
click at [87, 98] on label "Product Page 16" at bounding box center [91, 106] width 118 height 18
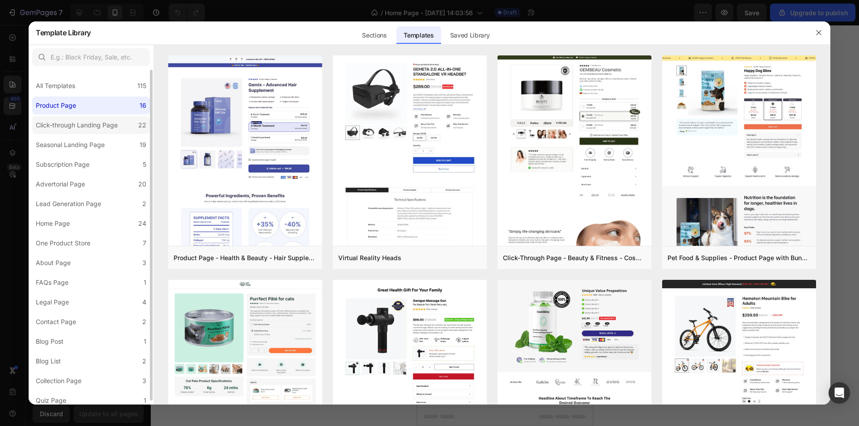
click at [85, 132] on label "Click-through Landing Page 22" at bounding box center [91, 125] width 118 height 18
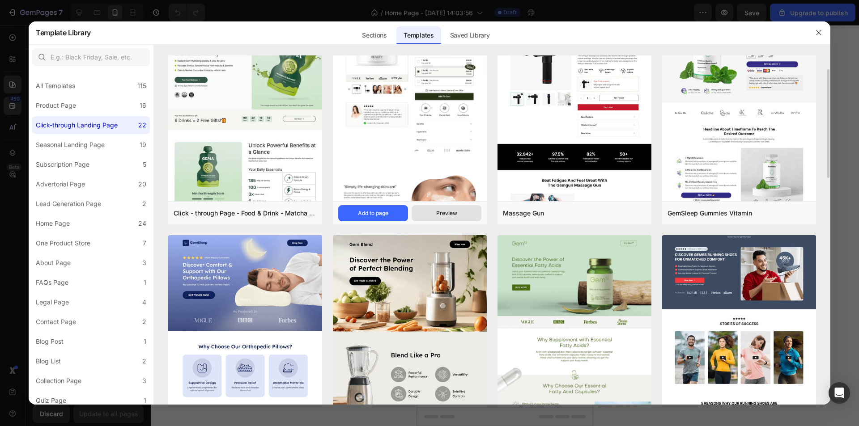
scroll to position [179, 0]
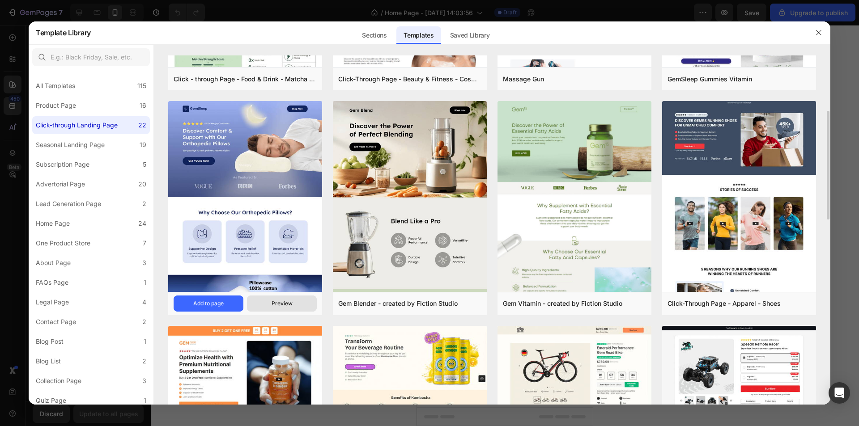
click at [277, 303] on div "Preview" at bounding box center [282, 304] width 21 height 8
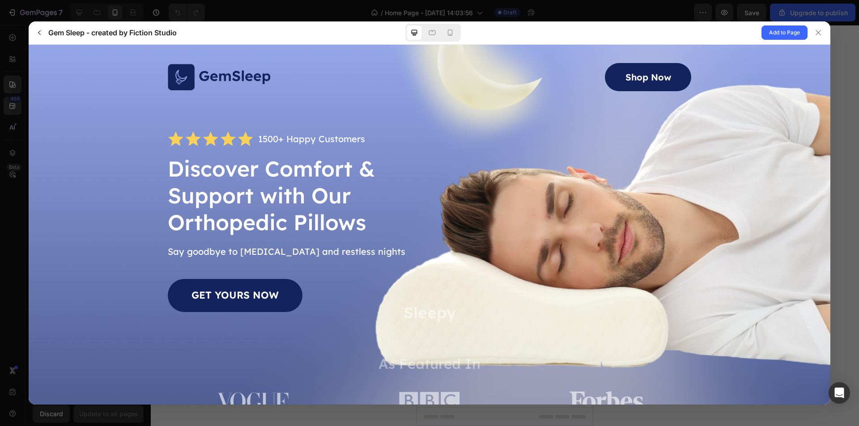
scroll to position [0, 0]
click at [437, 33] on div at bounding box center [432, 32] width 14 height 14
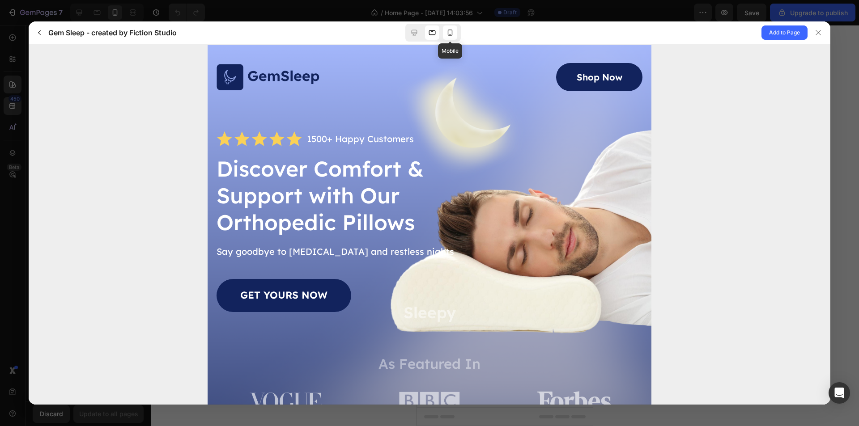
click at [449, 33] on icon at bounding box center [450, 32] width 9 height 9
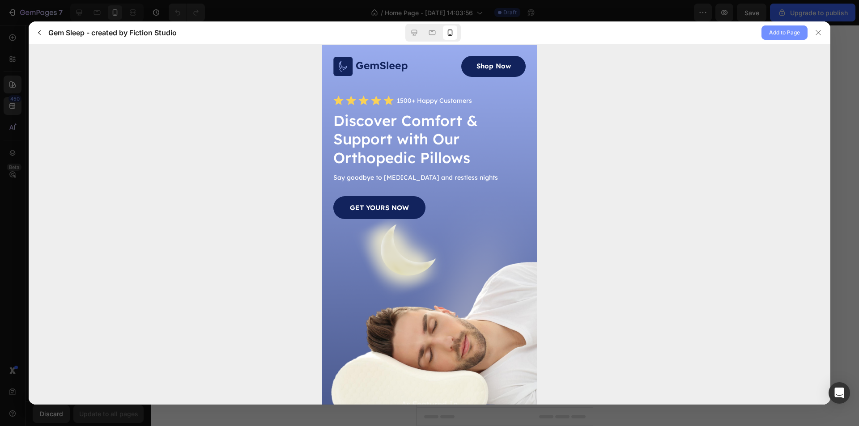
click at [783, 36] on span "Add to Page" at bounding box center [784, 32] width 31 height 11
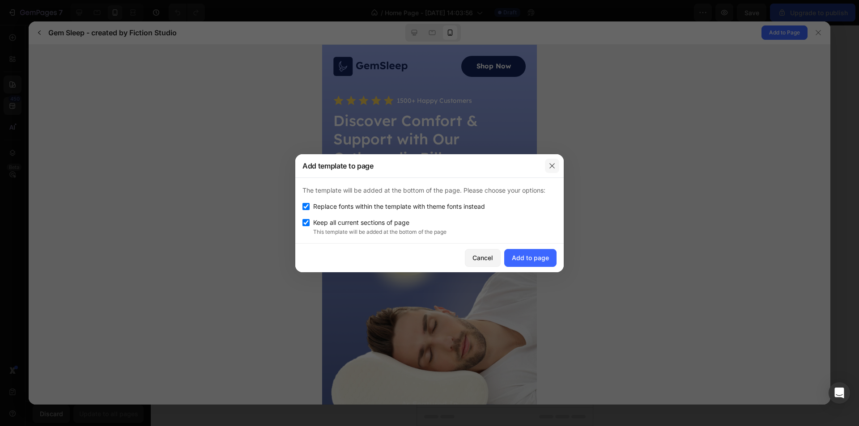
click at [552, 170] on button "button" at bounding box center [552, 166] width 14 height 14
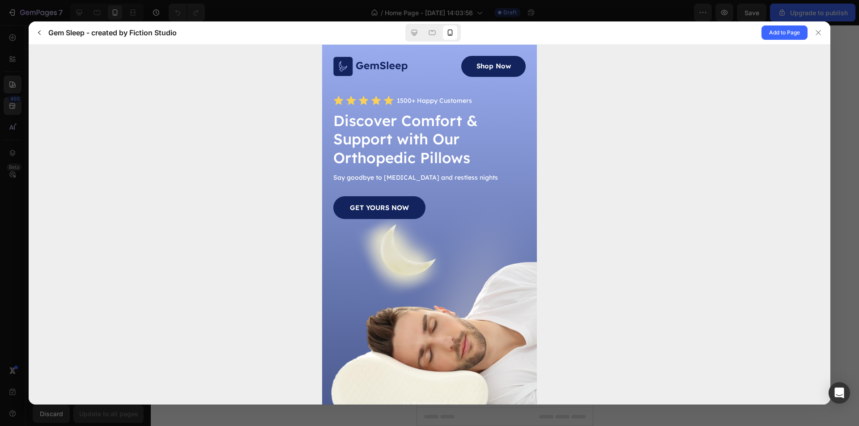
drag, startPoint x: 238, startPoint y: 35, endPoint x: 259, endPoint y: 36, distance: 21.0
click at [259, 36] on div "Gem Sleep - created by Fiction Studio" at bounding box center [203, 32] width 342 height 14
click at [43, 34] on button "button" at bounding box center [39, 32] width 14 height 14
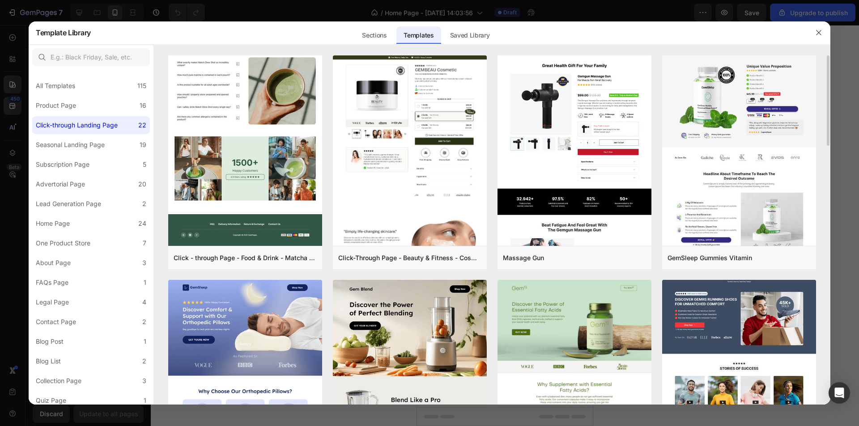
scroll to position [89, 0]
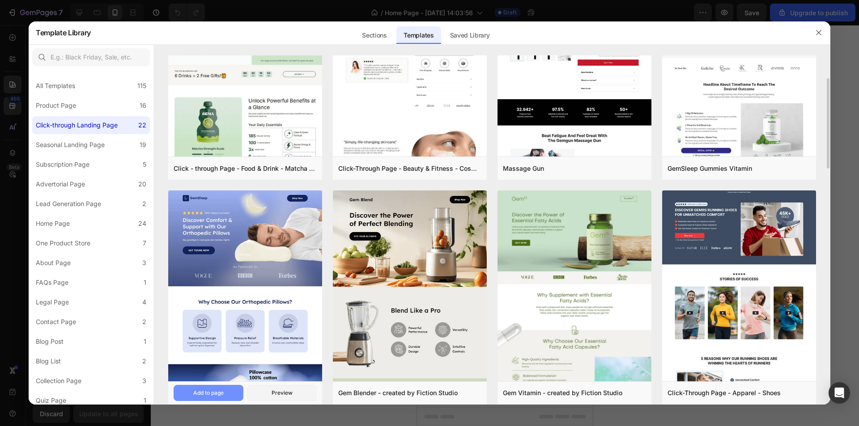
click at [224, 387] on button "Add to page" at bounding box center [209, 393] width 70 height 16
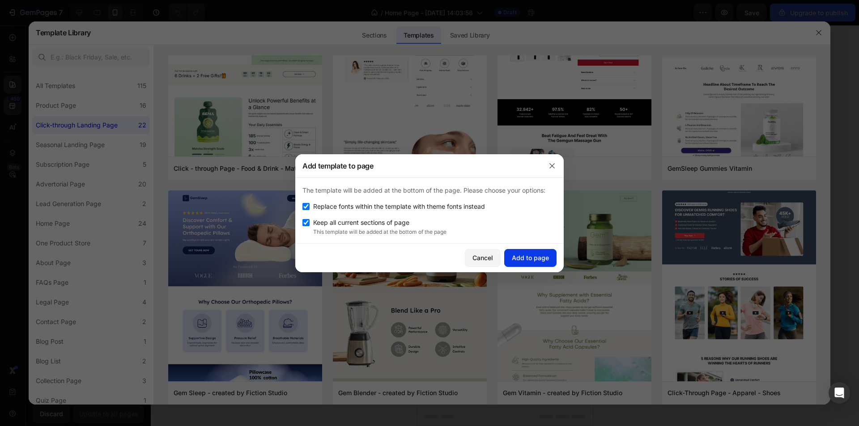
click at [540, 259] on div "Add to page" at bounding box center [530, 257] width 37 height 9
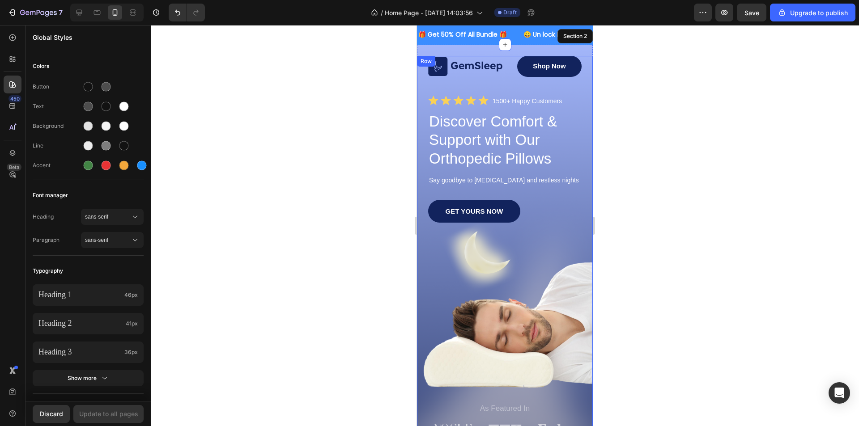
scroll to position [0, 0]
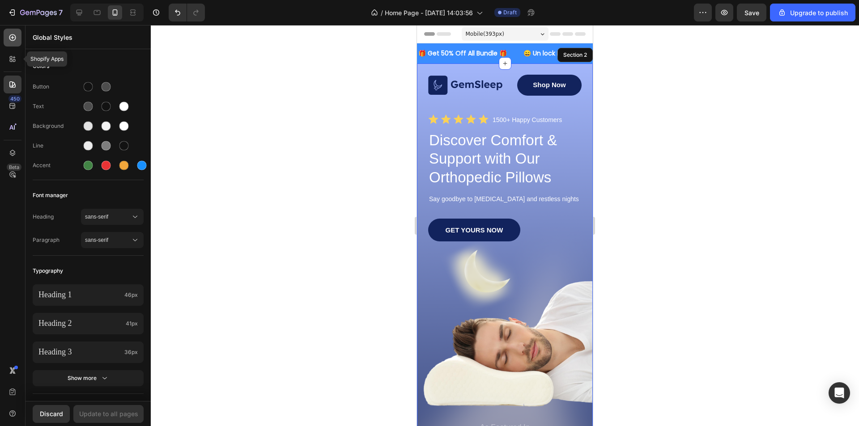
drag, startPoint x: 9, startPoint y: 55, endPoint x: 13, endPoint y: 44, distance: 10.8
click at [9, 55] on icon at bounding box center [12, 59] width 9 height 9
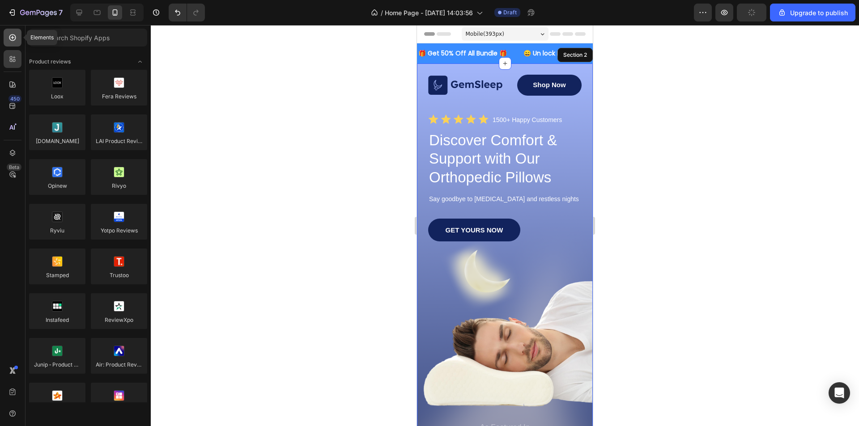
click at [13, 39] on icon at bounding box center [12, 37] width 9 height 9
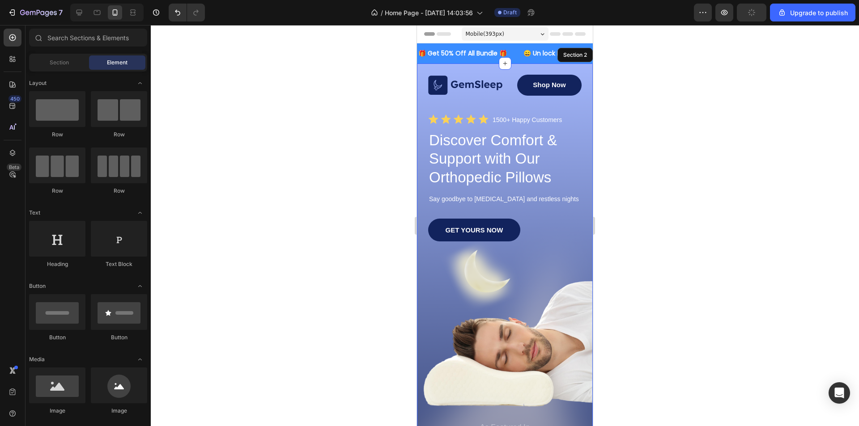
click at [556, 68] on div "Image Shop Now Button Row Icon Icon Icon Icon Icon Icon List 1500+ Happy Custom…" at bounding box center [505, 270] width 176 height 413
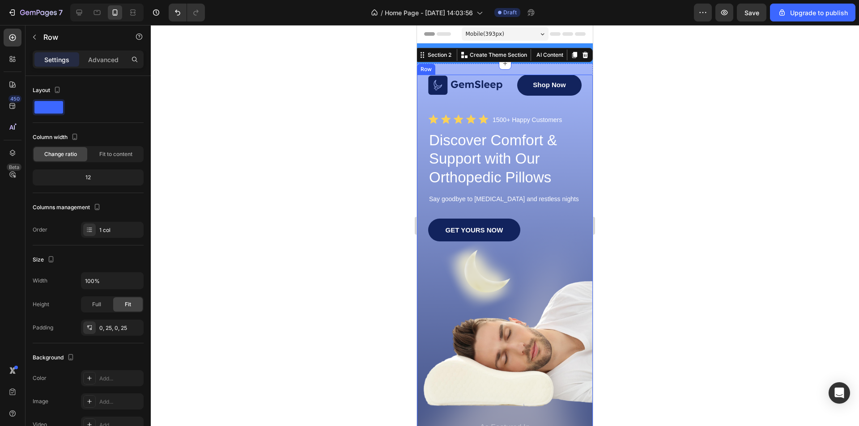
click at [494, 284] on div "GET YOURS NOW Button" at bounding box center [504, 320] width 153 height 203
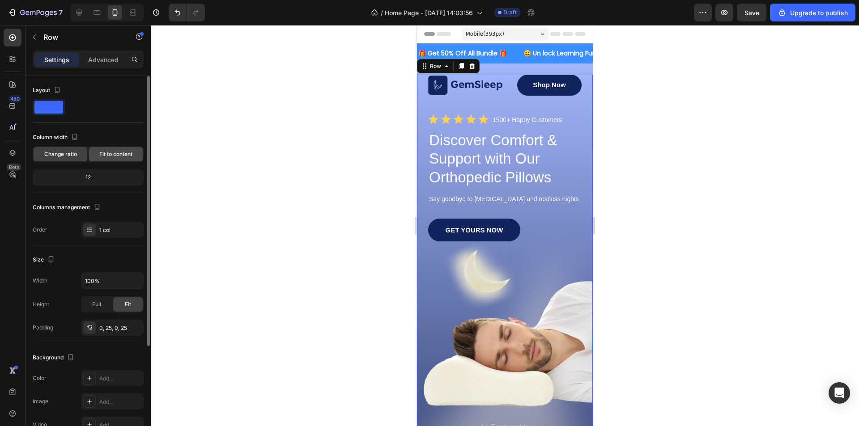
click at [110, 157] on span "Fit to content" at bounding box center [115, 154] width 33 height 8
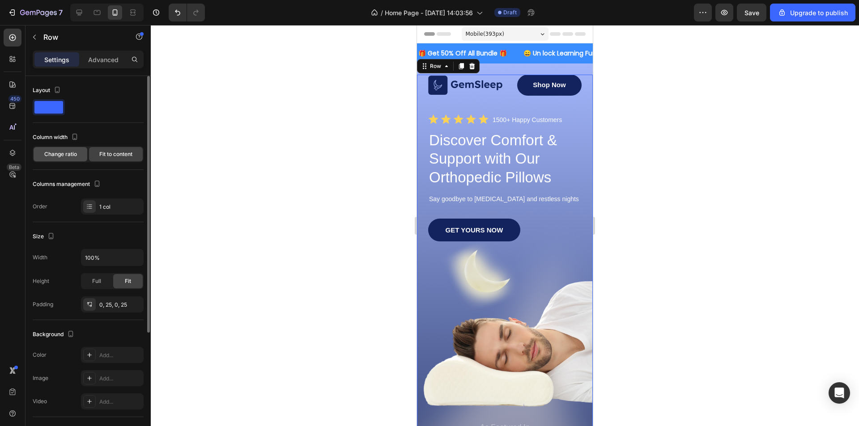
click at [64, 154] on span "Change ratio" at bounding box center [60, 154] width 33 height 8
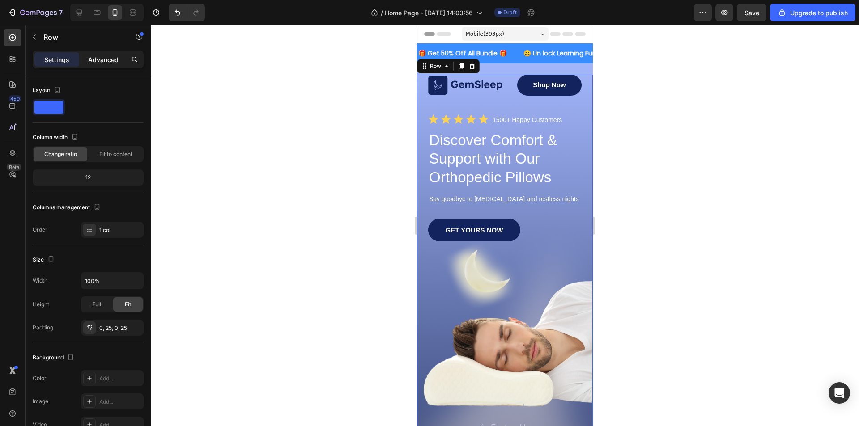
click at [103, 55] on p "Advanced" at bounding box center [103, 59] width 30 height 9
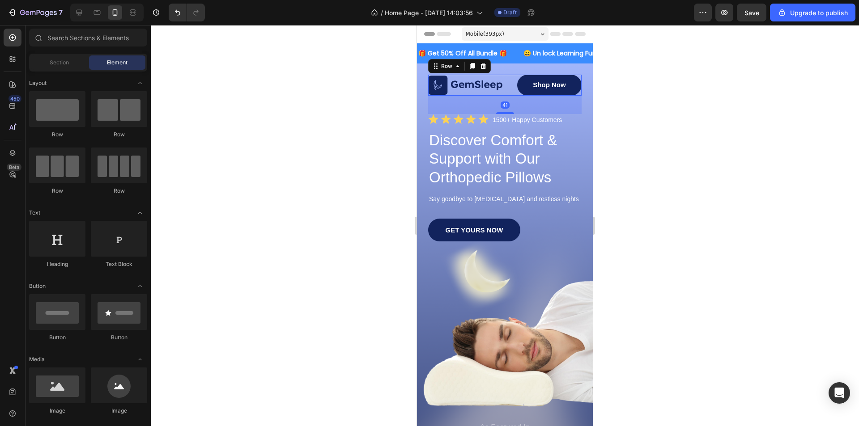
click at [500, 88] on div "Image Shop Now Button Row 41" at bounding box center [504, 85] width 153 height 21
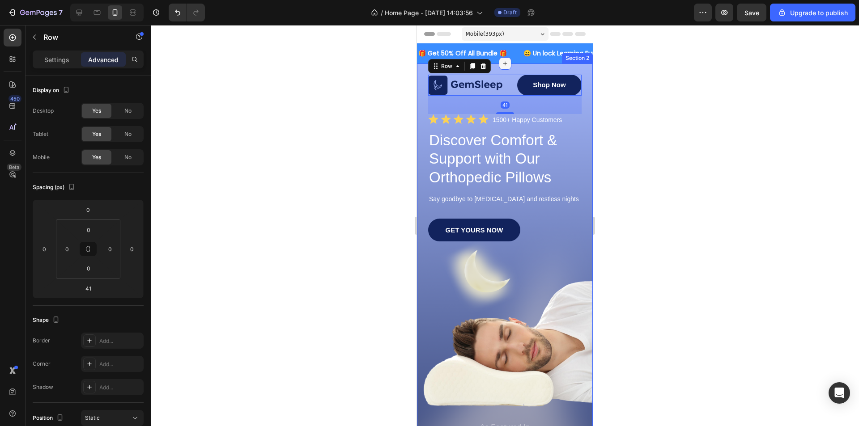
click at [504, 68] on div at bounding box center [505, 63] width 13 height 13
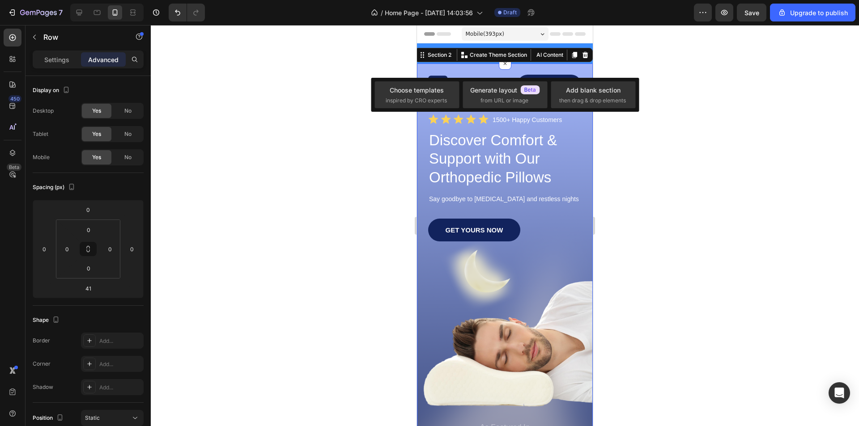
click at [555, 73] on div "Image Shop Now Button Row Icon Icon Icon Icon Icon Icon List 1500+ Happy Custom…" at bounding box center [505, 270] width 176 height 413
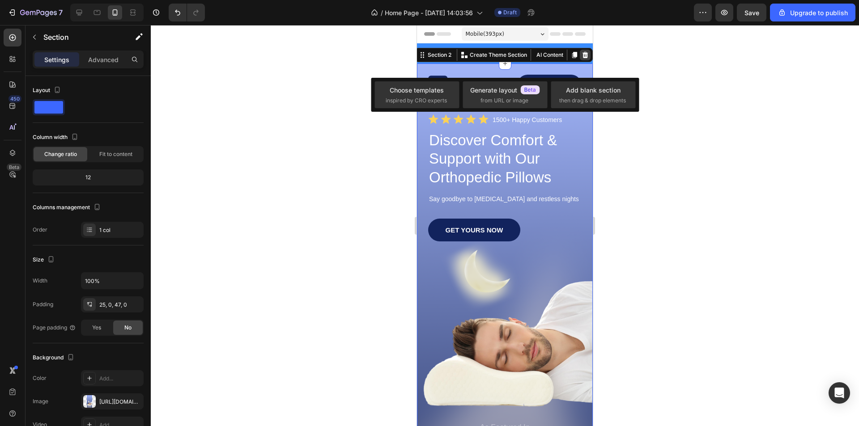
click at [582, 55] on icon at bounding box center [585, 55] width 6 height 6
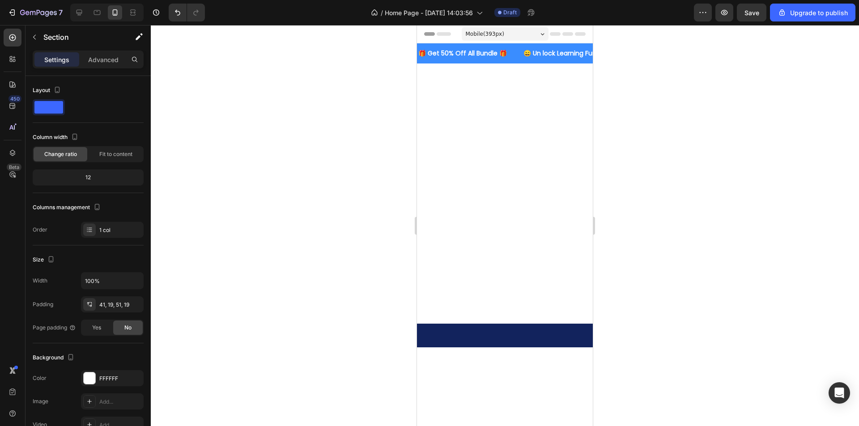
click at [566, 76] on div at bounding box center [505, 154] width 176 height 181
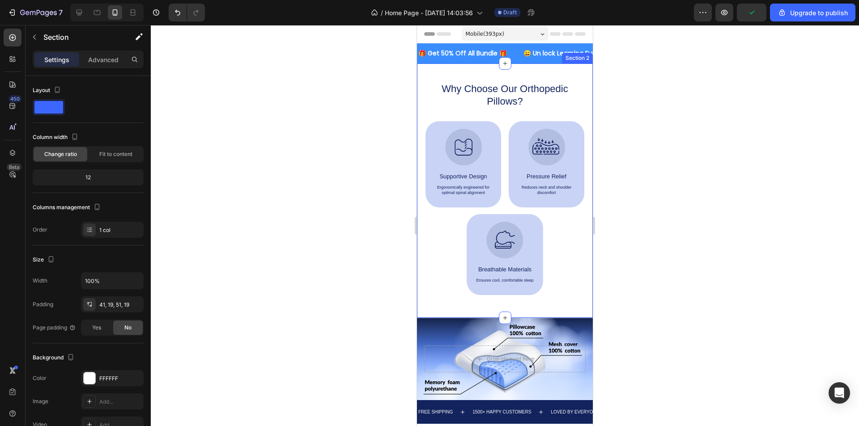
click at [558, 74] on div "Why Choose Our Orthopedic Pillows? Heading Image Supportive Design Text Block E…" at bounding box center [505, 191] width 176 height 255
click at [551, 72] on div "Why Choose Our Orthopedic Pillows? Heading Image Supportive Design Text Block E…" at bounding box center [505, 191] width 176 height 255
click at [558, 71] on div "Why Choose Our Orthopedic Pillows? Heading Image Supportive Design Text Block E…" at bounding box center [505, 191] width 176 height 255
click at [574, 70] on div "Why Choose Our Orthopedic Pillows? Heading Image Supportive Design Text Block E…" at bounding box center [505, 191] width 176 height 255
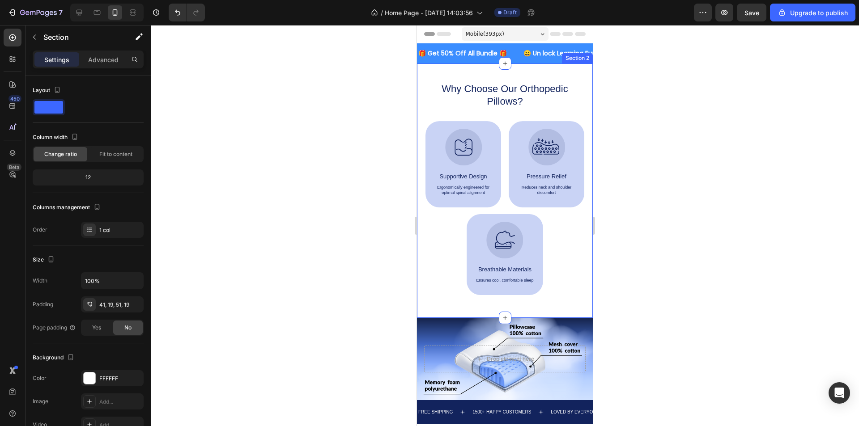
click at [574, 70] on div "Why Choose Our Orthopedic Pillows? Heading Image Supportive Design Text Block E…" at bounding box center [505, 191] width 176 height 255
click at [582, 58] on icon at bounding box center [585, 54] width 7 height 7
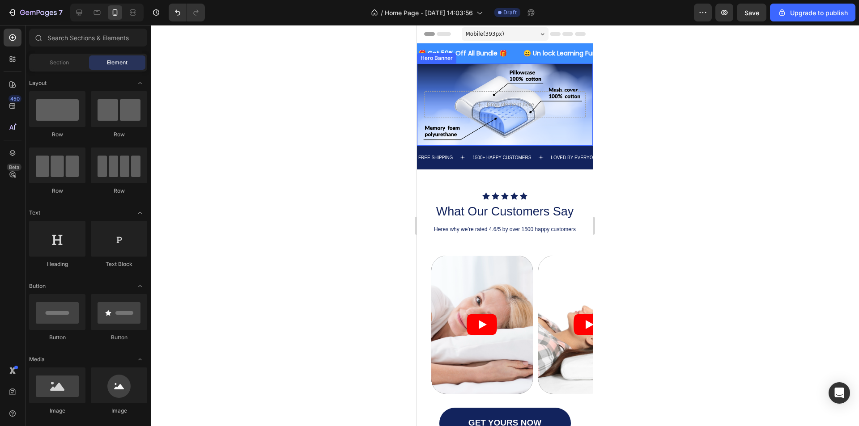
click at [572, 73] on div "Background Image" at bounding box center [505, 105] width 176 height 82
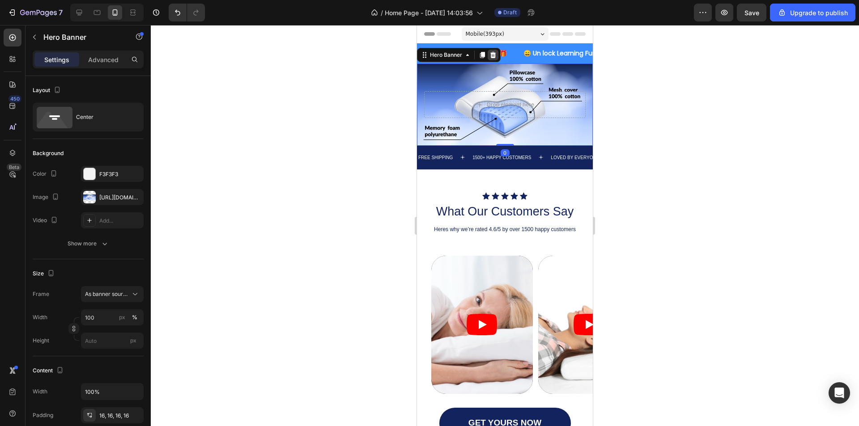
click at [490, 55] on icon at bounding box center [492, 54] width 7 height 7
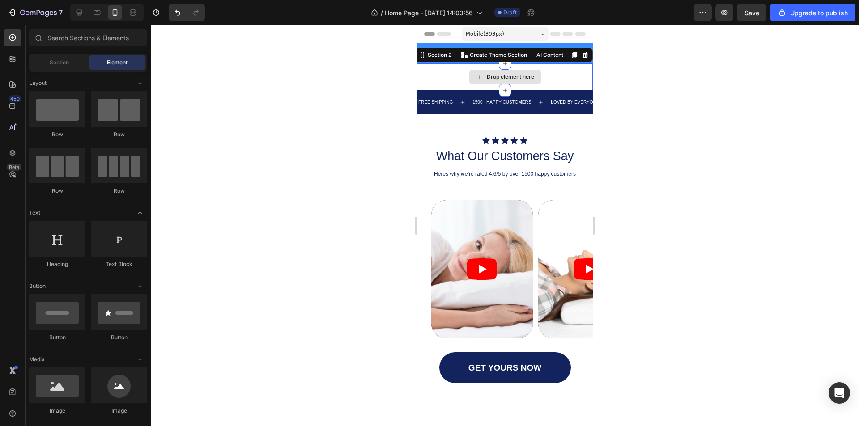
click at [566, 76] on div "Drop element here" at bounding box center [505, 77] width 176 height 27
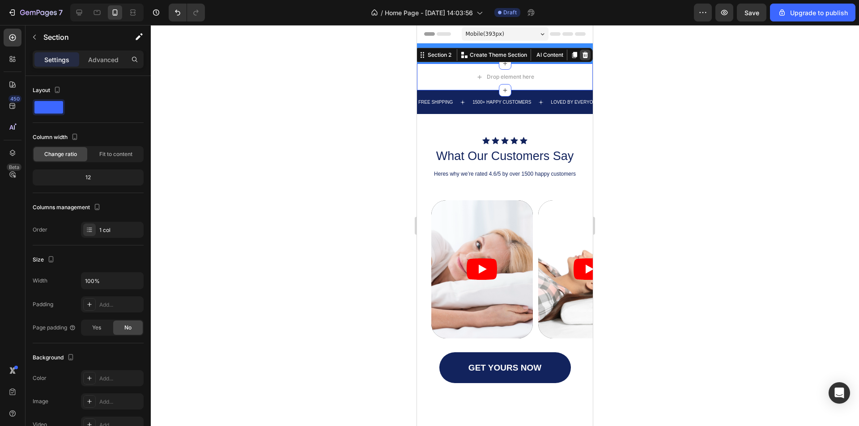
click at [582, 54] on icon at bounding box center [585, 55] width 6 height 6
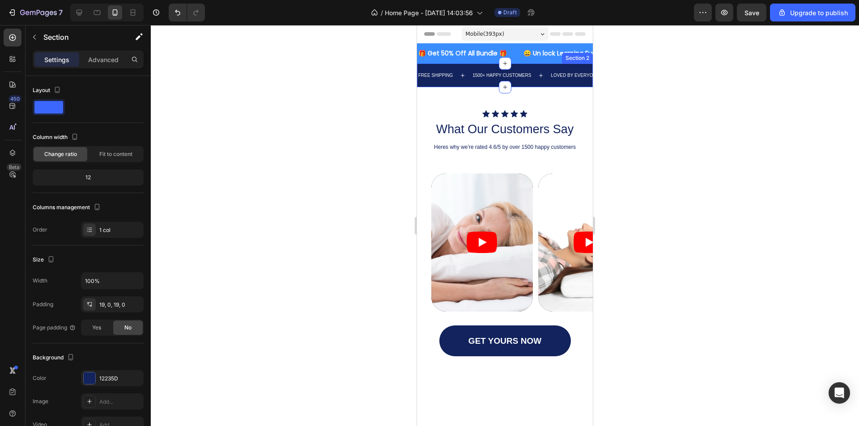
click at [538, 79] on div "FREE SHIPPING Text 1500+ HAPPY CUSTOMERS Text LOVED BY EVERYONE Text FREE SHIPP…" at bounding box center [505, 76] width 176 height 24
click at [582, 52] on icon at bounding box center [585, 55] width 6 height 6
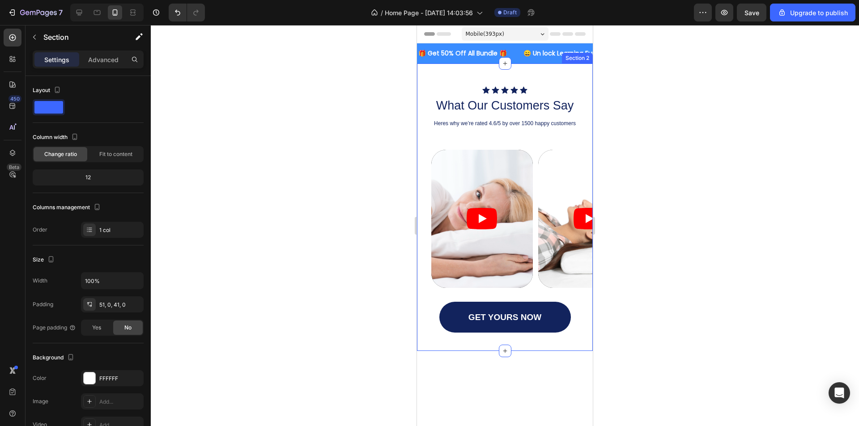
click at [548, 80] on div "Icon Icon Icon Icon Icon Icon List What Our Customers Say Heading Heres why we’…" at bounding box center [505, 208] width 176 height 288
click at [582, 51] on icon at bounding box center [585, 54] width 7 height 7
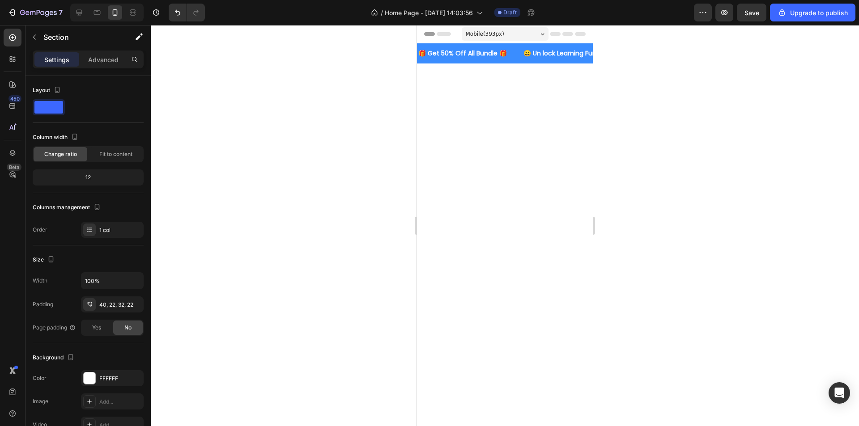
click at [540, 89] on div at bounding box center [505, 282] width 176 height 436
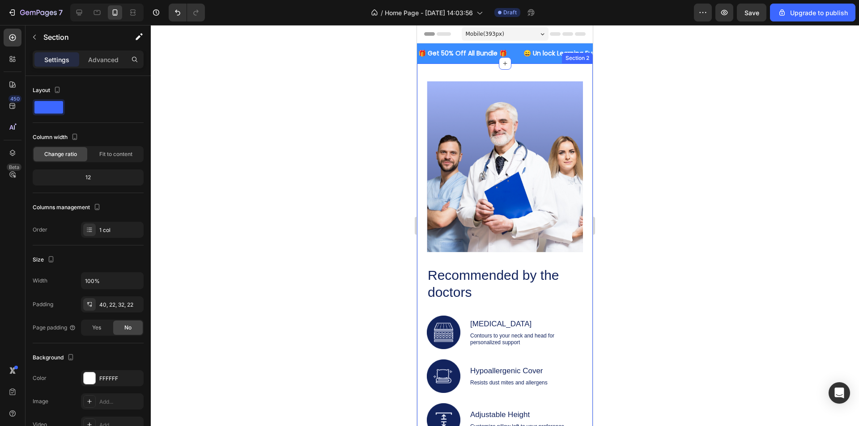
click at [563, 73] on div "Image Recommended by the doctors Heading Image [MEDICAL_DATA] Text Block Contou…" at bounding box center [505, 285] width 176 height 443
click at [540, 71] on div "Image Recommended by the doctors Heading Image [MEDICAL_DATA] Text Block Contou…" at bounding box center [505, 285] width 176 height 443
click at [540, 73] on div "Image Recommended by the doctors Heading Image [MEDICAL_DATA] Text Block Contou…" at bounding box center [505, 285] width 176 height 443
click at [432, 76] on div "Image Recommended by the doctors Heading Image [MEDICAL_DATA] Text Block Contou…" at bounding box center [505, 285] width 176 height 443
click at [555, 73] on div "Image Recommended by the doctors Heading Image [MEDICAL_DATA] Text Block Contou…" at bounding box center [505, 285] width 176 height 443
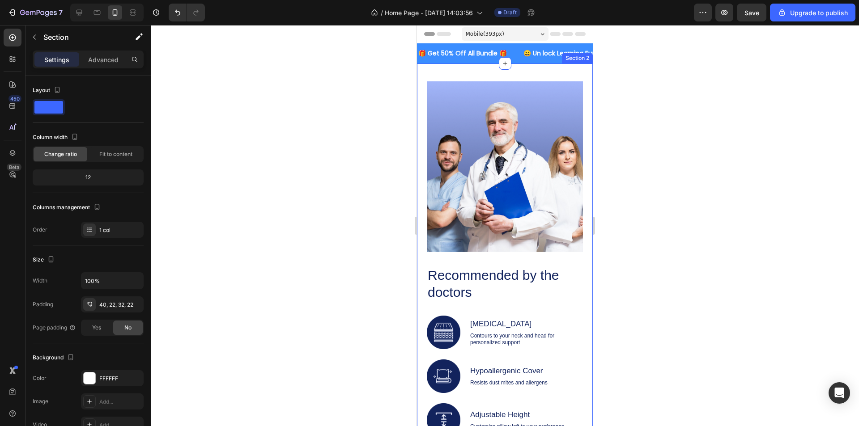
click at [555, 73] on div "Image Recommended by the doctors Heading Image [MEDICAL_DATA] Text Block Contou…" at bounding box center [505, 285] width 176 height 443
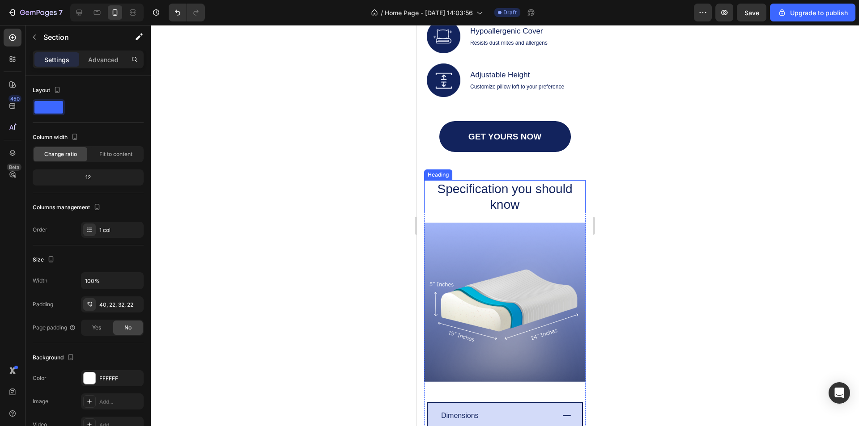
scroll to position [358, 0]
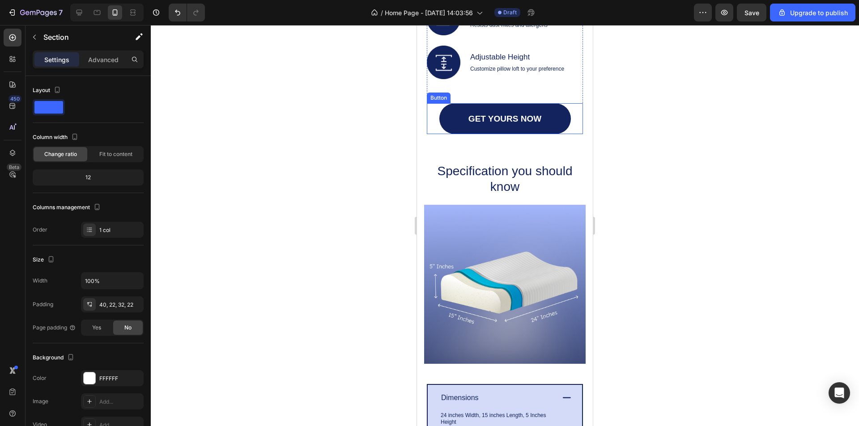
click at [572, 103] on div "GET YOURS NOW Button" at bounding box center [505, 118] width 156 height 31
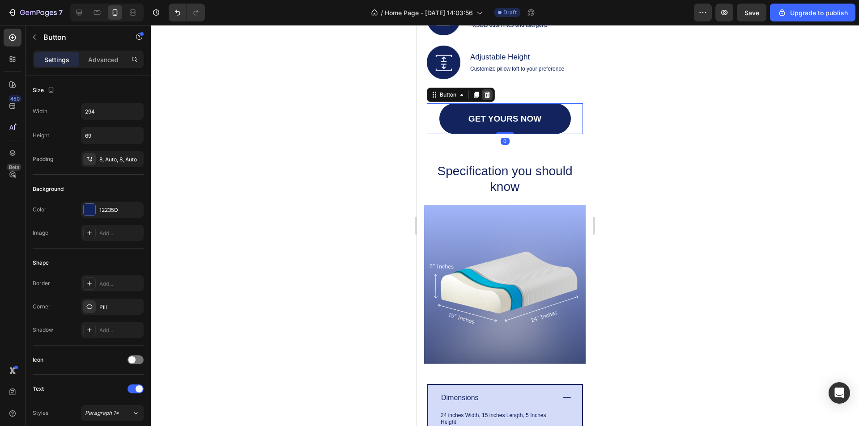
click at [492, 90] on div at bounding box center [487, 94] width 11 height 11
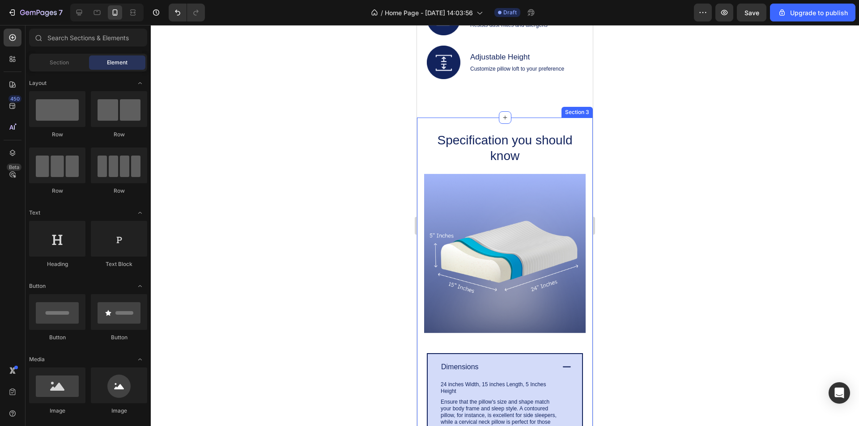
click at [564, 118] on div "Specification you should know Heading Image Dimensions 24 inches Width, 15 inch…" at bounding box center [505, 332] width 176 height 428
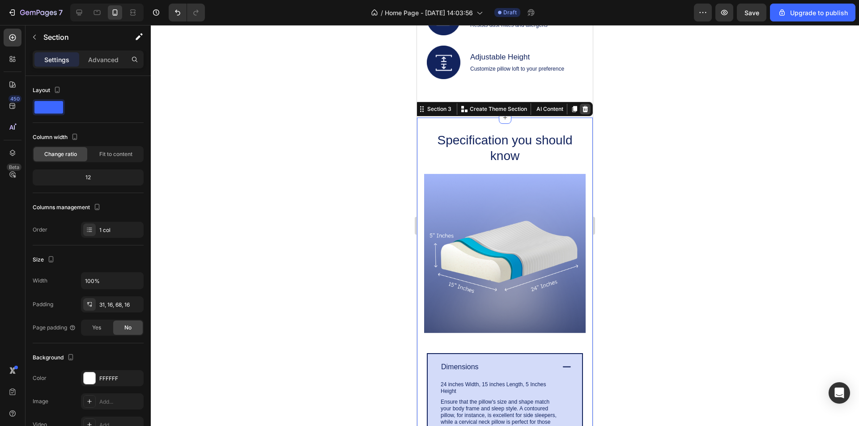
click at [582, 106] on icon at bounding box center [585, 109] width 7 height 7
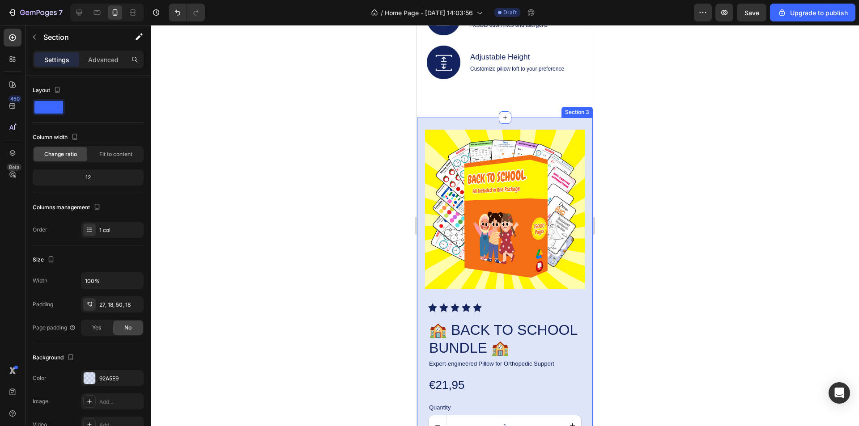
click at [551, 118] on div "Product Images Icon Icon Icon Icon Icon Icon List 🏫 BACK TO SCHOOL BUNDLE 🏫 Pro…" at bounding box center [505, 310] width 176 height 385
click at [582, 106] on icon at bounding box center [585, 109] width 6 height 6
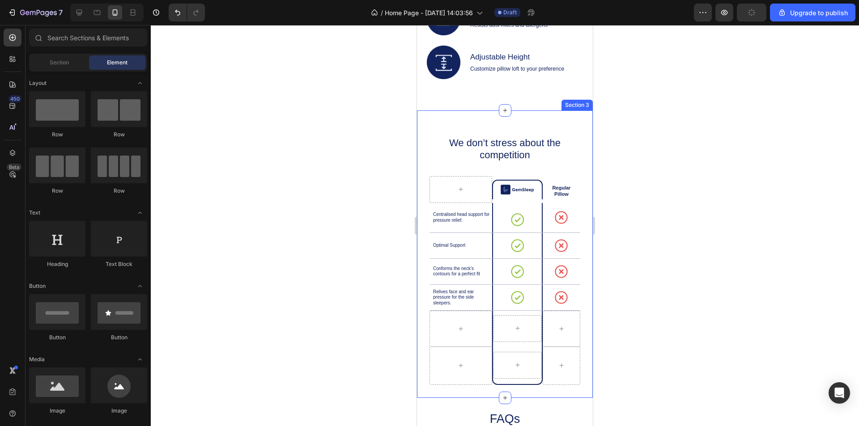
click at [553, 127] on div "We don’t stress about the competition Heading Image Row Regular Pillow Text Blo…" at bounding box center [505, 254] width 176 height 288
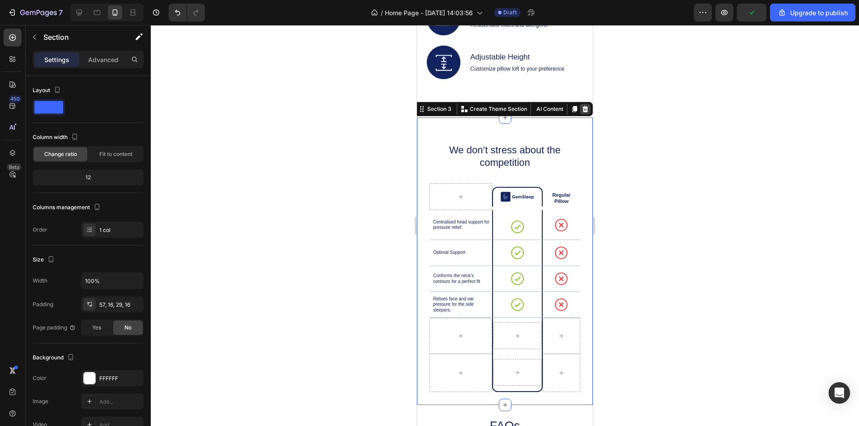
click at [582, 106] on icon at bounding box center [585, 109] width 6 height 6
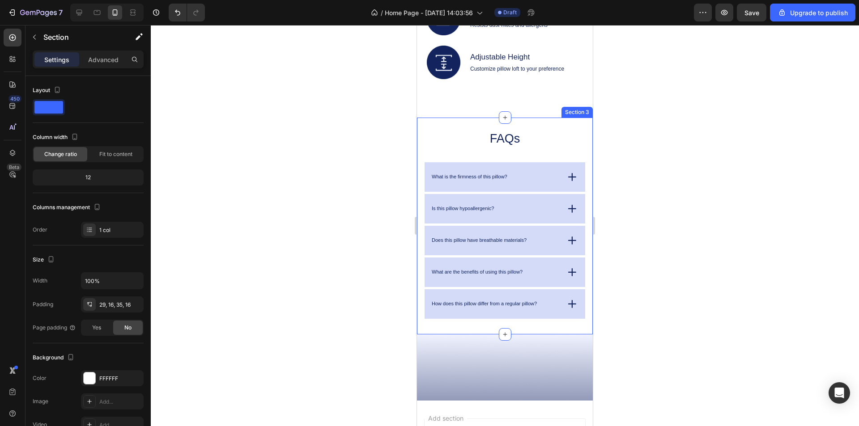
click at [565, 118] on div "FAQs Heading What is the firmness of this pillow? Is this pillow hypoallergenic…" at bounding box center [505, 226] width 176 height 217
click at [582, 105] on div at bounding box center [585, 109] width 11 height 11
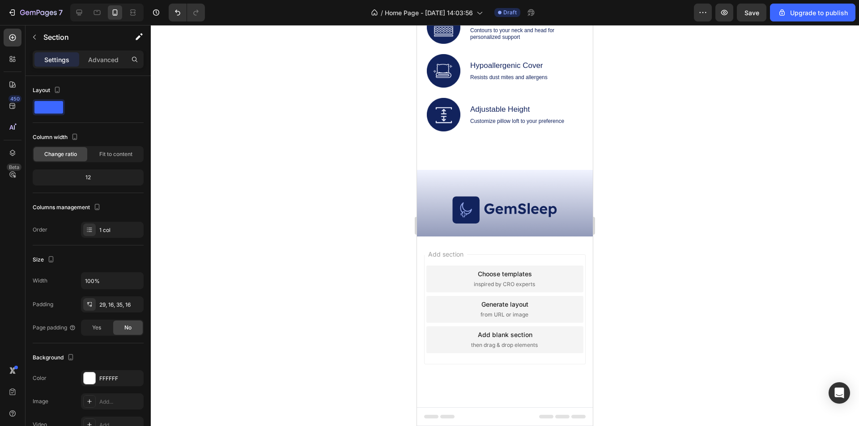
scroll to position [298, 0]
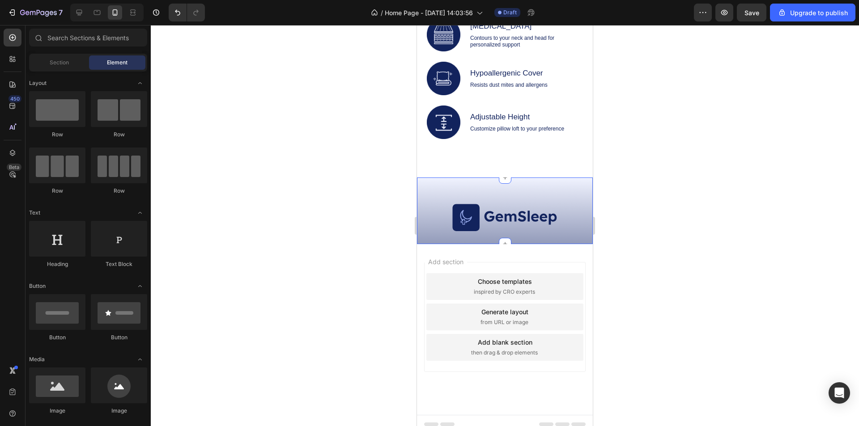
click at [540, 187] on div "Image Designed by Friction Studio Text Block Row Section 3 You can create reusa…" at bounding box center [505, 211] width 176 height 67
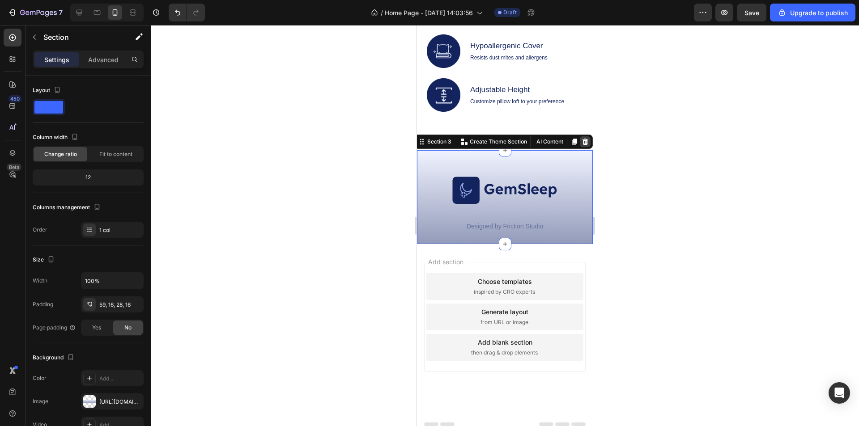
click at [582, 138] on icon at bounding box center [585, 141] width 7 height 7
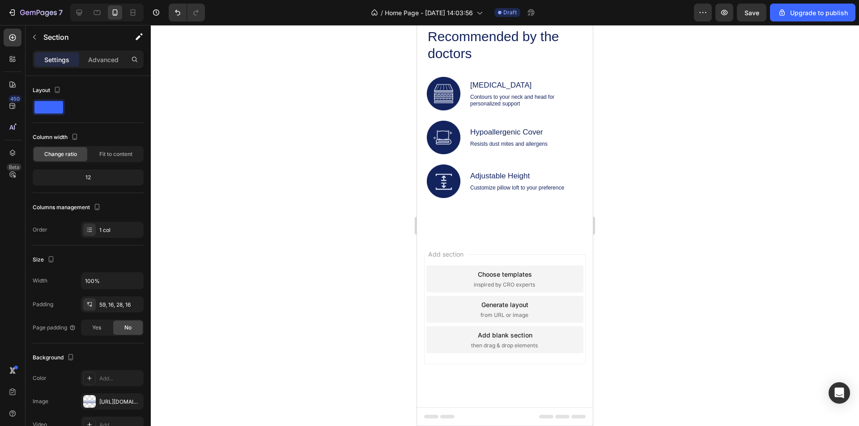
scroll to position [232, 0]
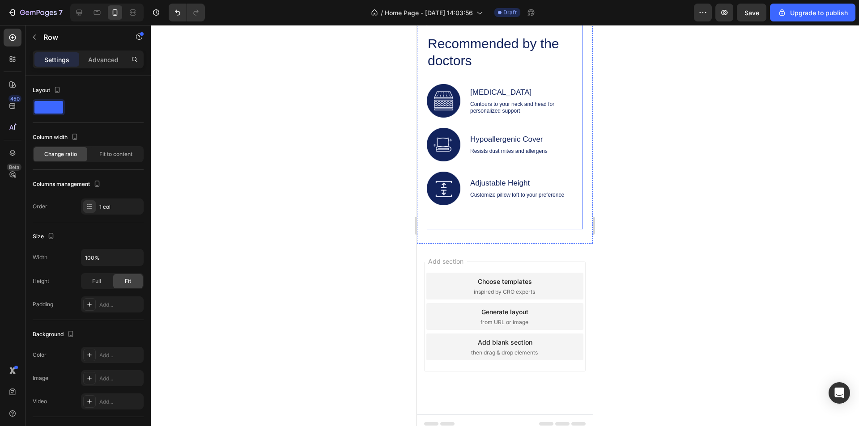
click at [552, 205] on div "Image Recommended by the doctors Heading Image [MEDICAL_DATA] Text Block Contou…" at bounding box center [505, 40] width 156 height 380
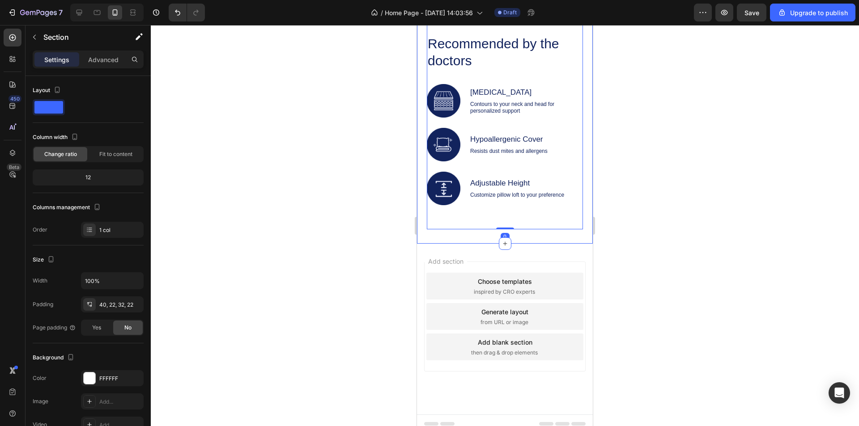
click at [549, 233] on div "Image Recommended by the doctors Heading Image [MEDICAL_DATA] Text Block Contou…" at bounding box center [505, 38] width 176 height 412
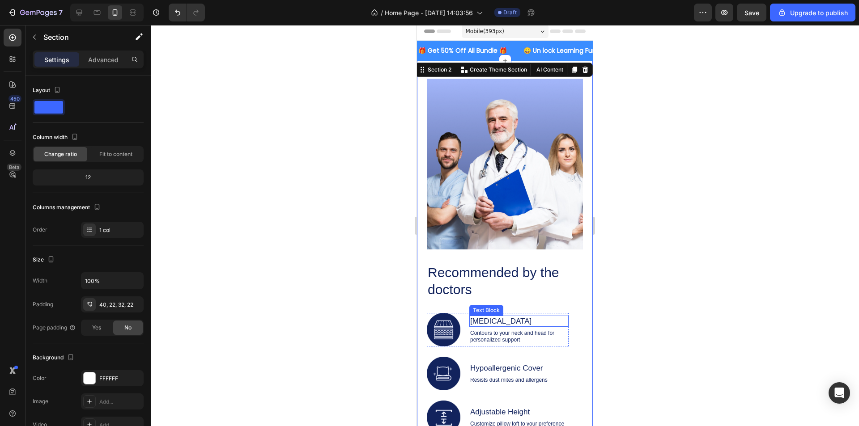
scroll to position [0, 0]
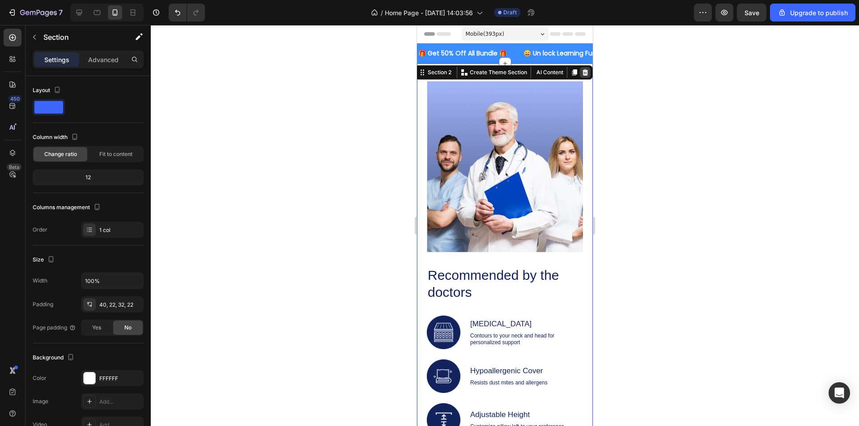
click at [582, 73] on icon at bounding box center [585, 72] width 7 height 7
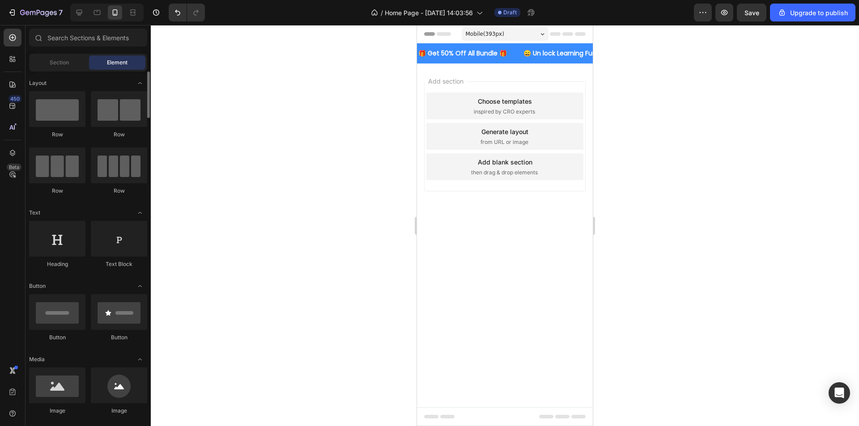
scroll to position [89, 0]
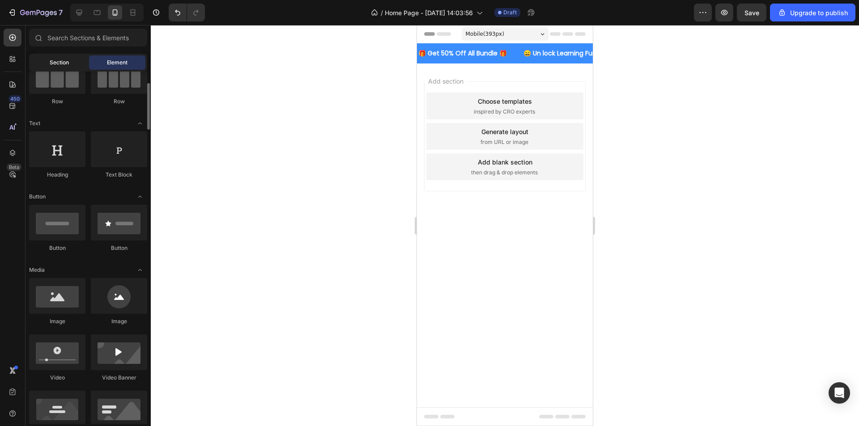
click at [68, 62] on span "Section" at bounding box center [59, 63] width 19 height 8
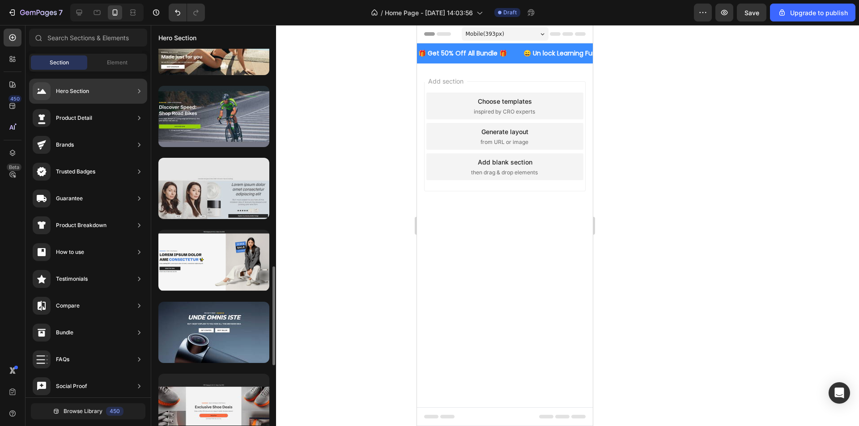
scroll to position [1009, 0]
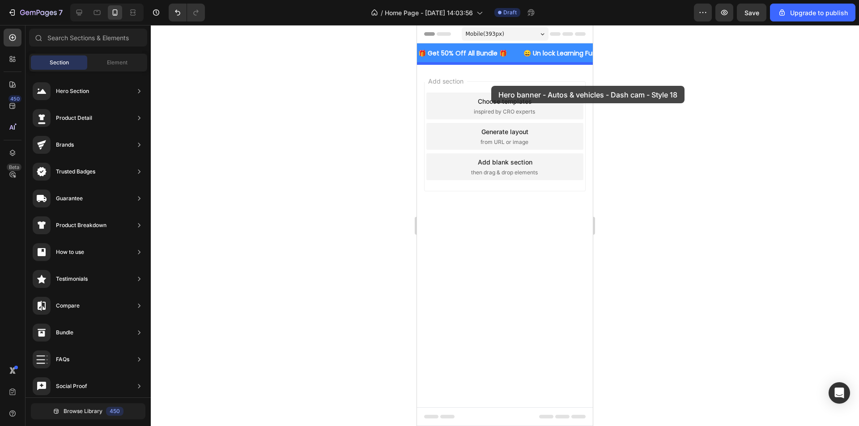
drag, startPoint x: 650, startPoint y: 176, endPoint x: 491, endPoint y: 86, distance: 182.3
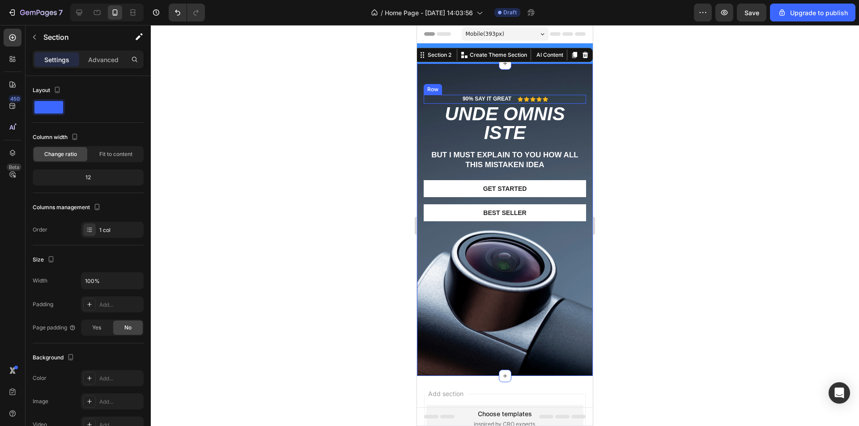
click at [664, 108] on div at bounding box center [505, 225] width 708 height 401
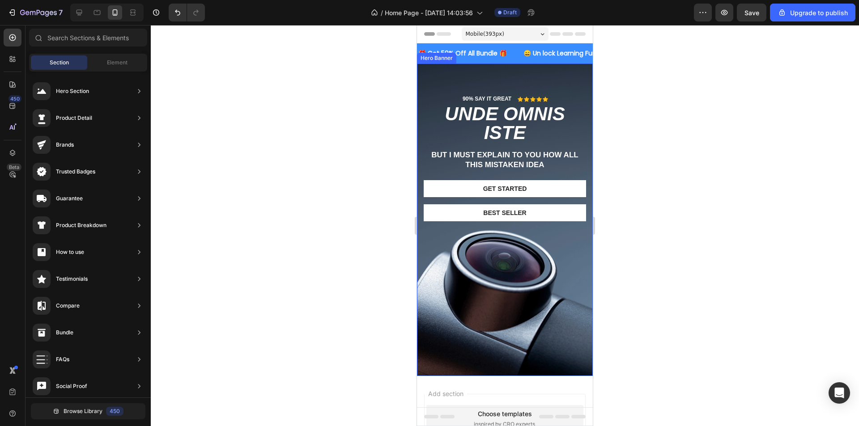
click at [524, 79] on div "90% SAY IT GREAT Text Block Icon Icon Icon Icon Icon Icon List Row unde omnis i…" at bounding box center [505, 153] width 176 height 179
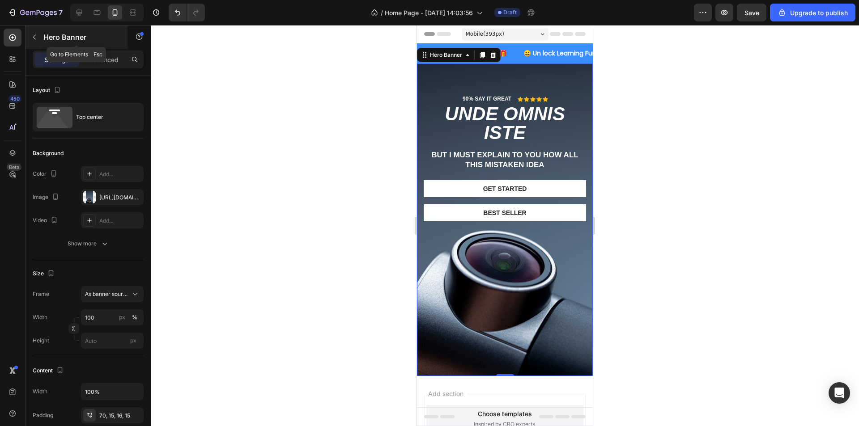
click at [59, 38] on p "Hero Banner" at bounding box center [81, 37] width 76 height 11
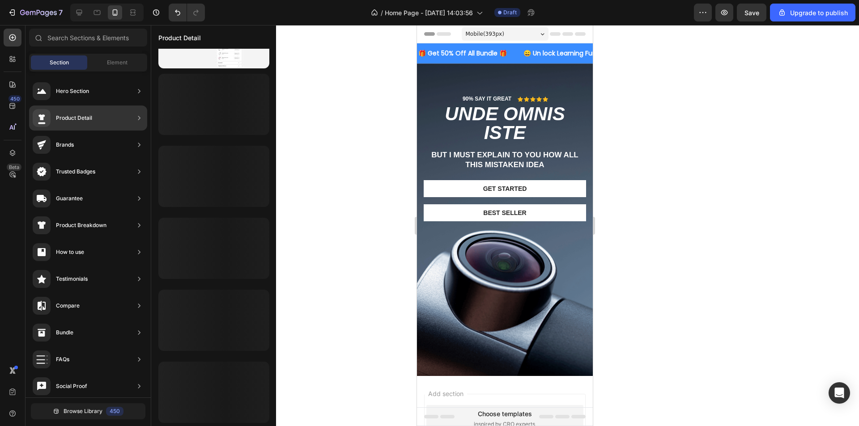
scroll to position [338, 0]
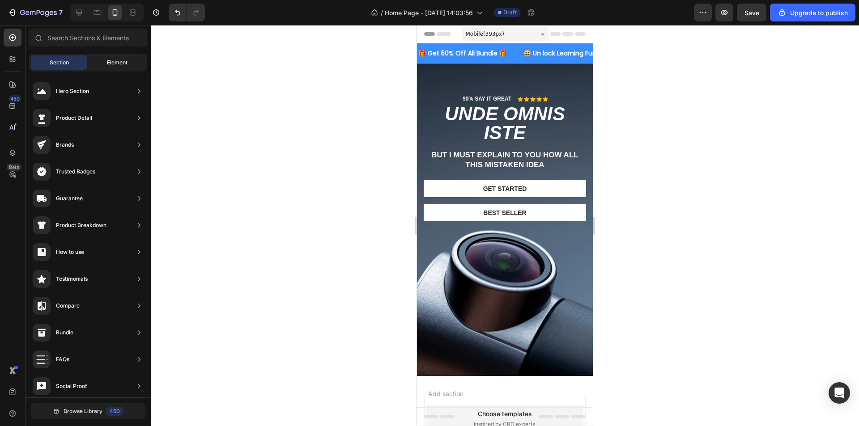
click at [105, 66] on div "Element" at bounding box center [117, 62] width 56 height 14
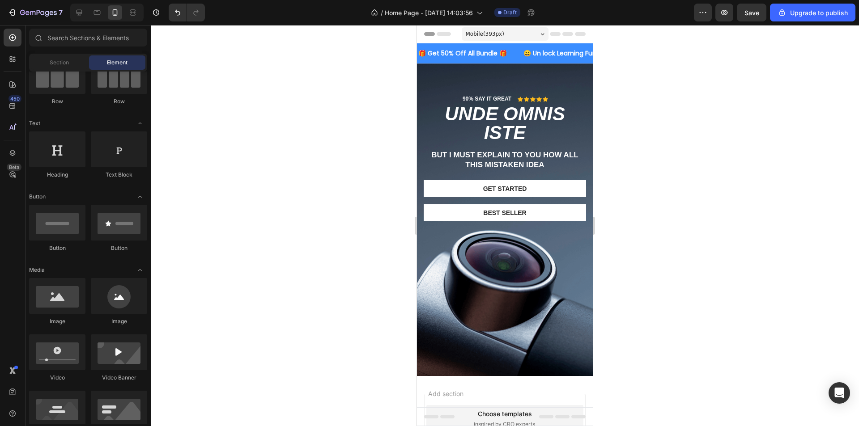
scroll to position [0, 0]
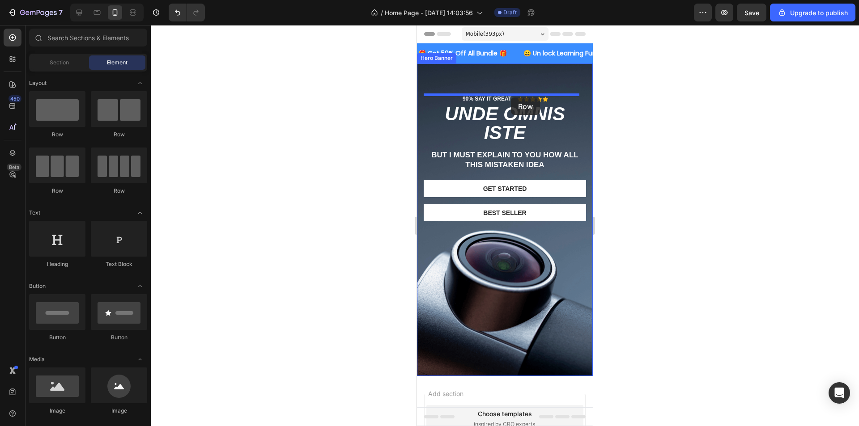
drag, startPoint x: 481, startPoint y: 133, endPoint x: 511, endPoint y: 98, distance: 46.7
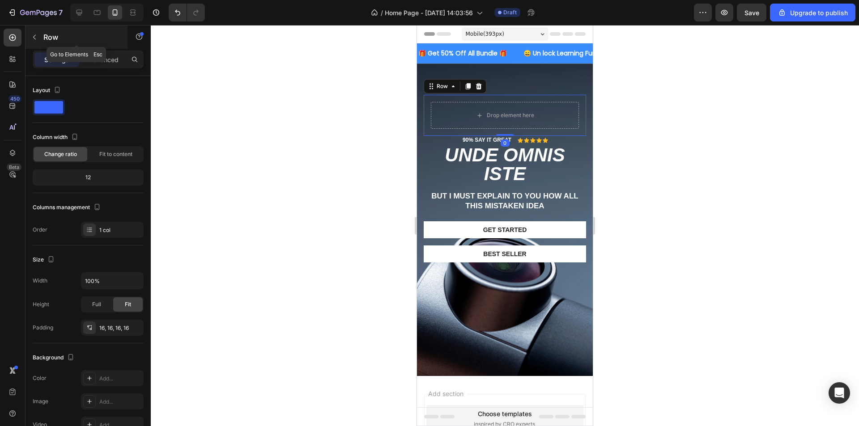
click at [45, 38] on p "Row" at bounding box center [81, 37] width 76 height 11
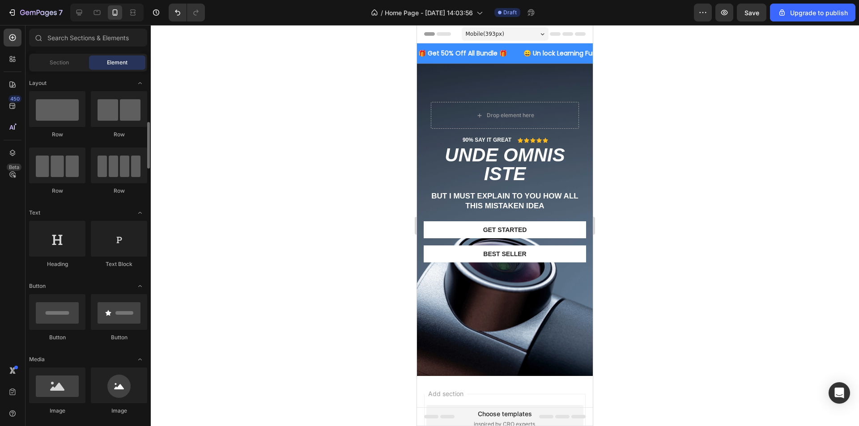
scroll to position [134, 0]
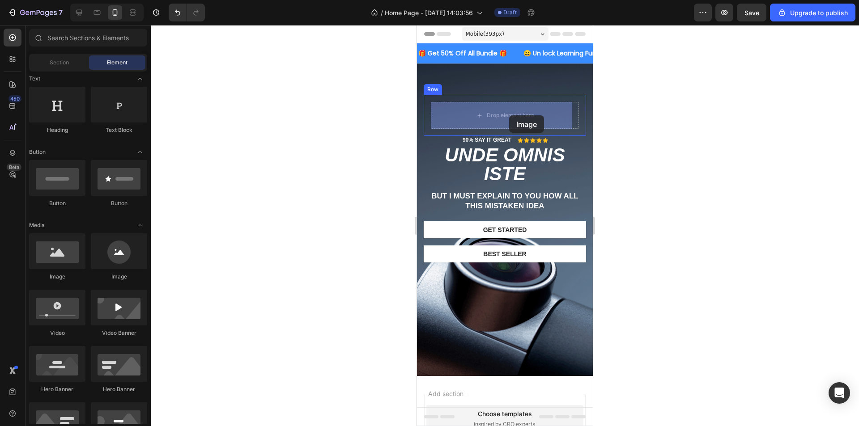
drag, startPoint x: 552, startPoint y: 269, endPoint x: 509, endPoint y: 115, distance: 160.6
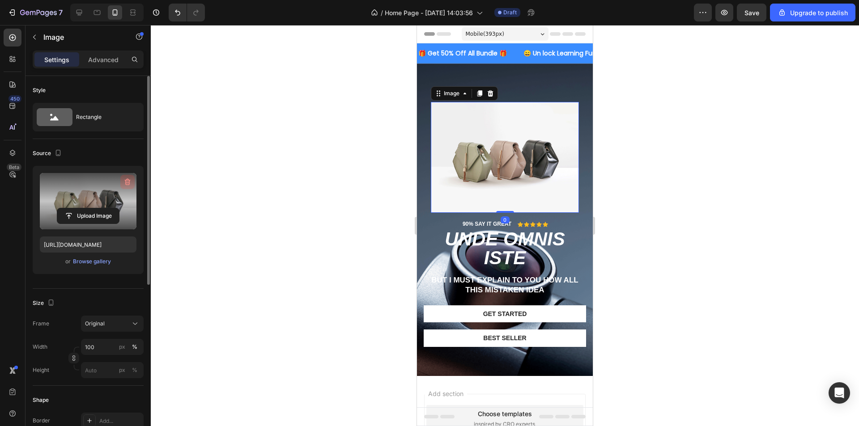
click at [127, 180] on icon "button" at bounding box center [128, 182] width 6 height 7
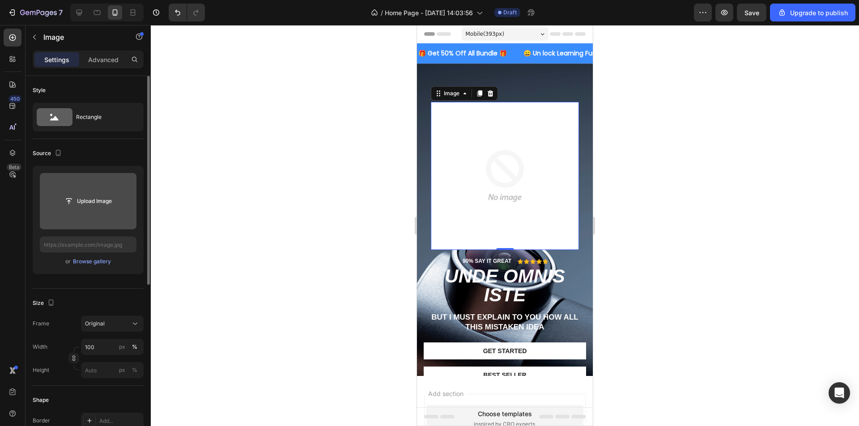
click at [93, 200] on input "file" at bounding box center [88, 201] width 62 height 15
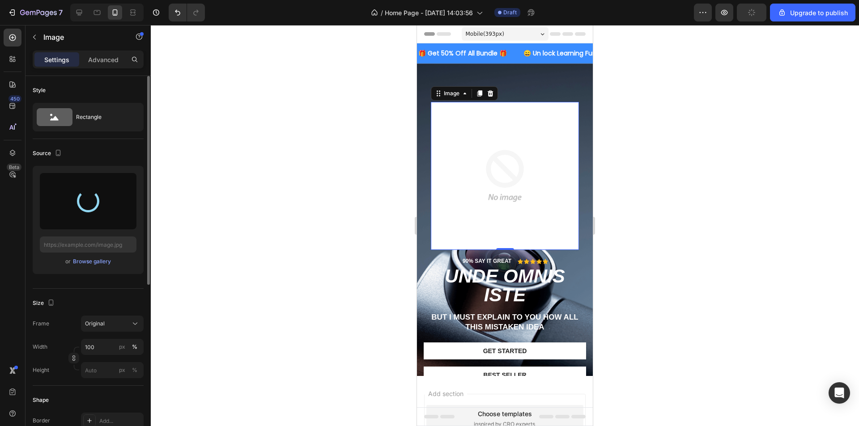
type input "[URL][DOMAIN_NAME]"
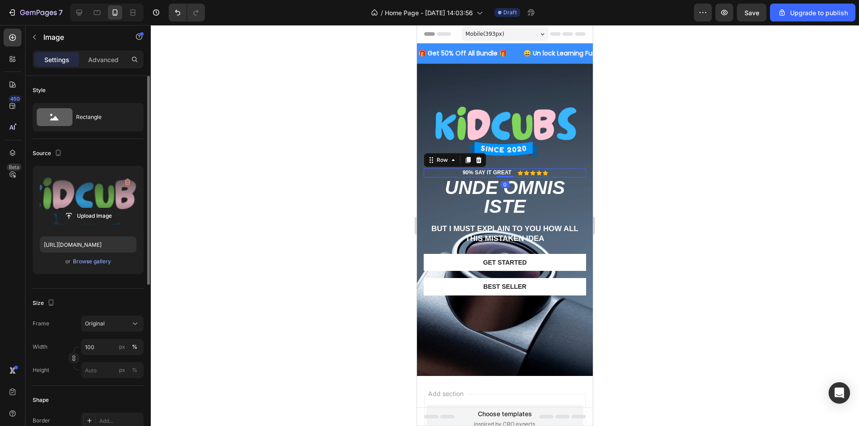
click at [510, 171] on div "90% SAY IT GREAT Text Block Icon Icon Icon Icon Icon Icon List Row 0" at bounding box center [505, 173] width 162 height 9
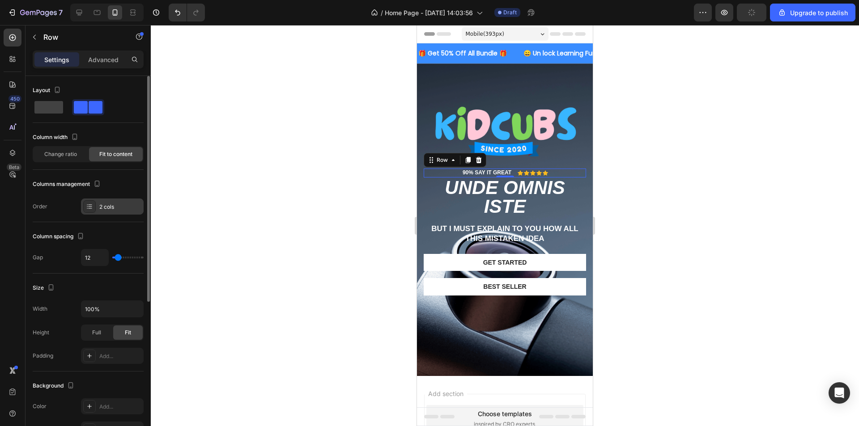
click at [110, 204] on div "2 cols" at bounding box center [120, 207] width 42 height 8
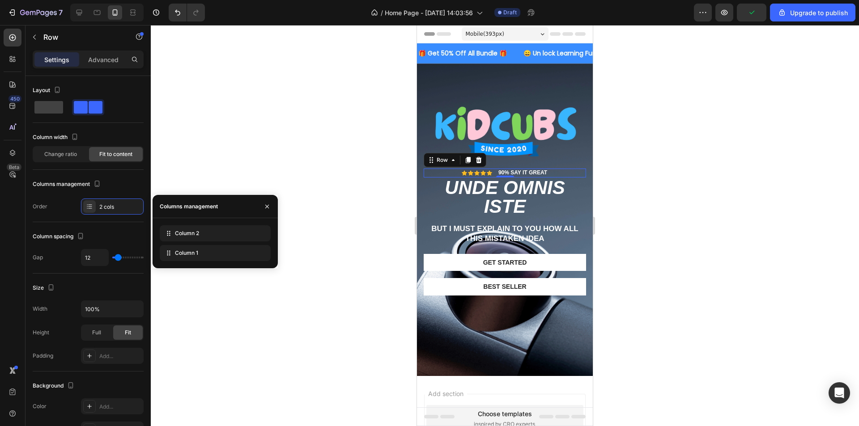
drag, startPoint x: 190, startPoint y: 252, endPoint x: 198, endPoint y: 225, distance: 28.5
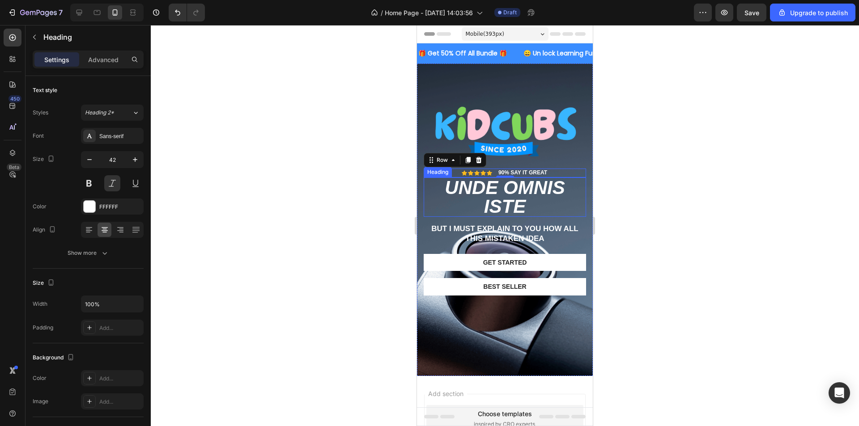
click at [521, 199] on h2 "unde omnis iste" at bounding box center [505, 197] width 162 height 39
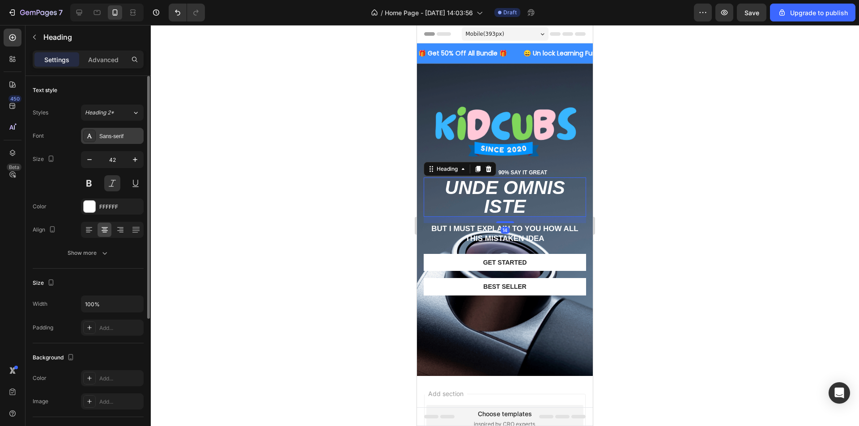
click at [109, 141] on div "Sans-serif" at bounding box center [112, 136] width 63 height 16
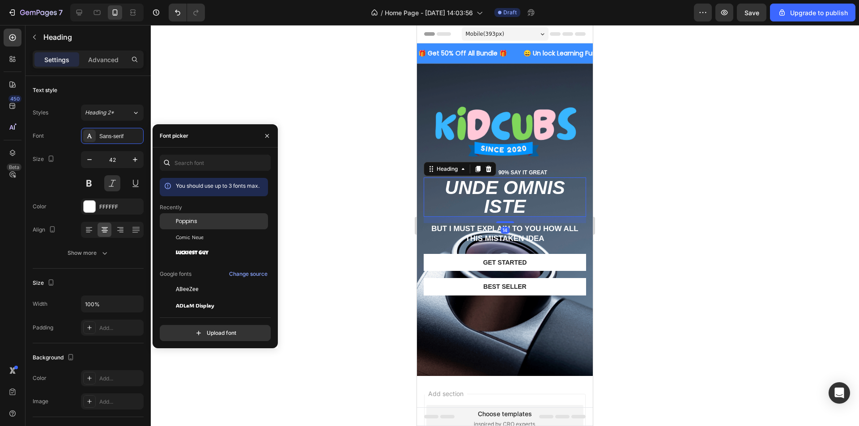
click at [189, 223] on span "Poppins" at bounding box center [186, 221] width 21 height 8
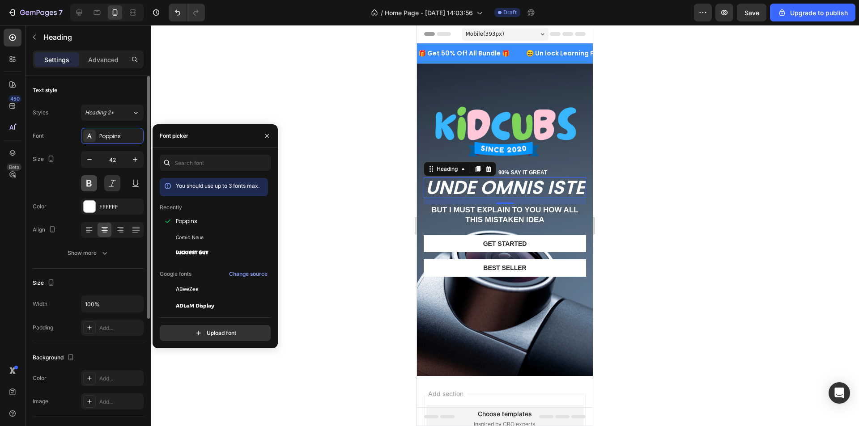
click at [87, 182] on button at bounding box center [89, 183] width 16 height 16
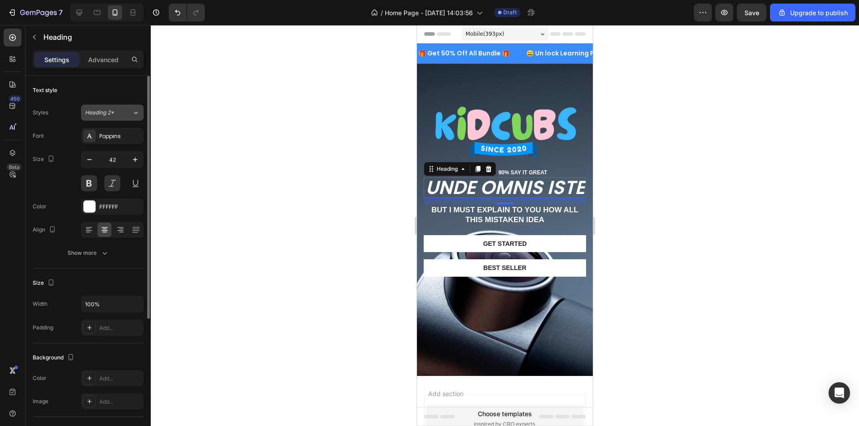
click at [134, 115] on icon at bounding box center [136, 112] width 8 height 9
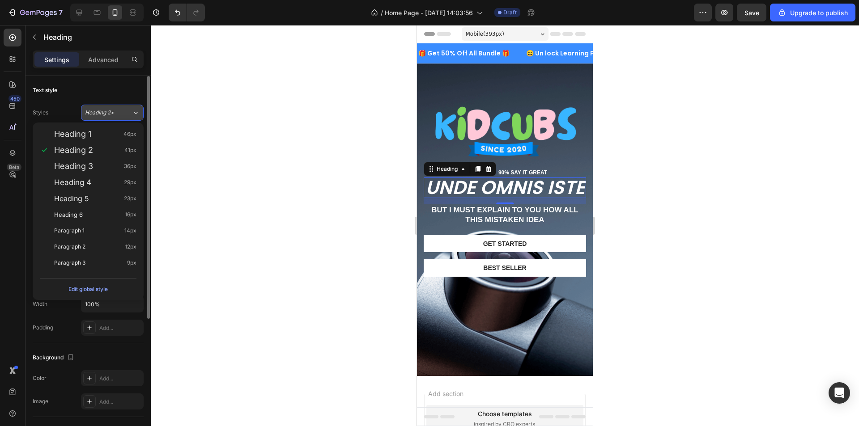
click at [124, 110] on div "Heading 2*" at bounding box center [108, 113] width 47 height 8
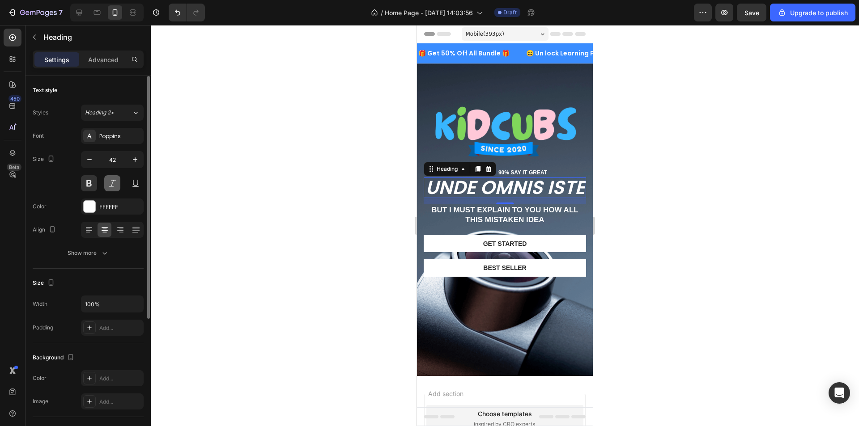
click at [116, 181] on button at bounding box center [112, 183] width 16 height 16
click at [89, 161] on icon "button" at bounding box center [89, 159] width 9 height 9
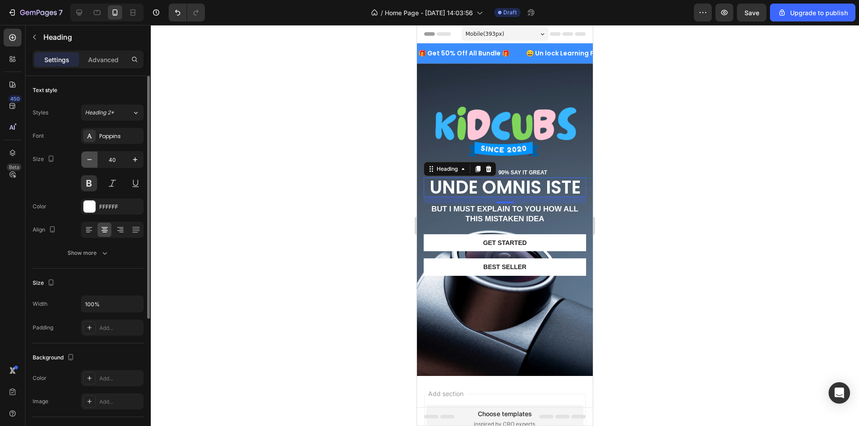
click at [89, 161] on icon "button" at bounding box center [89, 159] width 9 height 9
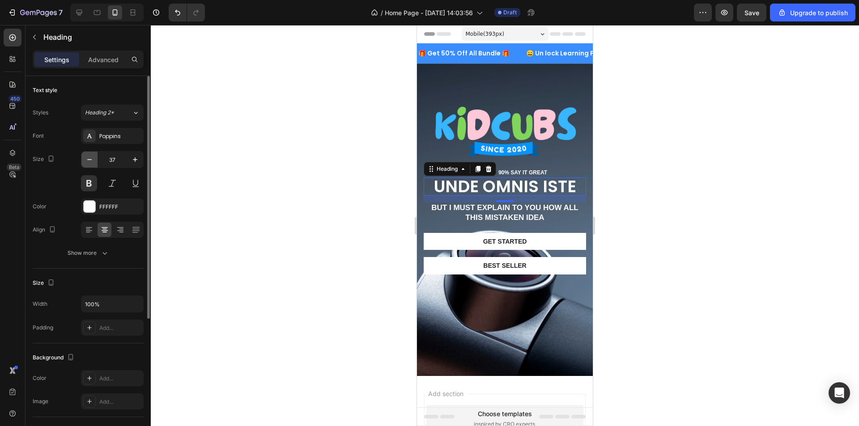
click at [89, 161] on icon "button" at bounding box center [89, 159] width 9 height 9
type input "35"
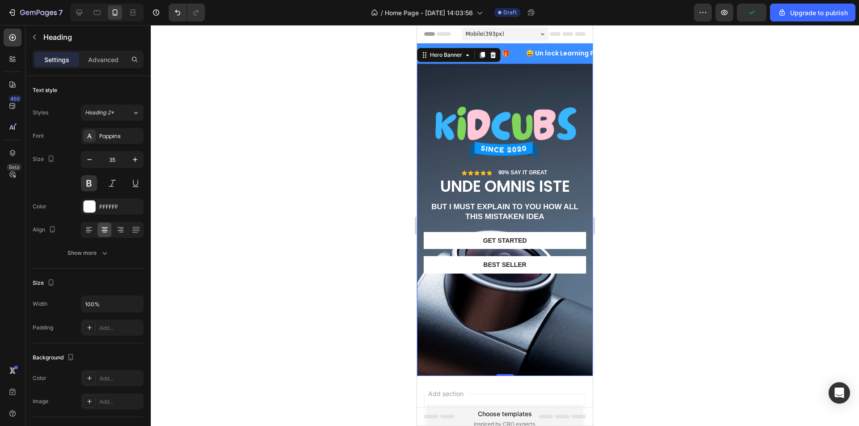
click at [518, 79] on div "Image Row 90% SAY IT GREAT Text Block Icon Icon Icon Icon Icon Icon List Row un…" at bounding box center [505, 179] width 176 height 231
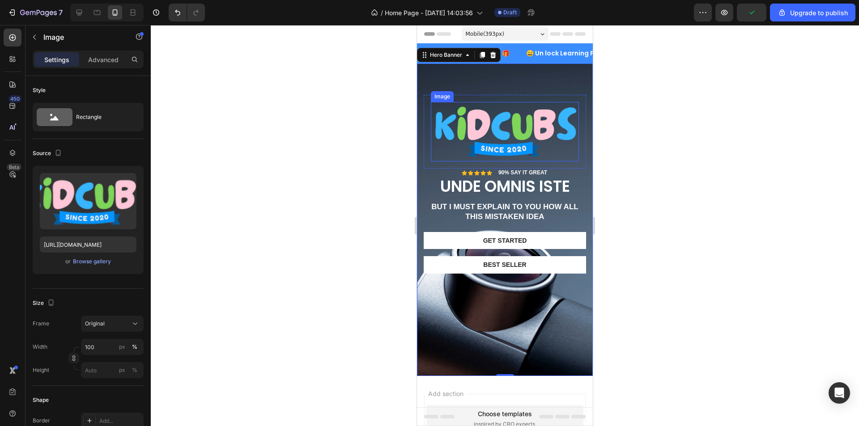
click at [495, 119] on img at bounding box center [505, 131] width 148 height 59
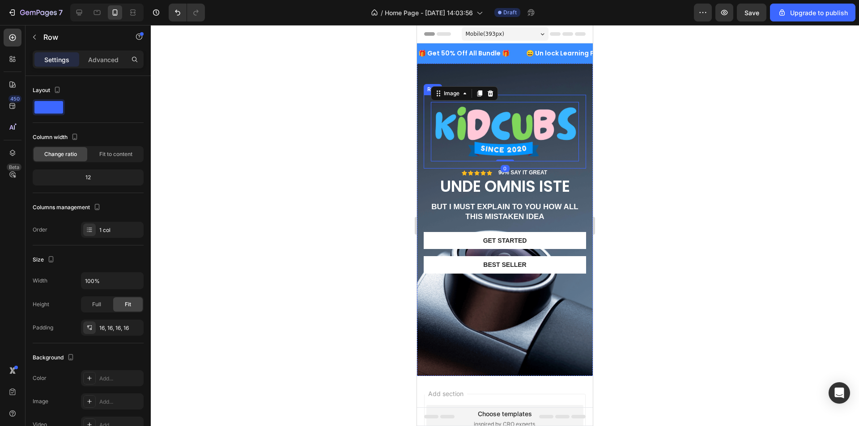
click at [513, 99] on div "Image 0 Row" at bounding box center [505, 132] width 162 height 74
click at [99, 55] on p "Advanced" at bounding box center [103, 59] width 30 height 9
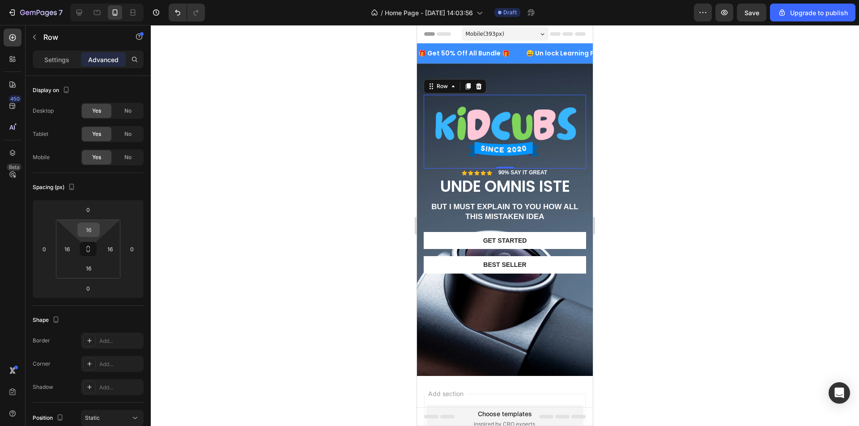
type textarea "16"
click at [87, 229] on input "16" at bounding box center [89, 229] width 18 height 13
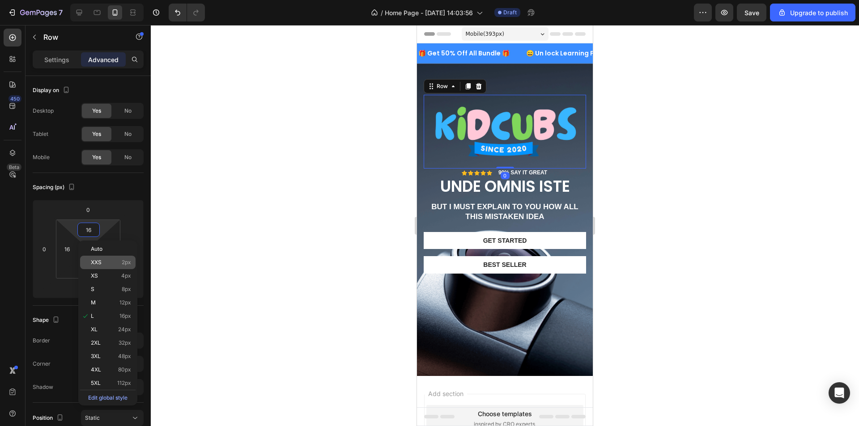
click at [114, 264] on p "XXS 2px" at bounding box center [111, 262] width 40 height 6
type input "2"
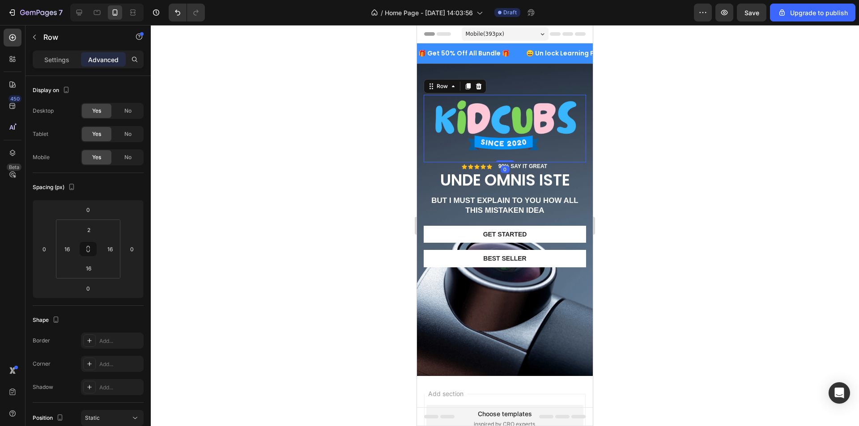
click at [645, 148] on div at bounding box center [505, 225] width 708 height 401
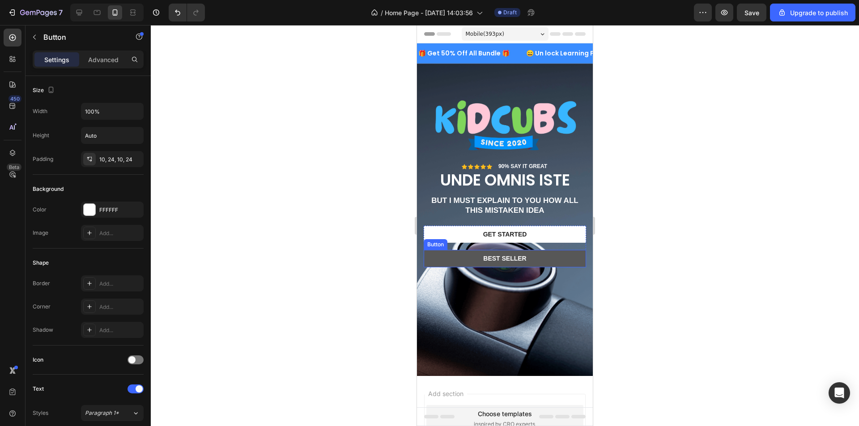
click at [527, 259] on button "Best Seller" at bounding box center [505, 258] width 162 height 17
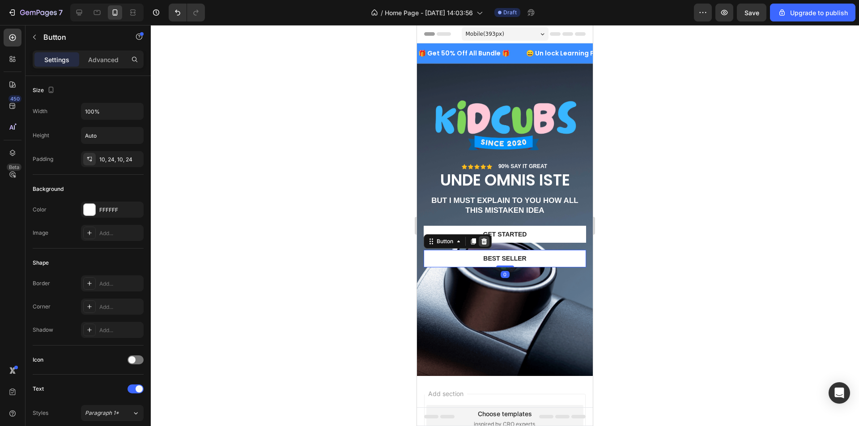
click at [484, 238] on icon at bounding box center [483, 241] width 7 height 7
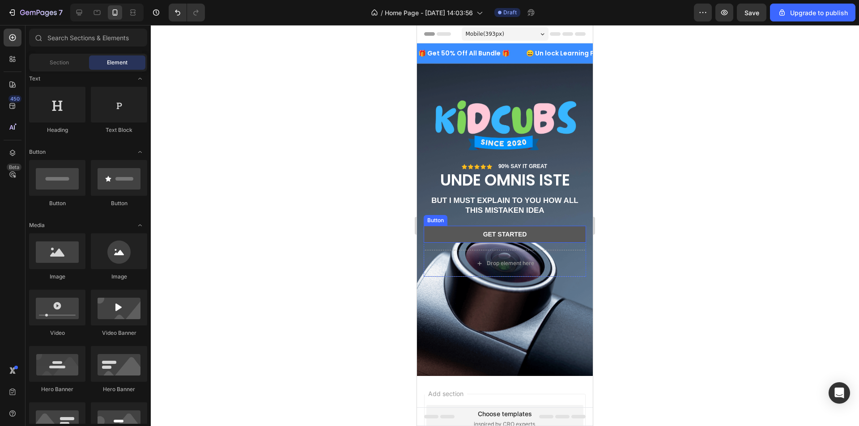
click at [541, 229] on button "Get started" at bounding box center [505, 234] width 162 height 17
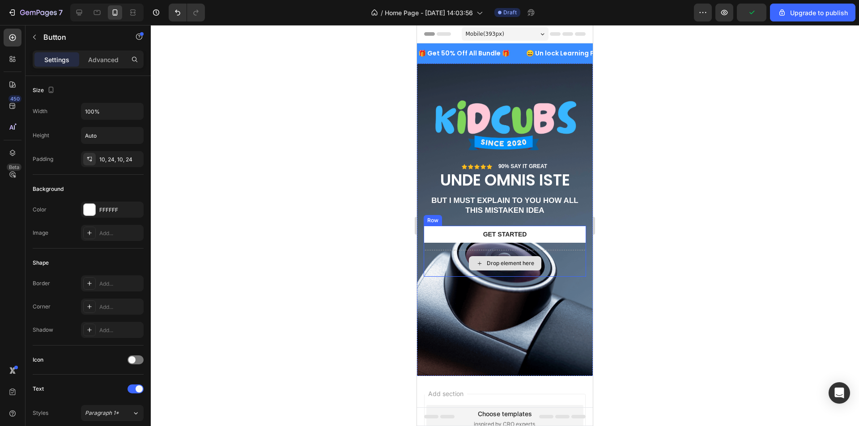
click at [537, 256] on div "Drop element here" at bounding box center [505, 263] width 72 height 14
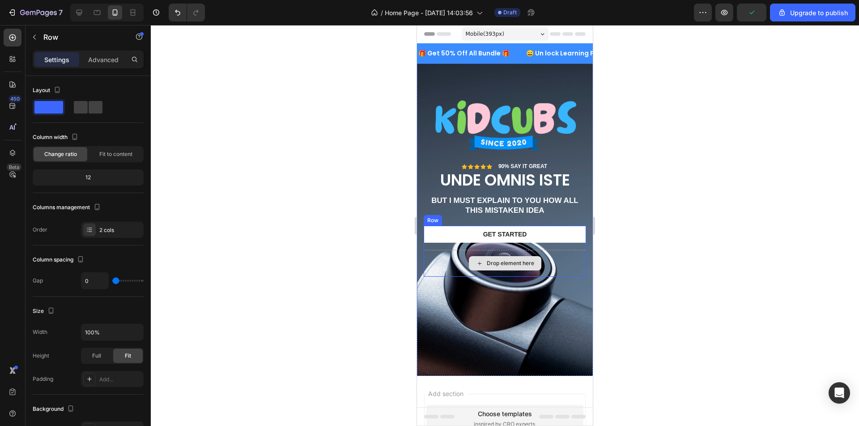
click at [552, 254] on div "Drop element here" at bounding box center [505, 263] width 162 height 27
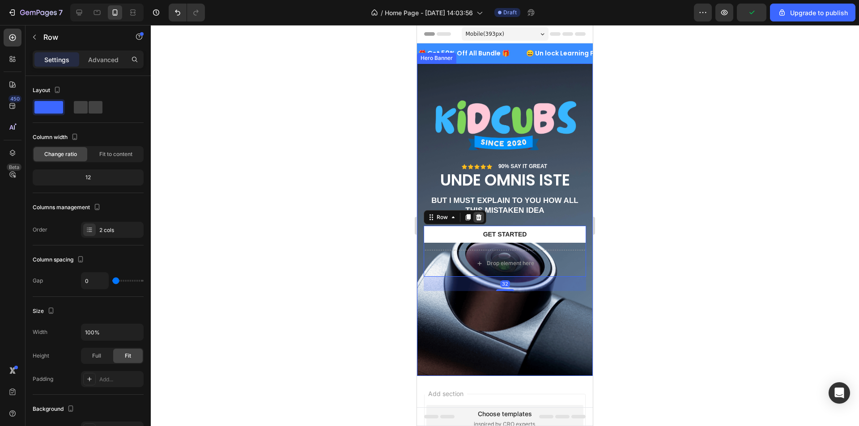
click at [480, 217] on icon at bounding box center [479, 217] width 6 height 6
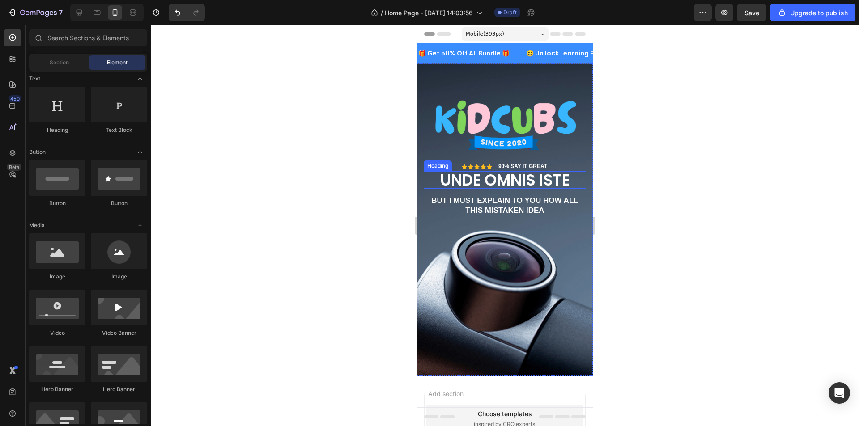
click at [533, 181] on h2 "unde omnis iste" at bounding box center [505, 179] width 162 height 17
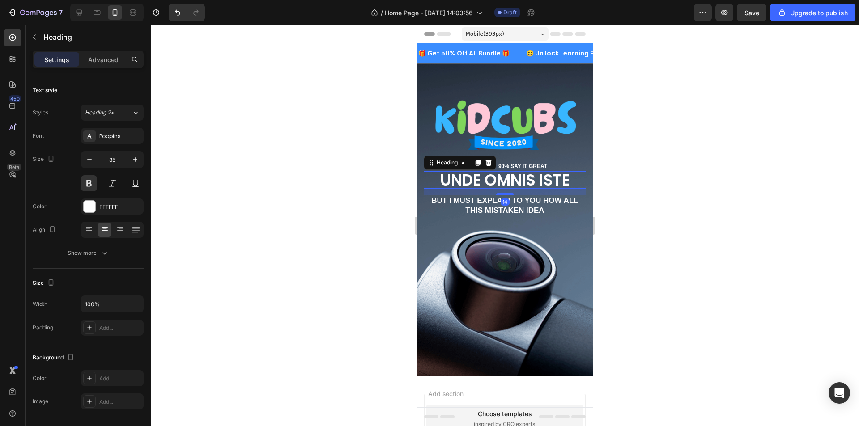
click at [572, 177] on h2 "unde omnis iste" at bounding box center [505, 179] width 162 height 17
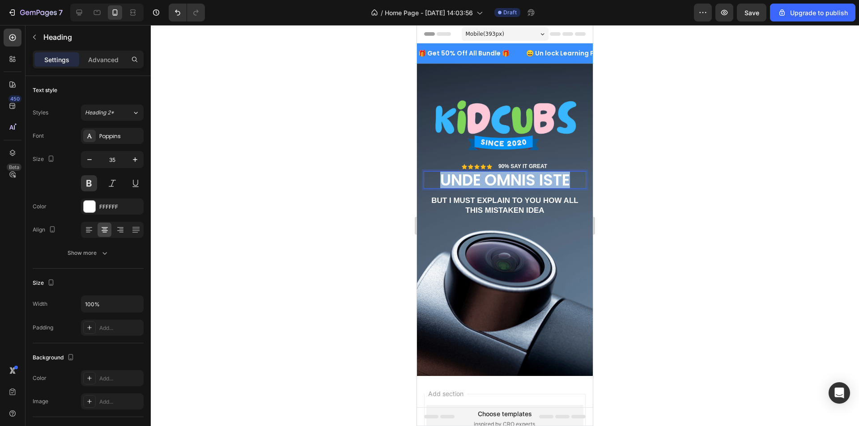
drag, startPoint x: 569, startPoint y: 178, endPoint x: 439, endPoint y: 178, distance: 130.6
click at [439, 178] on p "unde omnis iste" at bounding box center [505, 180] width 161 height 16
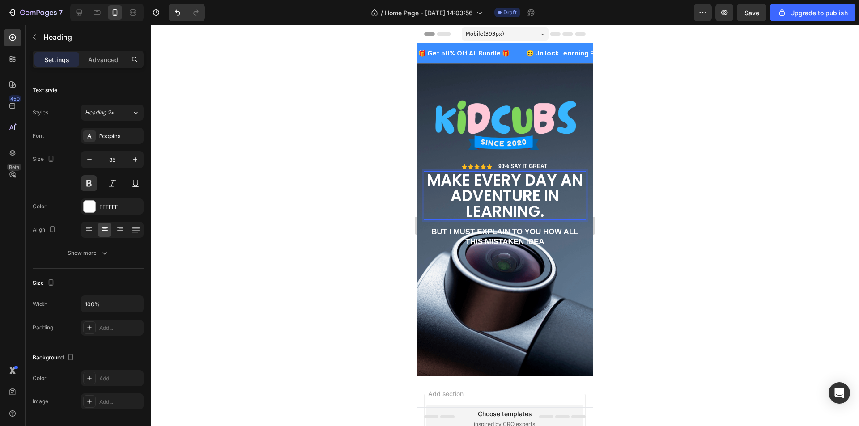
scroll to position [2, 0]
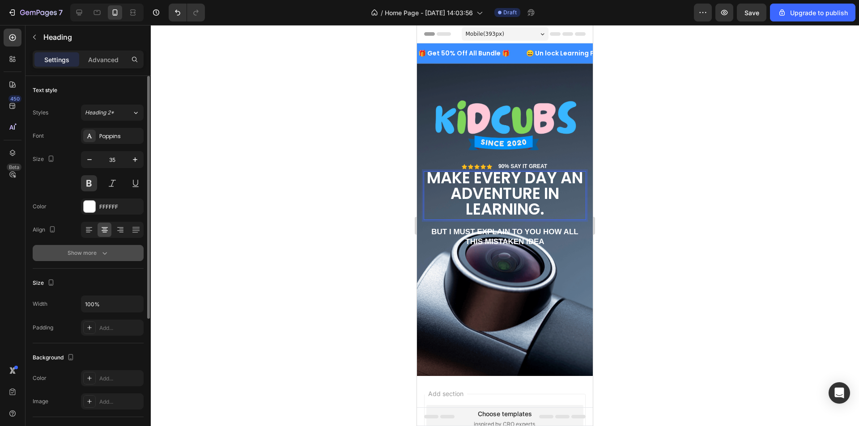
click at [94, 250] on div "Show more" at bounding box center [89, 253] width 42 height 9
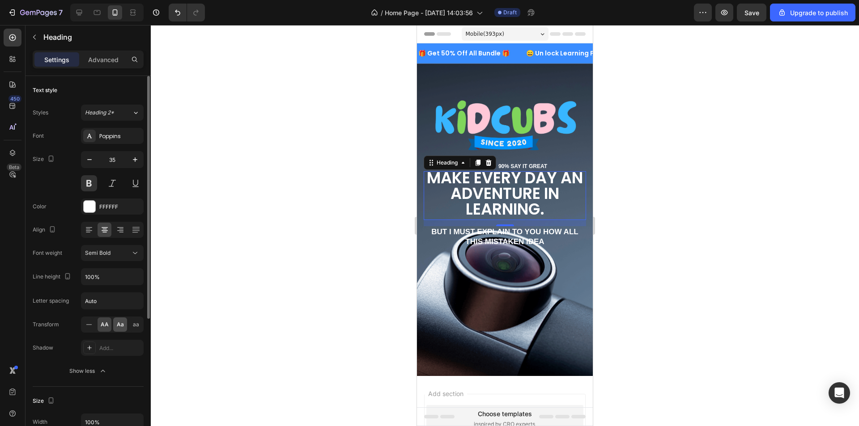
click at [123, 327] on span "Aa" at bounding box center [120, 325] width 7 height 8
click at [90, 158] on icon "button" at bounding box center [89, 159] width 9 height 9
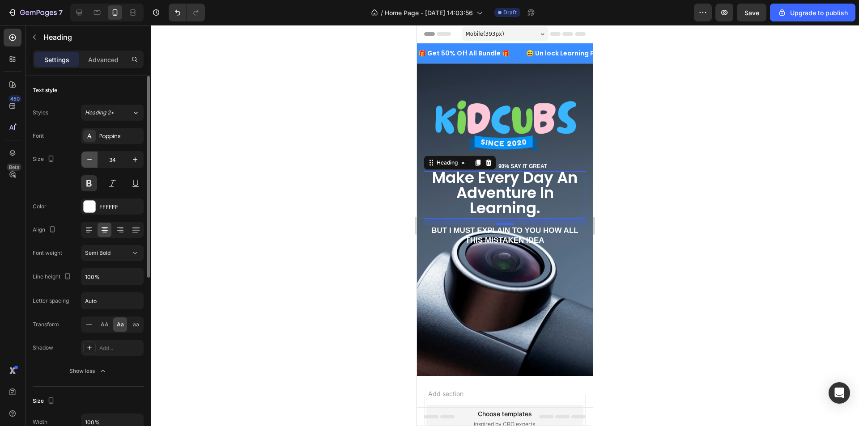
click at [90, 158] on icon "button" at bounding box center [89, 159] width 9 height 9
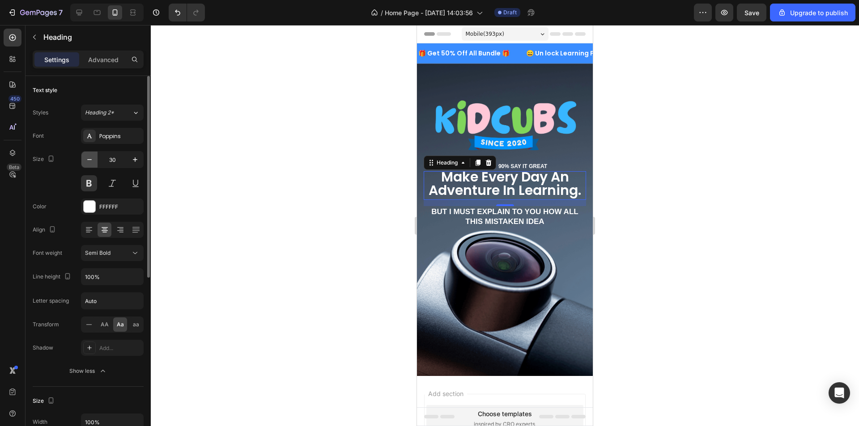
click at [90, 158] on icon "button" at bounding box center [89, 159] width 9 height 9
type input "29"
click at [560, 162] on div "90% SAY IT GREAT Text Block Icon Icon Icon Icon Icon Icon List Row" at bounding box center [505, 166] width 162 height 9
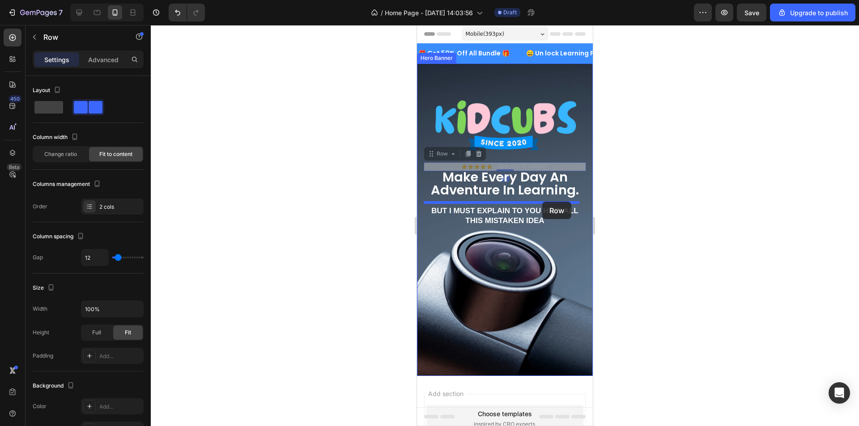
drag, startPoint x: 555, startPoint y: 161, endPoint x: 541, endPoint y: 202, distance: 43.9
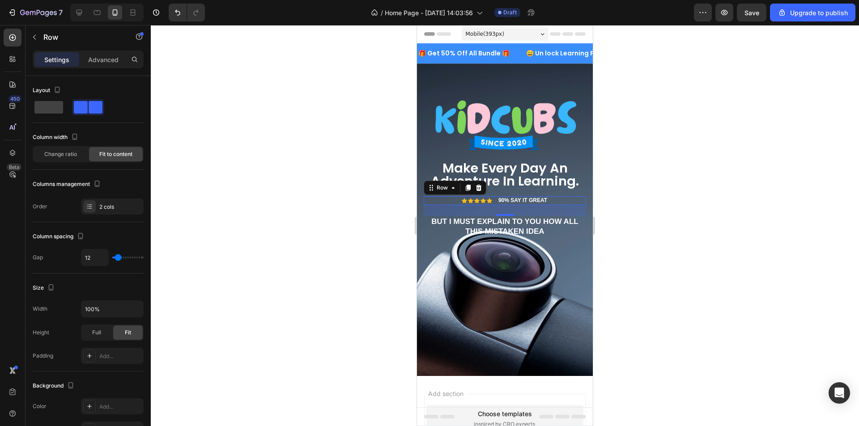
click at [659, 156] on div at bounding box center [505, 225] width 708 height 401
